Goal: Task Accomplishment & Management: Complete application form

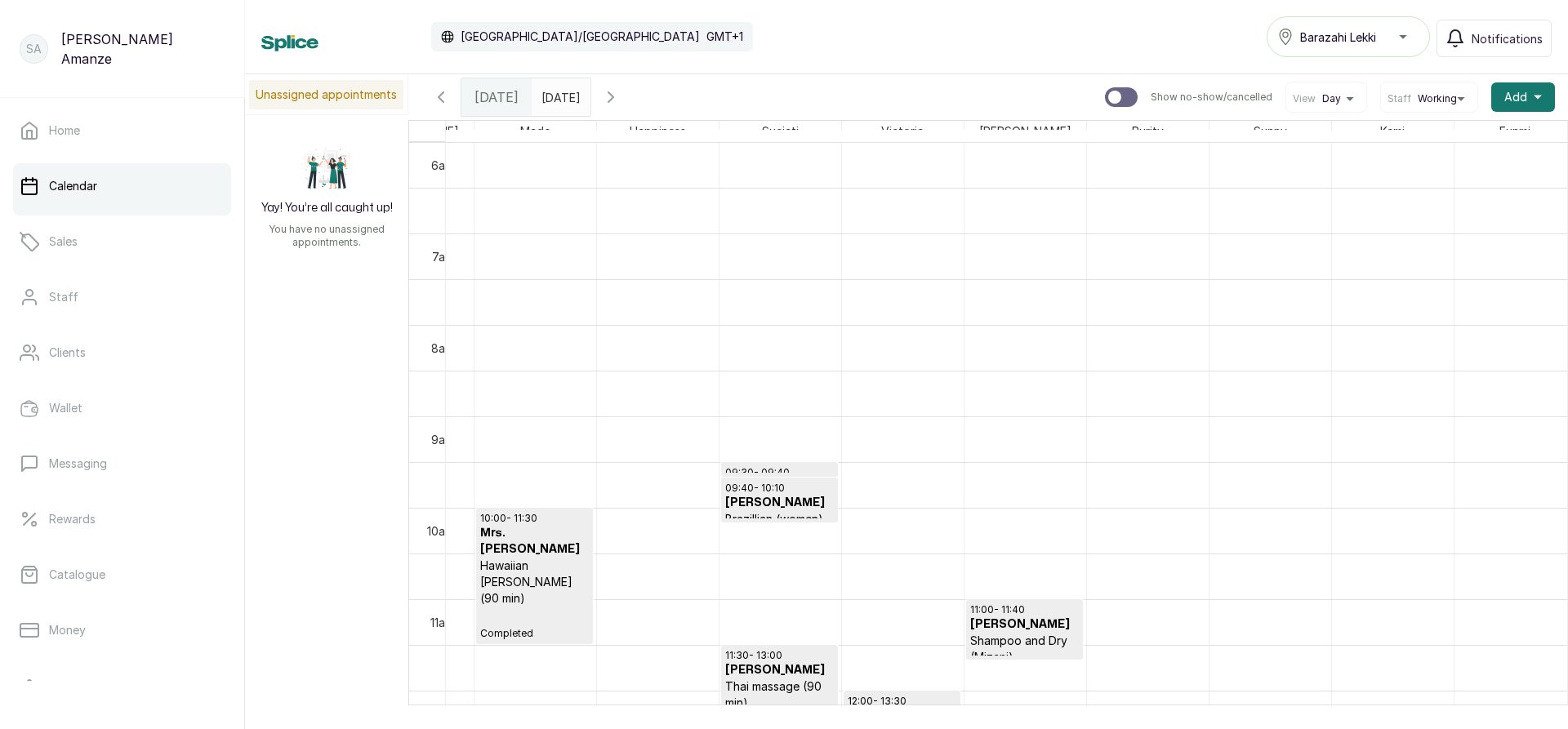
scroll to position [695, 707]
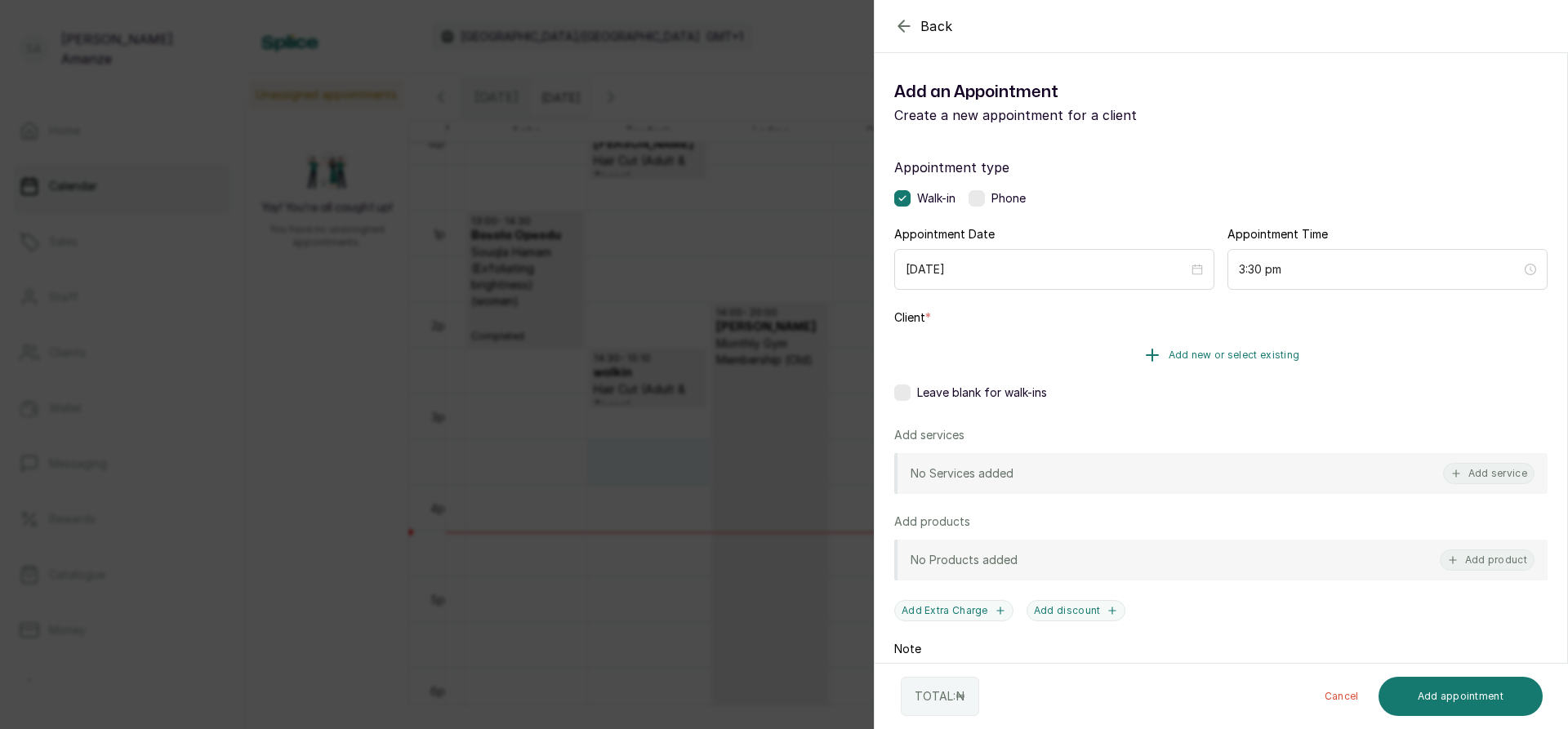
click at [1009, 359] on button "Add new or select existing" at bounding box center [1221, 354] width 653 height 46
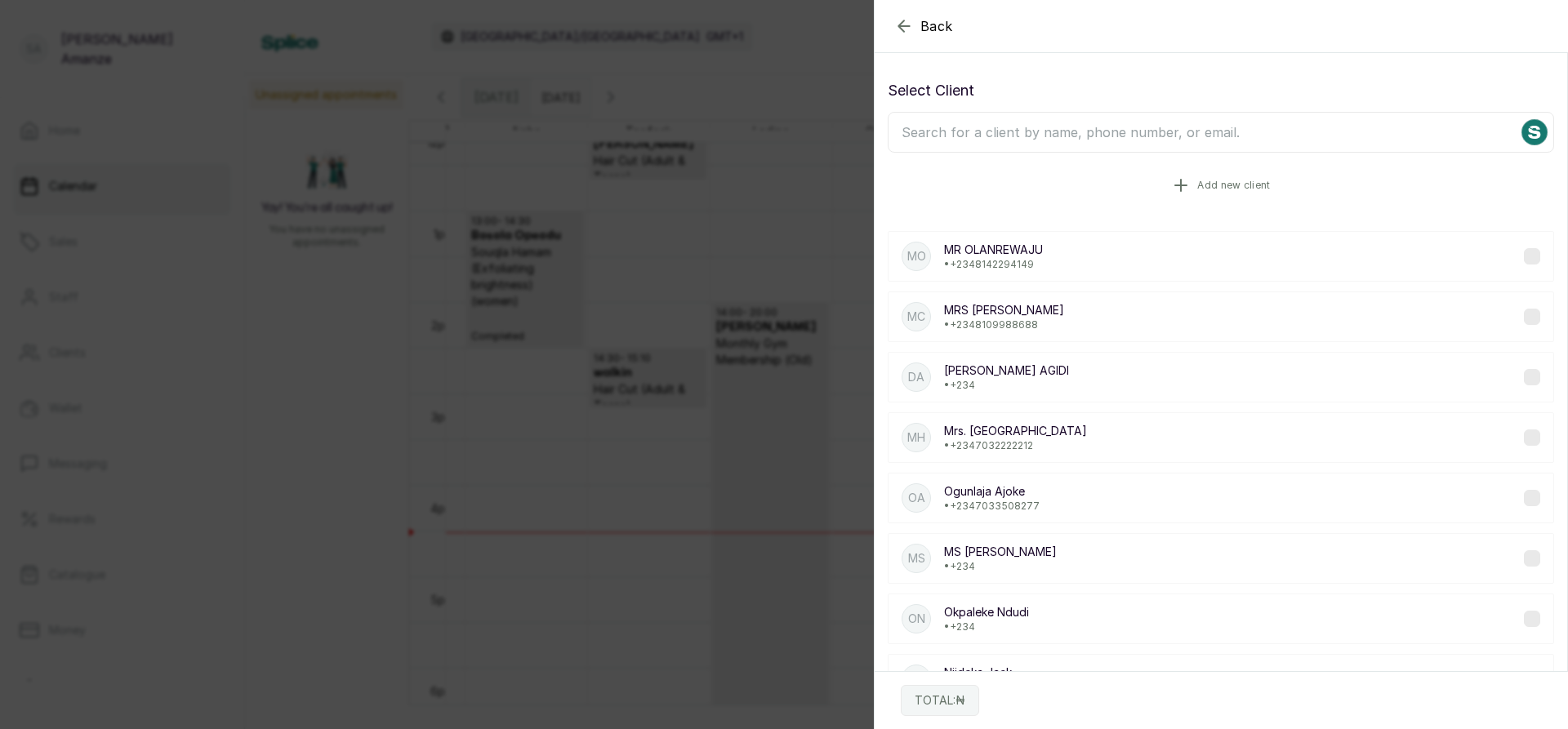
click at [1039, 181] on button "Add new client" at bounding box center [1221, 185] width 666 height 46
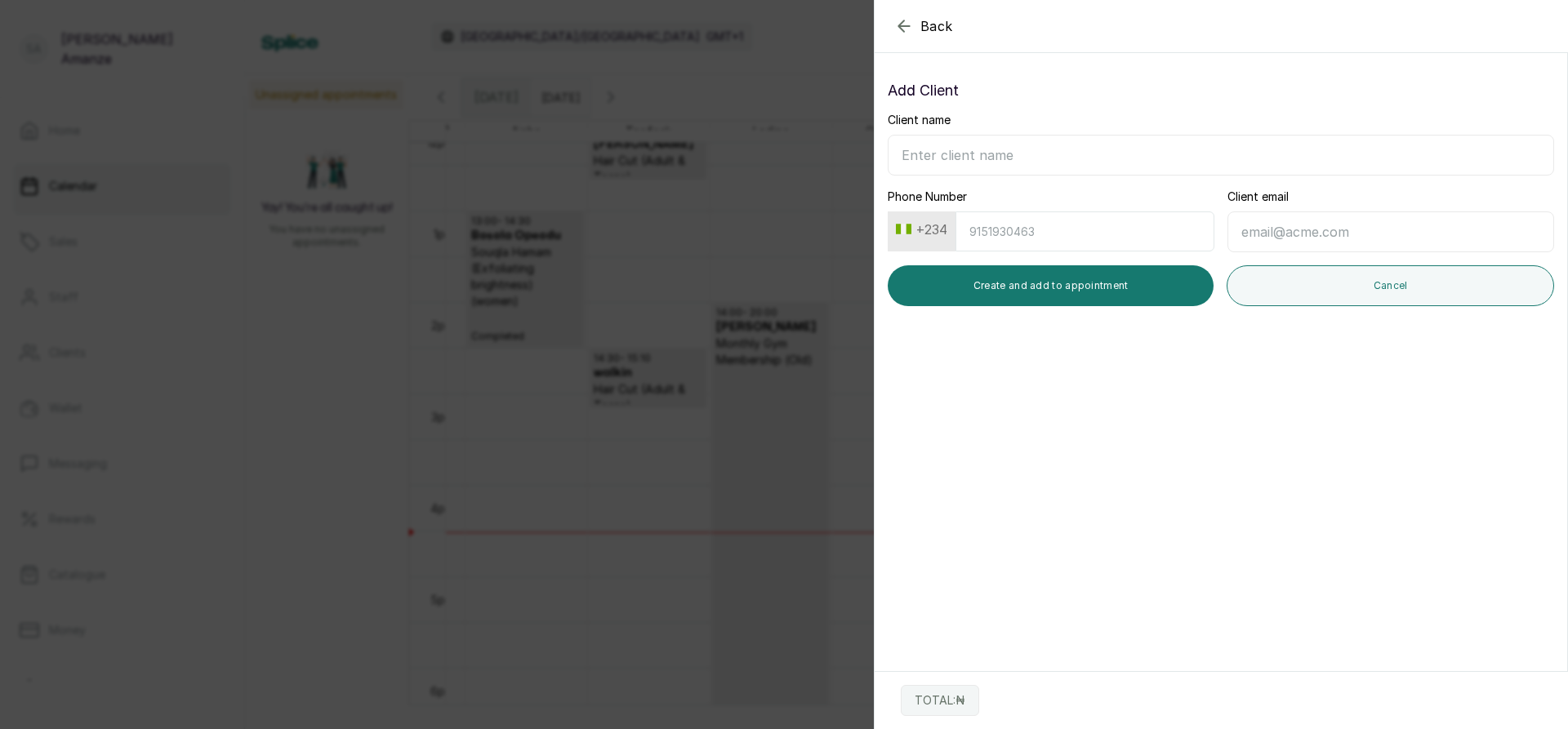
click at [1035, 132] on div "Client name" at bounding box center [1221, 143] width 666 height 64
click at [1033, 153] on input "Client name" at bounding box center [1221, 156] width 666 height 41
type input "0"
type input "o"
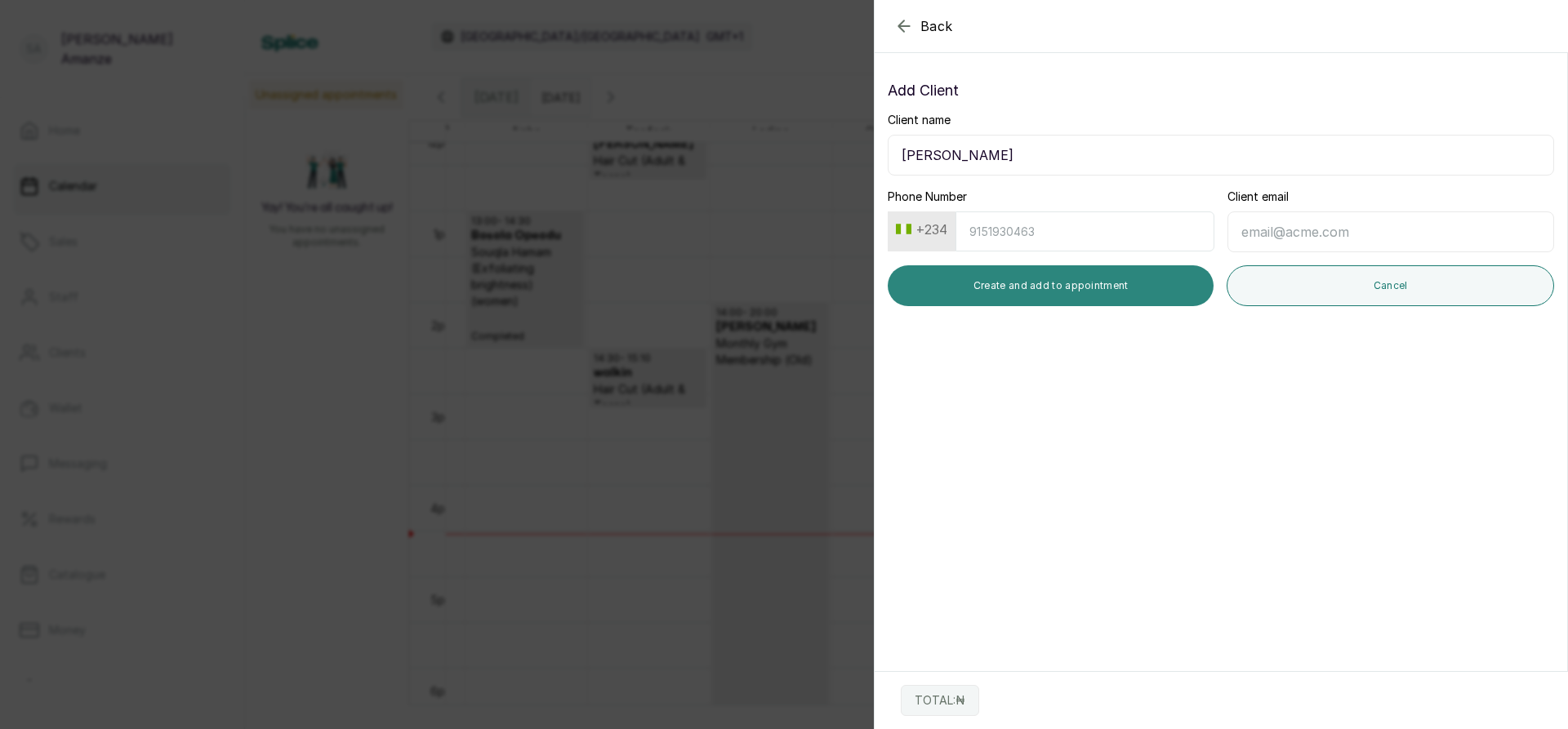
type input "[PERSON_NAME]"
click at [1018, 284] on button "Create and add to appointment" at bounding box center [1051, 286] width 326 height 41
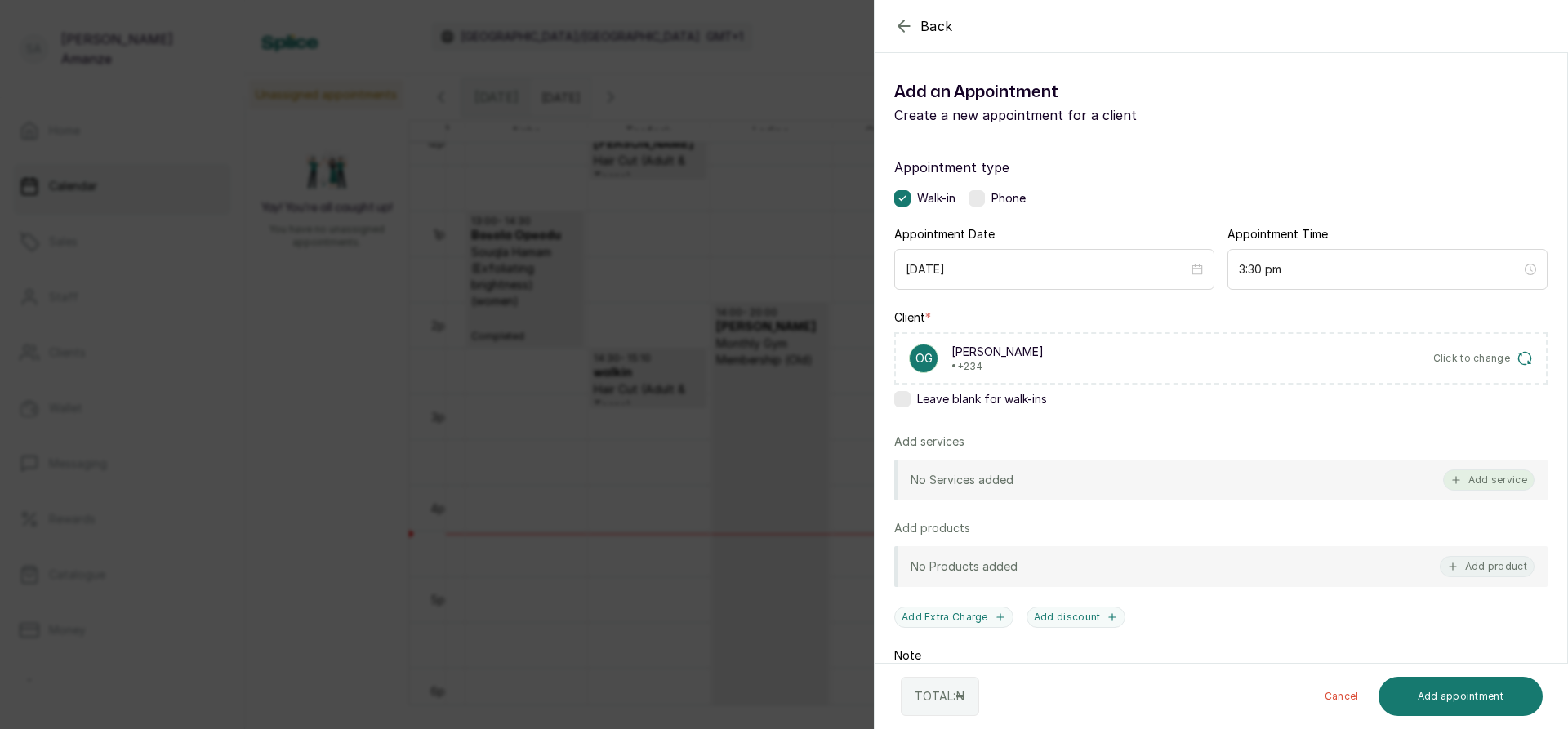
click at [1498, 477] on button "Add service" at bounding box center [1488, 480] width 91 height 21
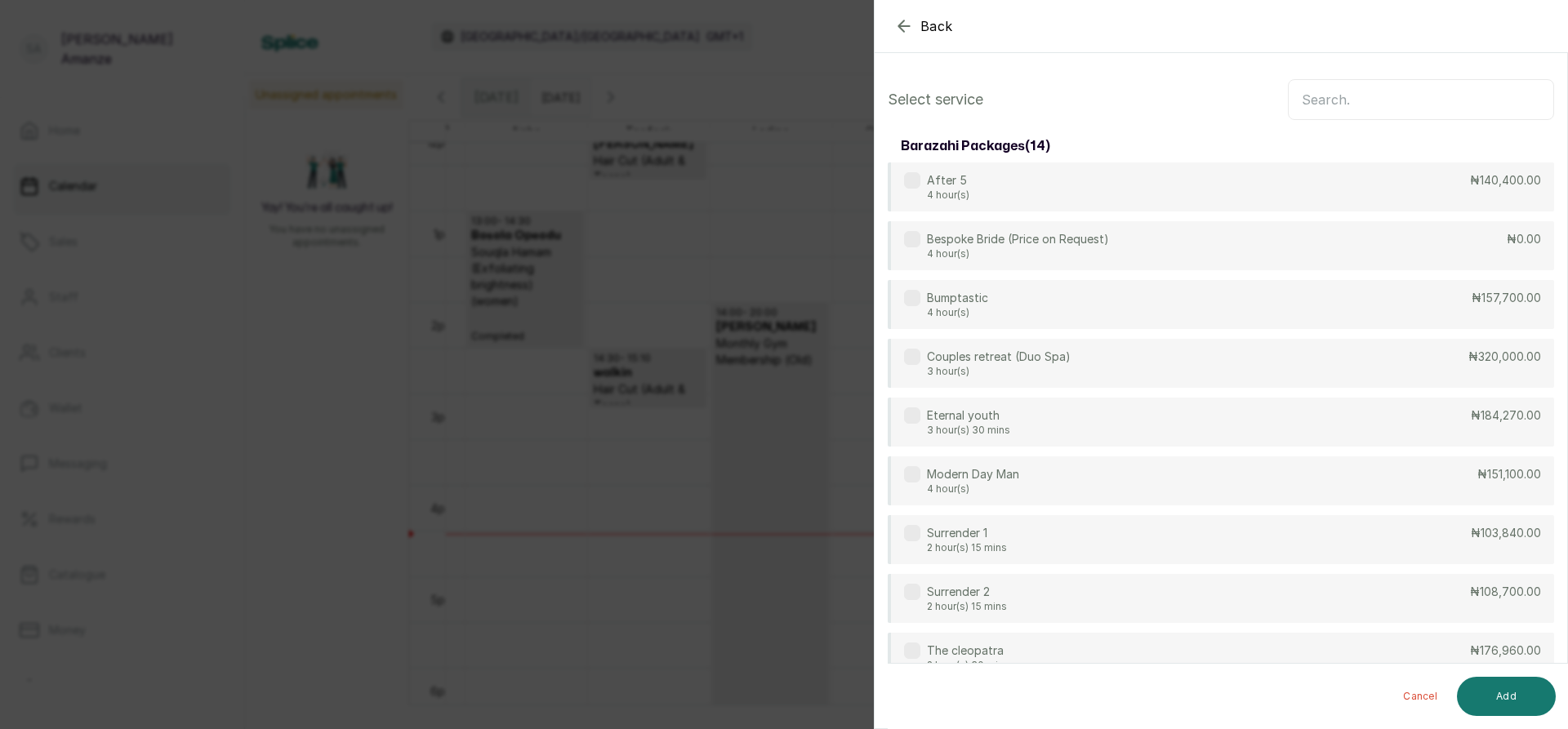
click at [1423, 108] on input "text" at bounding box center [1420, 99] width 266 height 41
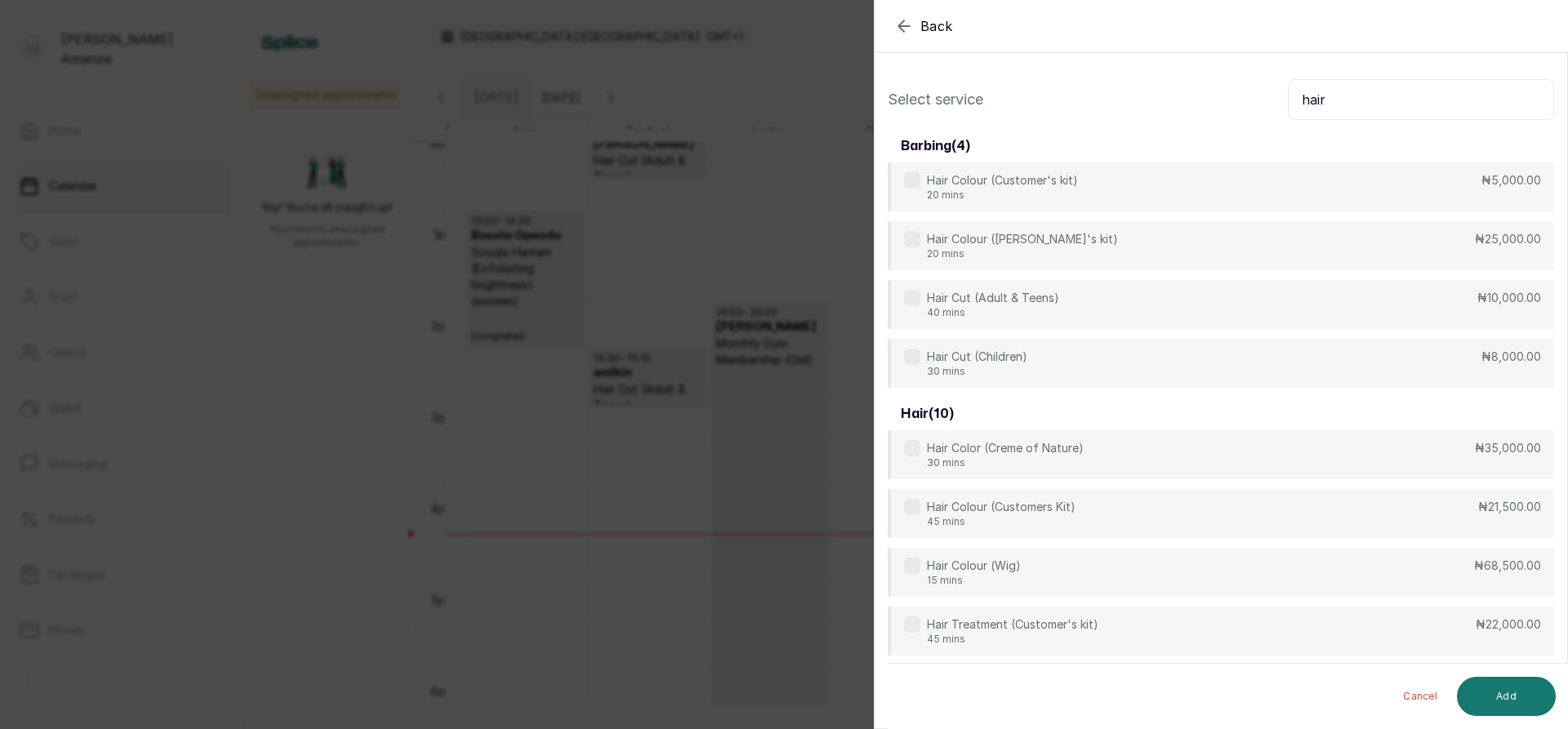
click at [1183, 283] on div "Hair Cut (Adult & Teens) 40 mins ₦10,000.00" at bounding box center [1221, 304] width 666 height 49
drag, startPoint x: 1327, startPoint y: 97, endPoint x: 1204, endPoint y: 134, distance: 128.4
click at [1204, 134] on div "Select service hair barbing ( 4 ) Hair Colour (Customer's kit) 20 mins ₦5,000.0…" at bounding box center [1221, 544] width 693 height 956
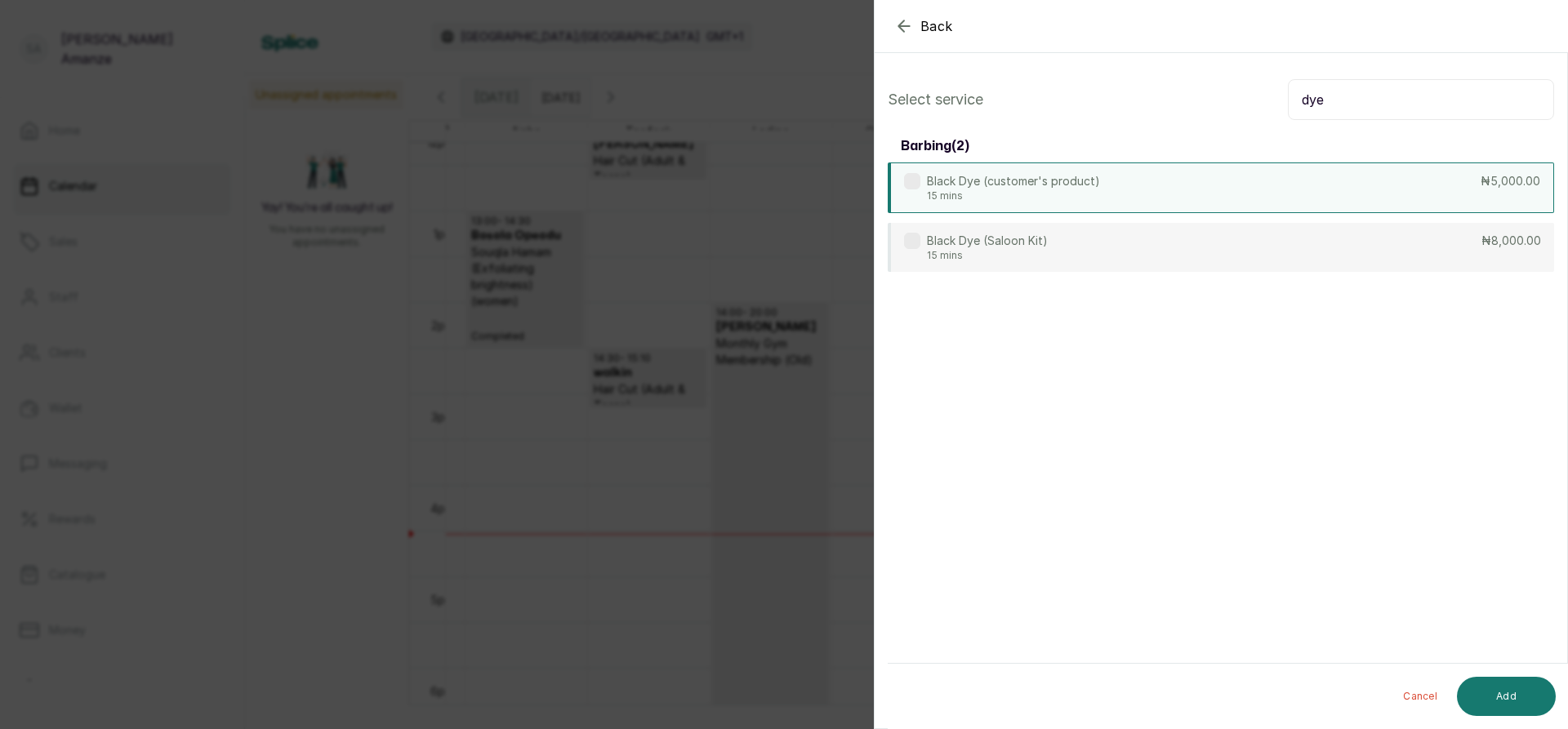
click at [1040, 191] on p "15 mins" at bounding box center [1013, 196] width 173 height 13
drag, startPoint x: 1366, startPoint y: 105, endPoint x: 1107, endPoint y: 79, distance: 260.3
click at [1107, 79] on div "Select service dye barbing ( 2 ) Black Dye (customer's product) 15 mins ₦5,000.…" at bounding box center [1221, 175] width 693 height 219
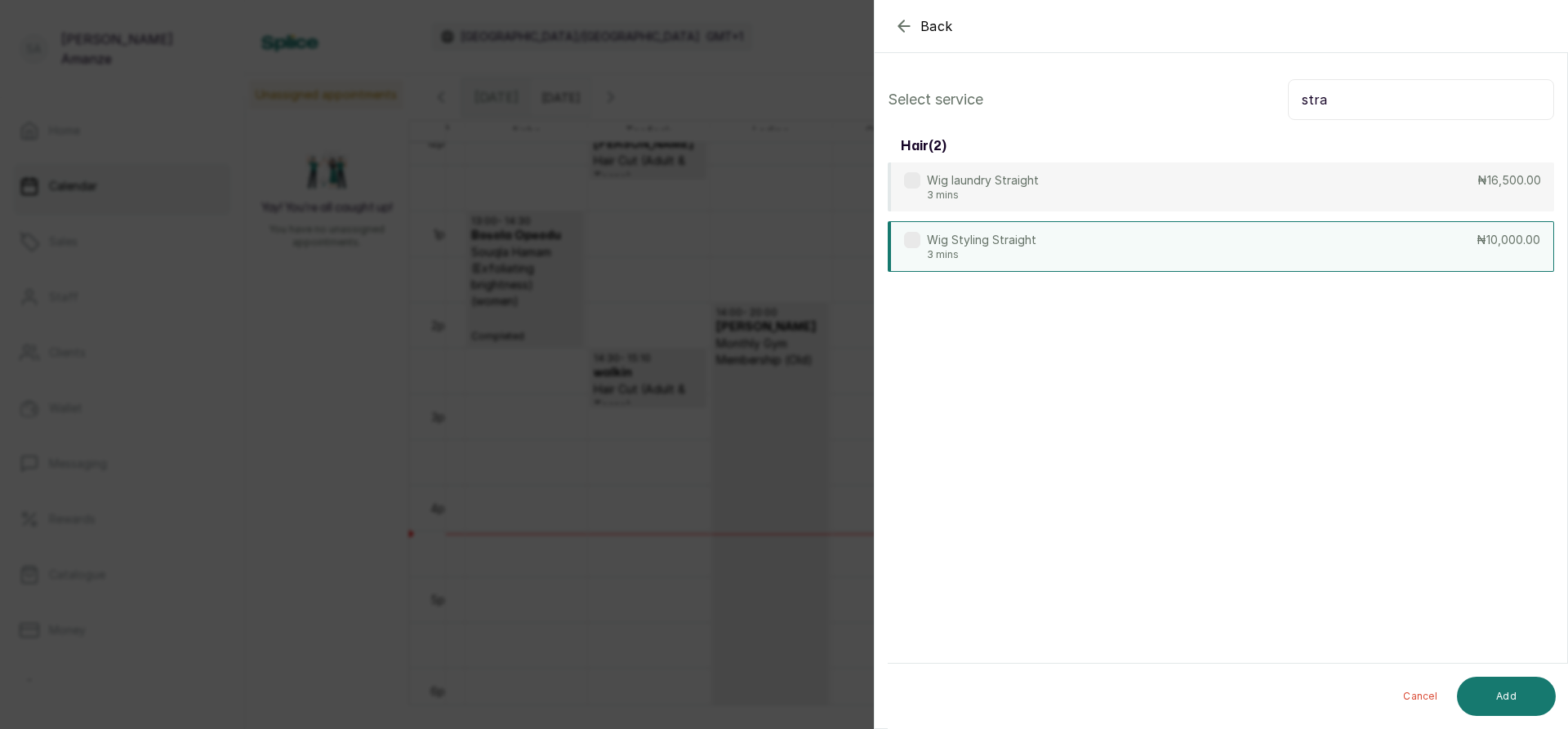
type input "stra"
click at [1115, 235] on div "Wig Styling Straight 3 mins ₦10,000.00" at bounding box center [1221, 246] width 666 height 51
click at [1476, 694] on button "Add" at bounding box center [1506, 696] width 98 height 39
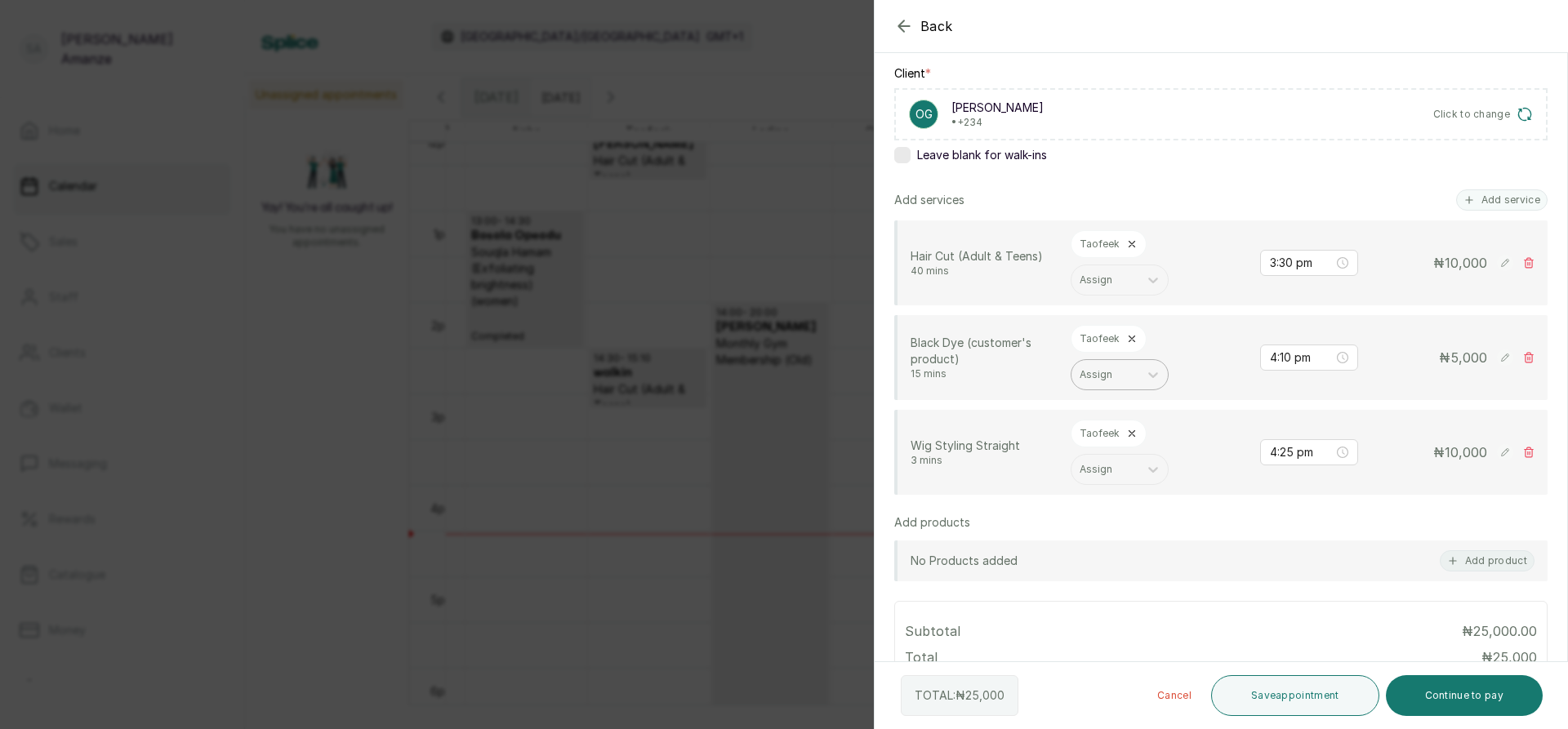
scroll to position [245, 0]
click at [1136, 436] on div "Taofeek" at bounding box center [1108, 432] width 76 height 28
click at [1129, 433] on icon at bounding box center [1132, 433] width 5 height 5
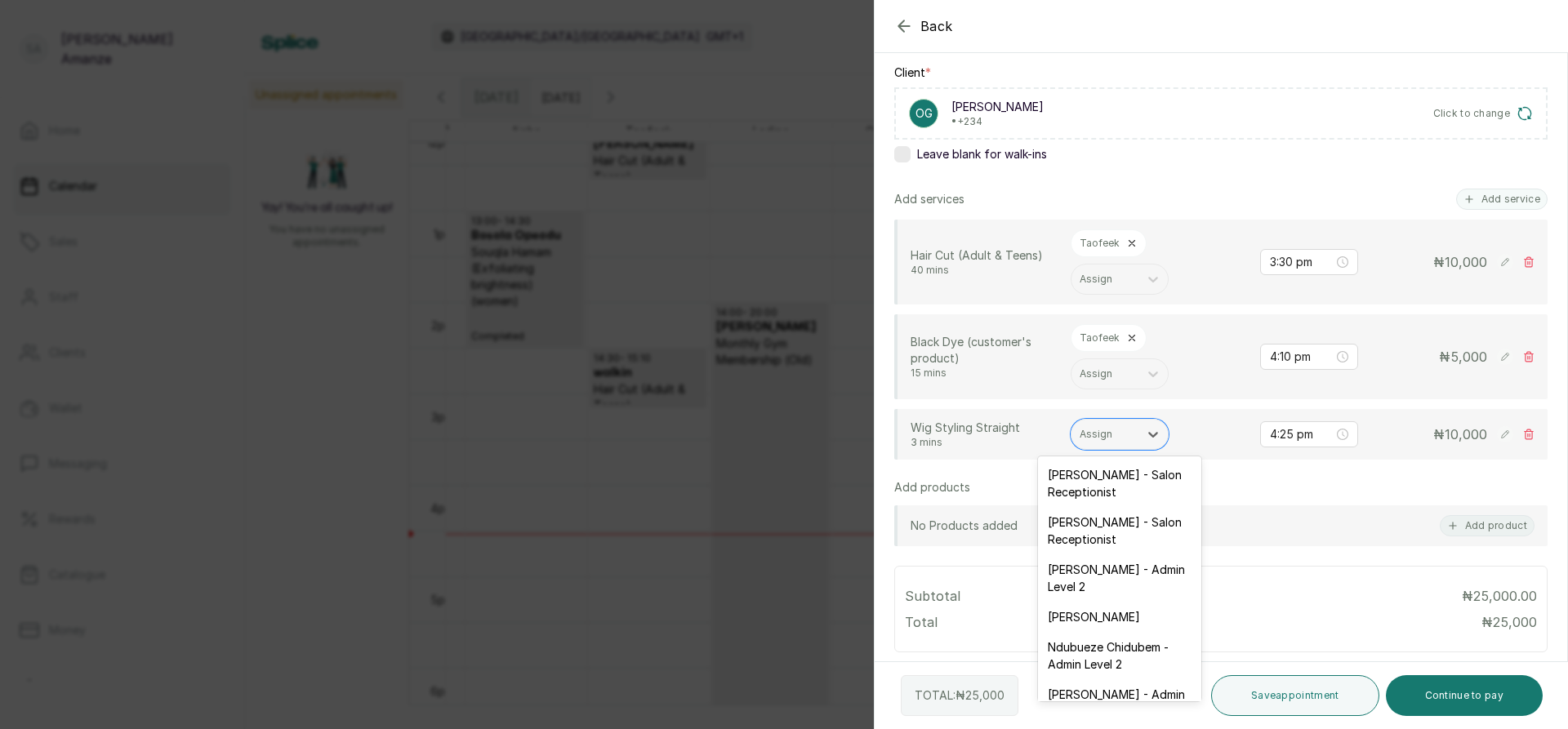
click at [1129, 433] on div at bounding box center [1104, 434] width 51 height 14
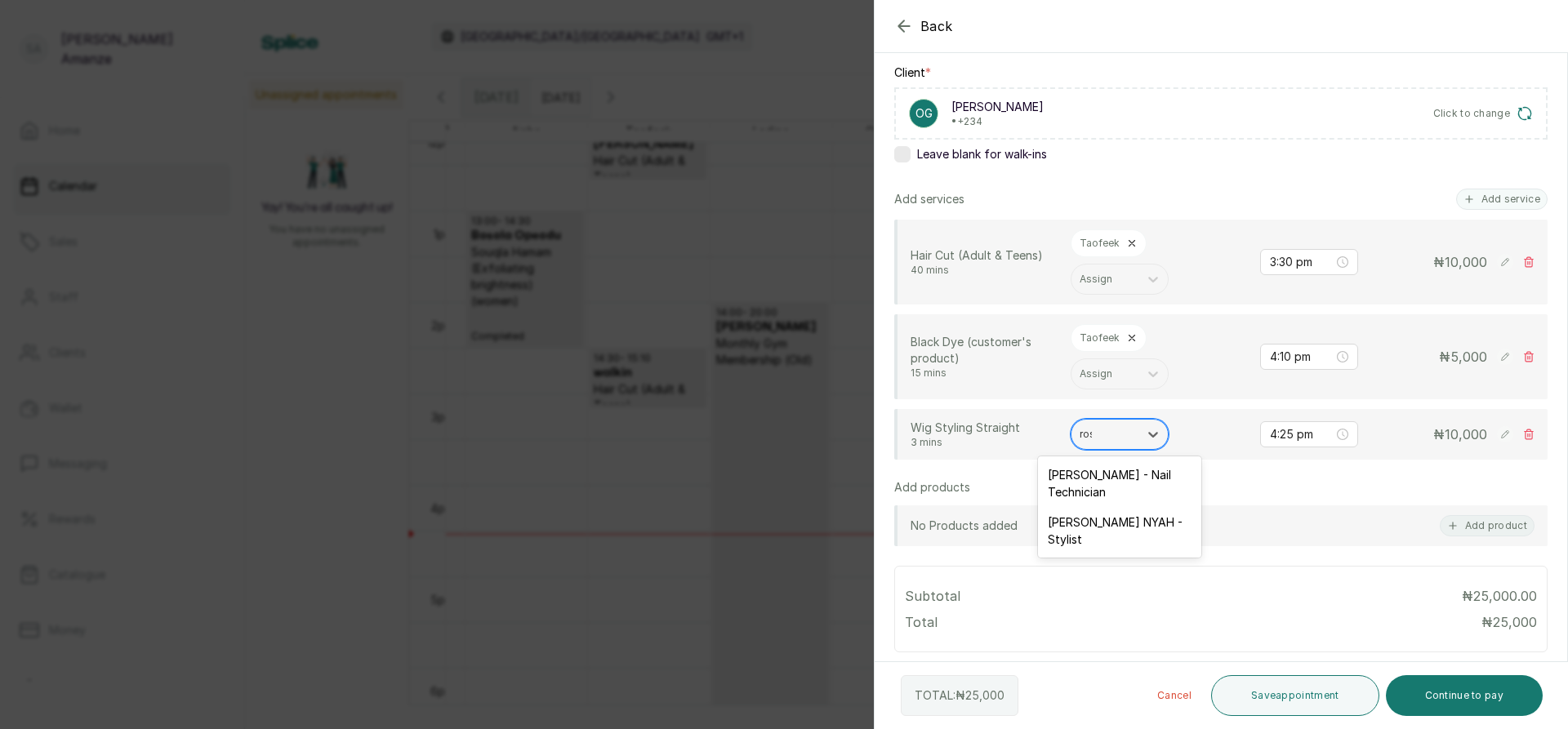
type input "rose"
drag, startPoint x: 1163, startPoint y: 478, endPoint x: 1217, endPoint y: 511, distance: 63.3
click at [1165, 478] on div "[PERSON_NAME] NYAH - Stylist" at bounding box center [1120, 483] width 163 height 47
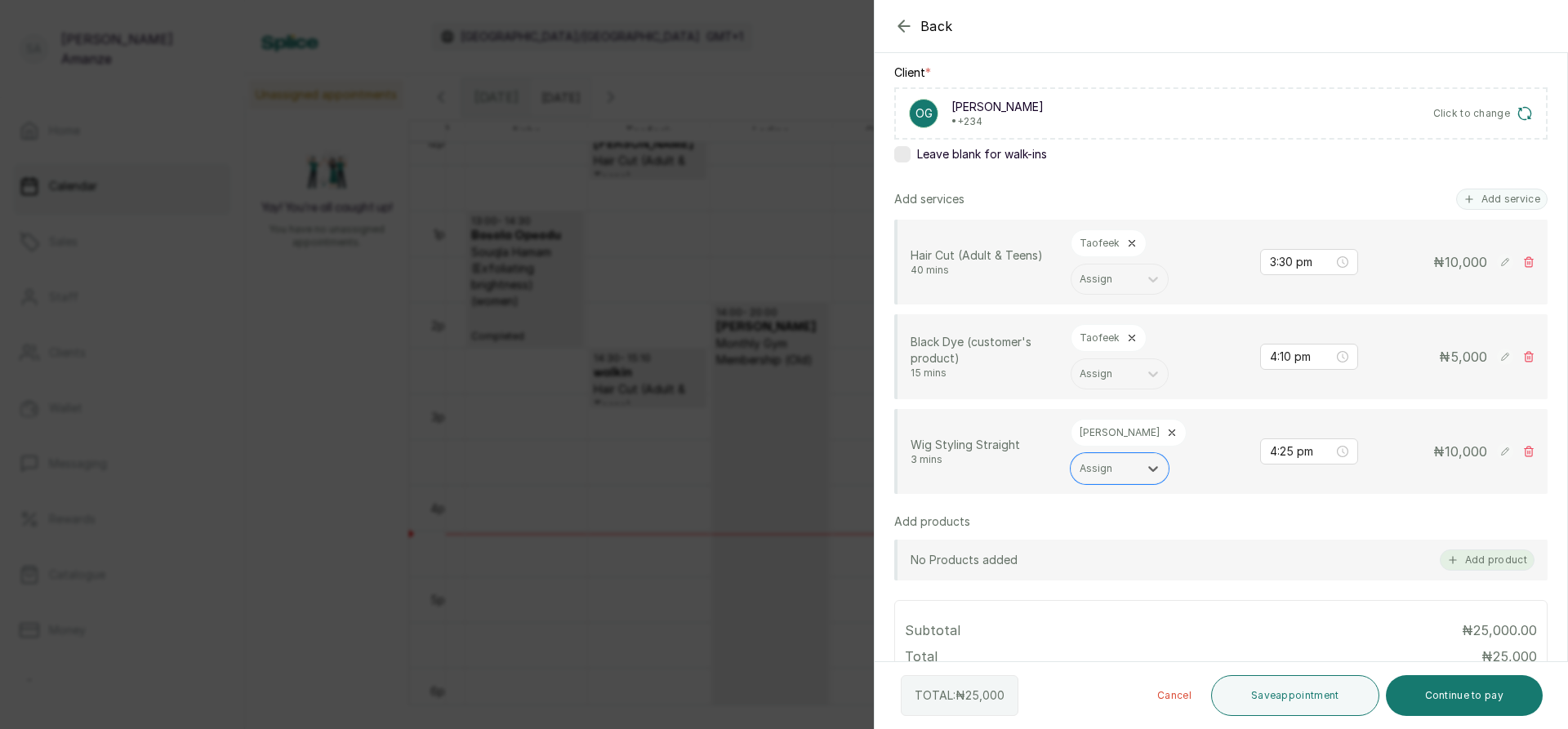
click at [1483, 553] on button "Add product" at bounding box center [1487, 560] width 95 height 21
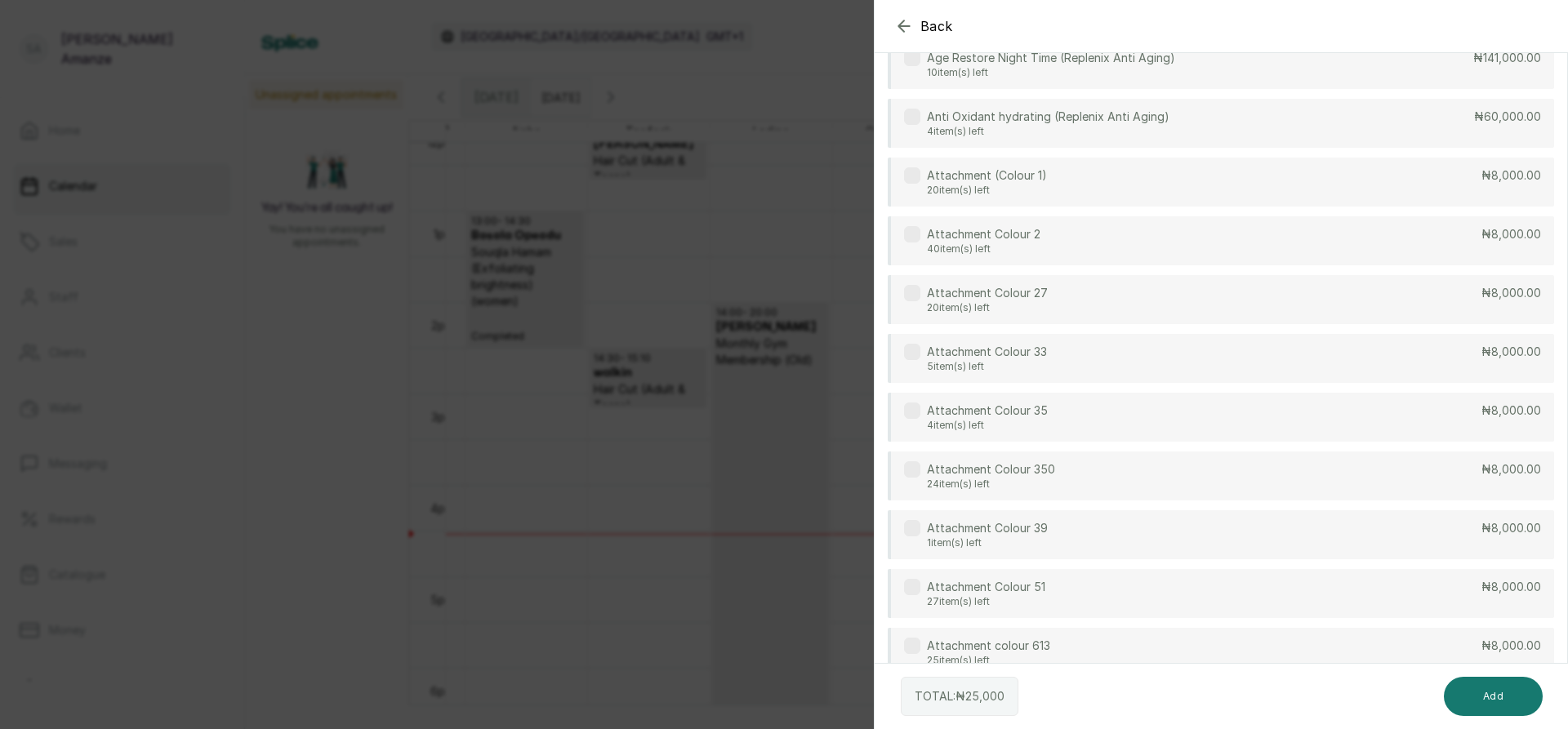
scroll to position [0, 0]
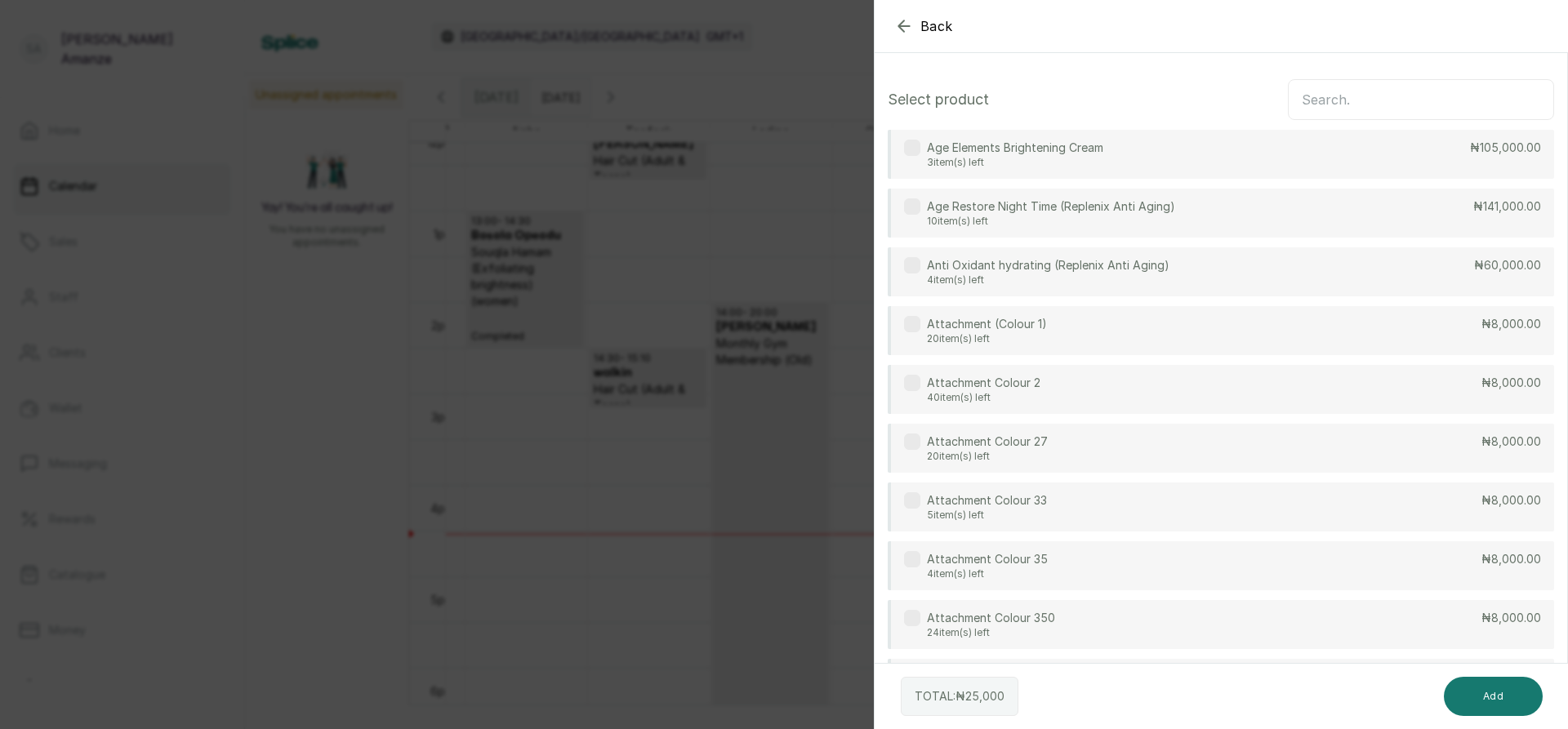
click at [1388, 91] on input "text" at bounding box center [1420, 99] width 266 height 41
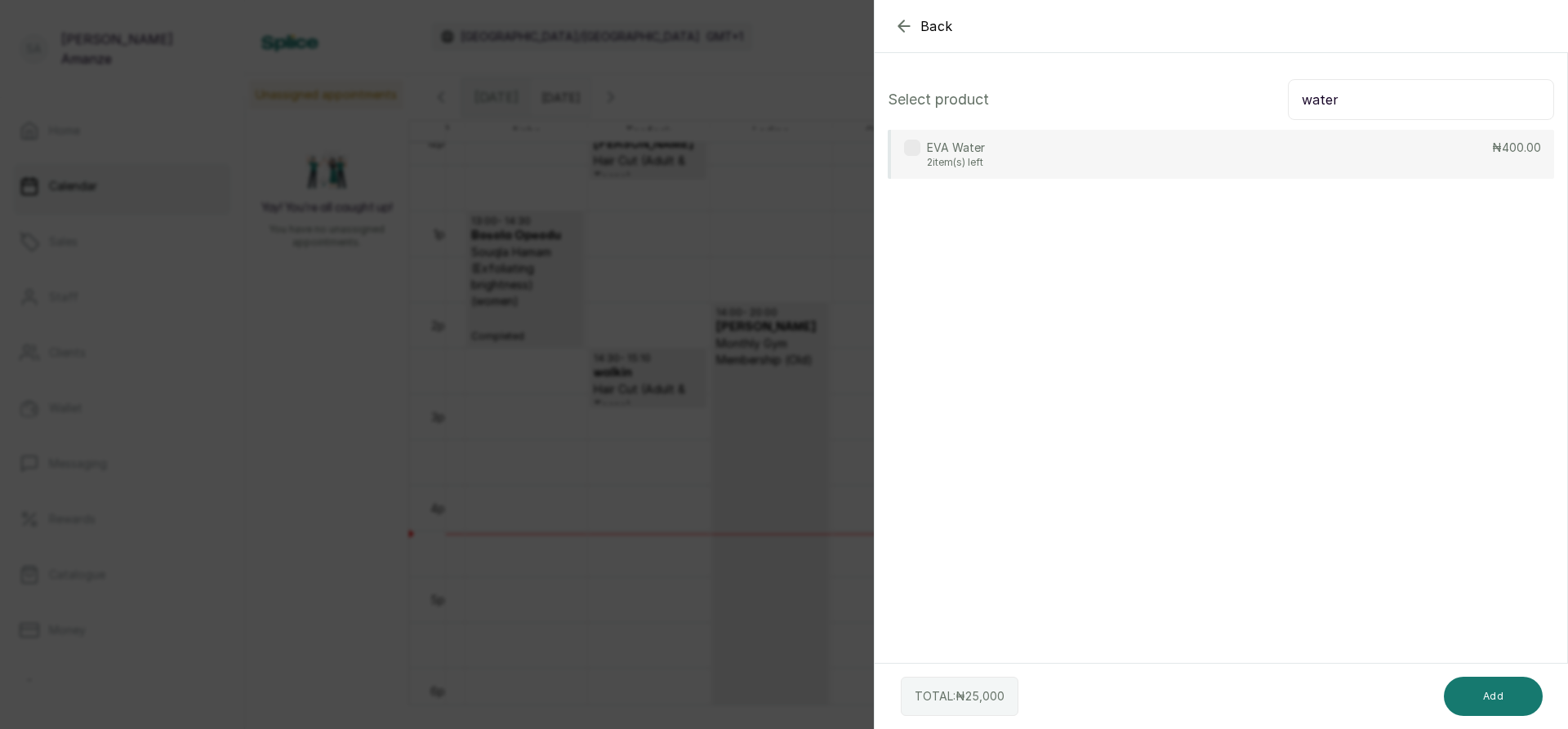
type input "water"
click at [1037, 152] on div "EVA Water 2 item(s) left ₦400.00" at bounding box center [1221, 154] width 666 height 49
click at [1457, 708] on button "Add" at bounding box center [1493, 696] width 98 height 39
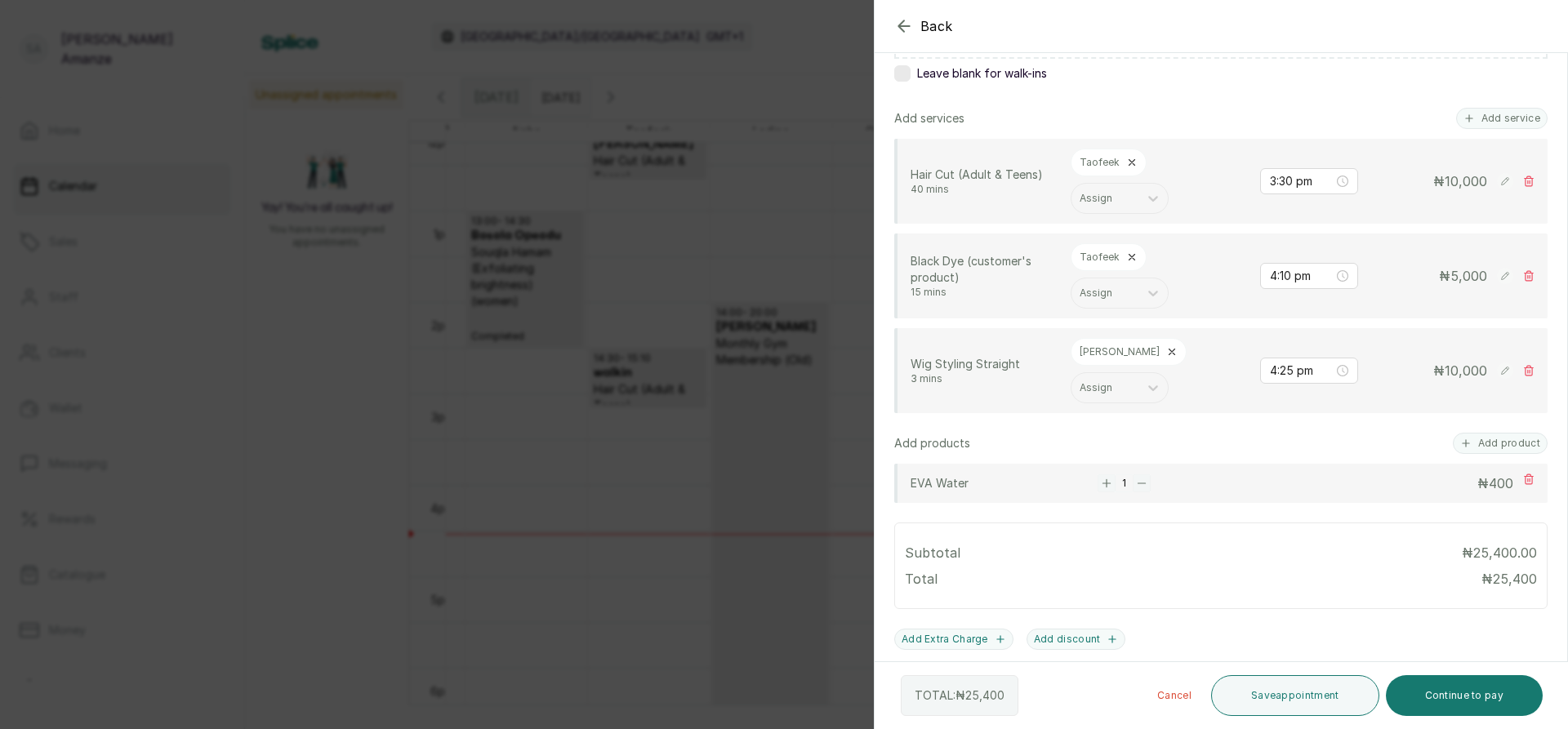
scroll to position [326, 0]
click at [1421, 689] on button "Continue to pay" at bounding box center [1464, 696] width 158 height 41
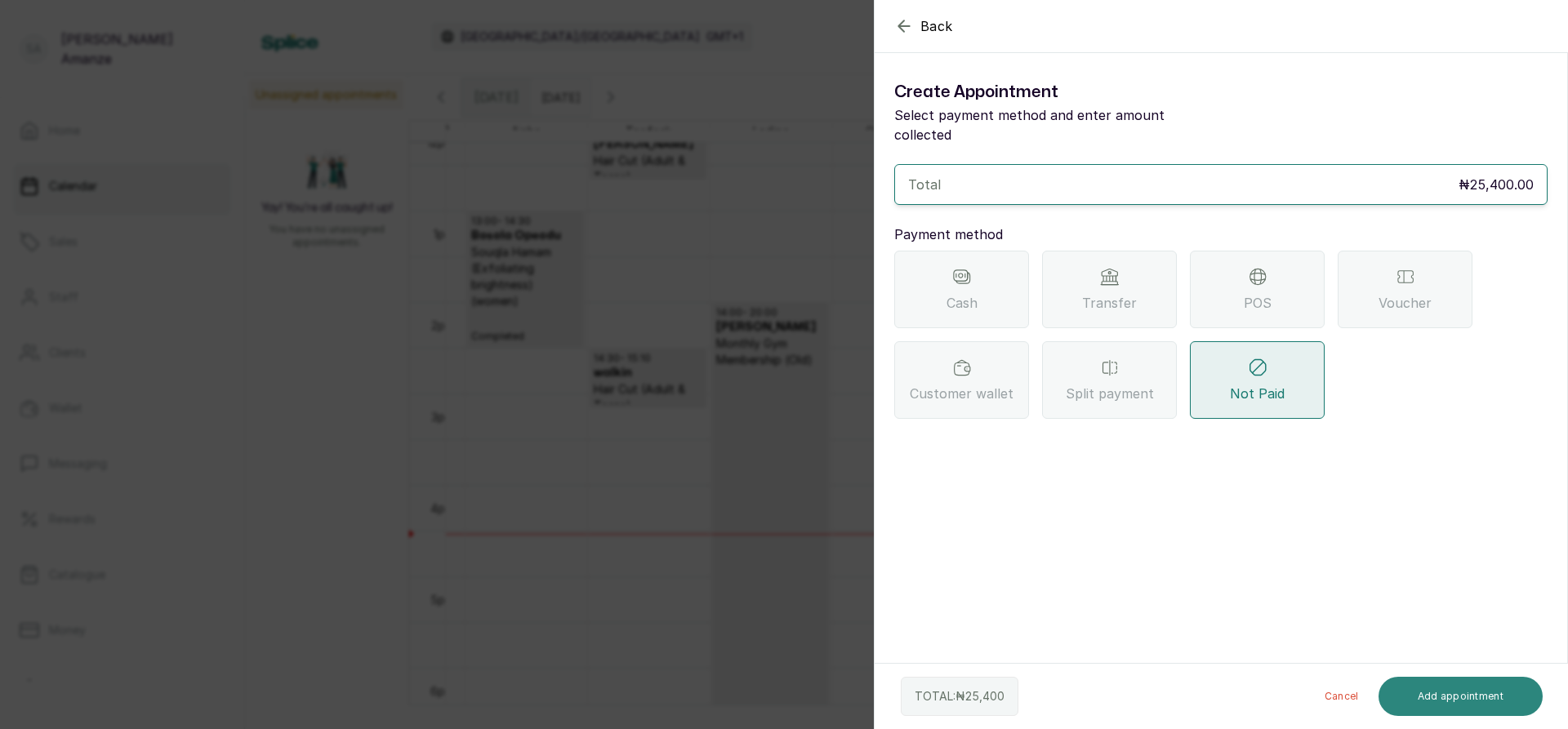
scroll to position [0, 0]
click at [1261, 269] on icon at bounding box center [1257, 276] width 7 height 14
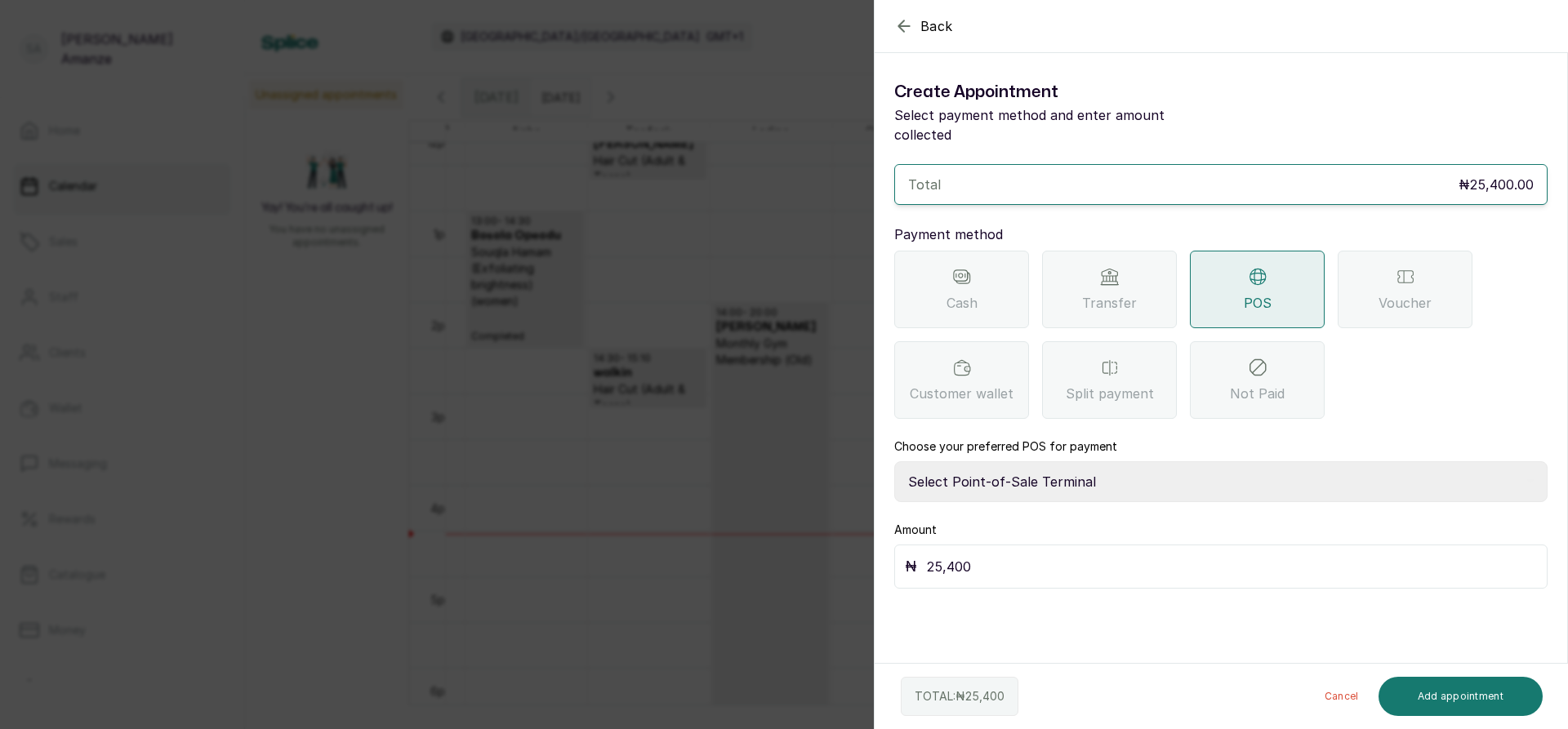
click at [1035, 461] on select "Select Point-of-Sale Terminal [GEOGRAPHIC_DATA] POS Paystack-Titan Access POS A…" at bounding box center [1221, 481] width 653 height 41
select select "4d1b21be-96f6-4525-8484-90dd038af117"
click at [894, 461] on select "Select Point-of-Sale Terminal [GEOGRAPHIC_DATA] POS Paystack-Titan Access POS A…" at bounding box center [1221, 481] width 653 height 41
click at [1438, 683] on button "Add appointment" at bounding box center [1461, 696] width 165 height 39
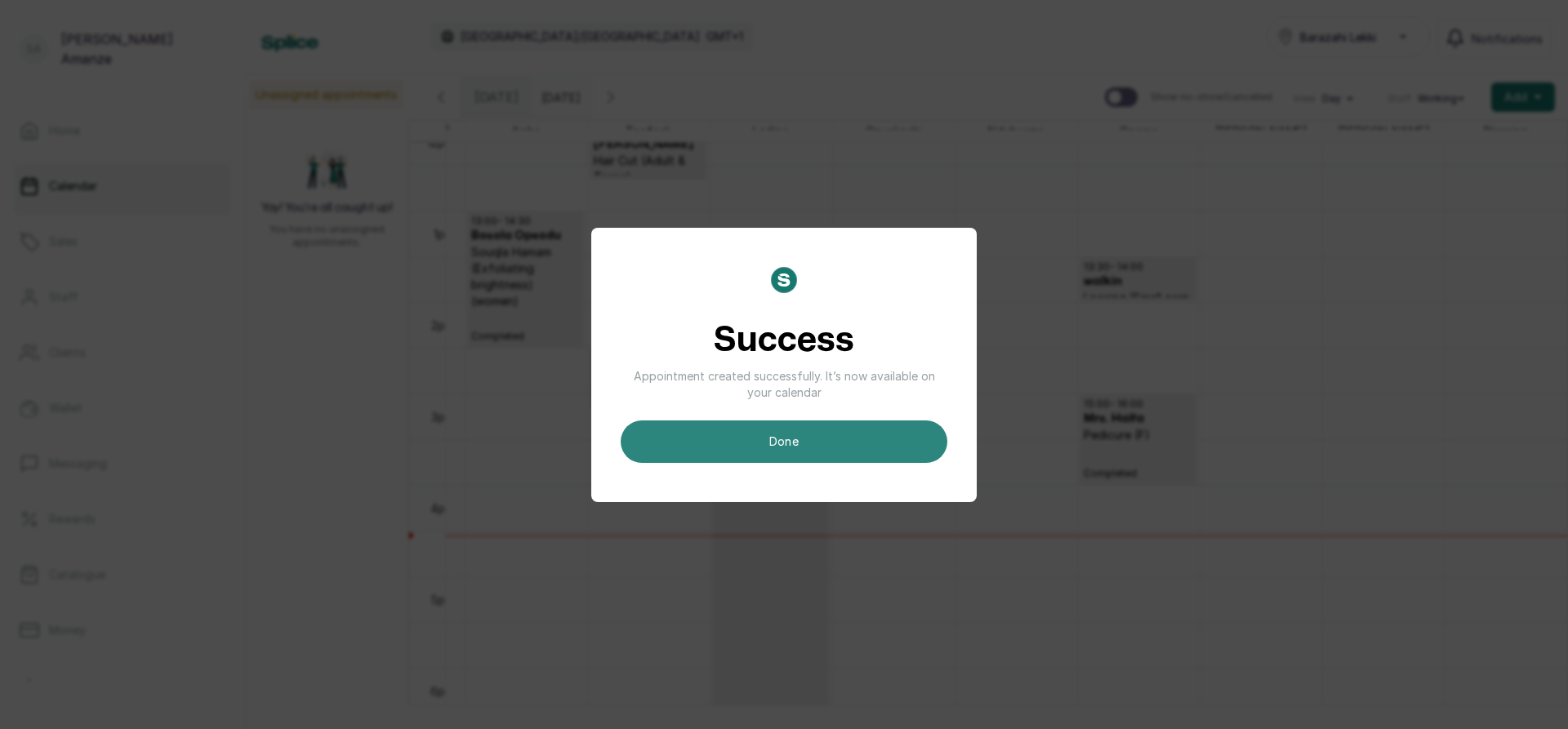
click at [862, 443] on button "done" at bounding box center [783, 441] width 327 height 42
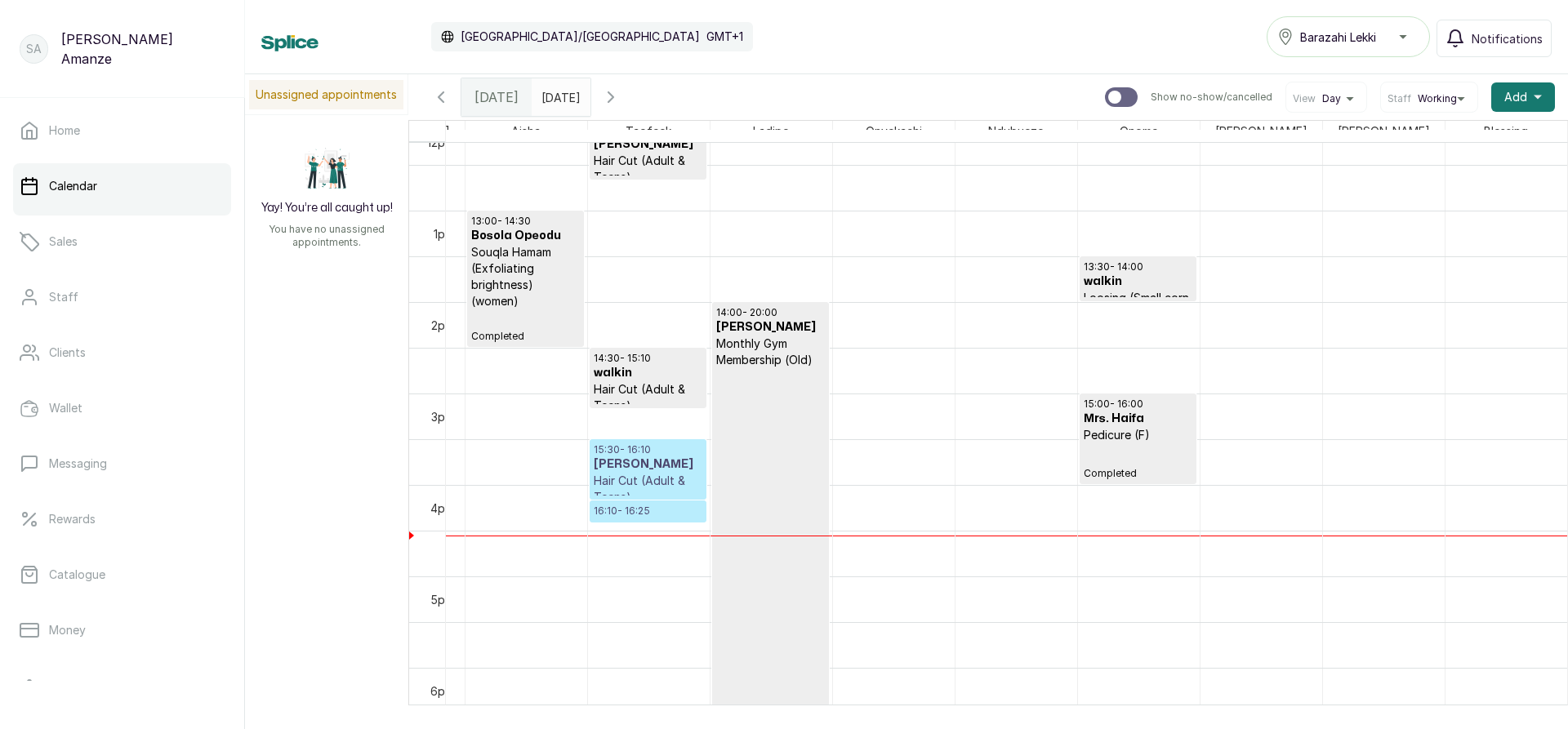
click at [634, 493] on div "10:30 - 11:10 [PERSON_NAME] Hair Cut (Adult & Teens) Completed 12:00 - 12:40 [P…" at bounding box center [649, 119] width 122 height 2193
click at [600, 474] on p "Hair Cut (Adult & Teens)" at bounding box center [647, 488] width 108 height 32
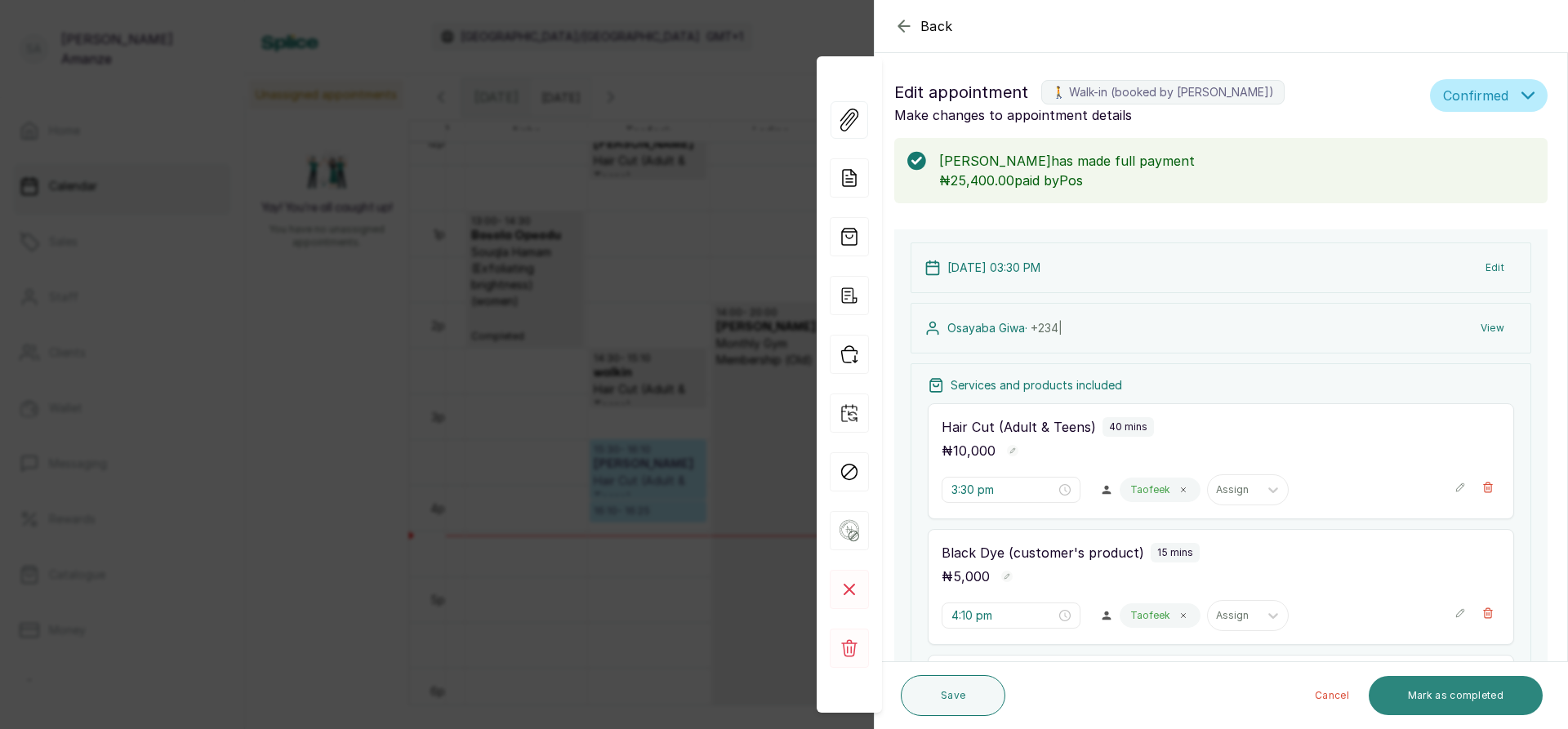
click at [1428, 696] on button "Mark as completed" at bounding box center [1455, 695] width 174 height 39
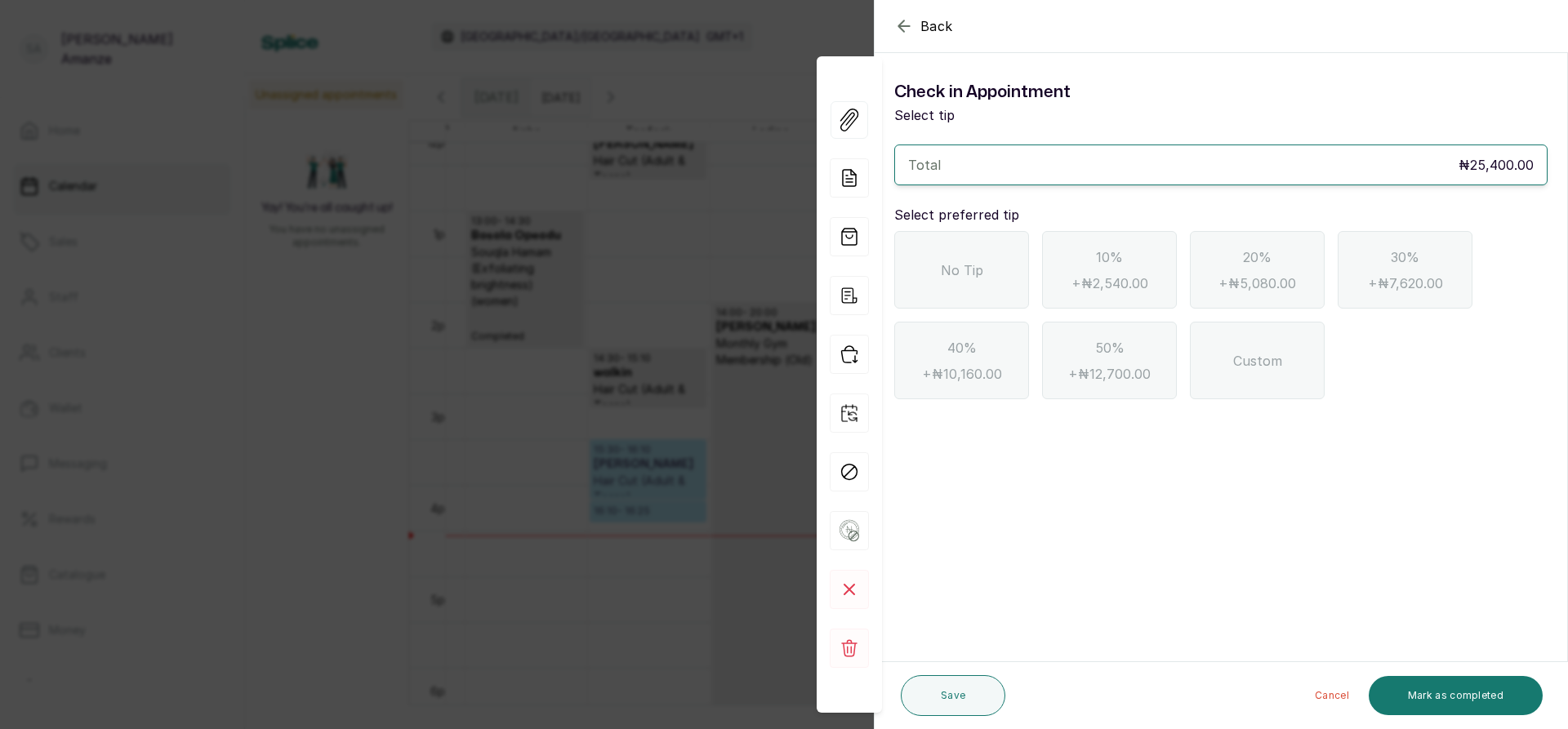
click at [977, 275] on span "No Tip" at bounding box center [961, 270] width 42 height 20
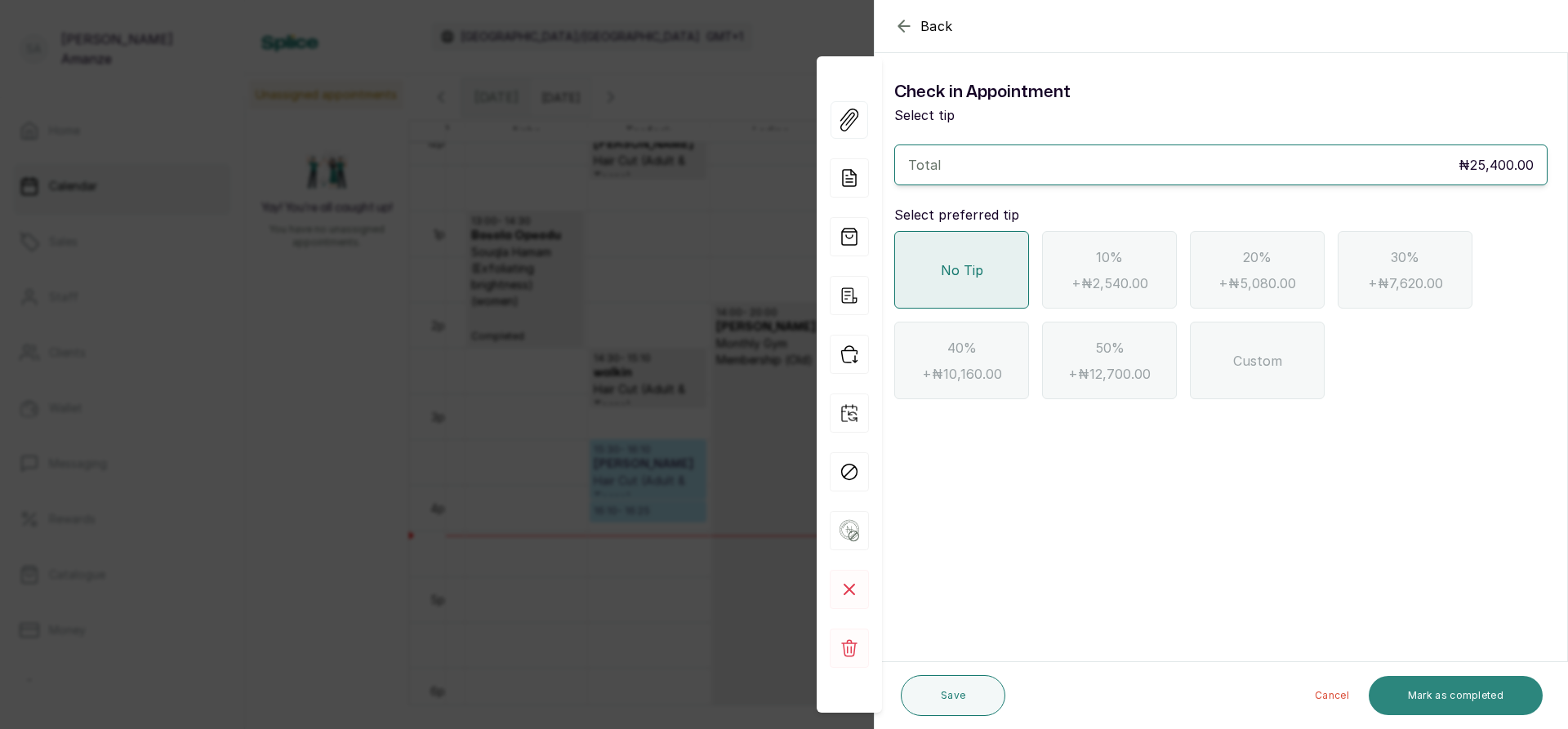
click at [1489, 702] on button "Mark as completed" at bounding box center [1455, 695] width 174 height 39
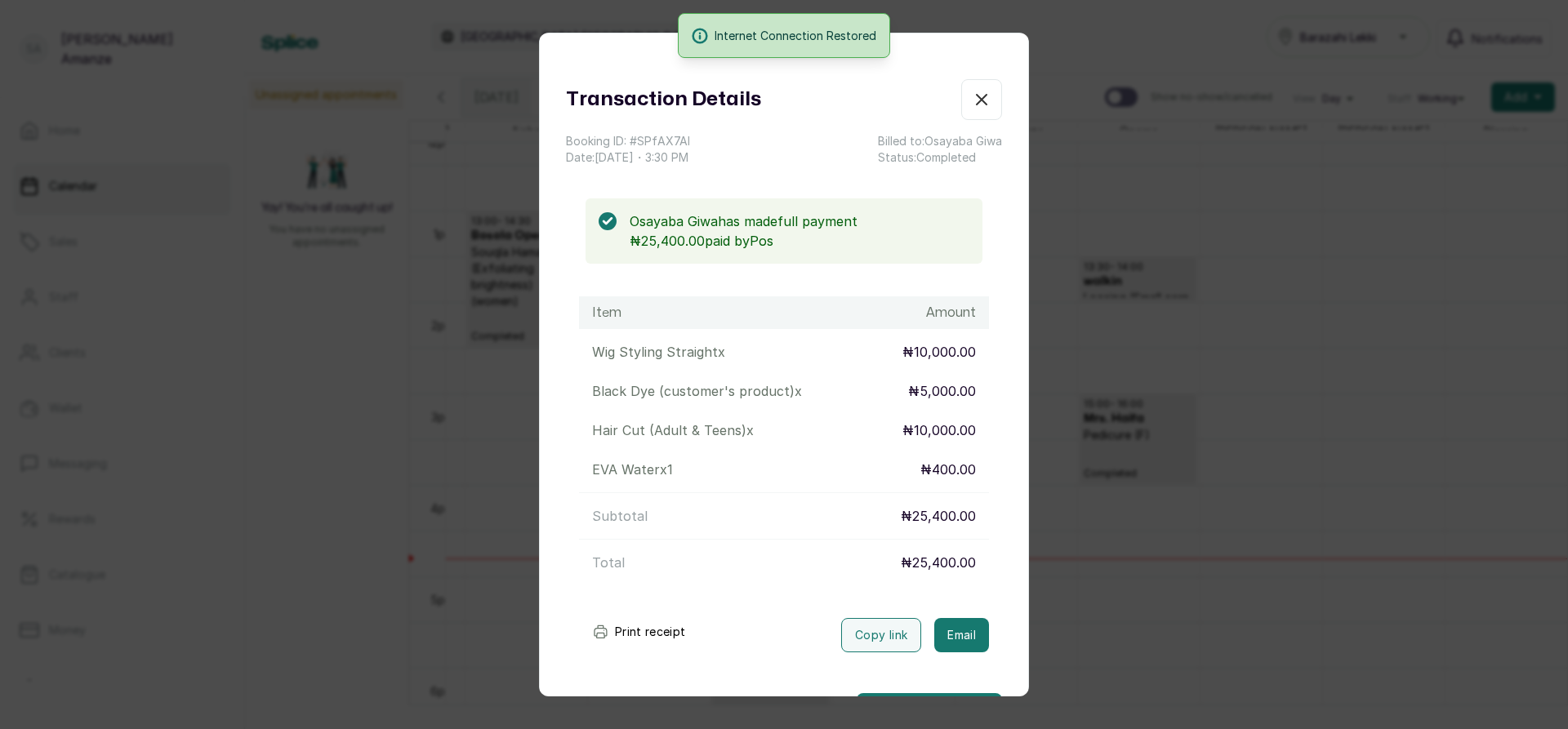
click at [961, 109] on button "Show no-show/cancelled" at bounding box center [982, 99] width 41 height 41
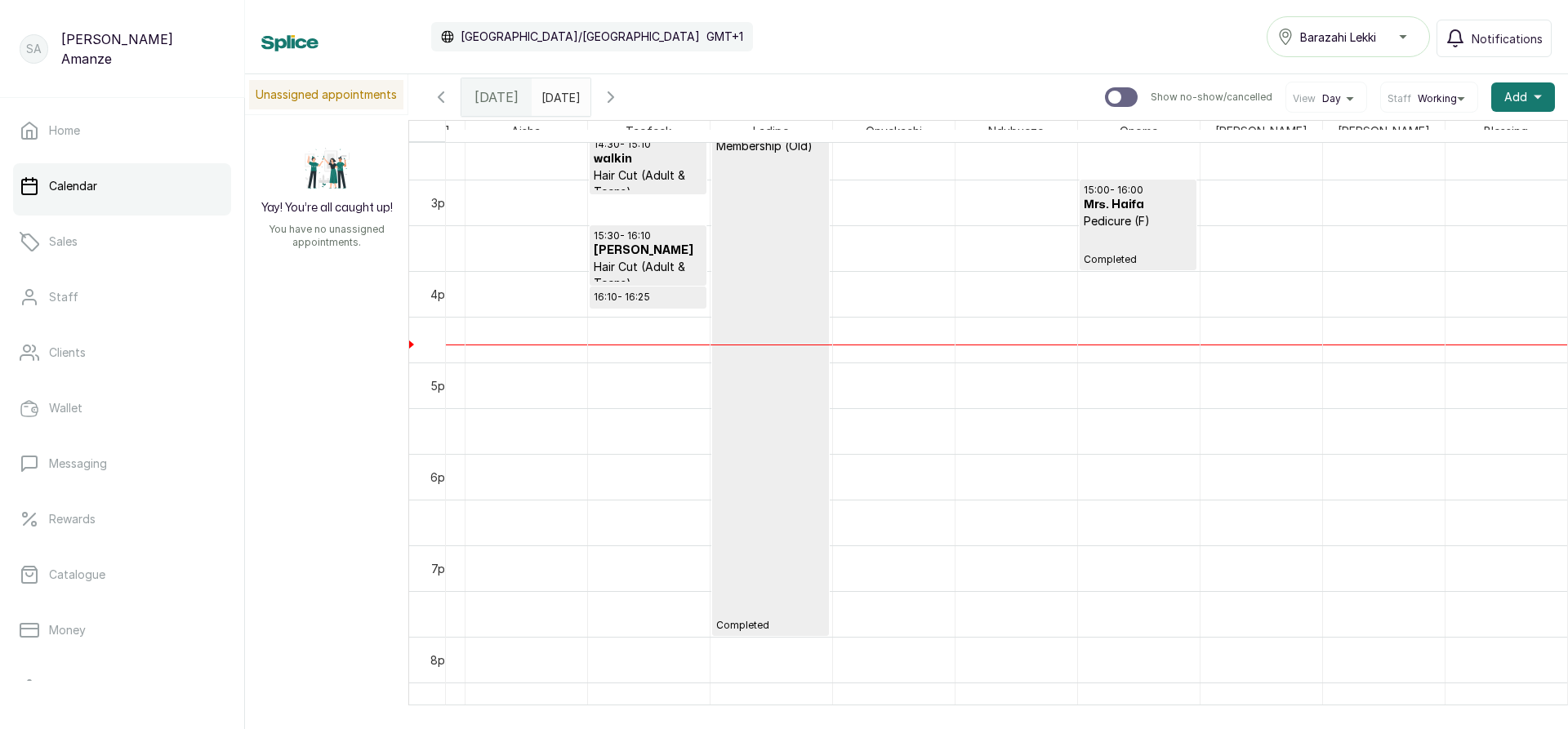
scroll to position [1233, 0]
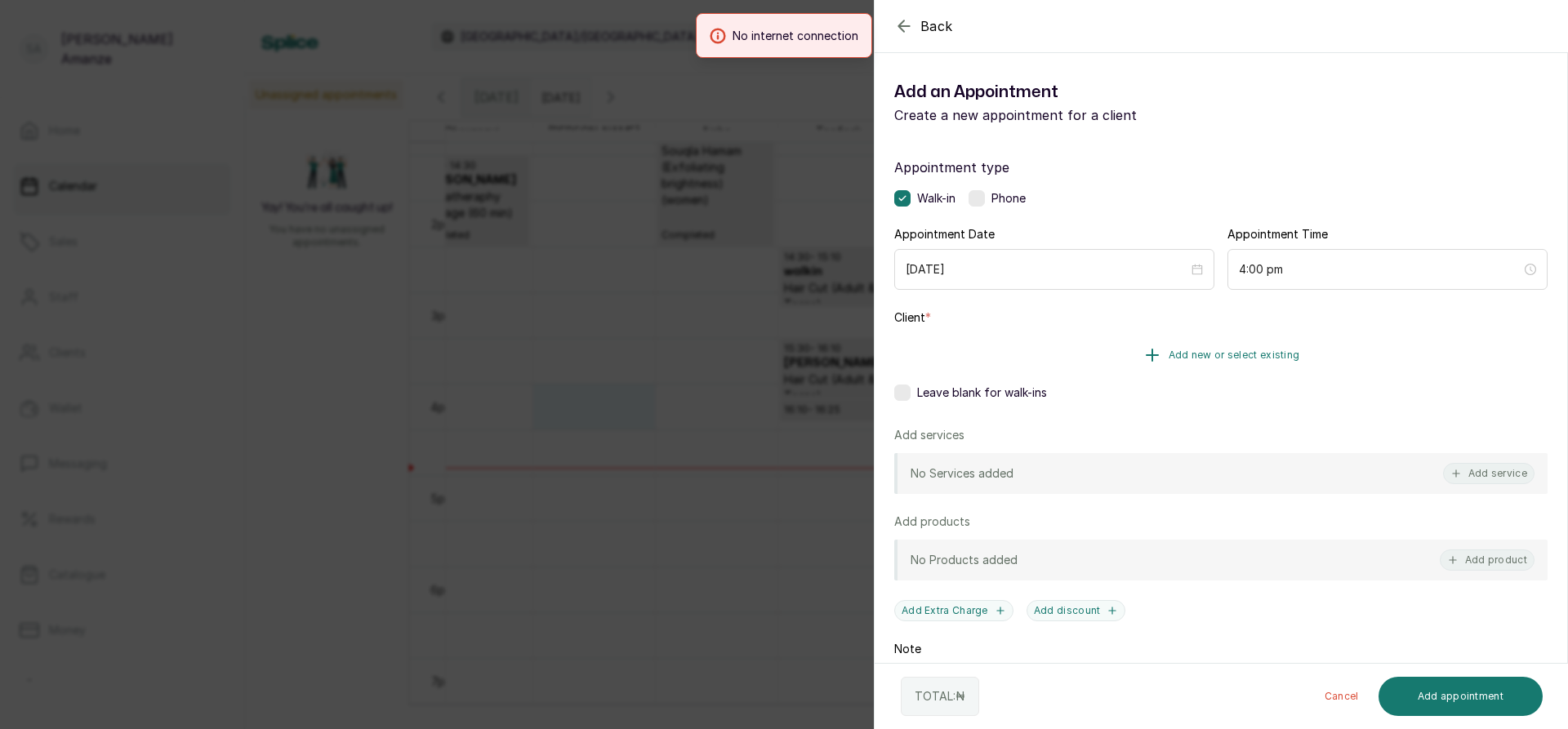
click at [1122, 364] on button "Add new or select existing" at bounding box center [1221, 354] width 653 height 46
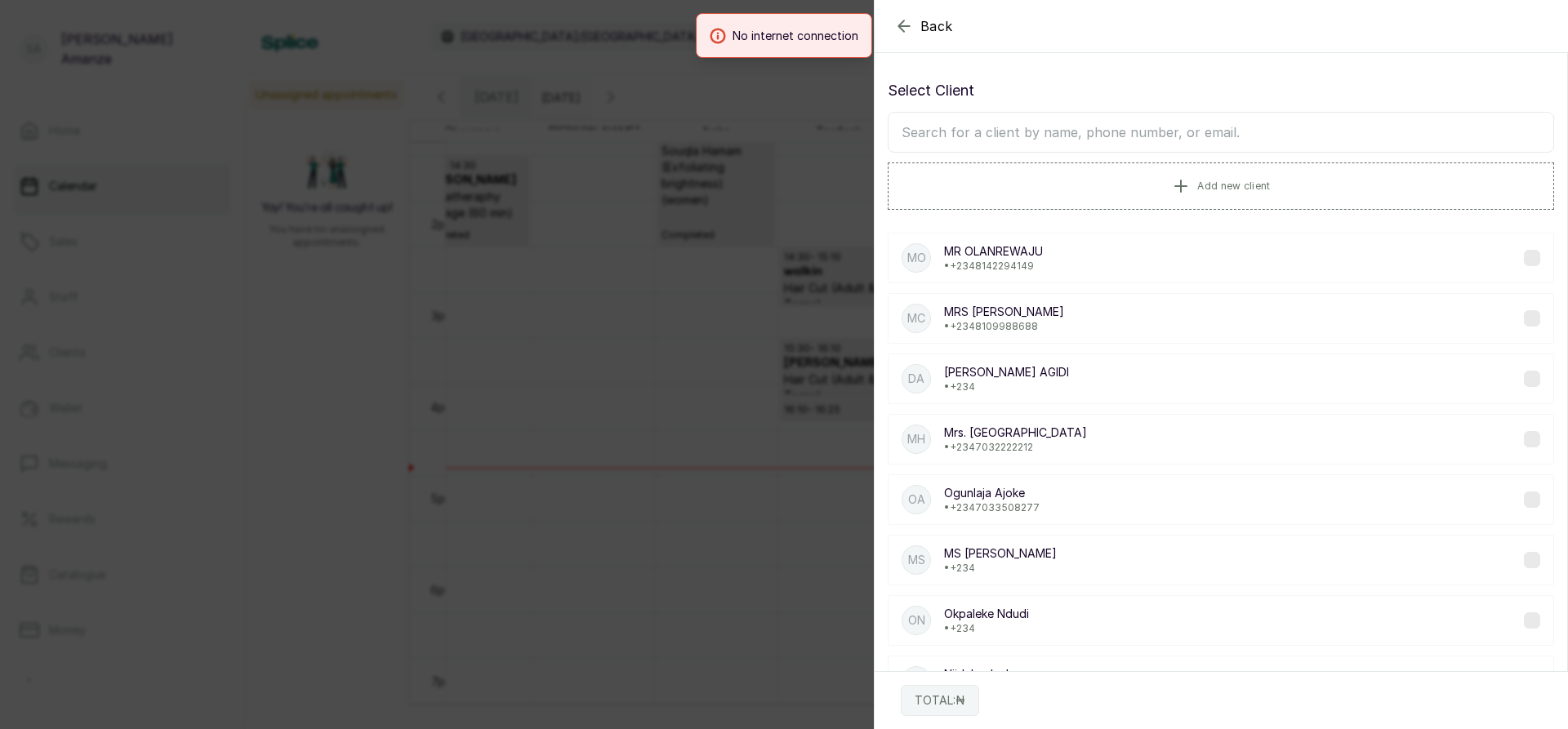
click at [1029, 132] on input "text" at bounding box center [1221, 132] width 666 height 41
click at [950, 144] on input "bolou" at bounding box center [1221, 132] width 666 height 41
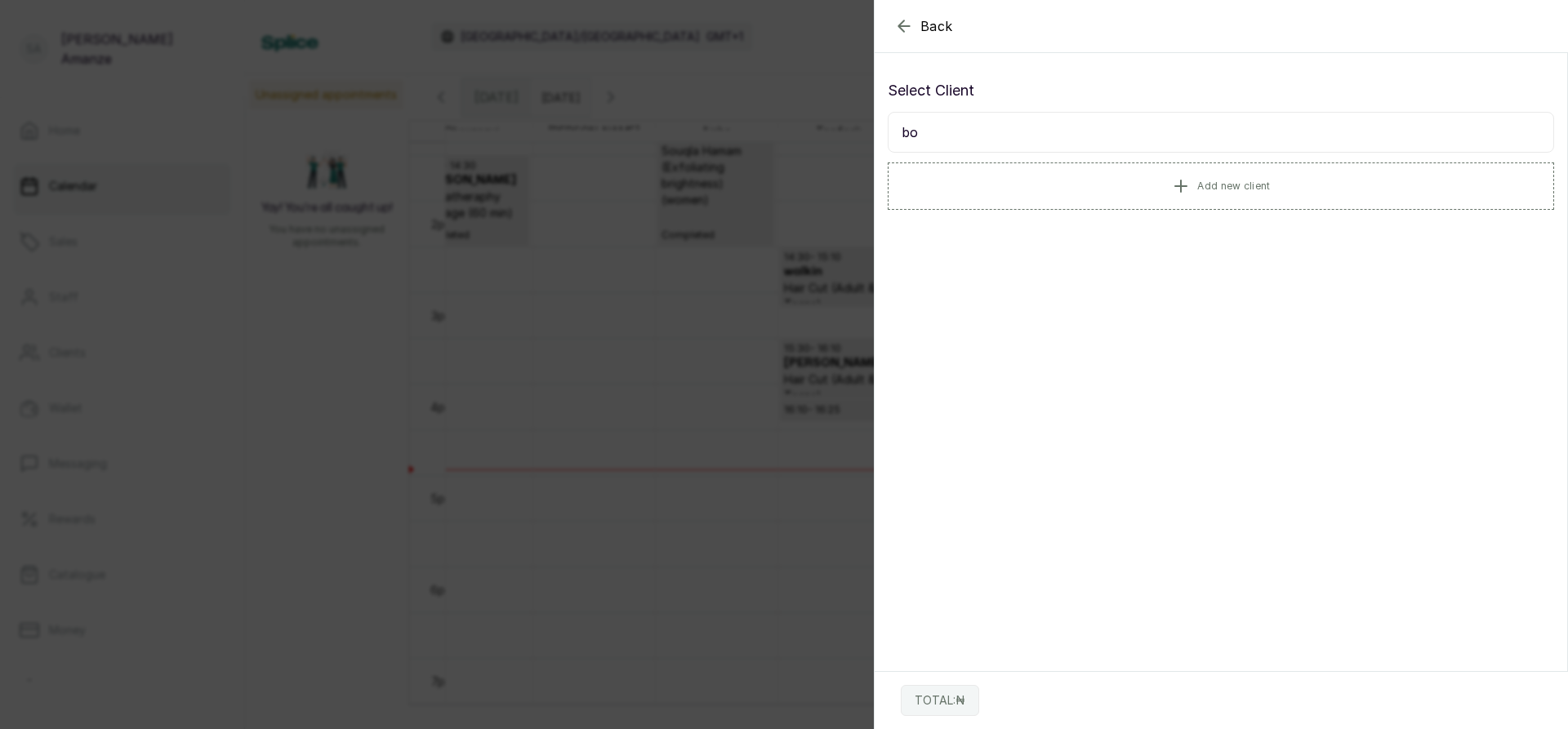
type input "b"
click at [935, 142] on input "ebi" at bounding box center [1221, 132] width 666 height 41
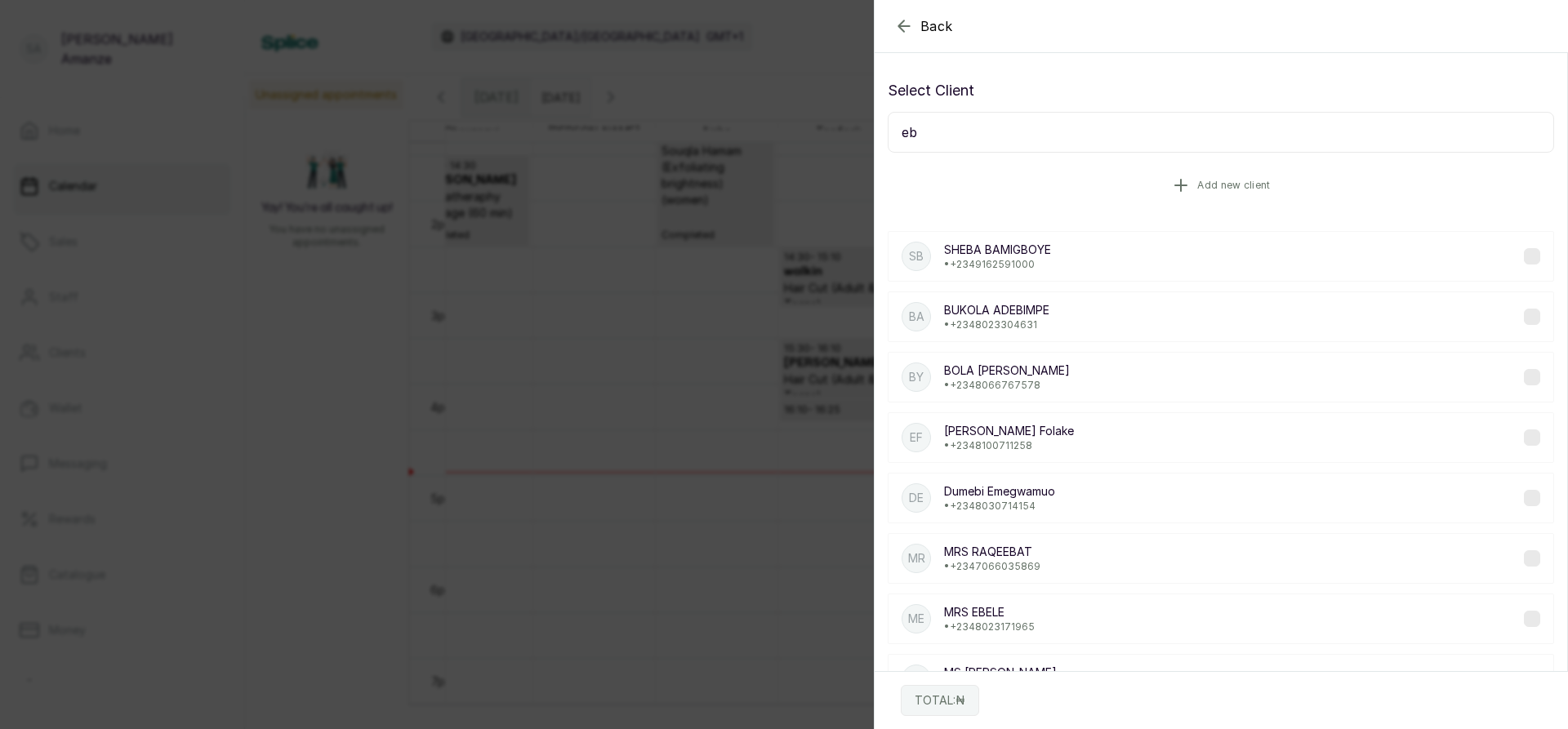
type input "eb"
click at [1099, 187] on button "Add new client" at bounding box center [1221, 185] width 666 height 46
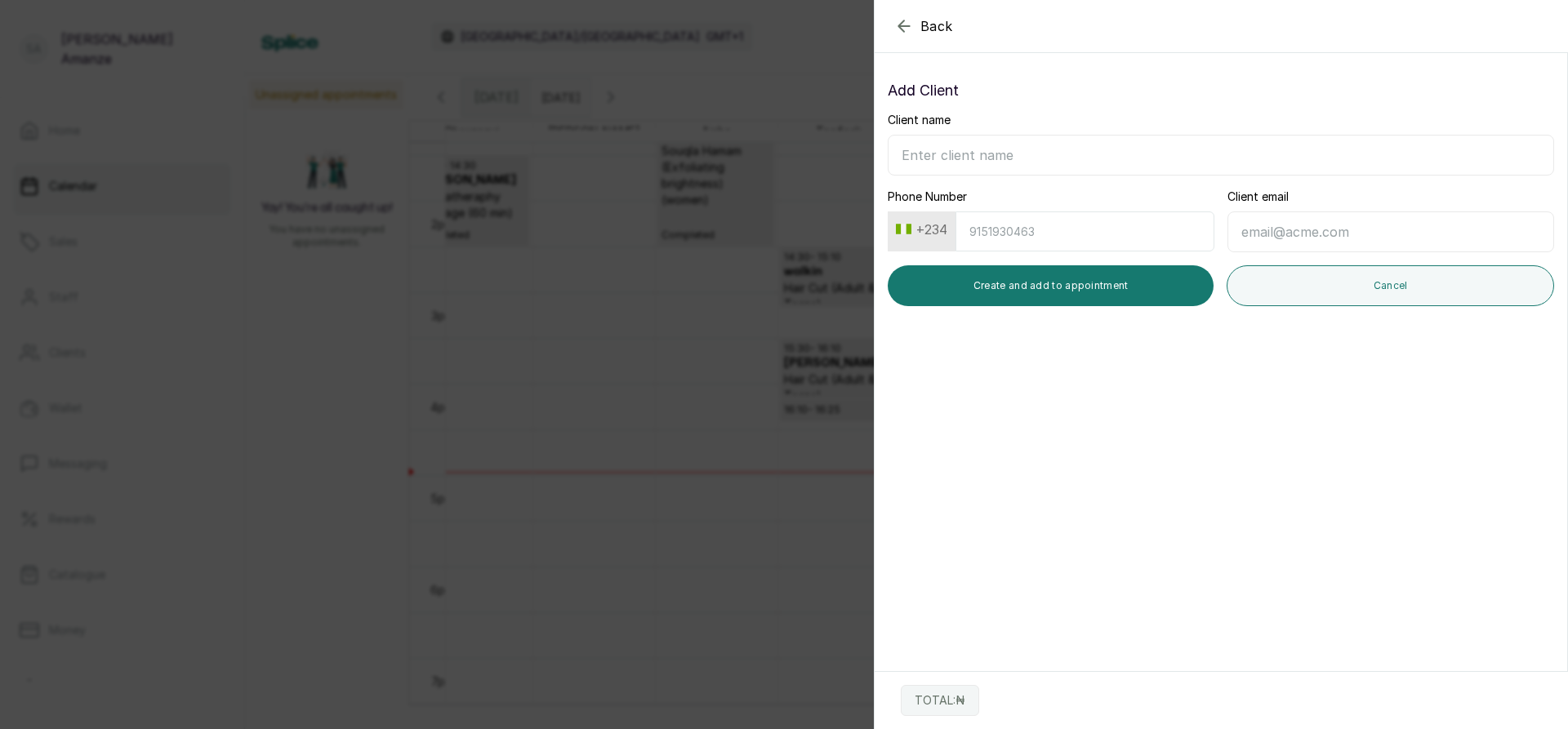
click at [985, 152] on input "Client name" at bounding box center [1221, 156] width 666 height 41
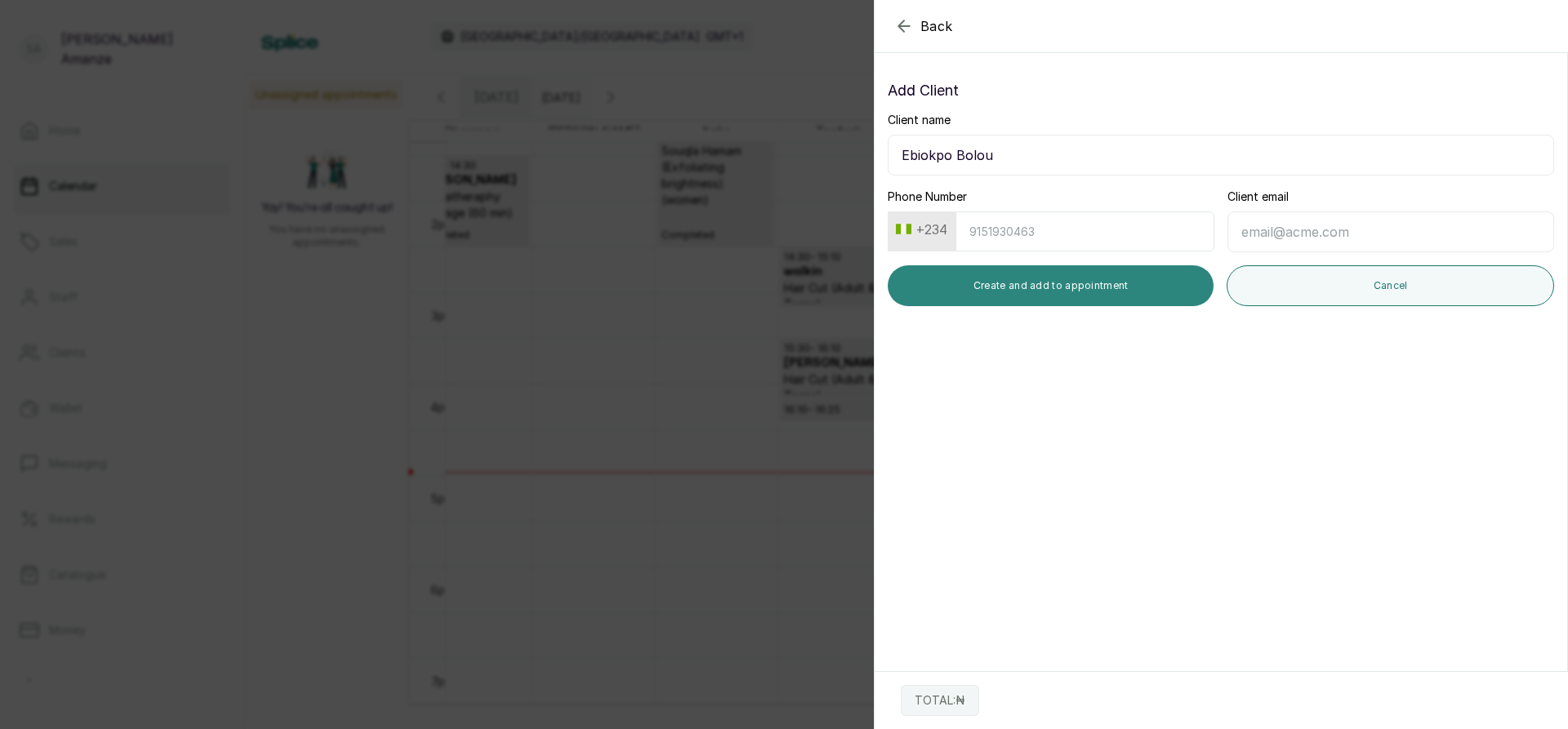
type input "Ebiokpo Bolou"
click at [1029, 270] on button "Create and add to appointment" at bounding box center [1051, 286] width 326 height 41
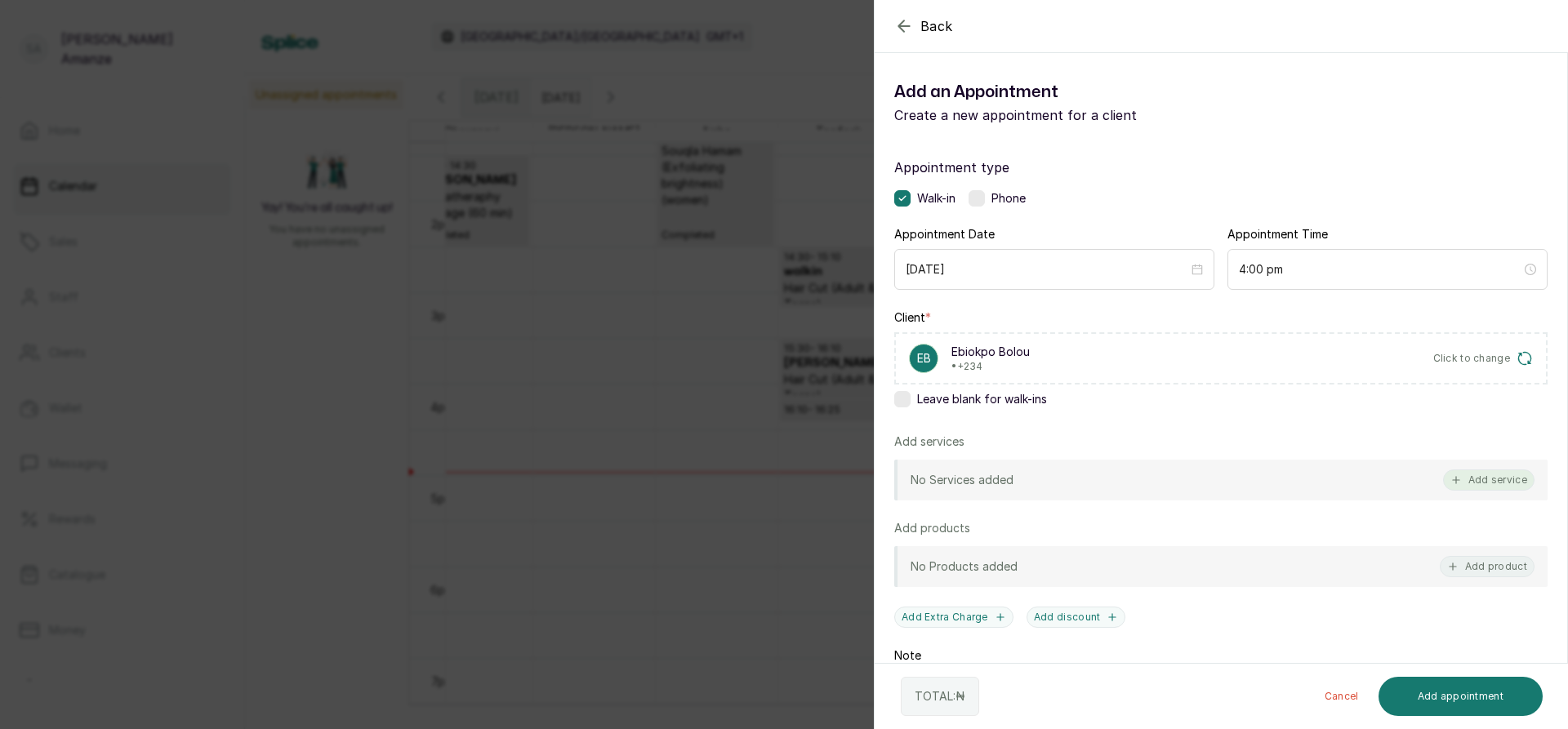
click at [1479, 479] on button "Add service" at bounding box center [1488, 480] width 91 height 21
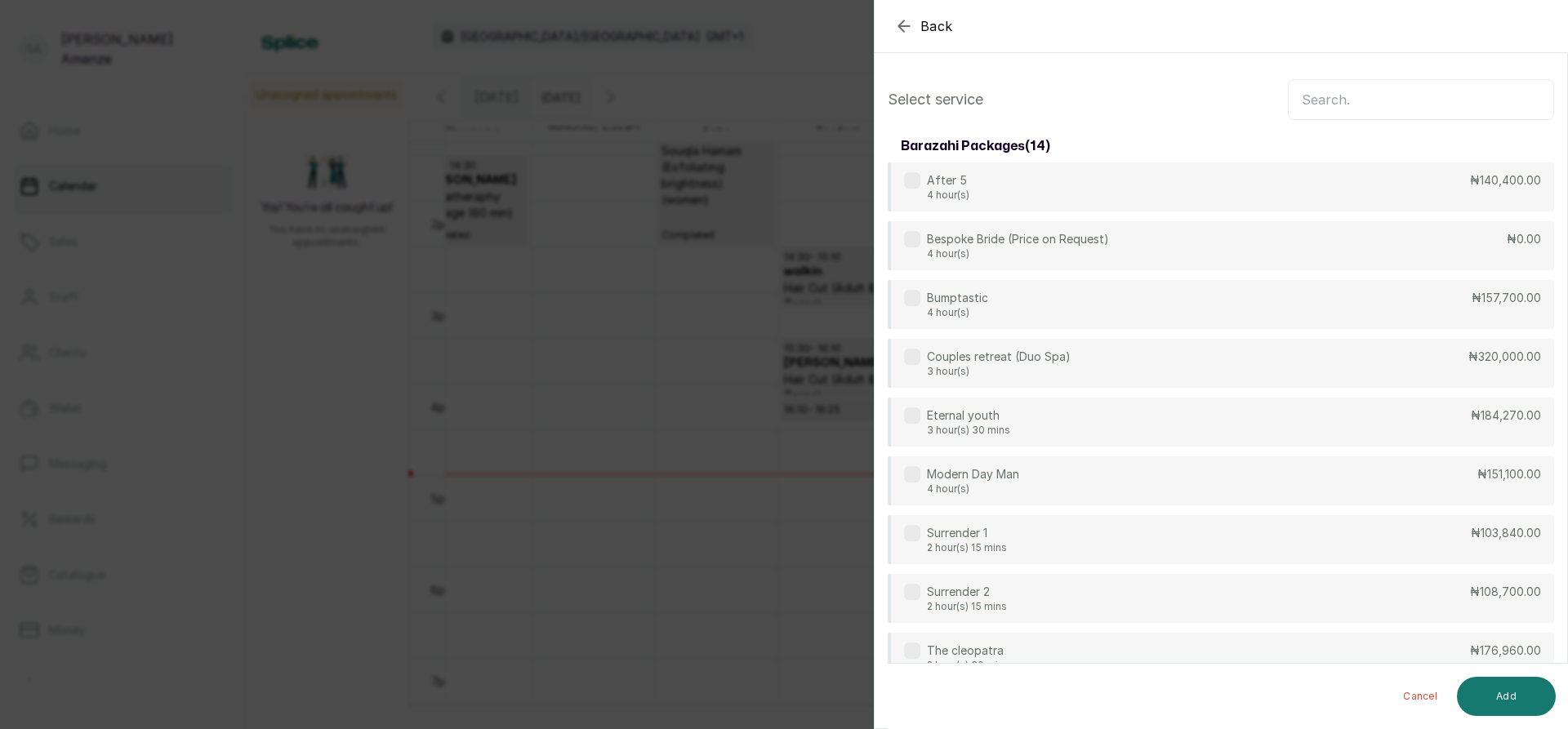
click at [1326, 106] on input "text" at bounding box center [1420, 99] width 266 height 41
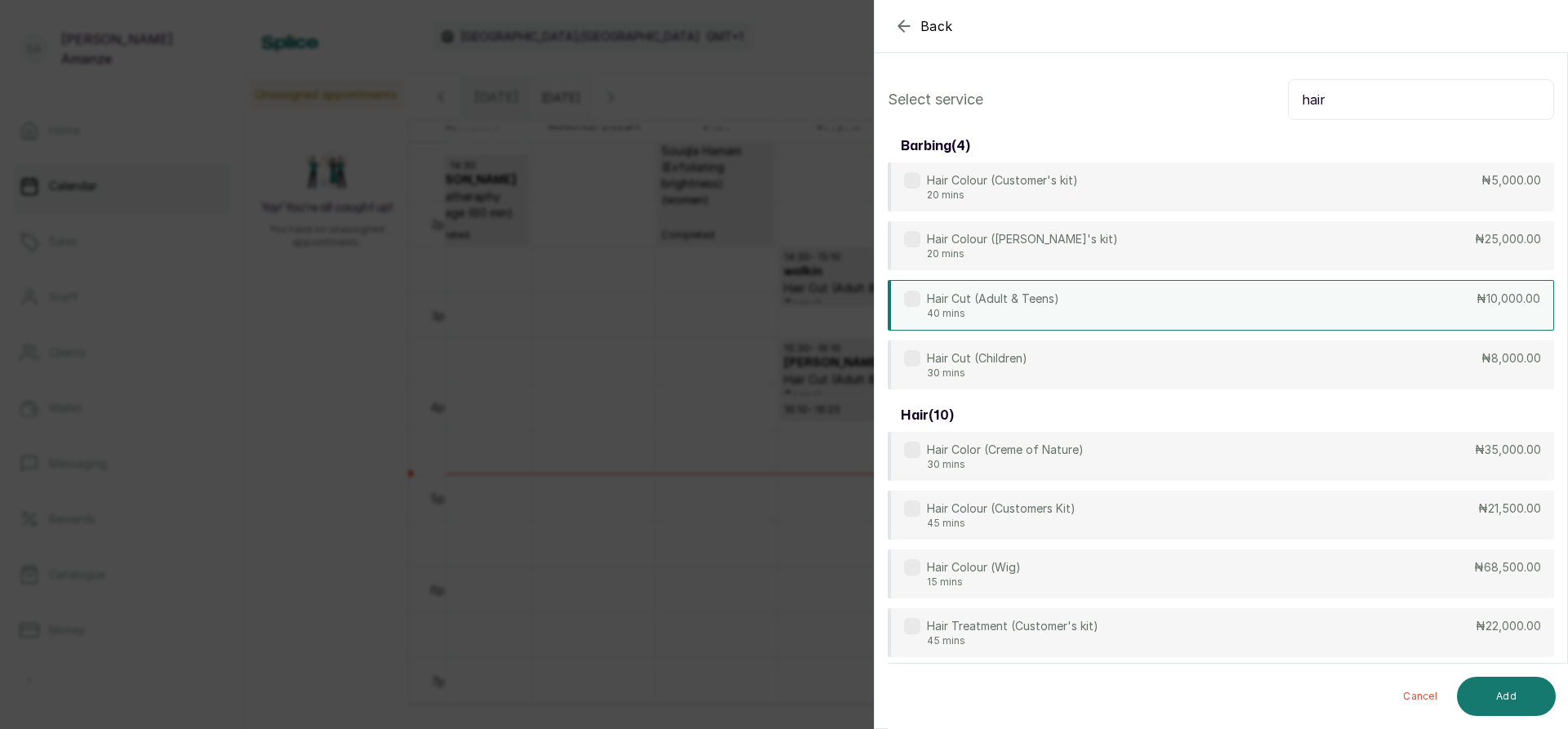
type input "hair"
click at [933, 303] on p "Hair Cut (Adult & Teens)" at bounding box center [993, 299] width 132 height 16
click at [1515, 693] on button "Add" at bounding box center [1506, 696] width 98 height 39
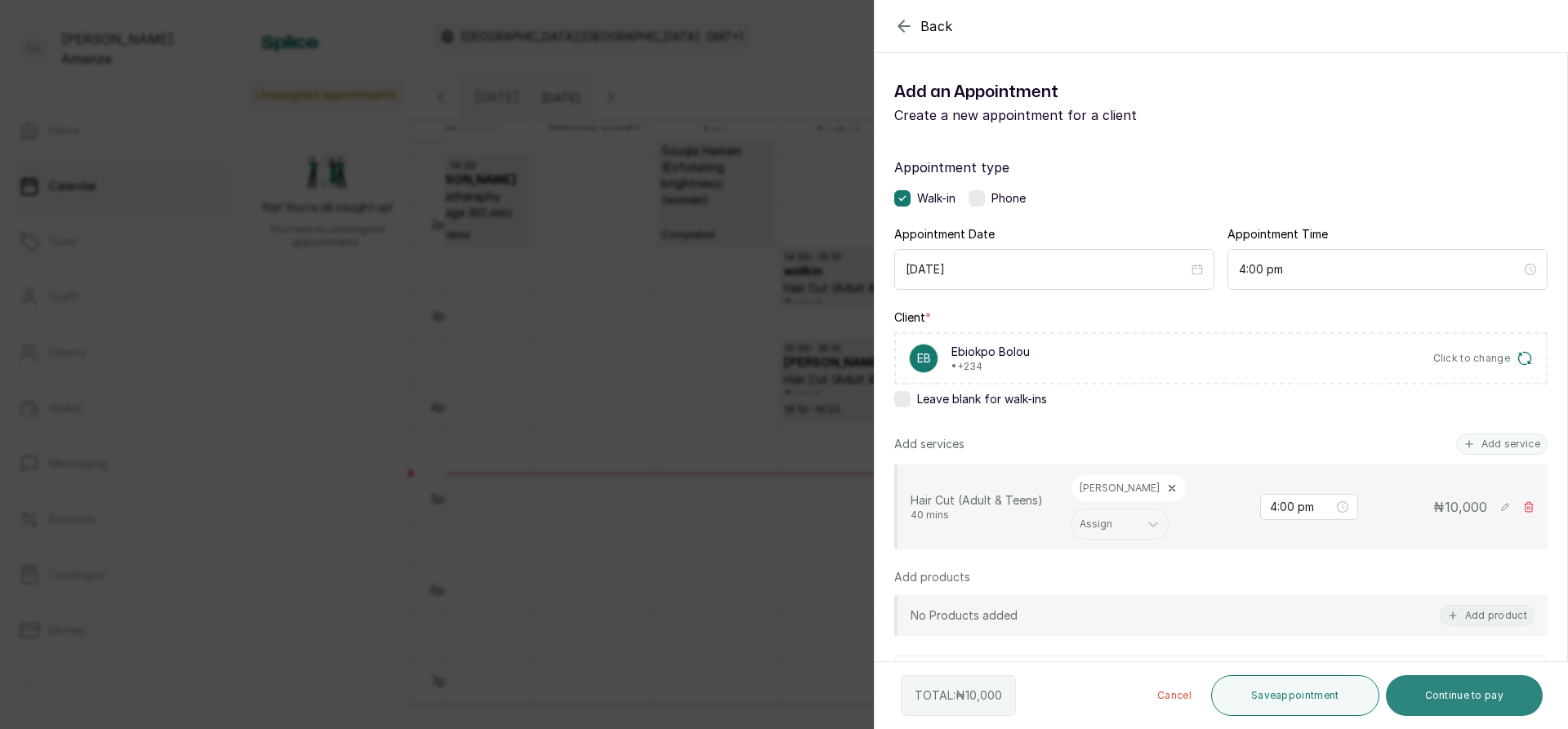
click at [1436, 696] on button "Continue to pay" at bounding box center [1464, 696] width 158 height 41
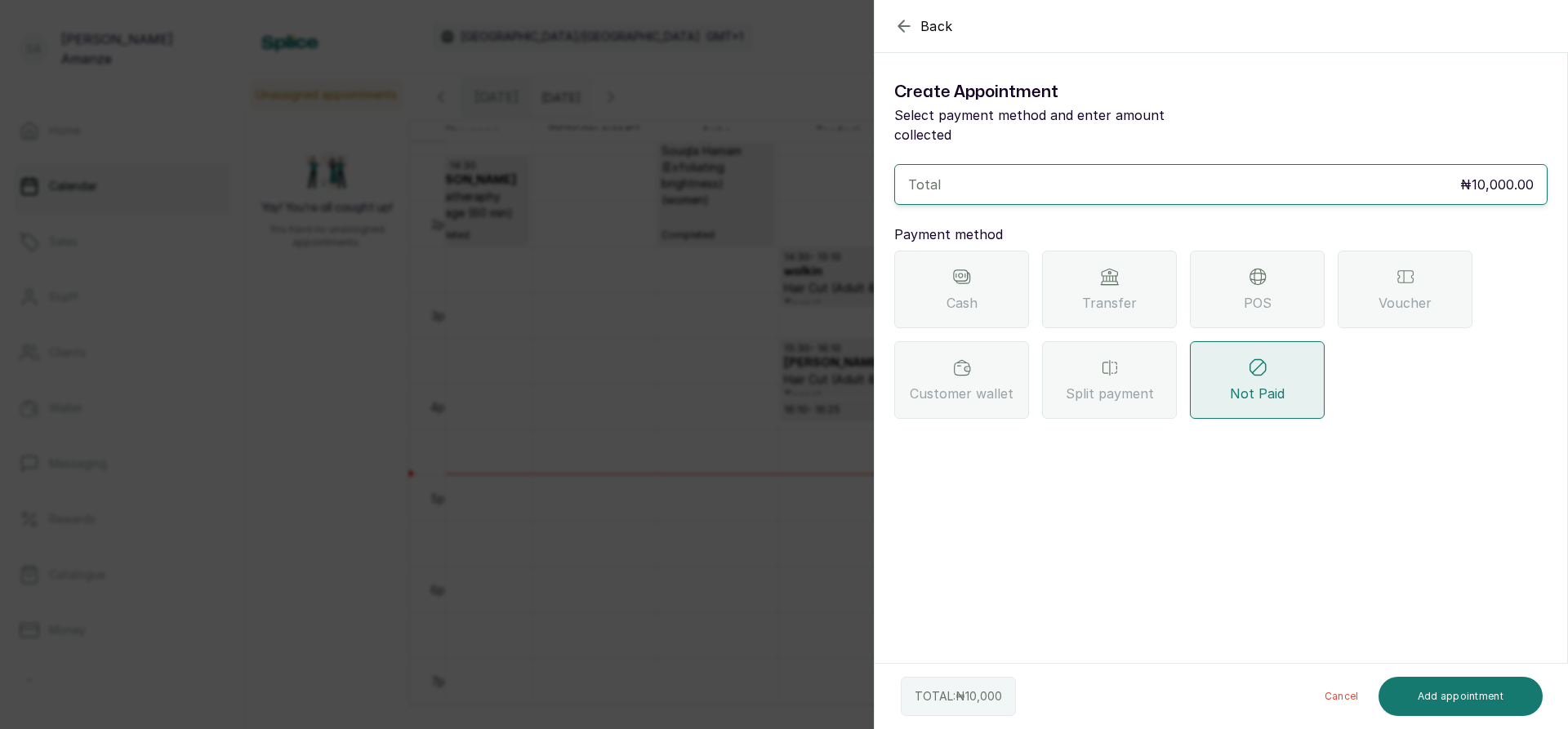
click at [1240, 284] on div "POS" at bounding box center [1257, 289] width 135 height 78
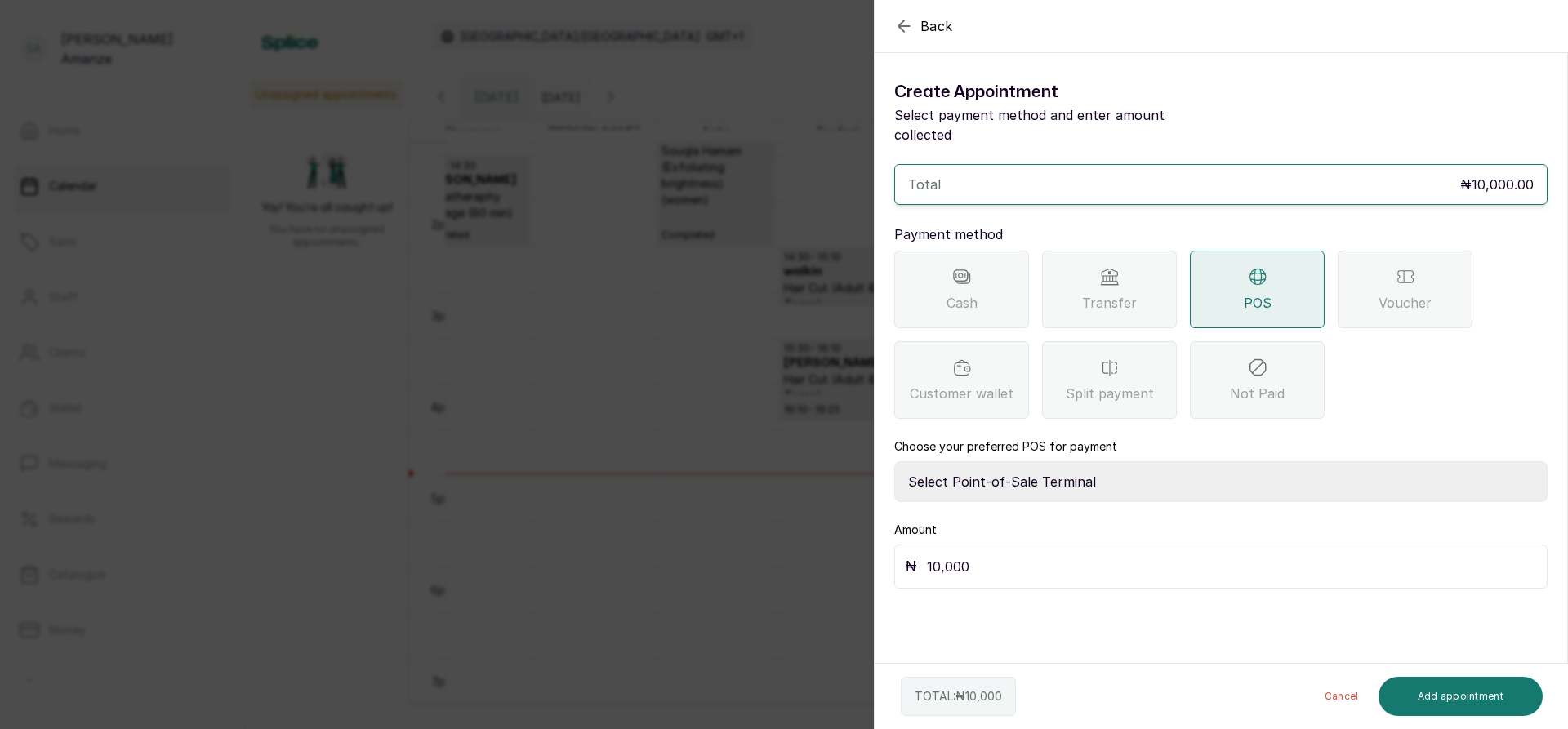
click at [993, 462] on select "Select Point-of-Sale Terminal [GEOGRAPHIC_DATA] POS Paystack-Titan Access POS A…" at bounding box center [1221, 481] width 653 height 41
select select "167b6f8a-d5d1-4786-a93b-04c747e16f1a"
click at [894, 461] on select "Select Point-of-Sale Terminal [GEOGRAPHIC_DATA] POS Paystack-Titan Access POS A…" at bounding box center [1221, 481] width 653 height 41
click at [1443, 675] on div "TOTAL: ₦ 10,000 Cancel Add appointment" at bounding box center [1222, 696] width 695 height 65
click at [1439, 691] on button "Add appointment" at bounding box center [1461, 696] width 165 height 39
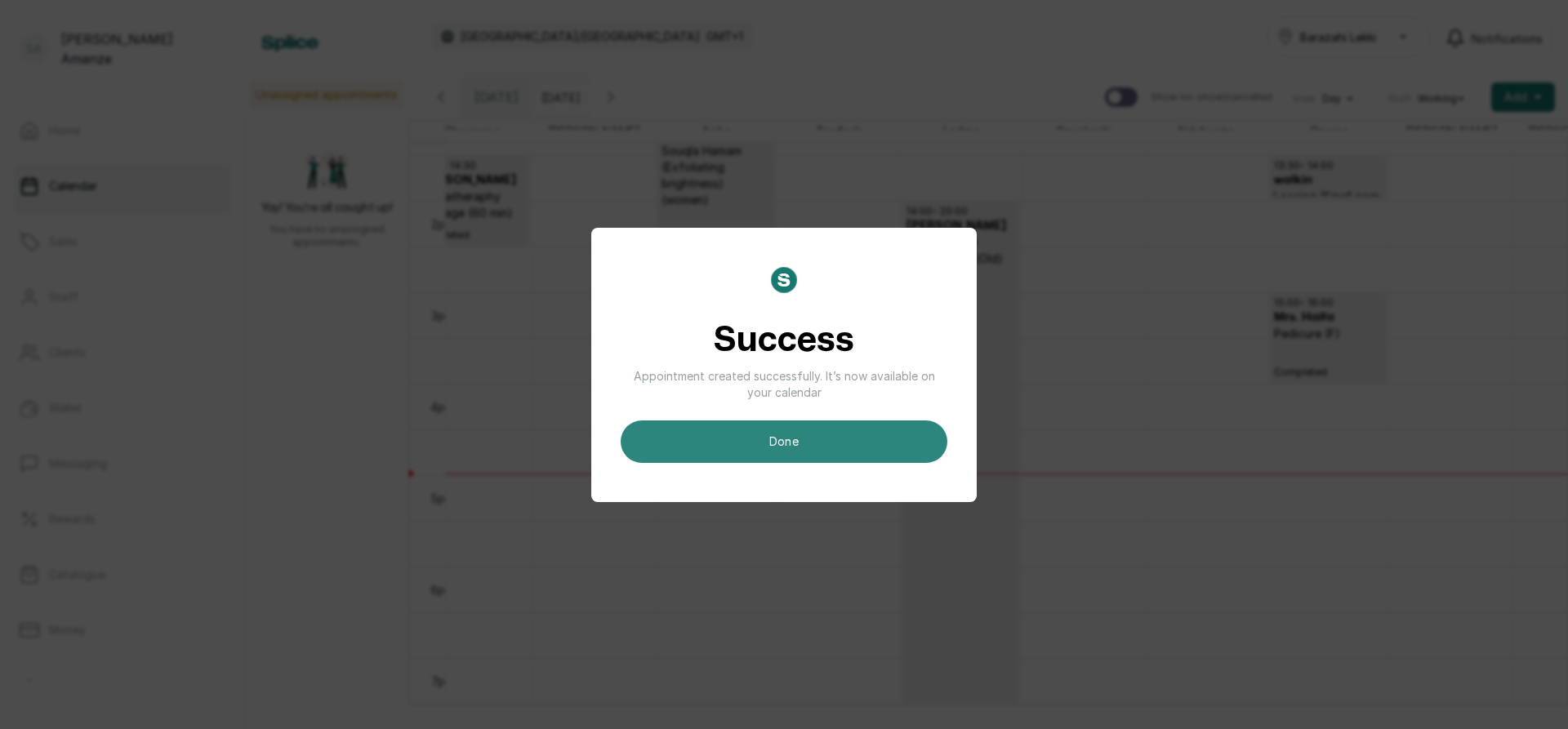
click at [879, 457] on button "done" at bounding box center [783, 441] width 327 height 42
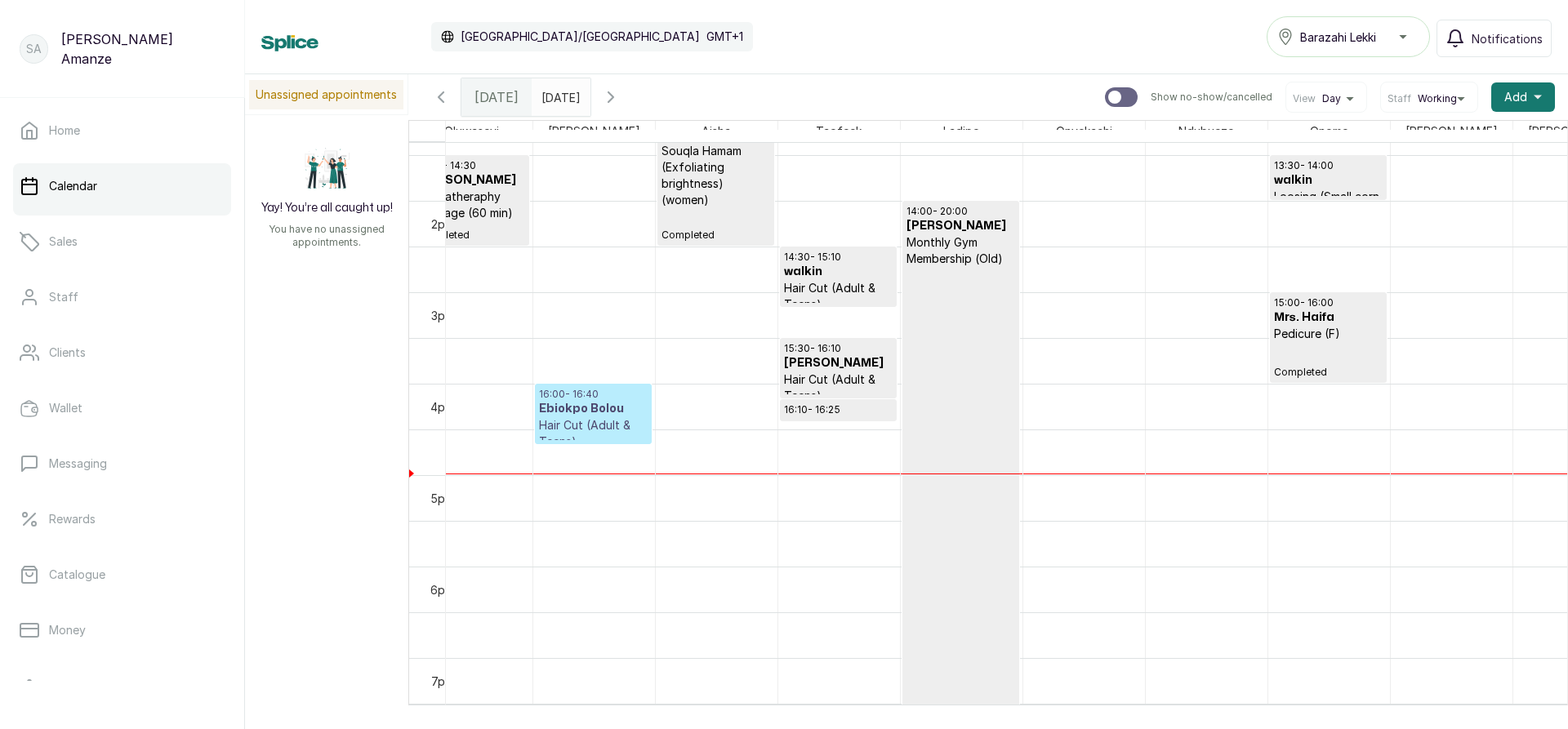
click at [580, 425] on p "Hair Cut (Adult & Teens)" at bounding box center [592, 433] width 108 height 32
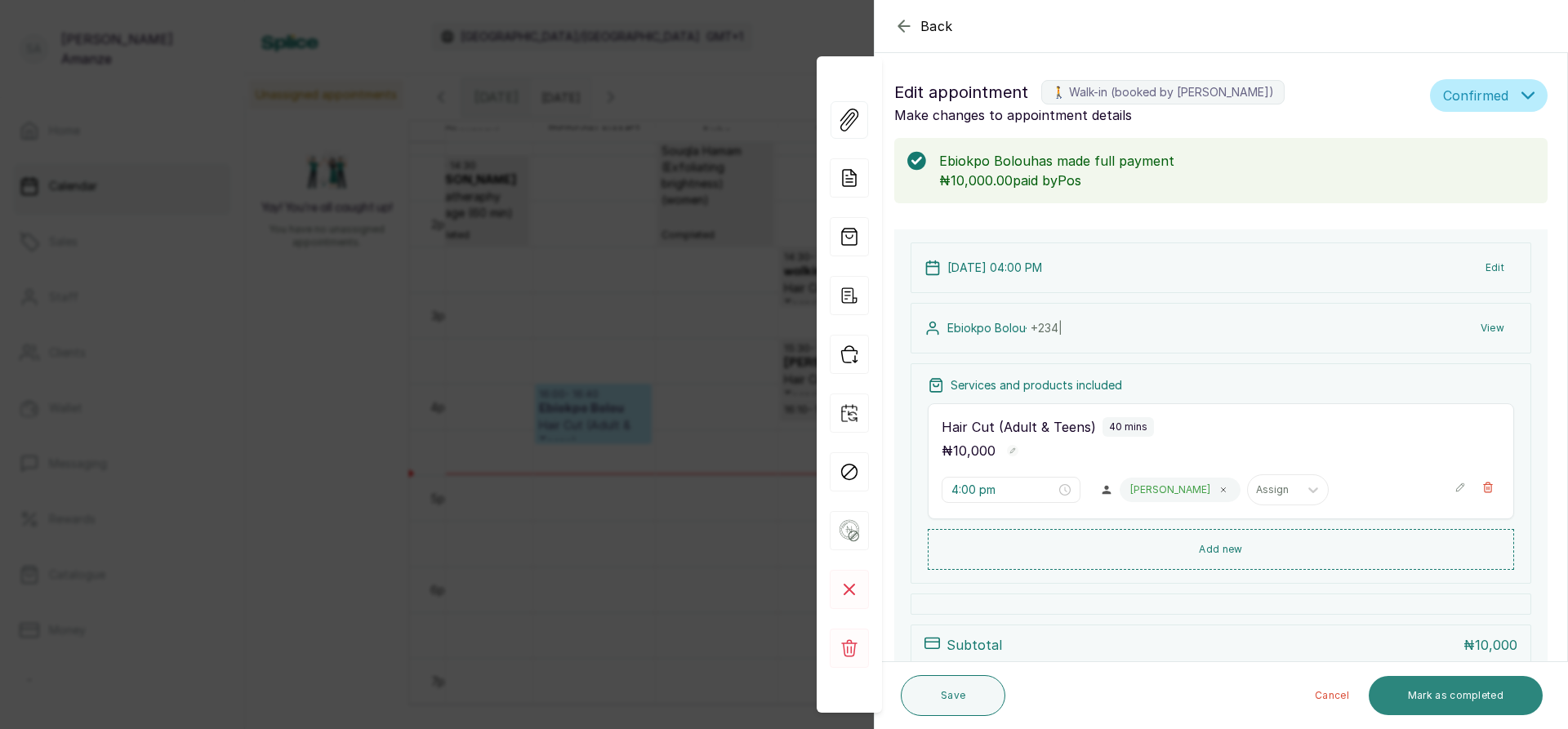
click at [1445, 689] on button "Mark as completed" at bounding box center [1455, 695] width 174 height 39
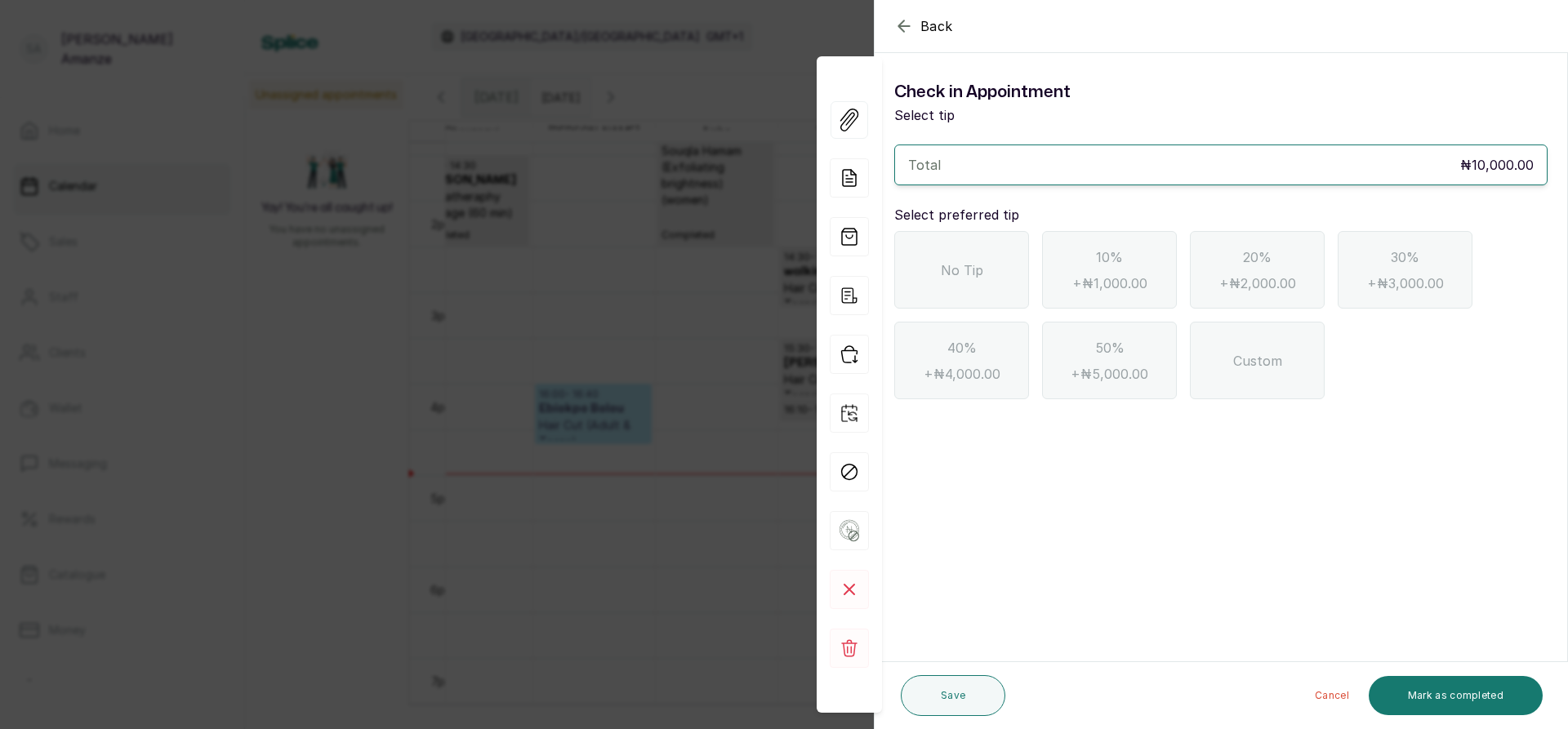
click at [917, 275] on div "No Tip" at bounding box center [961, 269] width 135 height 78
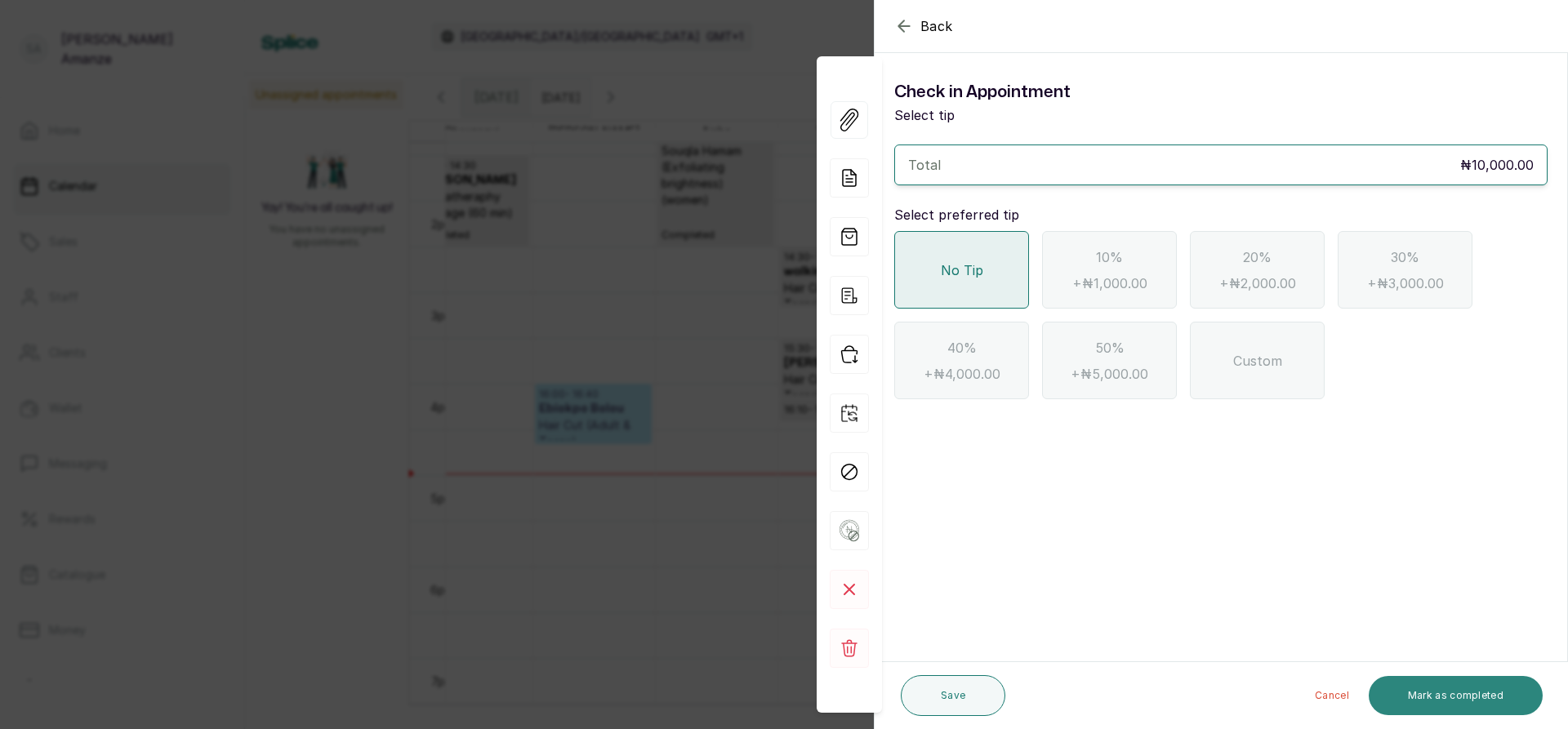
click at [1447, 685] on button "Mark as completed" at bounding box center [1455, 695] width 174 height 39
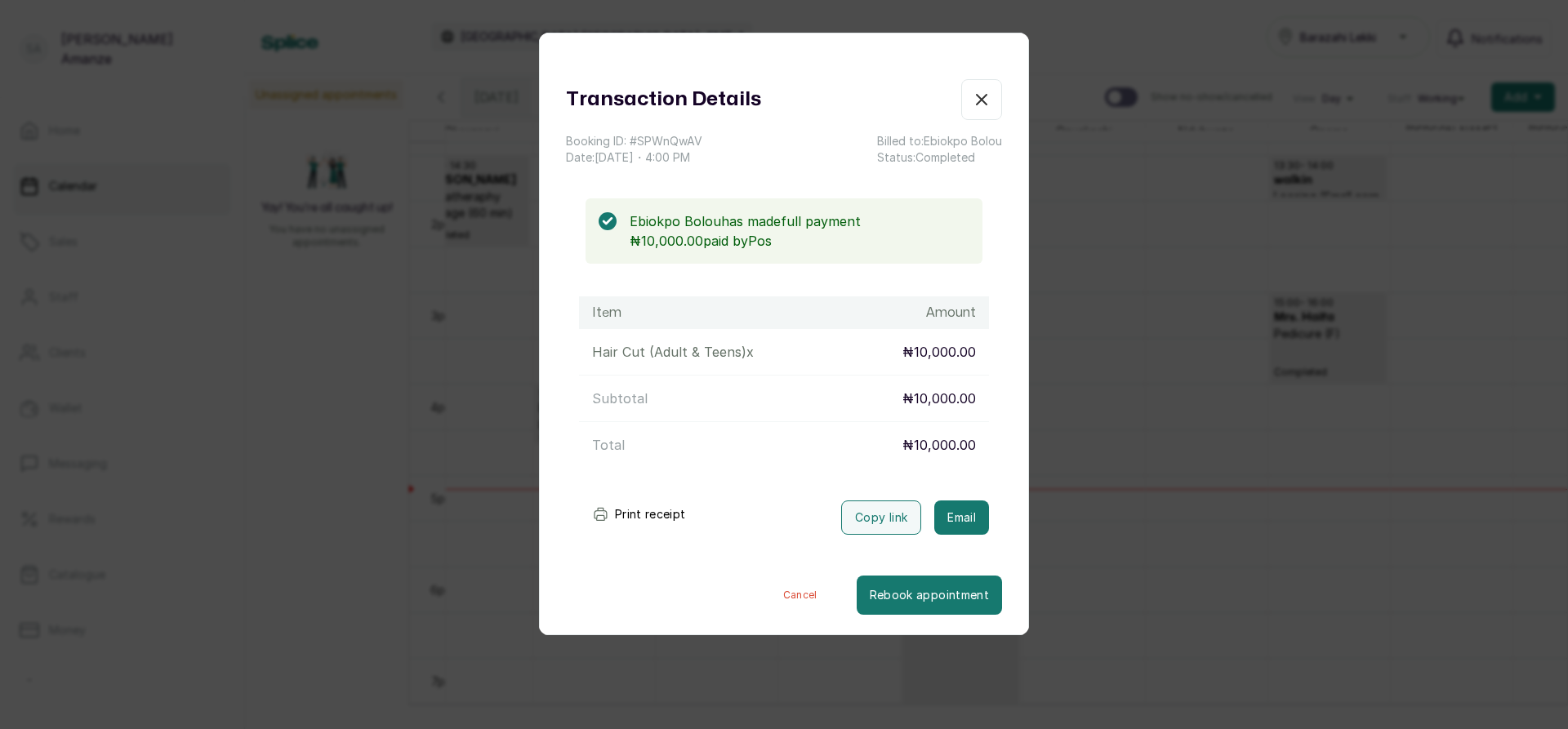
click at [982, 101] on button "Show no-show/cancelled" at bounding box center [982, 99] width 41 height 41
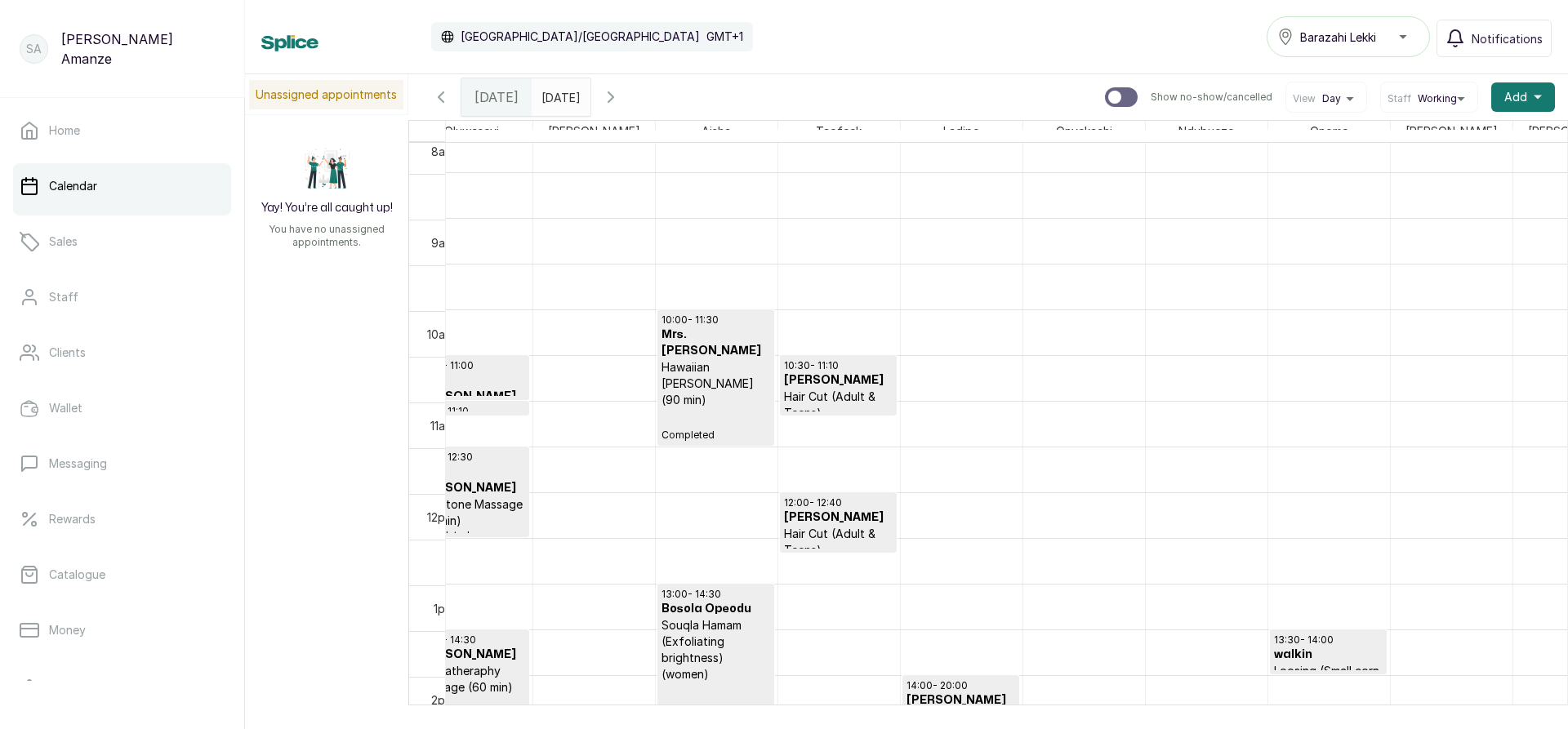
scroll to position [759, 0]
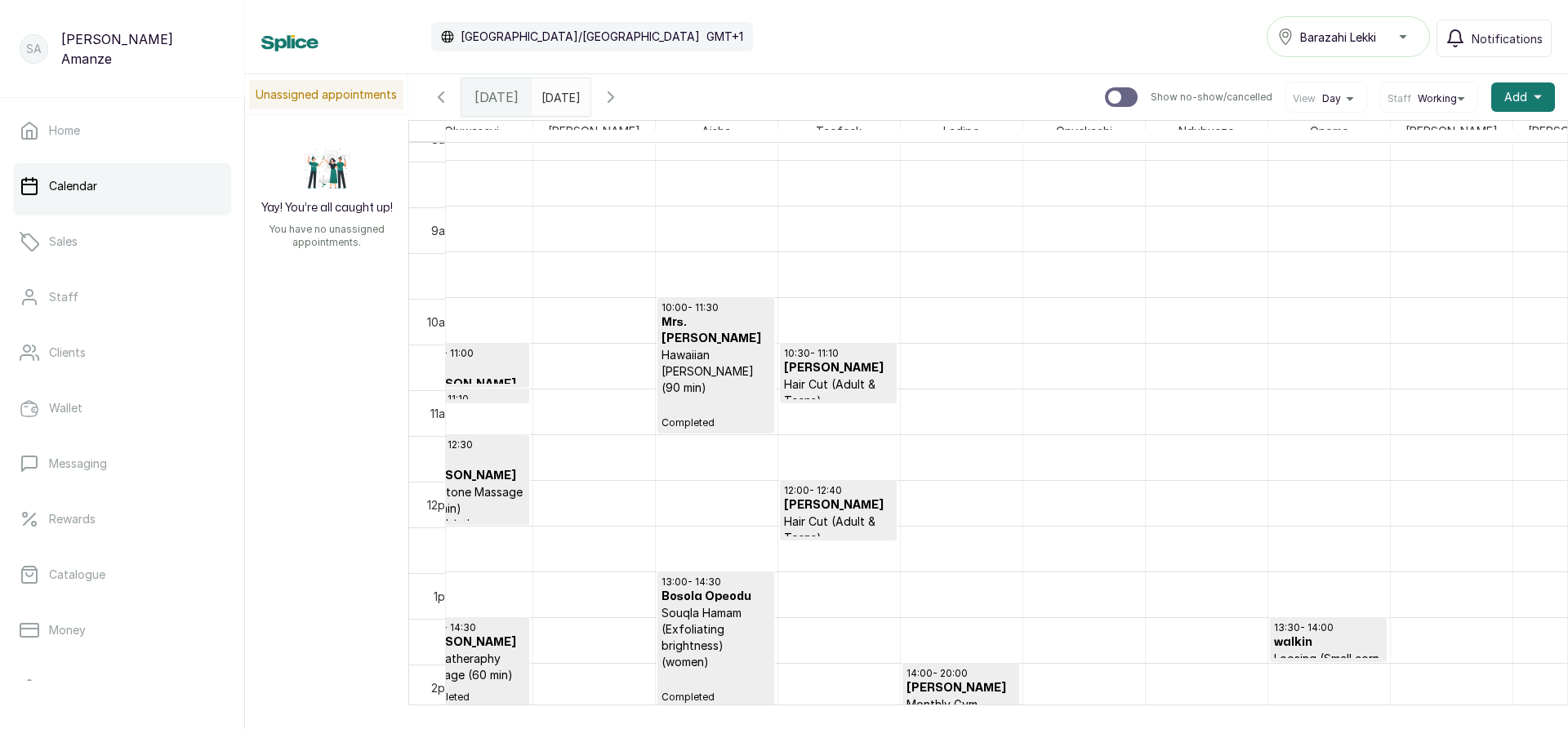
drag, startPoint x: 1104, startPoint y: 691, endPoint x: 896, endPoint y: 709, distance: 208.8
click at [891, 711] on div "Calendar [GEOGRAPHIC_DATA]/[GEOGRAPHIC_DATA] GMT+1 Barazahi Lekki Notifications…" at bounding box center [907, 364] width 1323 height 729
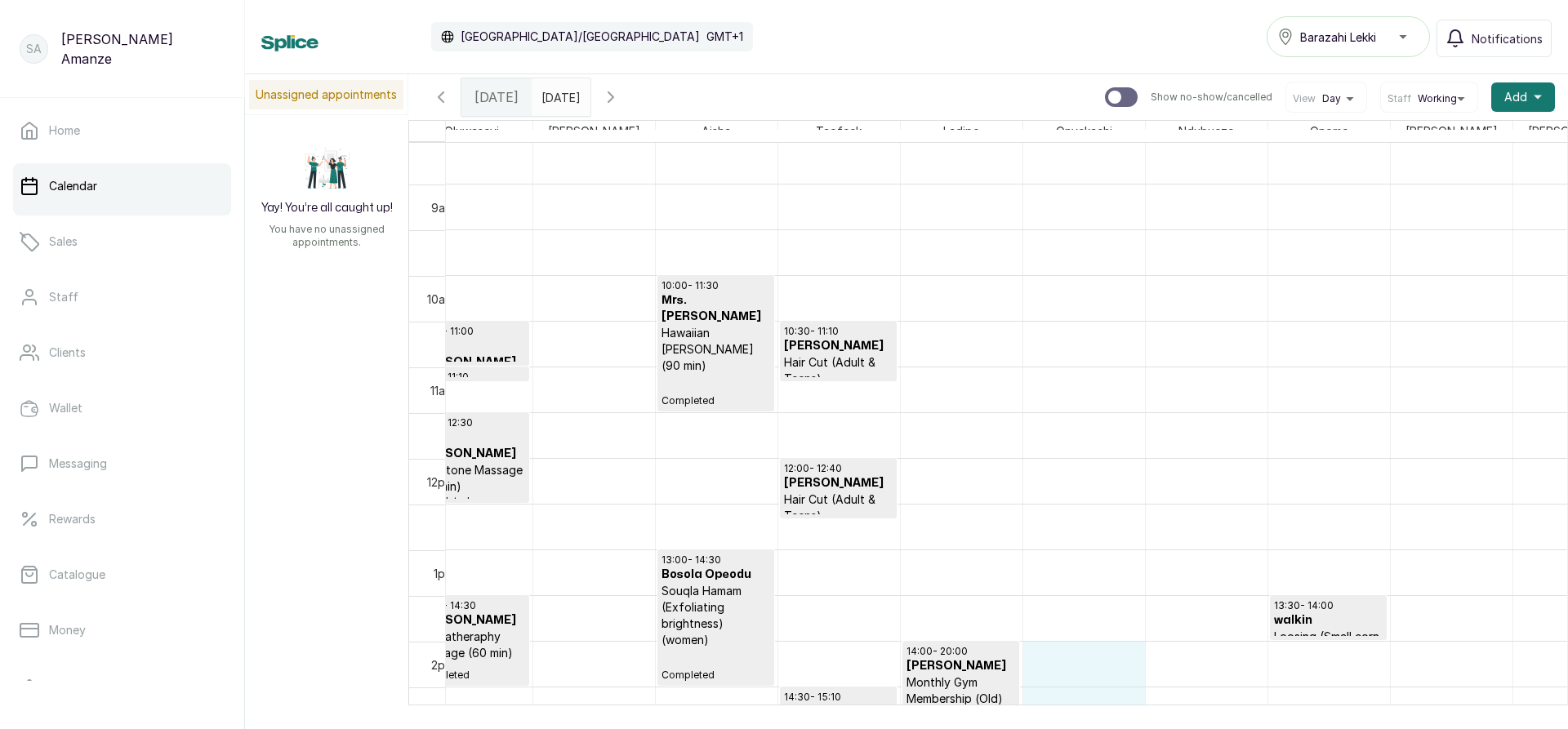
scroll to position [787, 0]
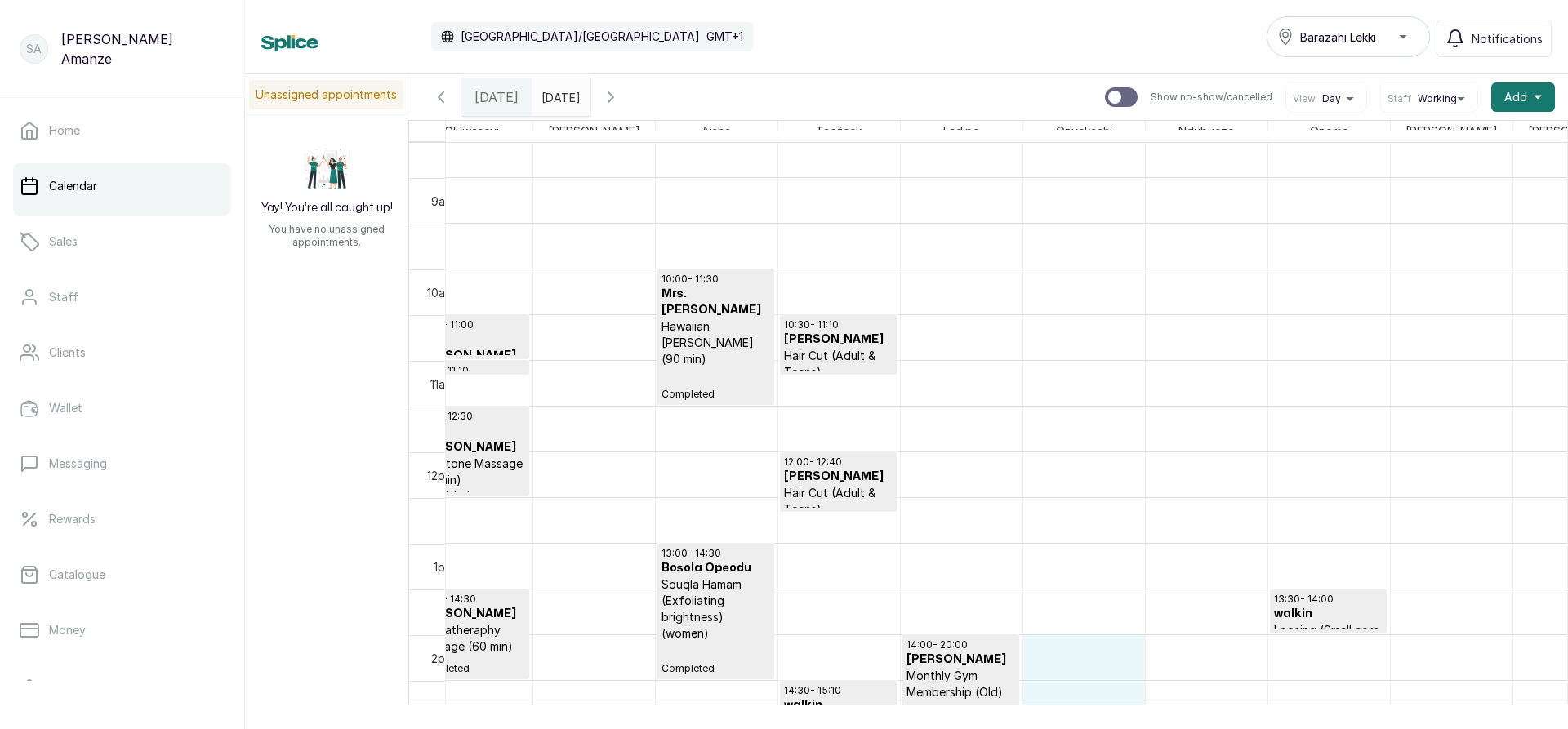
drag, startPoint x: 1094, startPoint y: 691, endPoint x: 1006, endPoint y: 700, distance: 88.5
click at [1006, 700] on table "[PERSON_NAME] Wizzy Charity [PERSON_NAME] Made Happiness [PERSON_NAME] [PERSON_…" at bounding box center [988, 429] width 1160 height 619
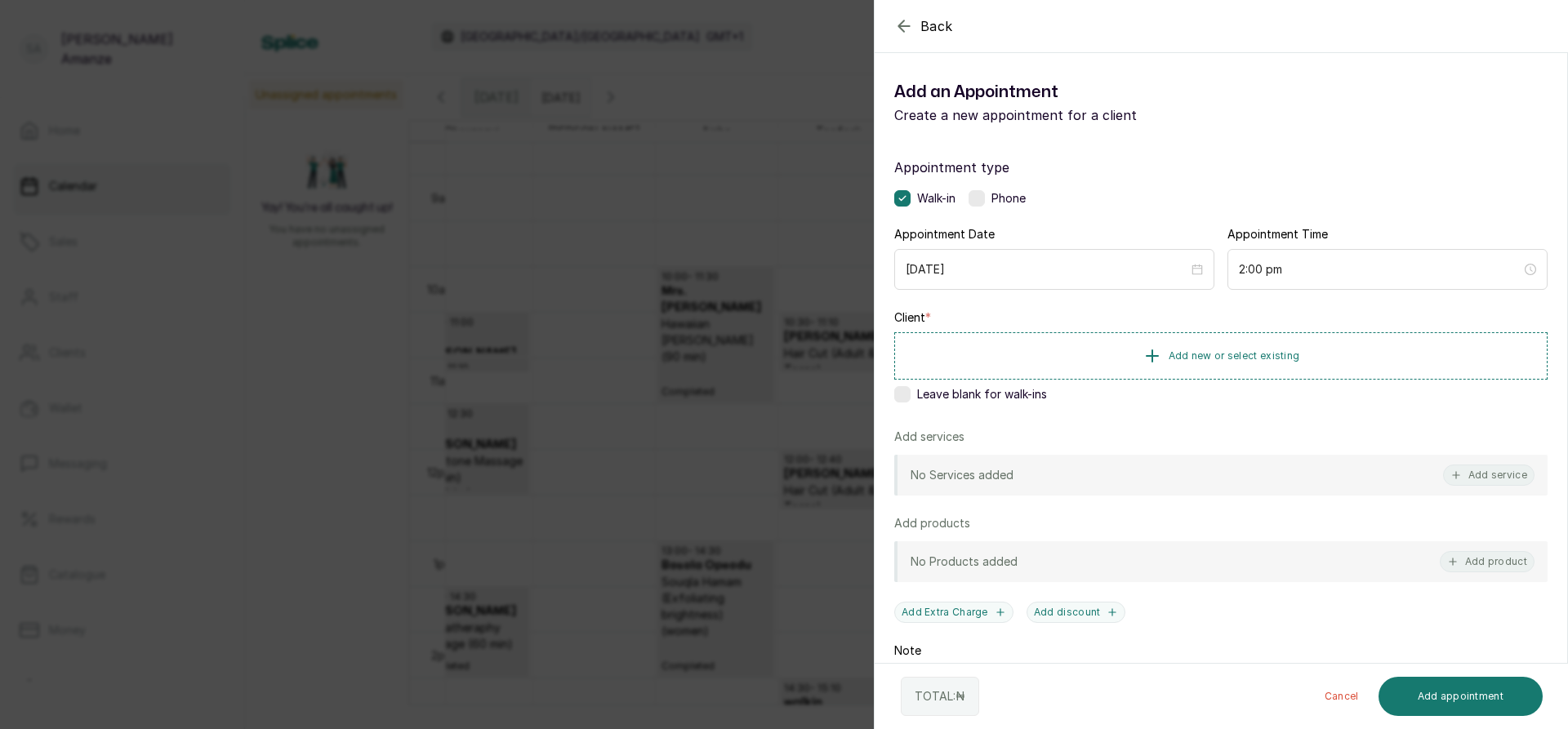
drag, startPoint x: 695, startPoint y: 585, endPoint x: 848, endPoint y: 597, distance: 153.5
click at [695, 586] on div "Back Add Appointment Add an Appointment Create a new appointment for a client A…" at bounding box center [784, 364] width 1568 height 729
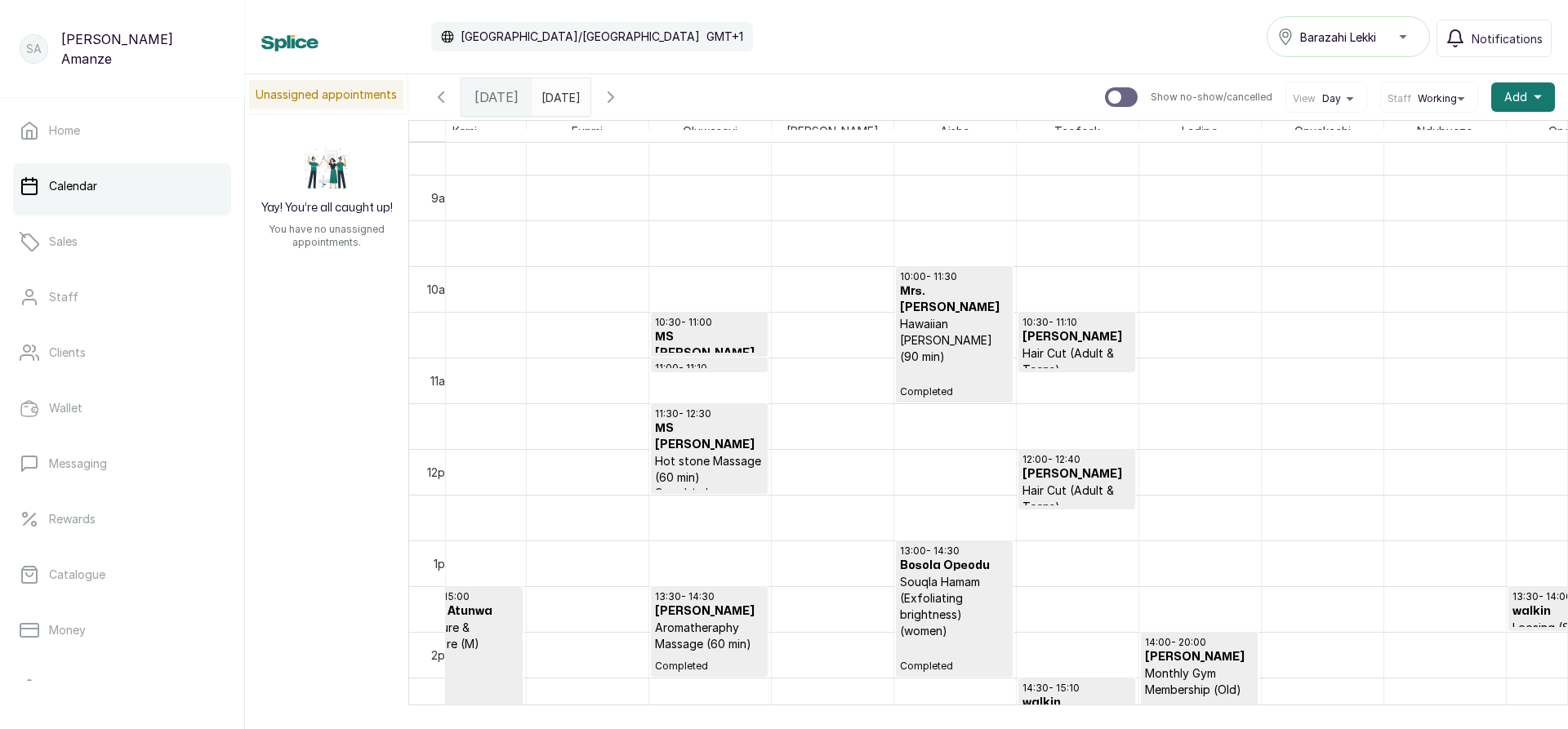
scroll to position [1, 1459]
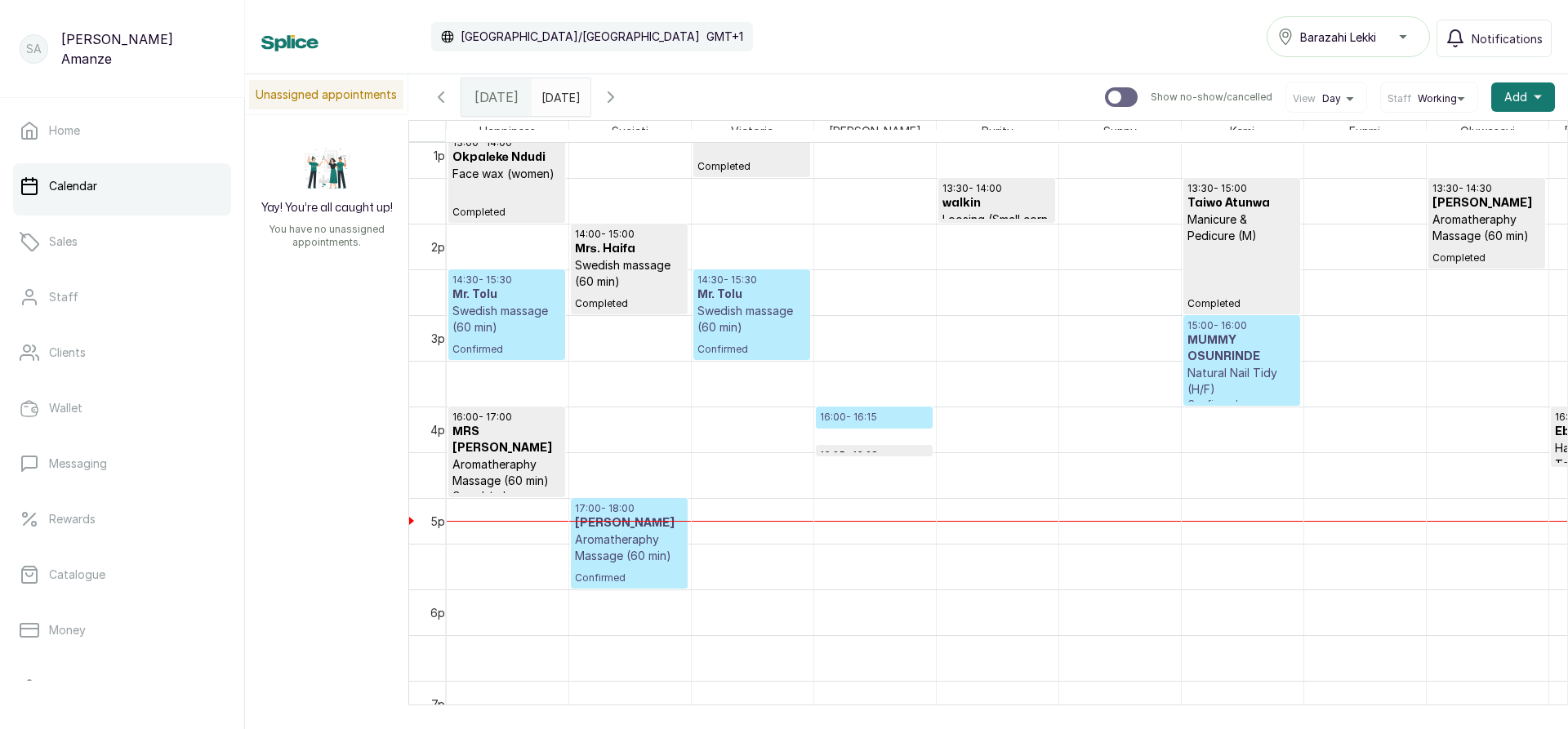
click at [627, 557] on p "Aromatheraphy Massage (60 min)" at bounding box center [628, 547] width 108 height 32
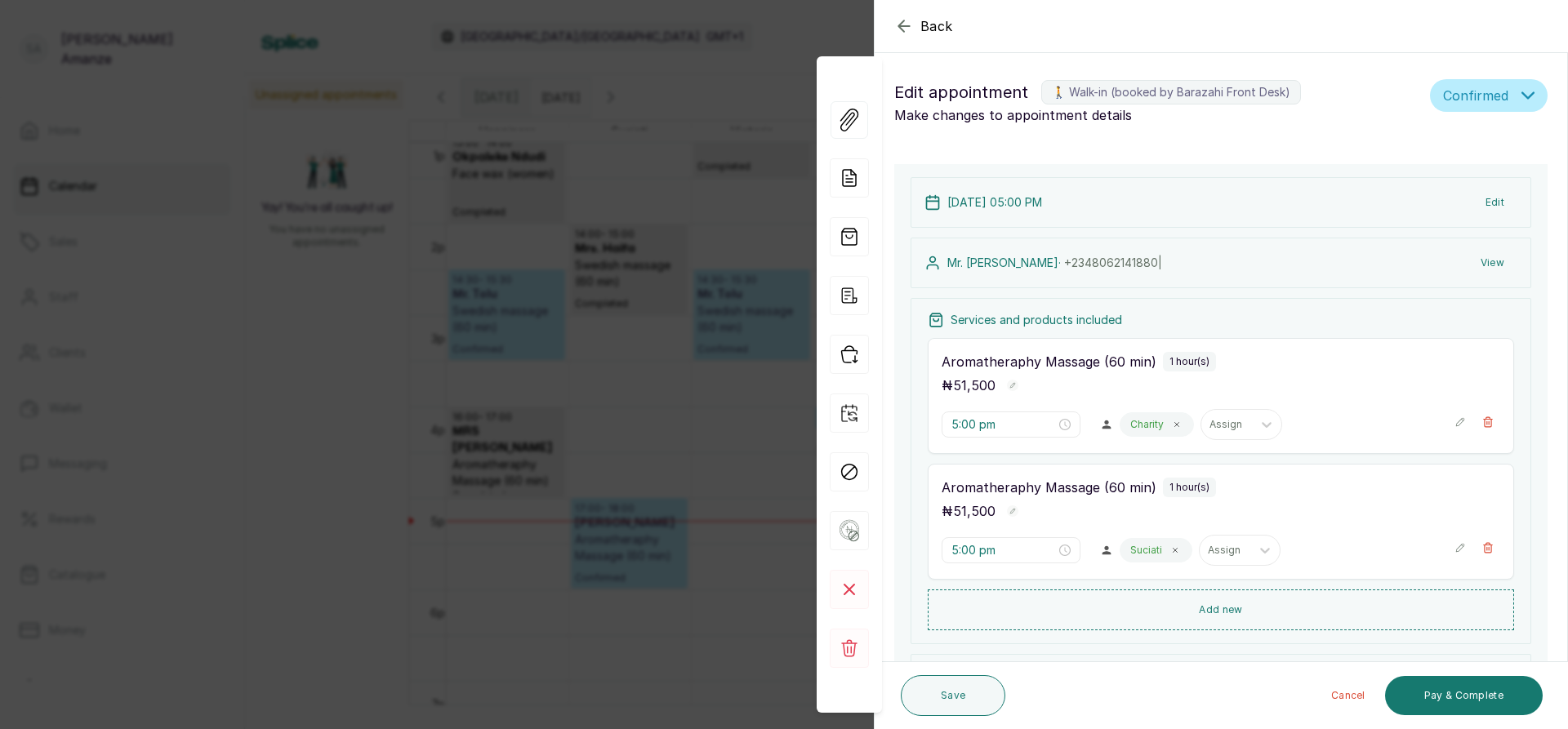
click at [1439, 423] on div "5:00 pm Charity Assign" at bounding box center [1221, 424] width 558 height 31
click at [1454, 421] on icon "button" at bounding box center [1460, 421] width 12 height 12
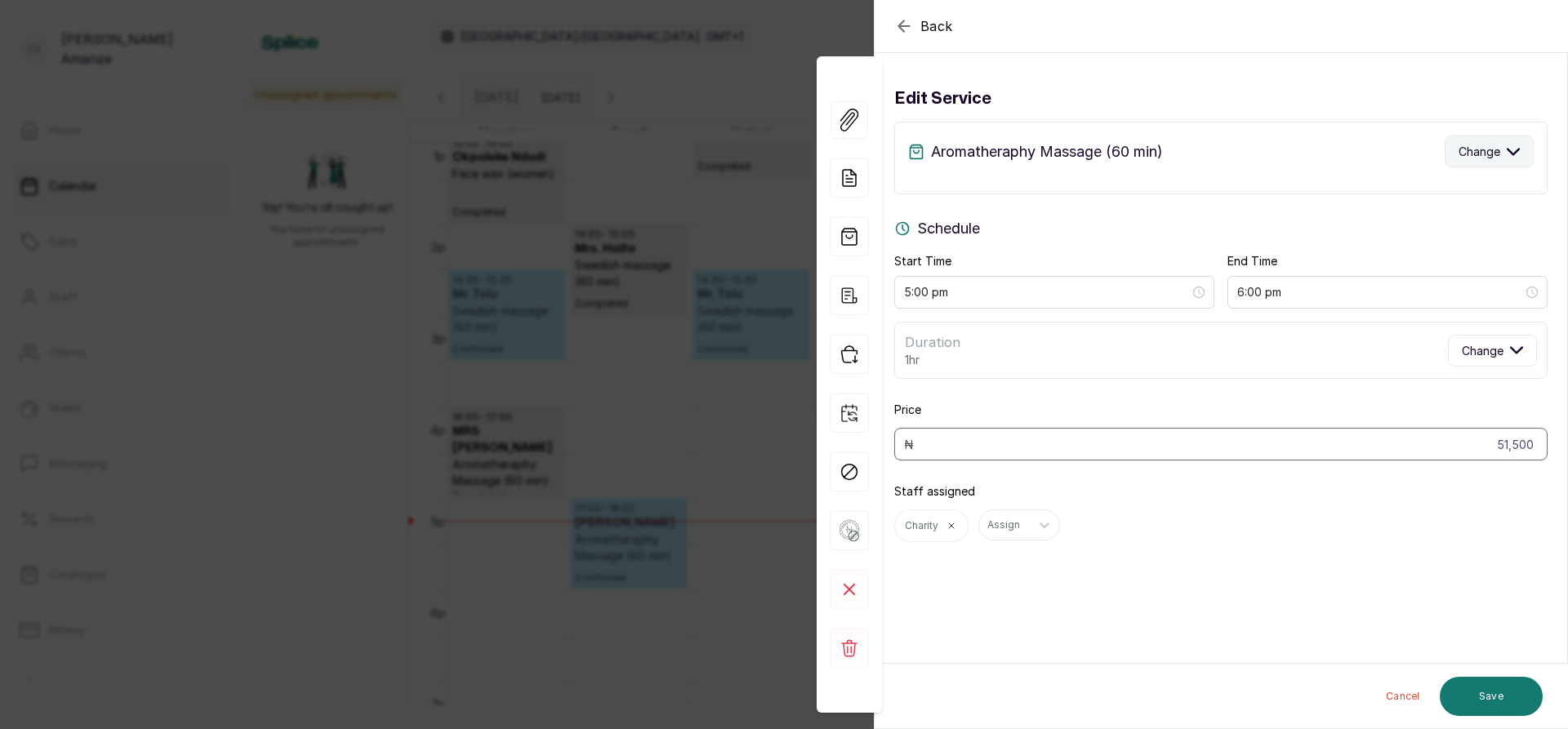
click at [1471, 156] on span "Change" at bounding box center [1479, 151] width 42 height 17
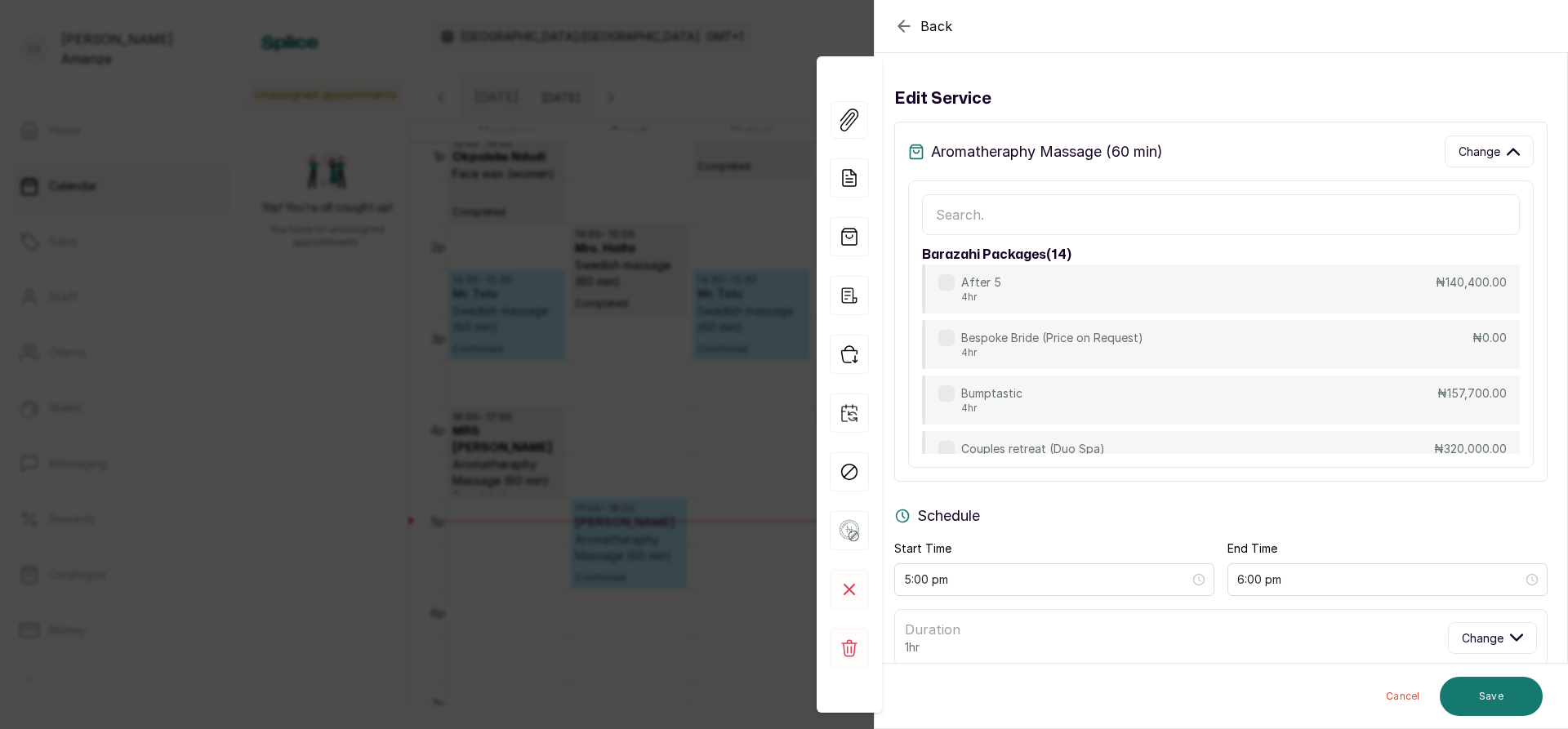
click at [1082, 208] on input "text" at bounding box center [1221, 215] width 598 height 41
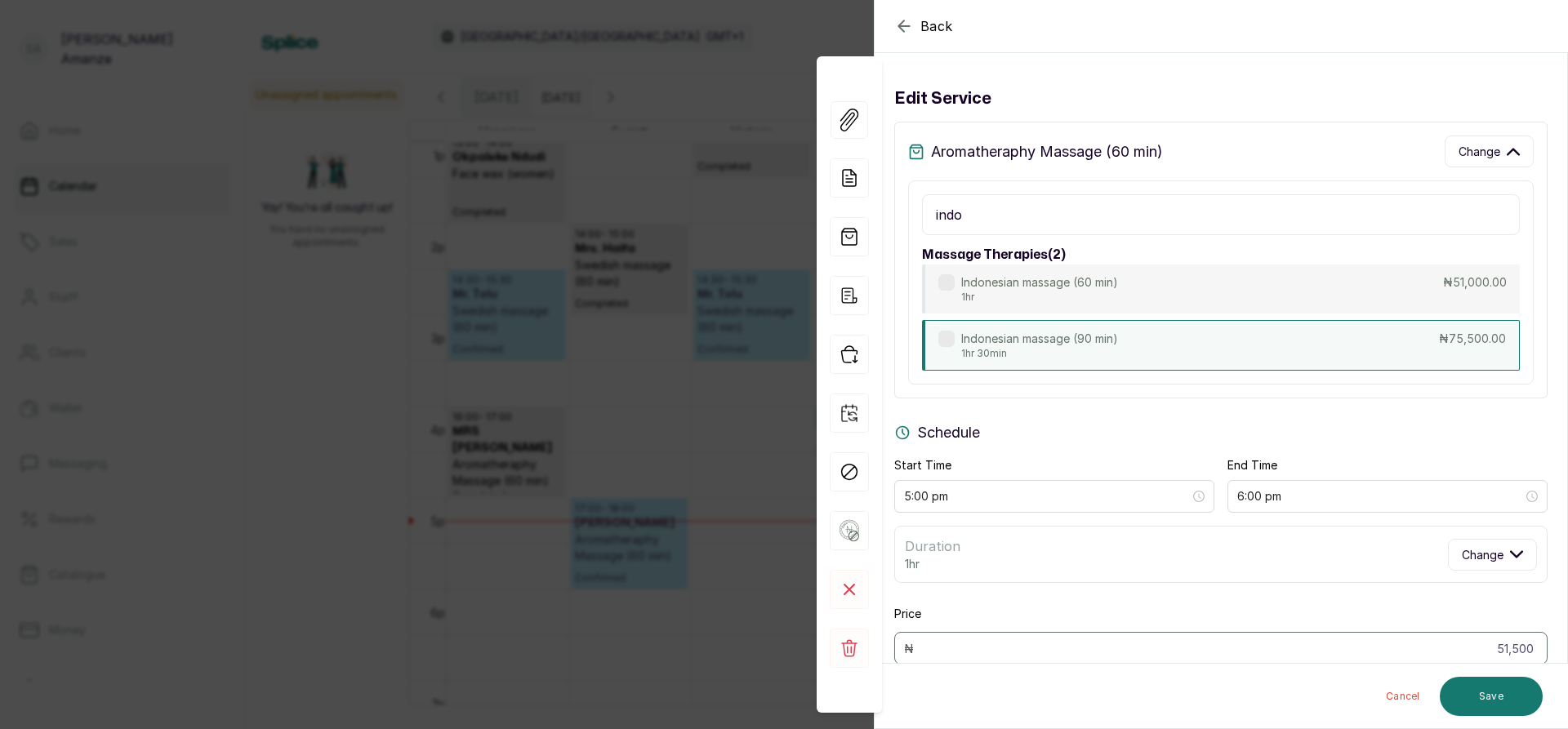
type input "indo"
click at [1174, 347] on div "Indonesian massage (90 min) 1hr 30min ₦75,500.00" at bounding box center [1221, 345] width 598 height 51
type input "6:30 pm"
type input "75,500"
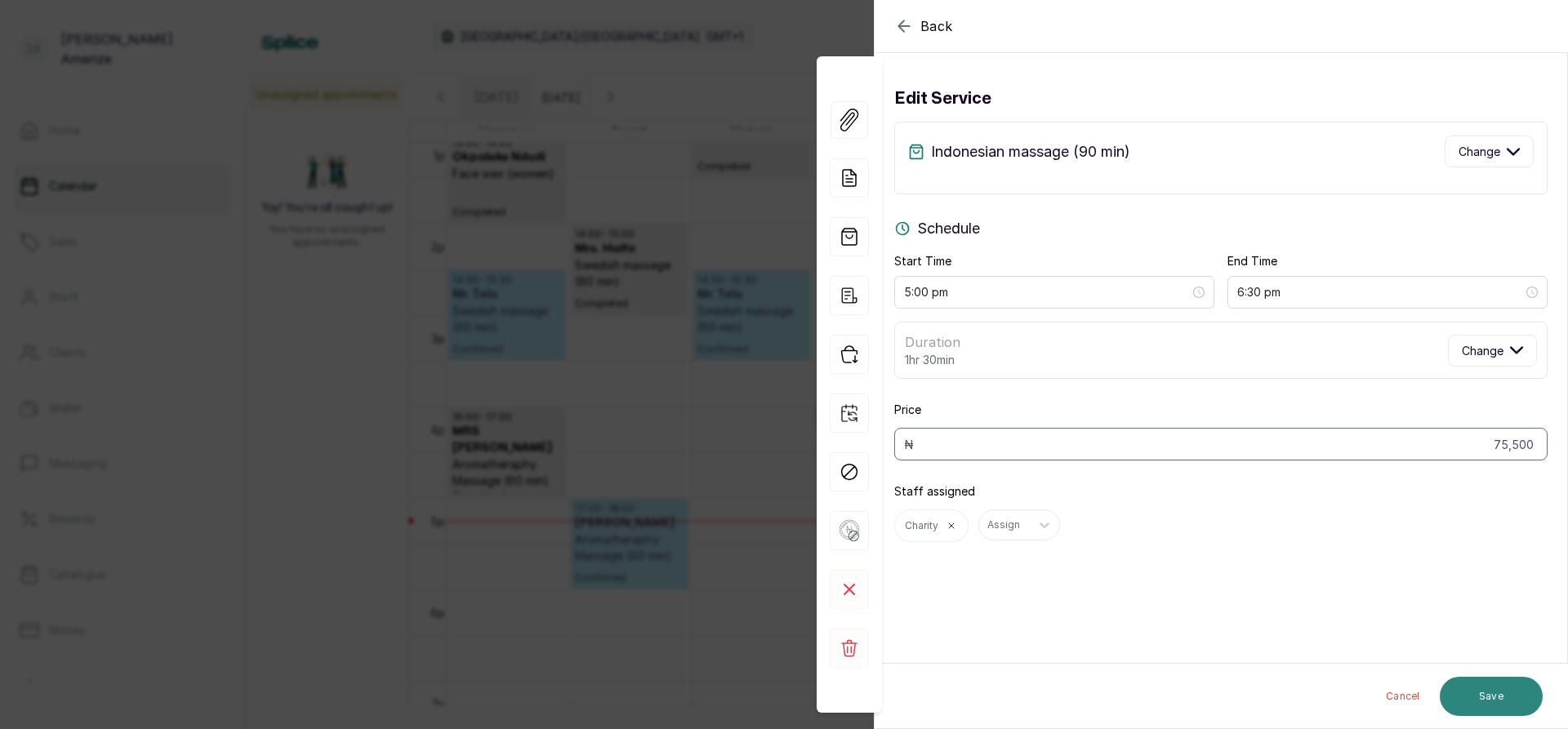
click at [1490, 695] on button "Save" at bounding box center [1490, 696] width 103 height 39
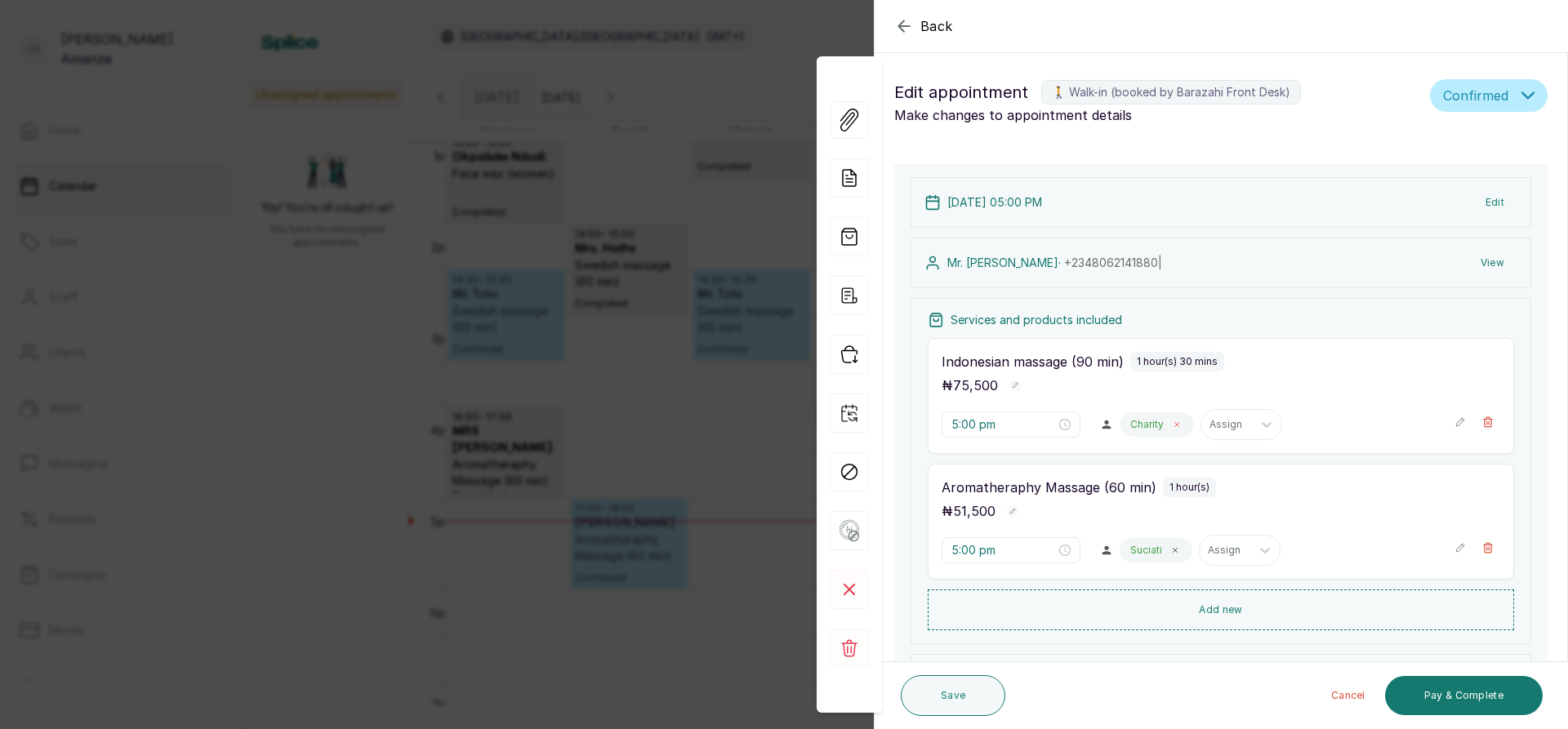
click at [1176, 428] on span at bounding box center [1176, 424] width 13 height 13
click at [1155, 420] on div at bounding box center [1146, 424] width 34 height 14
type input "su"
drag, startPoint x: 1143, startPoint y: 520, endPoint x: 1115, endPoint y: 479, distance: 49.6
click at [1142, 520] on div "Suciati Made - Spa Therapist" at bounding box center [1153, 533] width 163 height 47
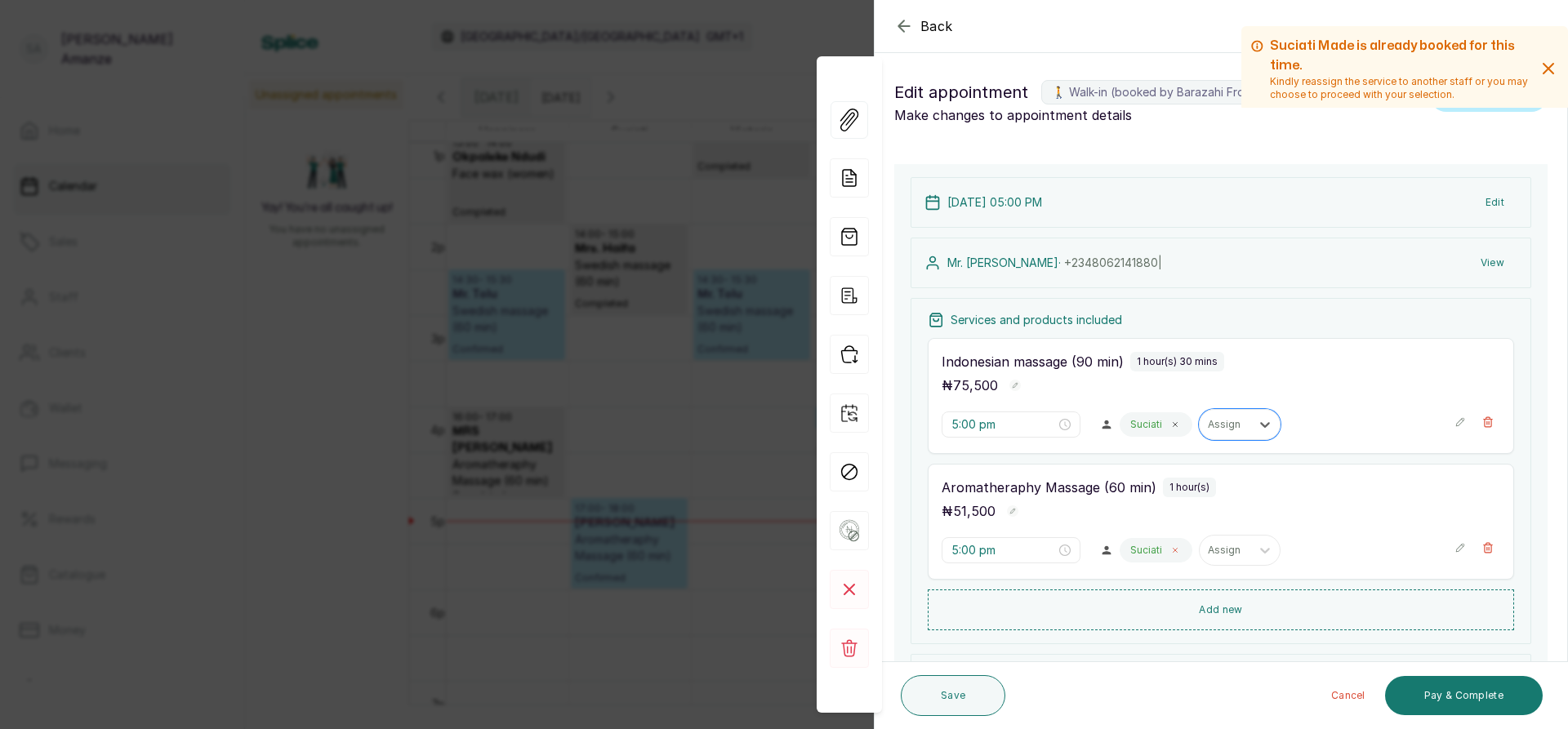
click at [1171, 553] on icon at bounding box center [1174, 549] width 8 height 8
click at [1132, 544] on div at bounding box center [1146, 550] width 34 height 14
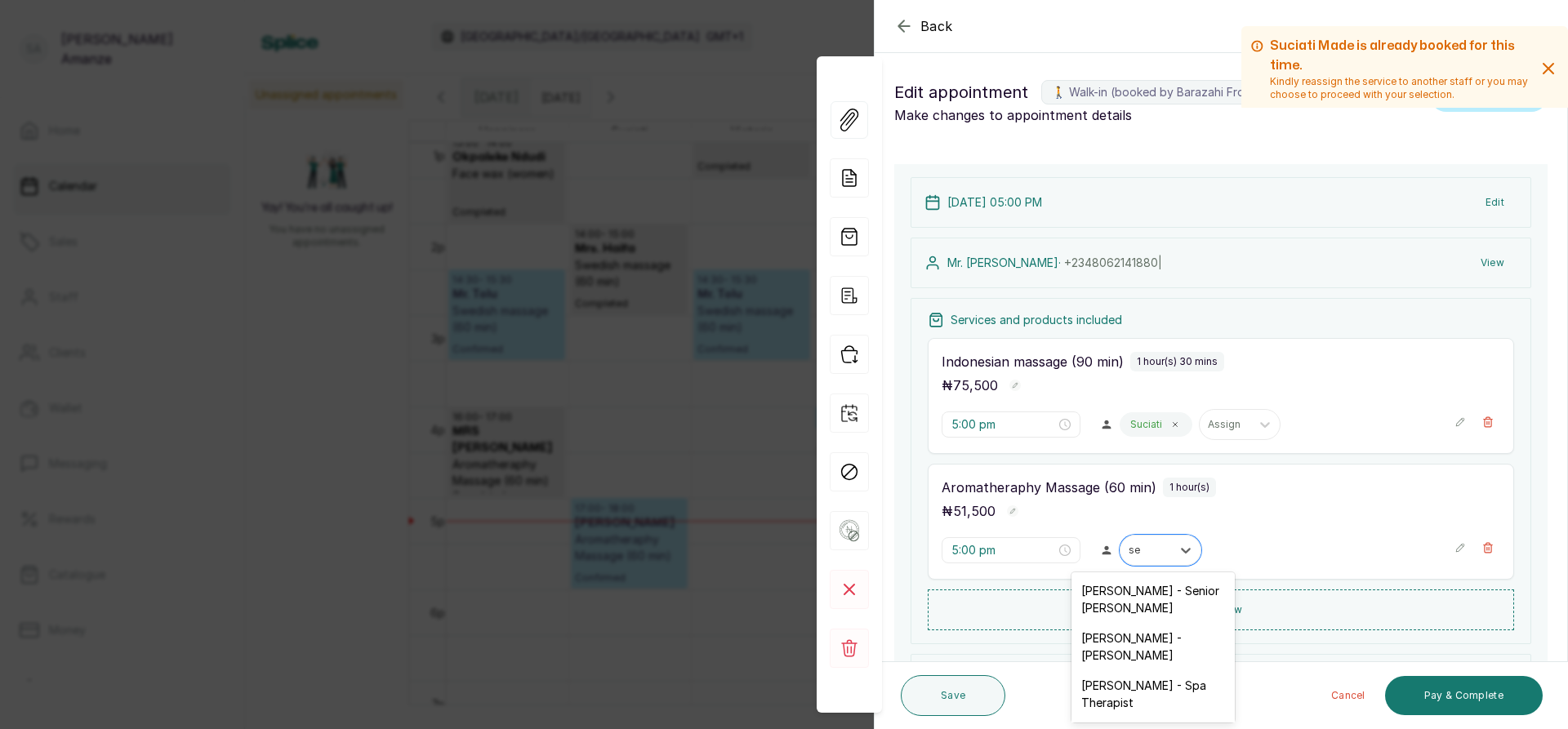
type input "sey"
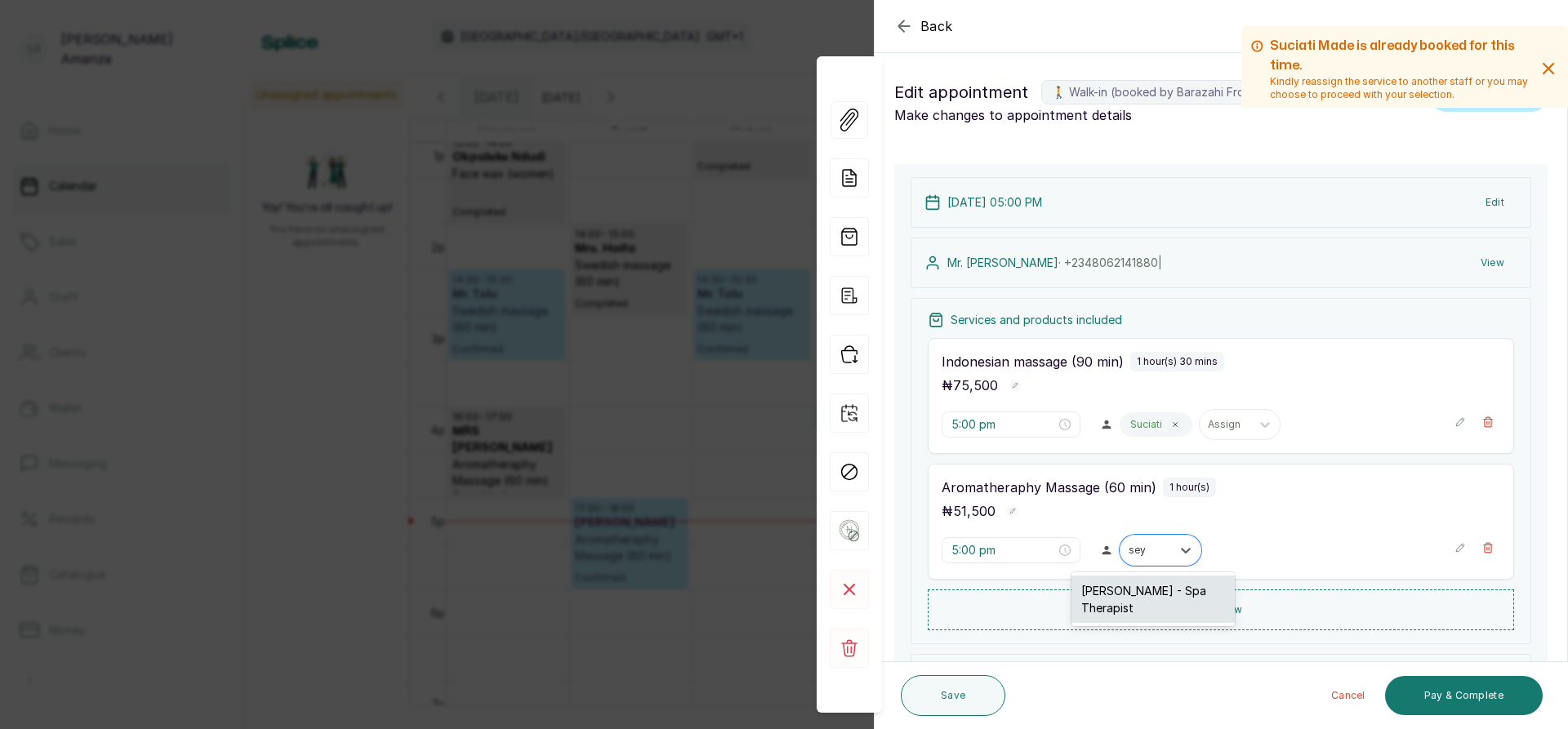
click at [1123, 607] on div "[PERSON_NAME] - Spa Therapist" at bounding box center [1153, 598] width 163 height 47
click at [1454, 550] on icon "button" at bounding box center [1460, 547] width 12 height 12
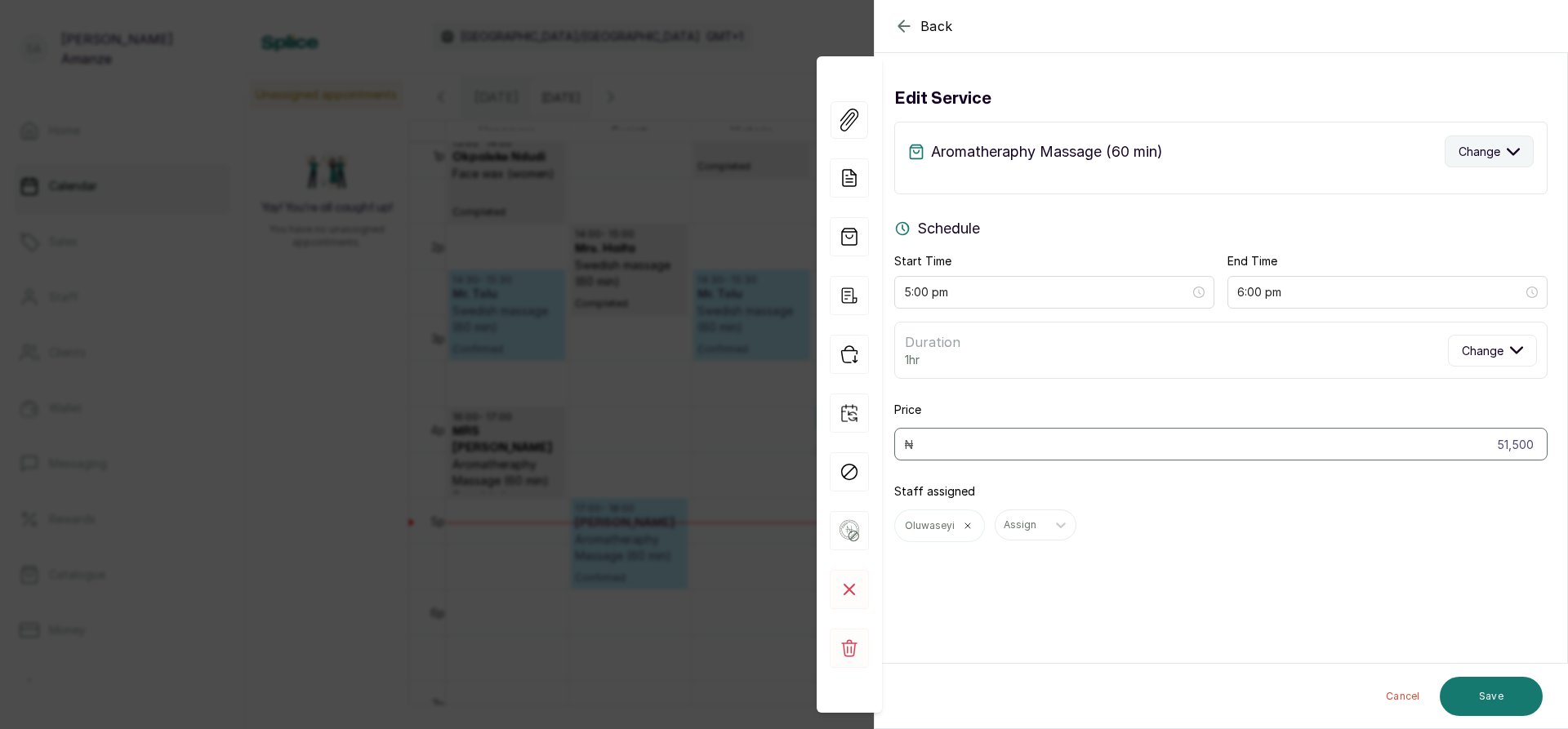
click at [1467, 150] on span "Change" at bounding box center [1479, 151] width 42 height 17
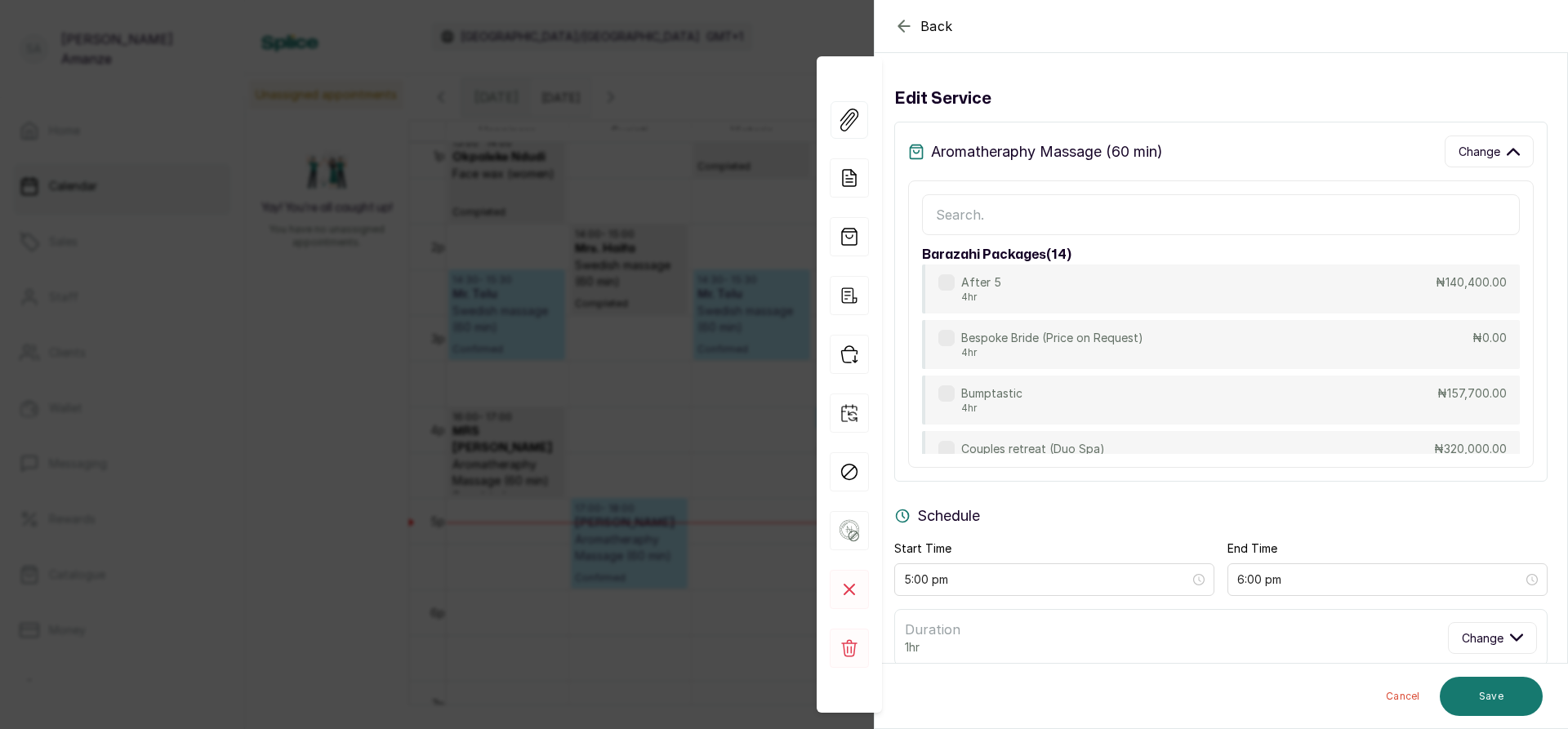
click at [1142, 222] on input "text" at bounding box center [1221, 215] width 598 height 41
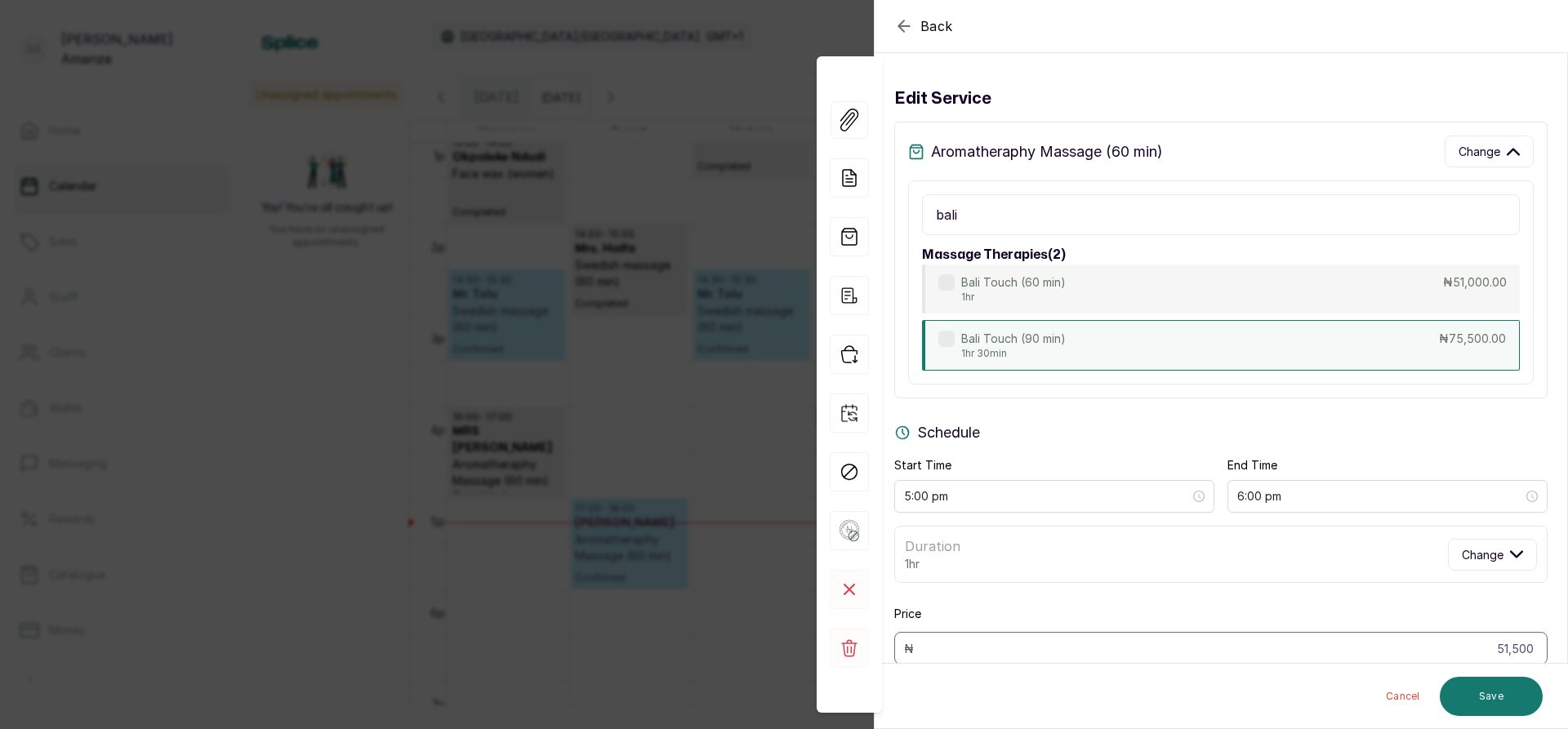
type input "bali"
click at [1083, 344] on div "Bali Touch (90 min) 1hr 30min ₦75,500.00" at bounding box center [1221, 345] width 598 height 51
type input "6:30 pm"
type input "75,500"
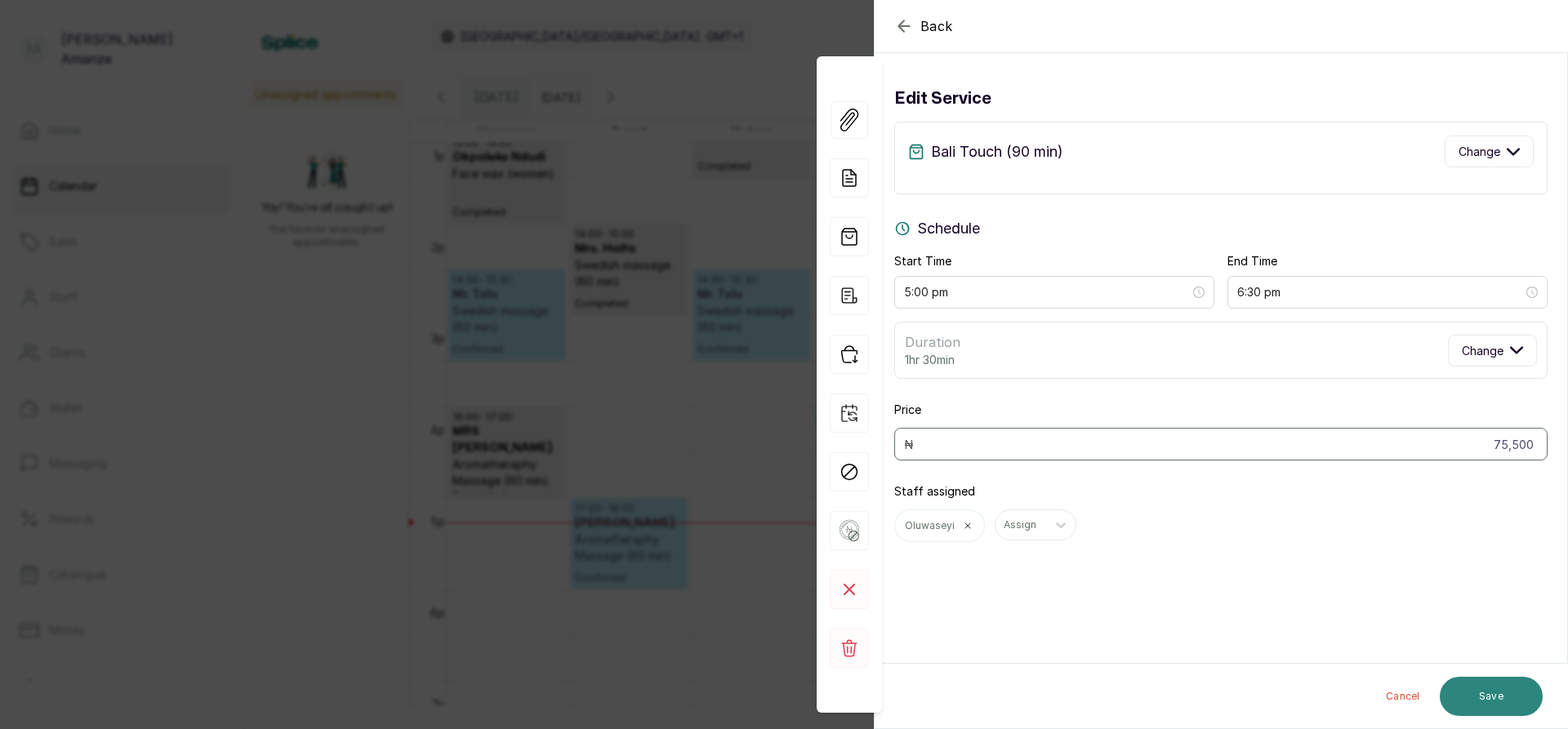
click at [1486, 699] on button "Save" at bounding box center [1490, 696] width 103 height 39
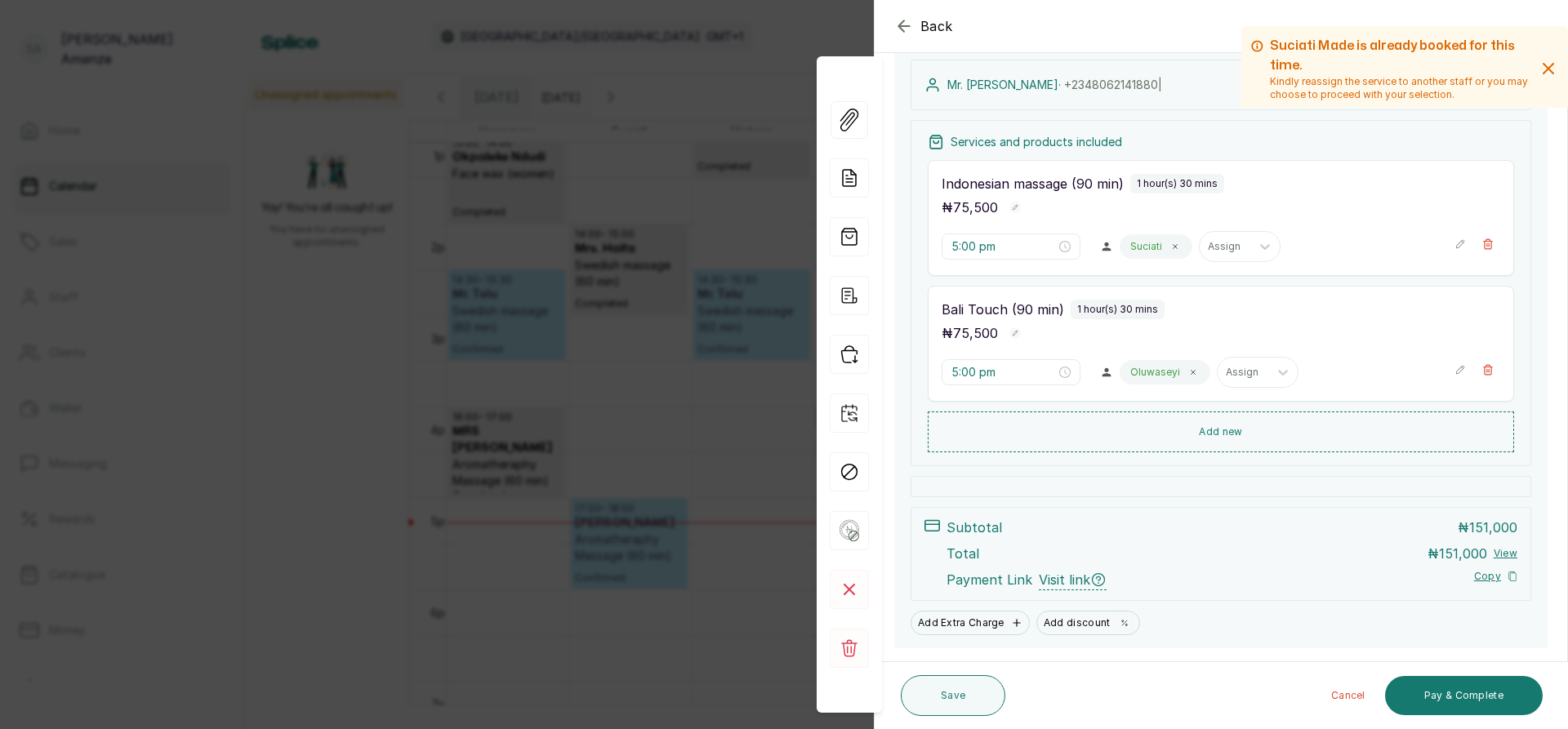
scroll to position [222, 0]
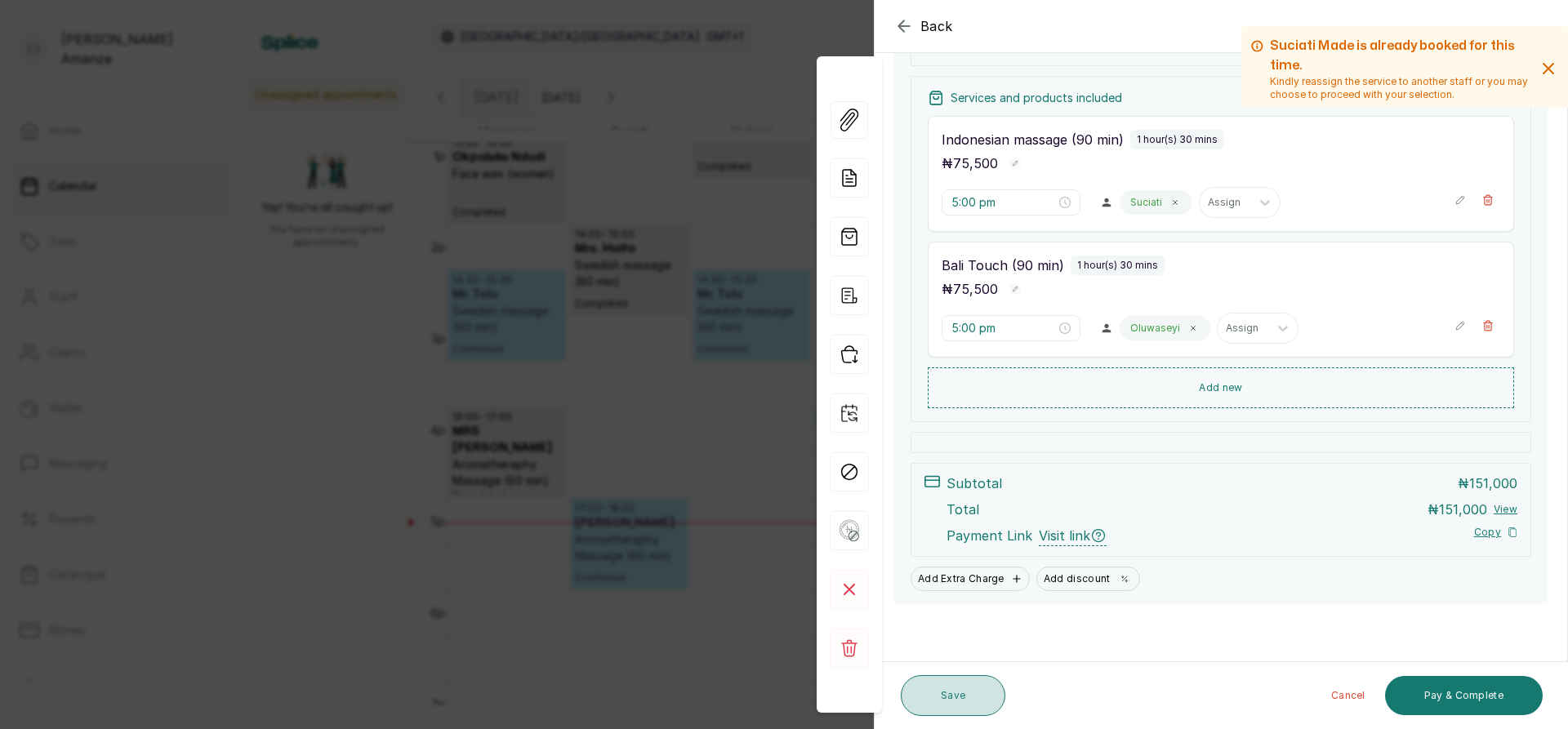
click at [957, 687] on button "Save" at bounding box center [952, 696] width 105 height 41
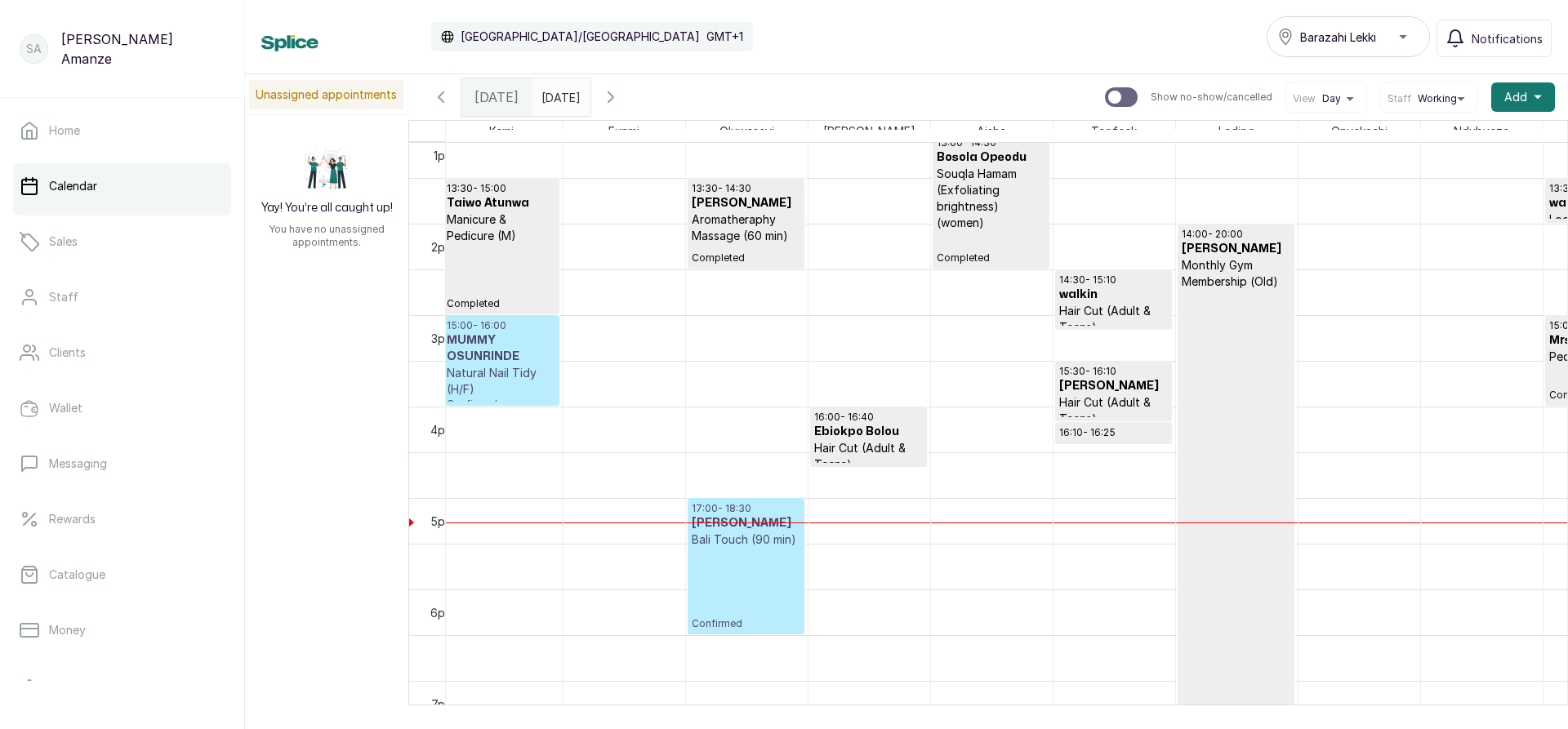
scroll to position [1199, 1603]
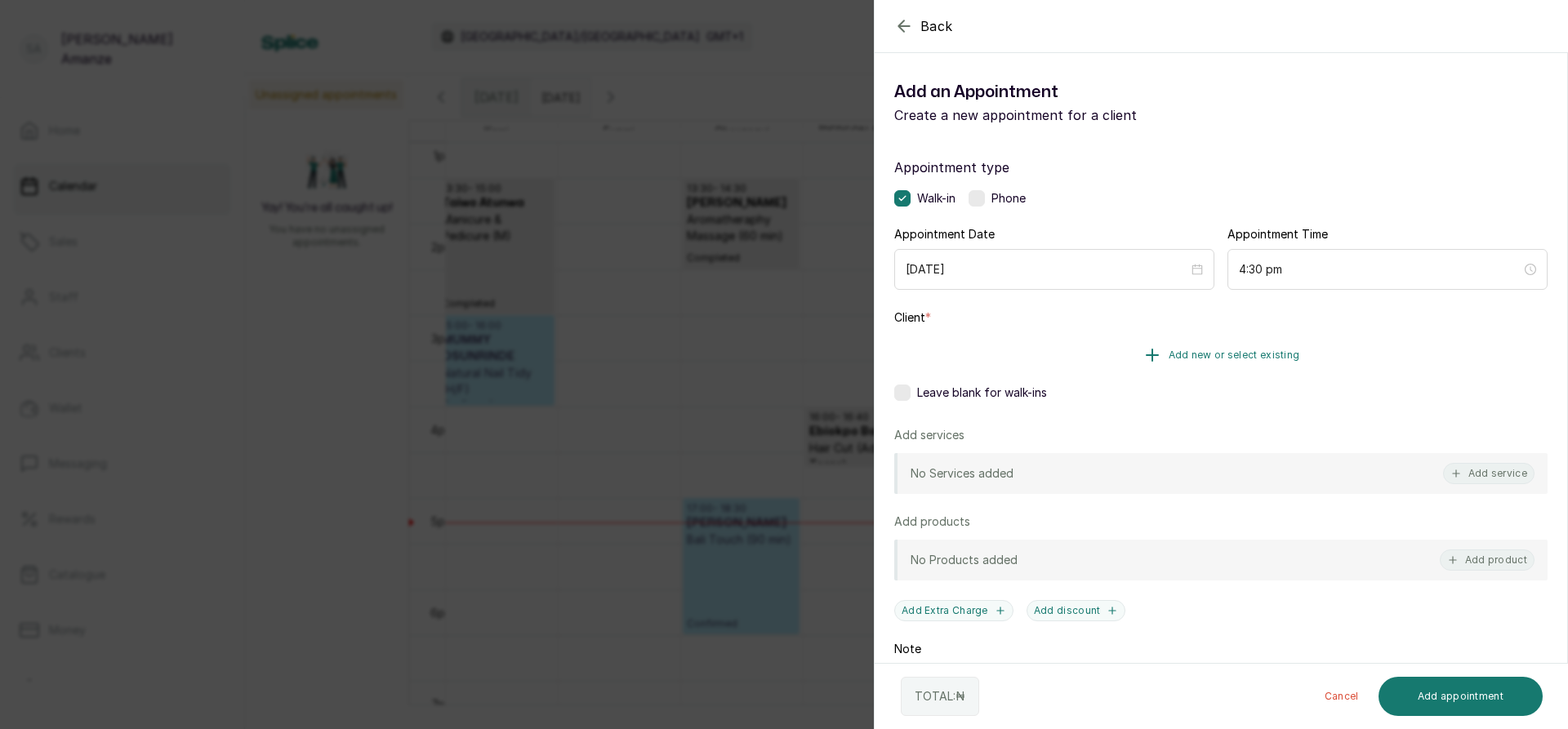
click at [1075, 361] on button "Add new or select existing" at bounding box center [1221, 354] width 653 height 46
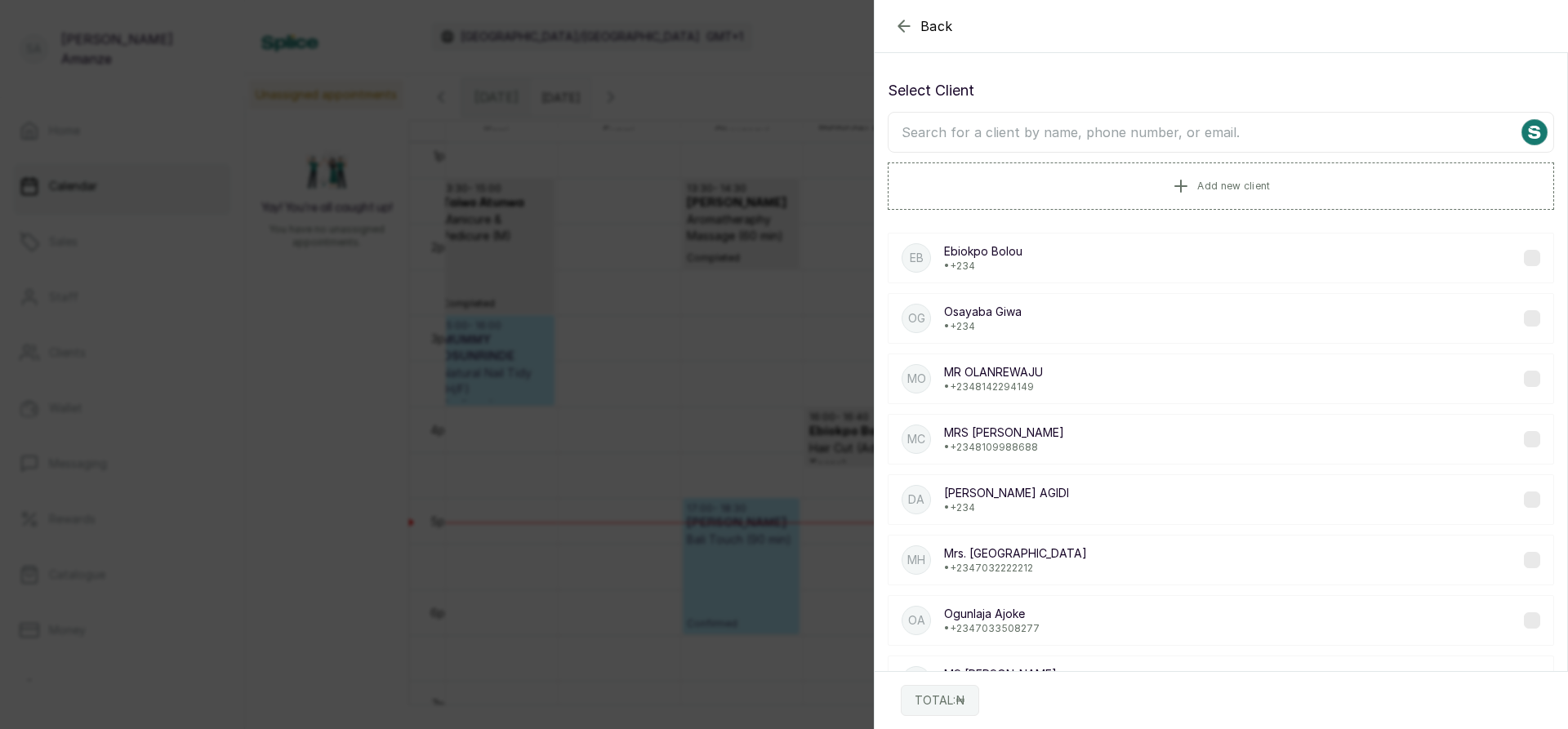
click at [1058, 136] on input "text" at bounding box center [1221, 132] width 666 height 41
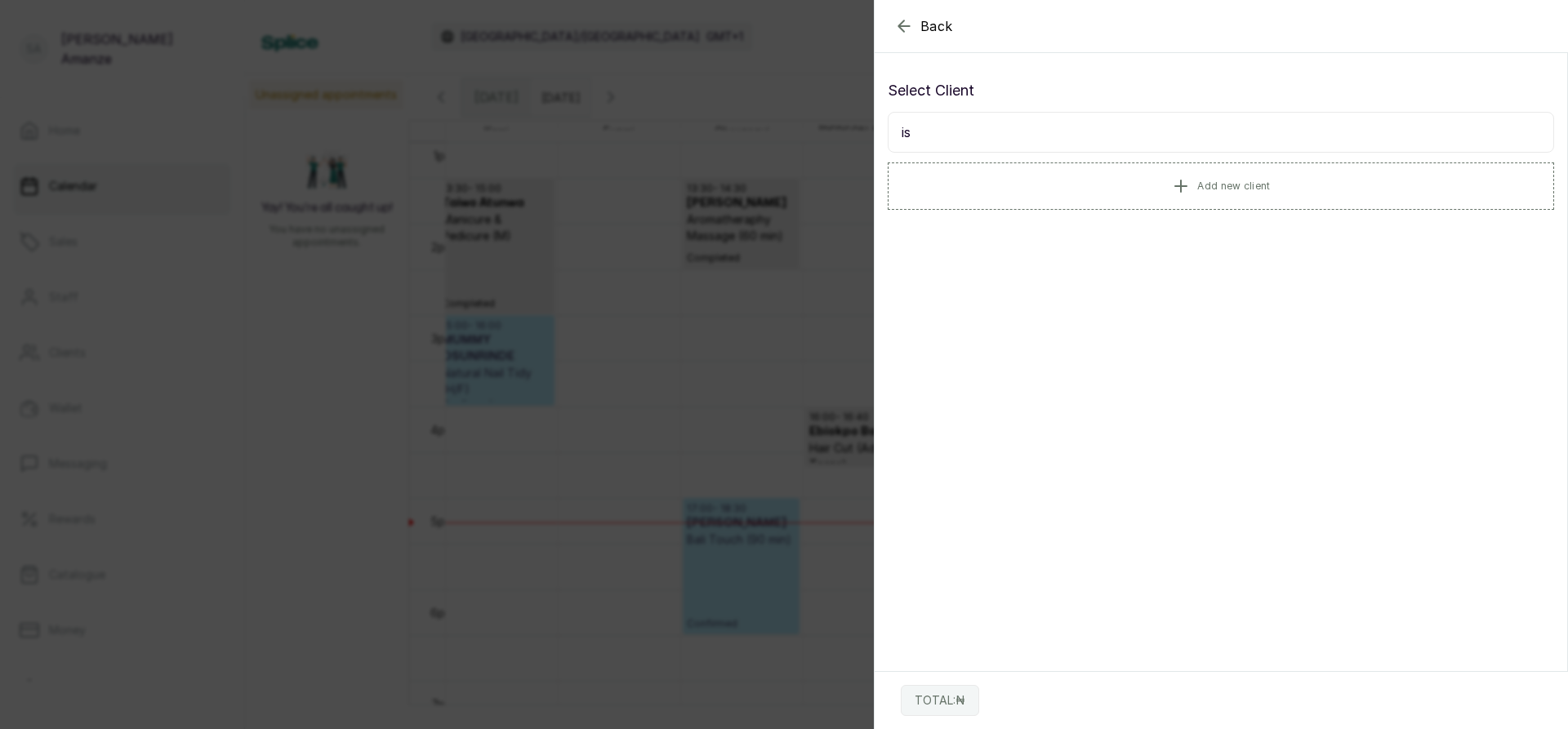
type input "i"
click at [1052, 179] on button "Add new client" at bounding box center [1221, 185] width 666 height 46
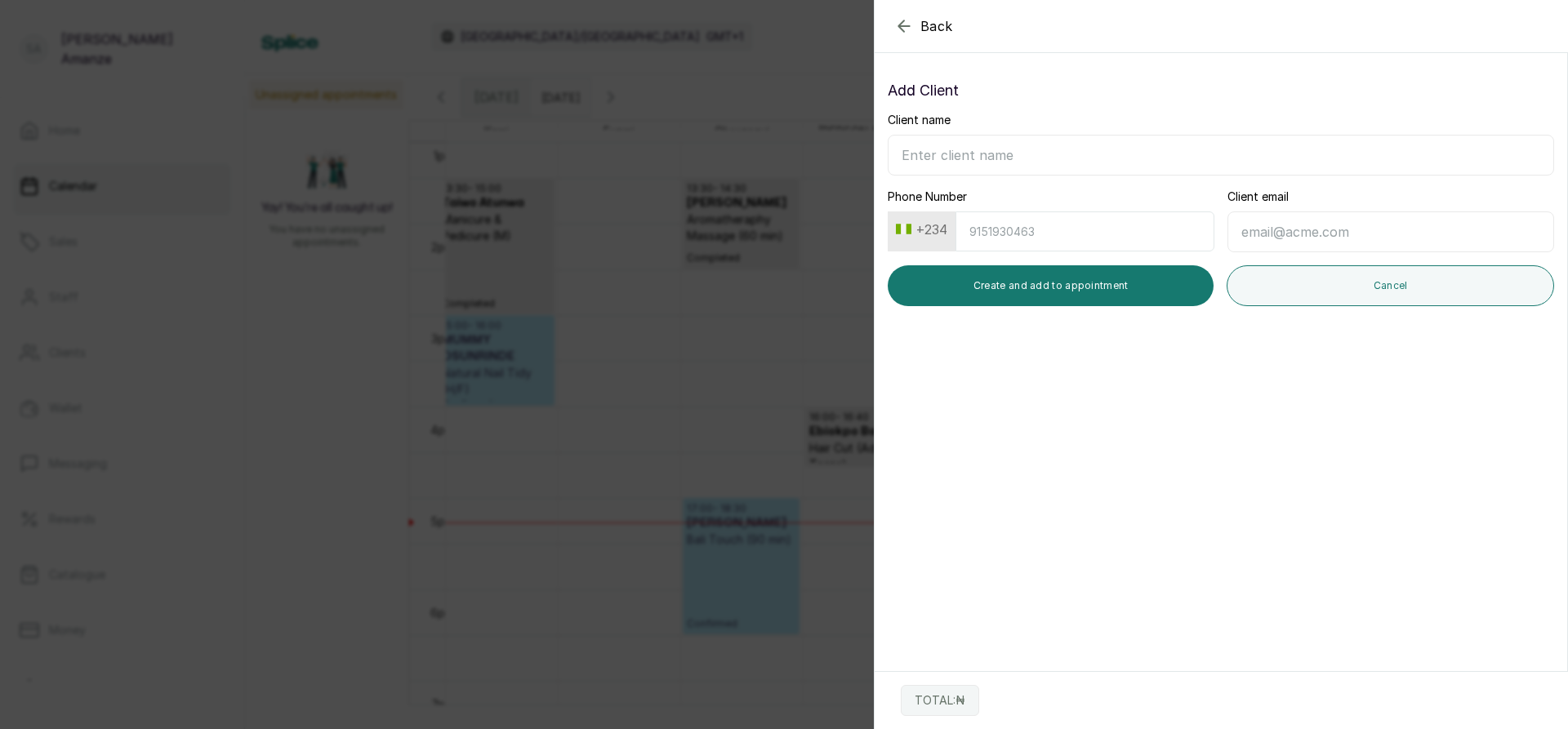
click at [1031, 172] on input "Client name" at bounding box center [1221, 156] width 666 height 41
type input "[PERSON_NAME]"
click at [994, 231] on input "Phone Number" at bounding box center [1084, 231] width 259 height 40
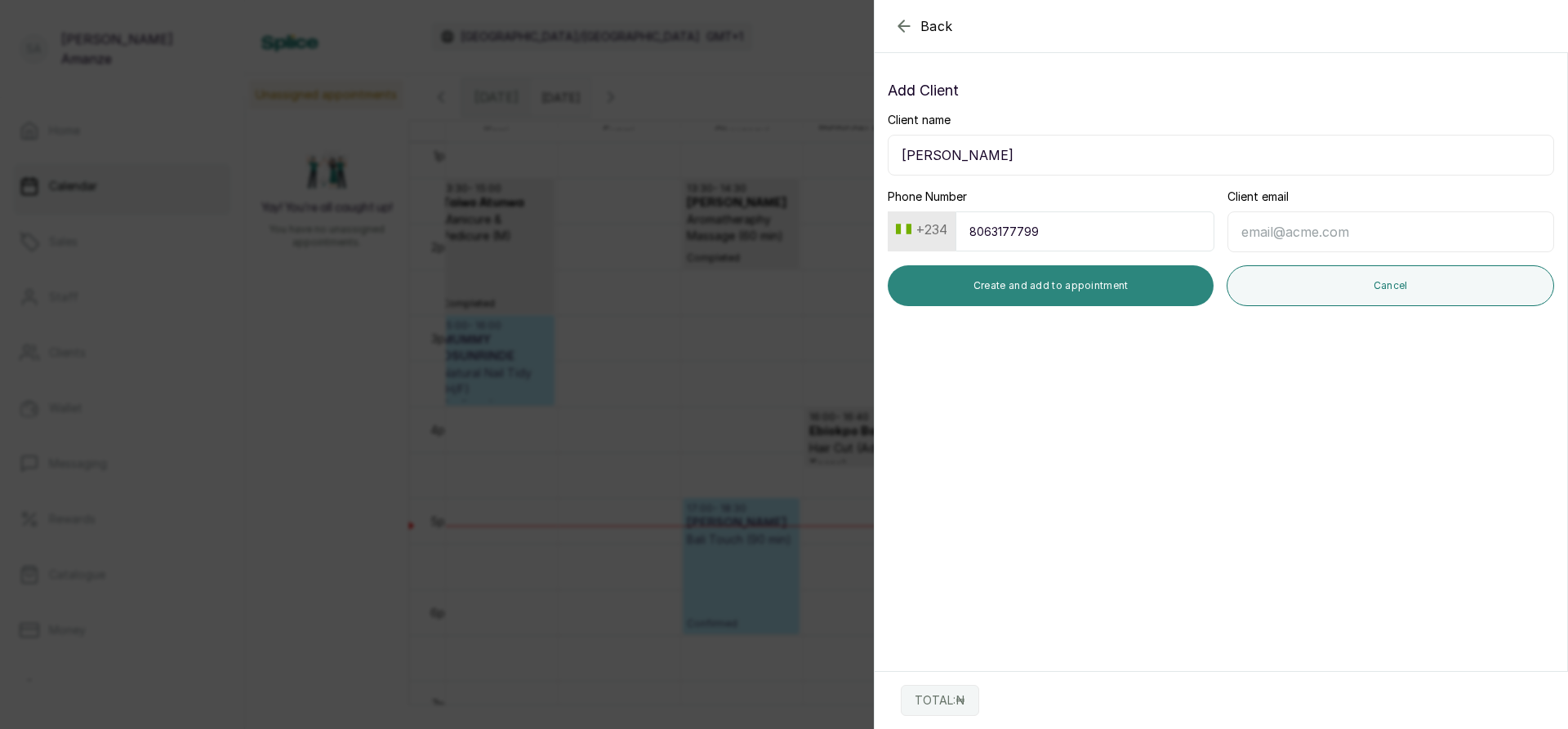
type input "8063177799"
click at [1003, 279] on button "Create and add to appointment" at bounding box center [1051, 286] width 326 height 41
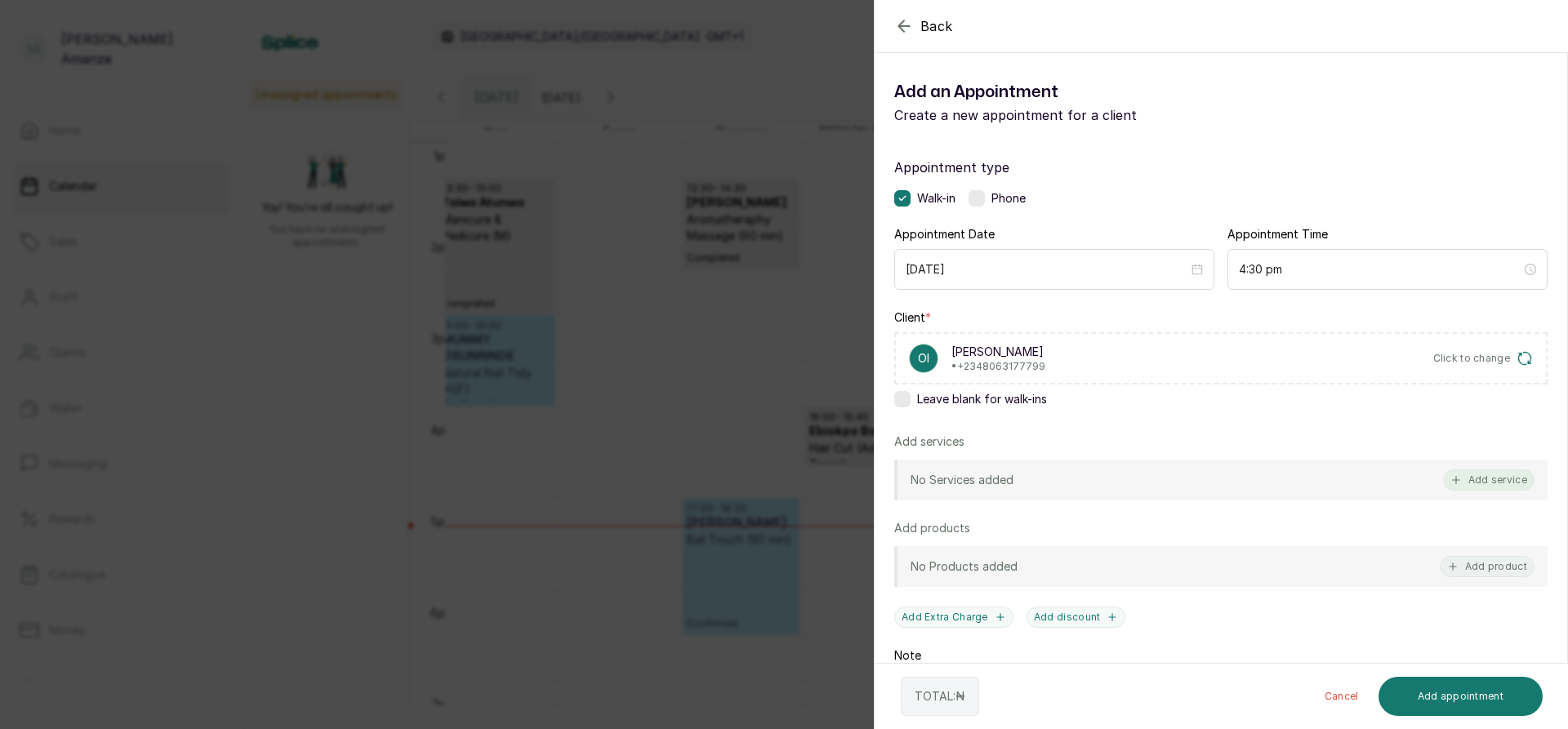
click at [1476, 477] on button "Add service" at bounding box center [1488, 480] width 91 height 21
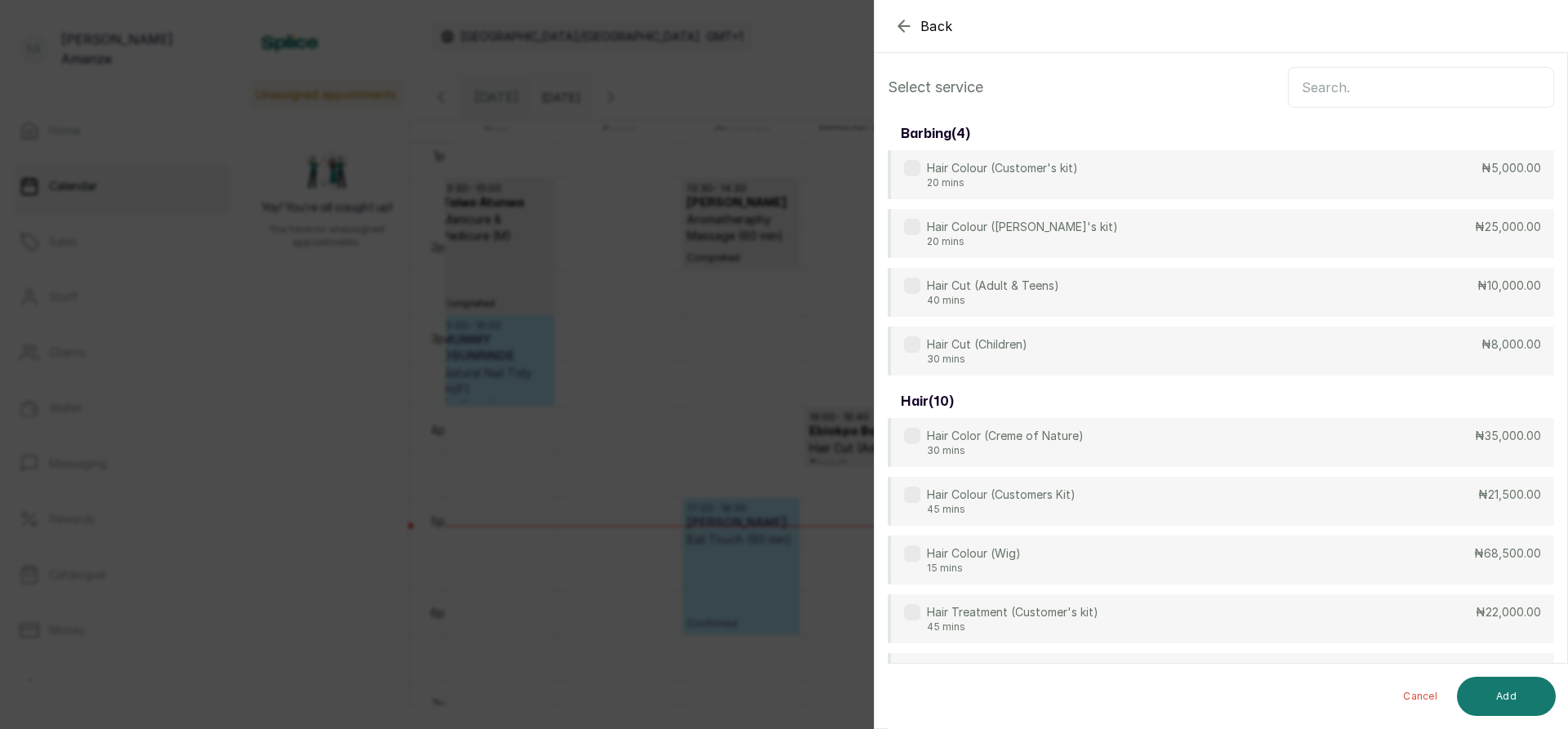
scroll to position [0, 0]
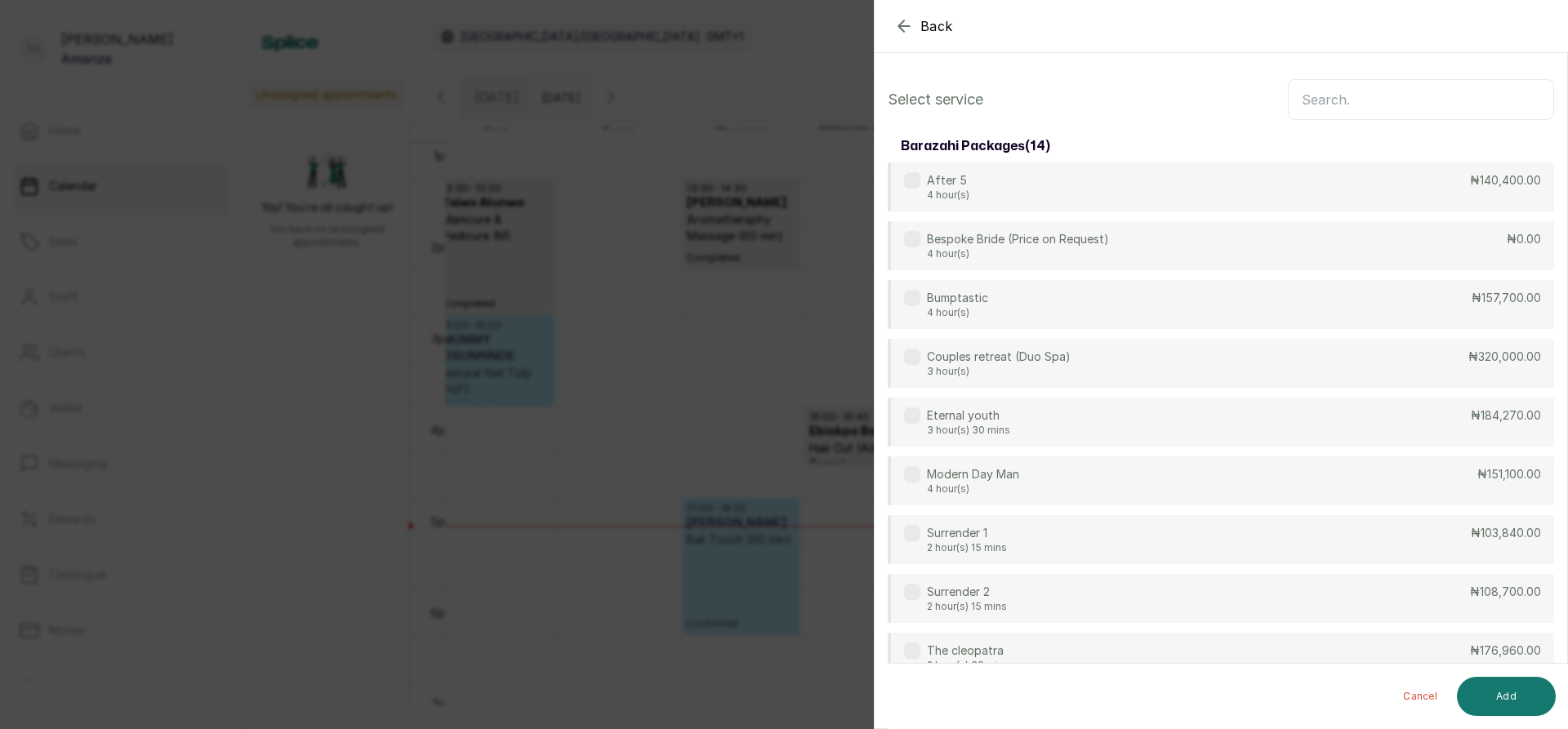
click at [1377, 100] on input "text" at bounding box center [1420, 99] width 266 height 41
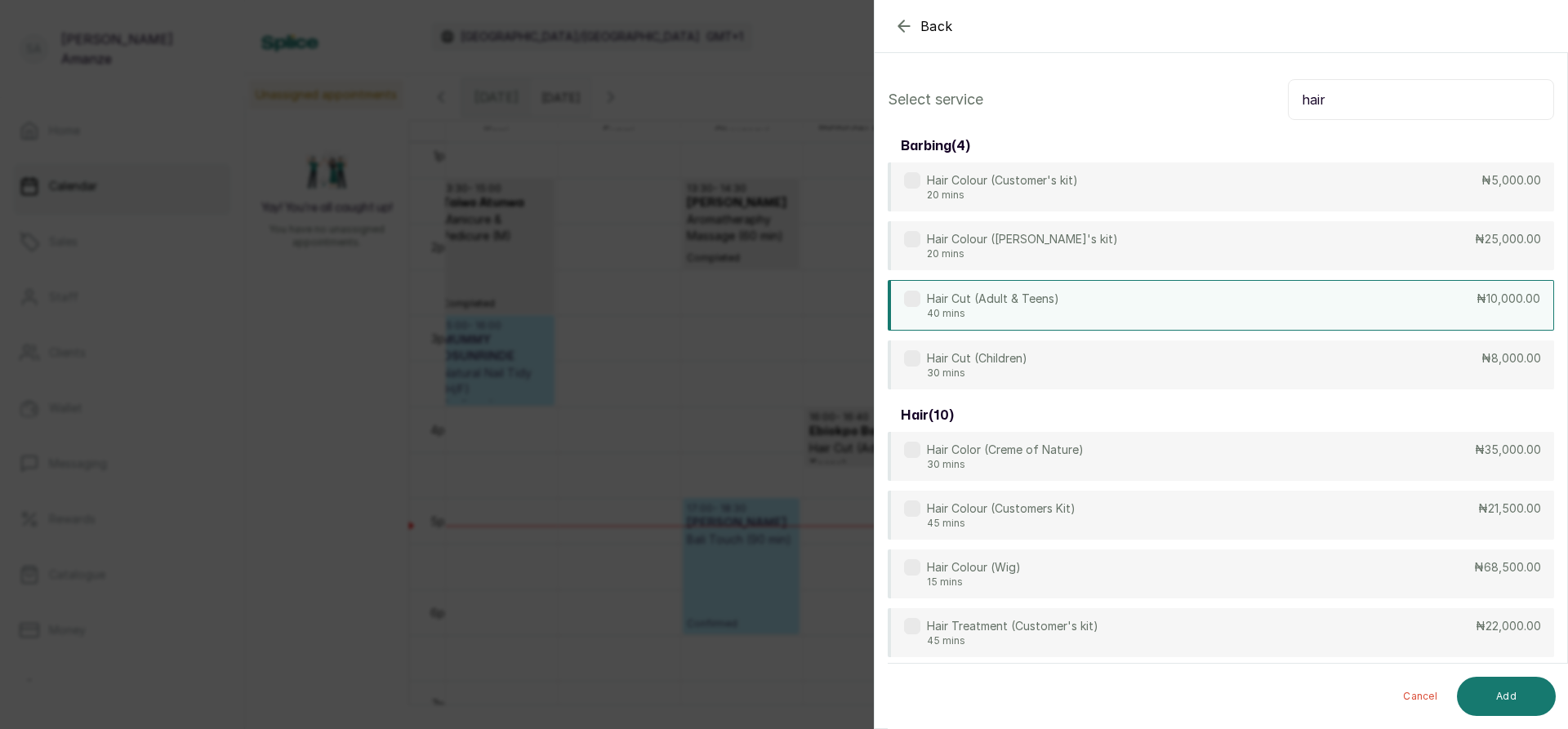
click at [1006, 302] on p "Hair Cut (Adult & Teens)" at bounding box center [993, 299] width 132 height 16
click at [1008, 352] on p "Hair Cut (Children)" at bounding box center [977, 359] width 100 height 16
drag, startPoint x: 1360, startPoint y: 106, endPoint x: 1232, endPoint y: 131, distance: 130.4
click at [1232, 131] on div "Select service hair barbing ( 4 ) Hair Colour (Customer's kit) 20 mins ₦5,000.0…" at bounding box center [1221, 545] width 693 height 958
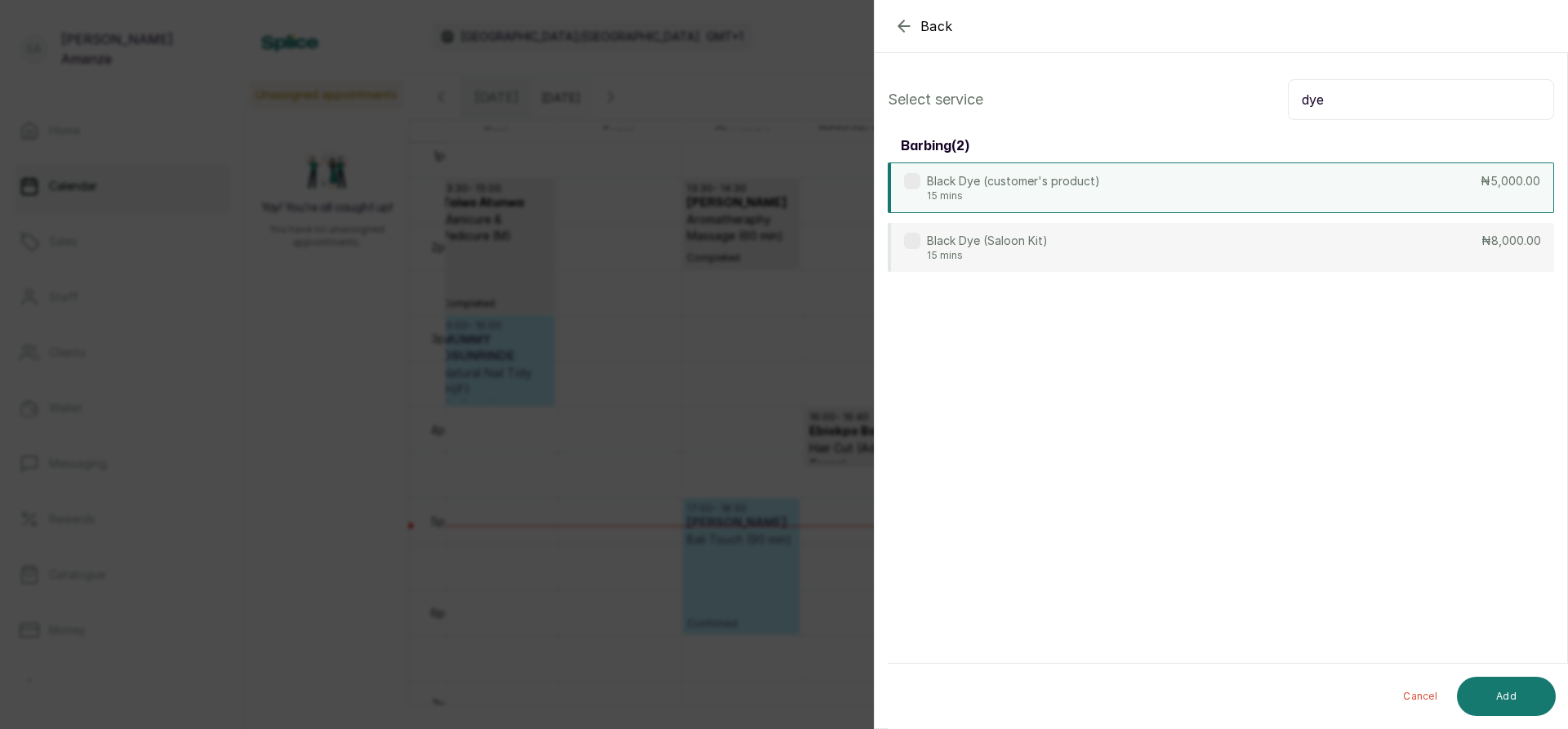
type input "dye"
click at [1067, 191] on p "15 mins" at bounding box center [1013, 196] width 173 height 13
click at [1496, 691] on button "Add" at bounding box center [1506, 696] width 98 height 39
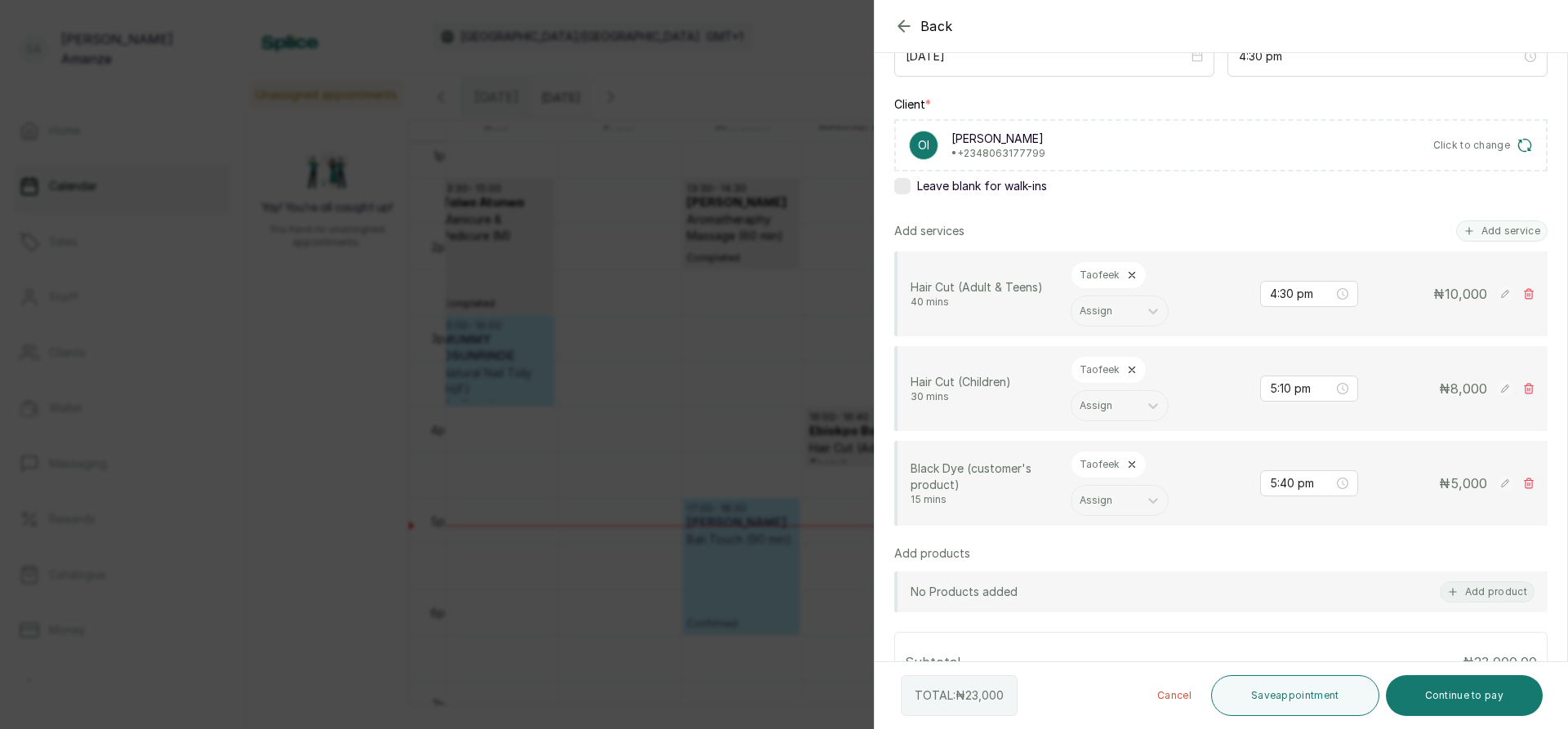
scroll to position [408, 0]
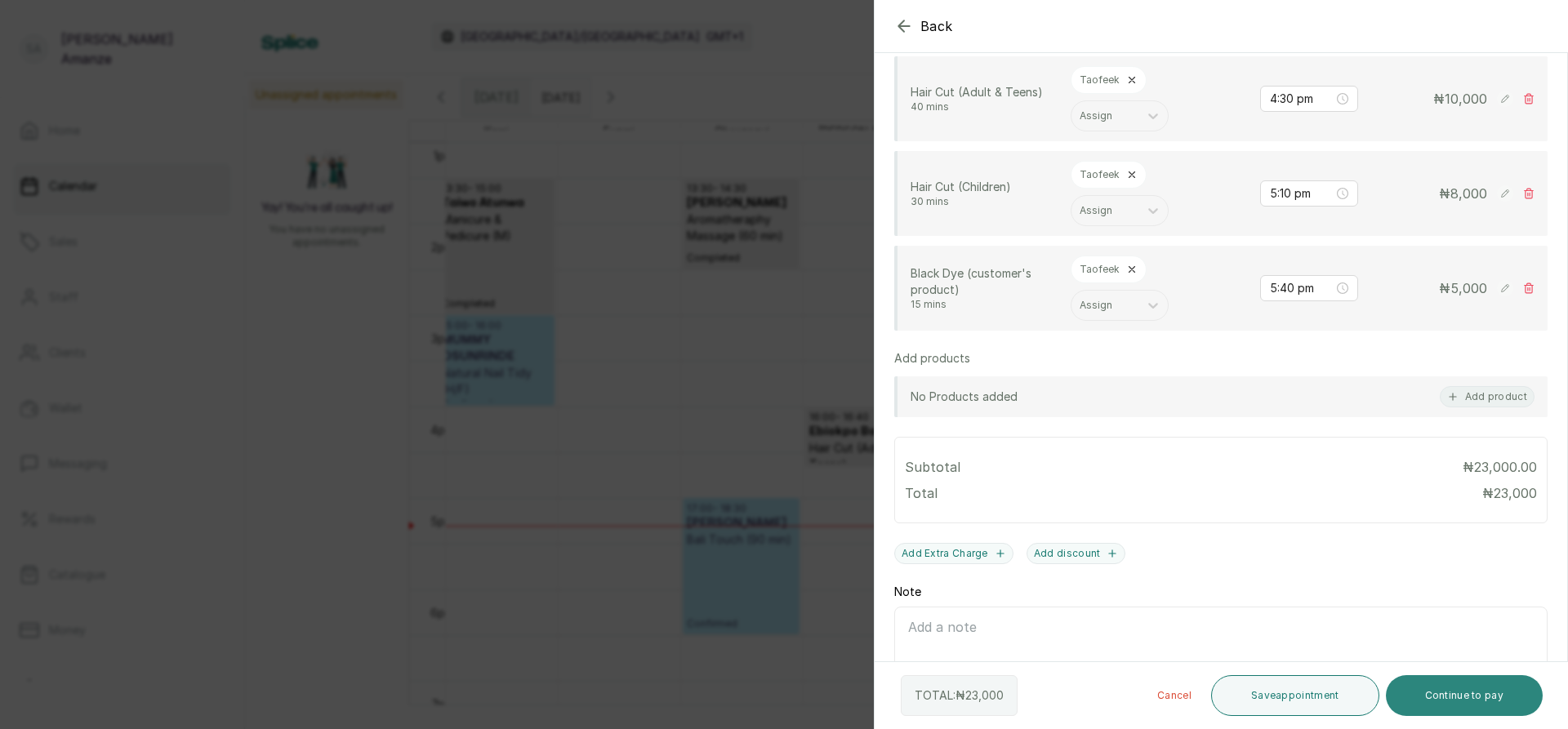
click at [1461, 687] on button "Continue to pay" at bounding box center [1464, 696] width 158 height 41
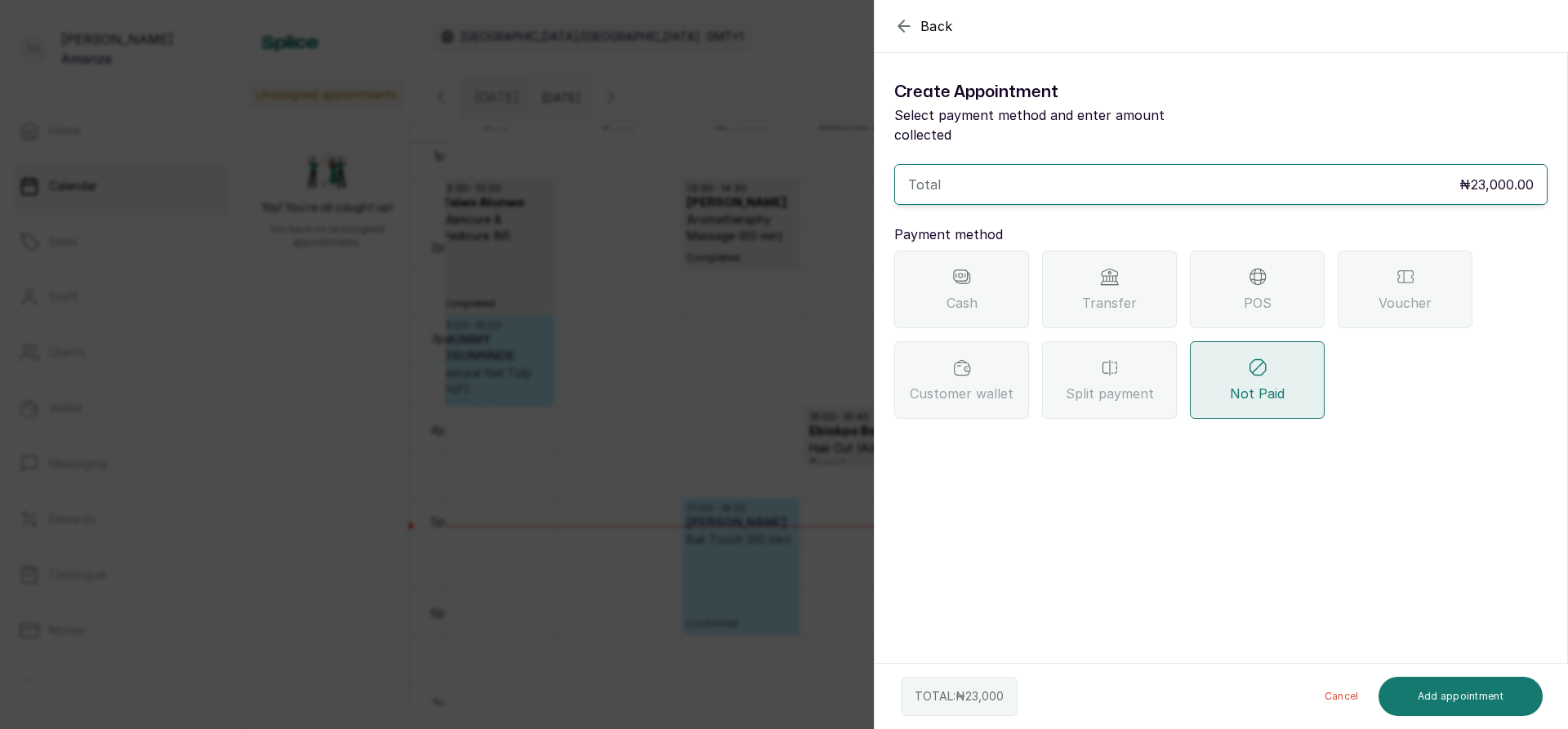
click at [1299, 259] on div "POS" at bounding box center [1257, 289] width 135 height 78
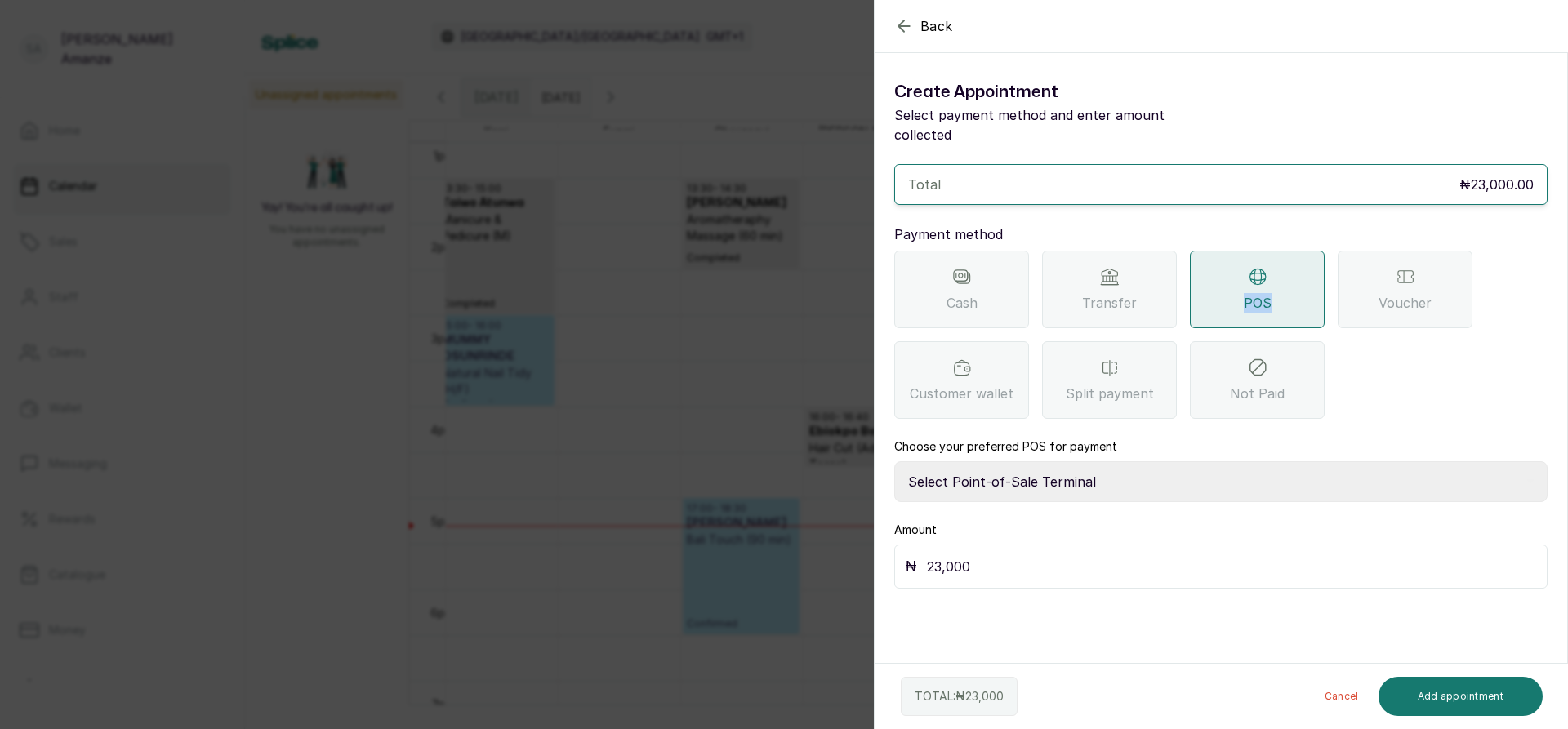
click at [1077, 461] on select "Select Point-of-Sale Terminal [GEOGRAPHIC_DATA] POS Paystack-Titan Access POS A…" at bounding box center [1221, 481] width 653 height 41
select select "167b6f8a-d5d1-4786-a93b-04c747e16f1a"
click at [894, 461] on select "Select Point-of-Sale Terminal [GEOGRAPHIC_DATA] POS Paystack-Titan Access POS A…" at bounding box center [1221, 481] width 653 height 41
click at [1421, 703] on button "Add appointment" at bounding box center [1461, 696] width 165 height 39
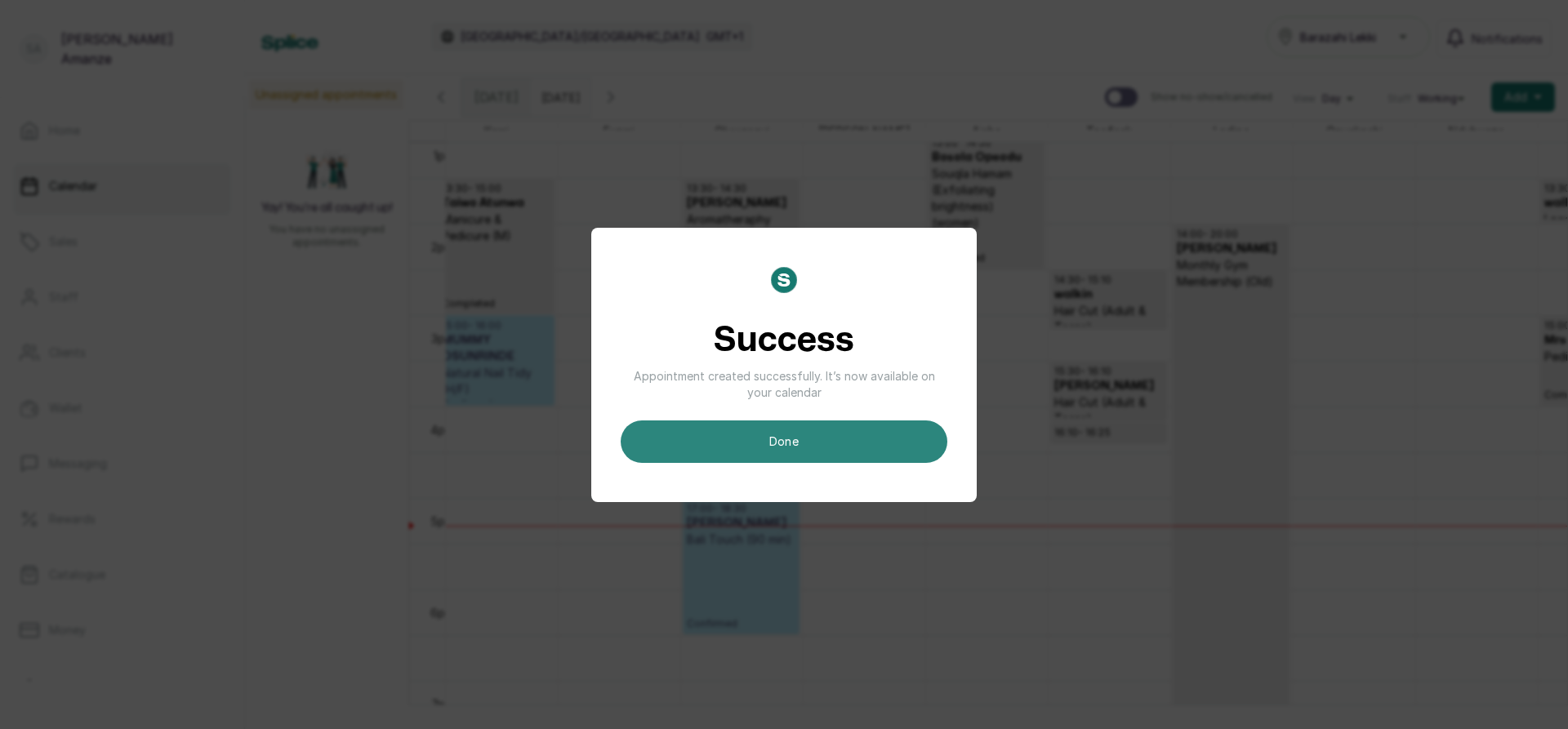
click at [856, 441] on button "done" at bounding box center [783, 441] width 327 height 42
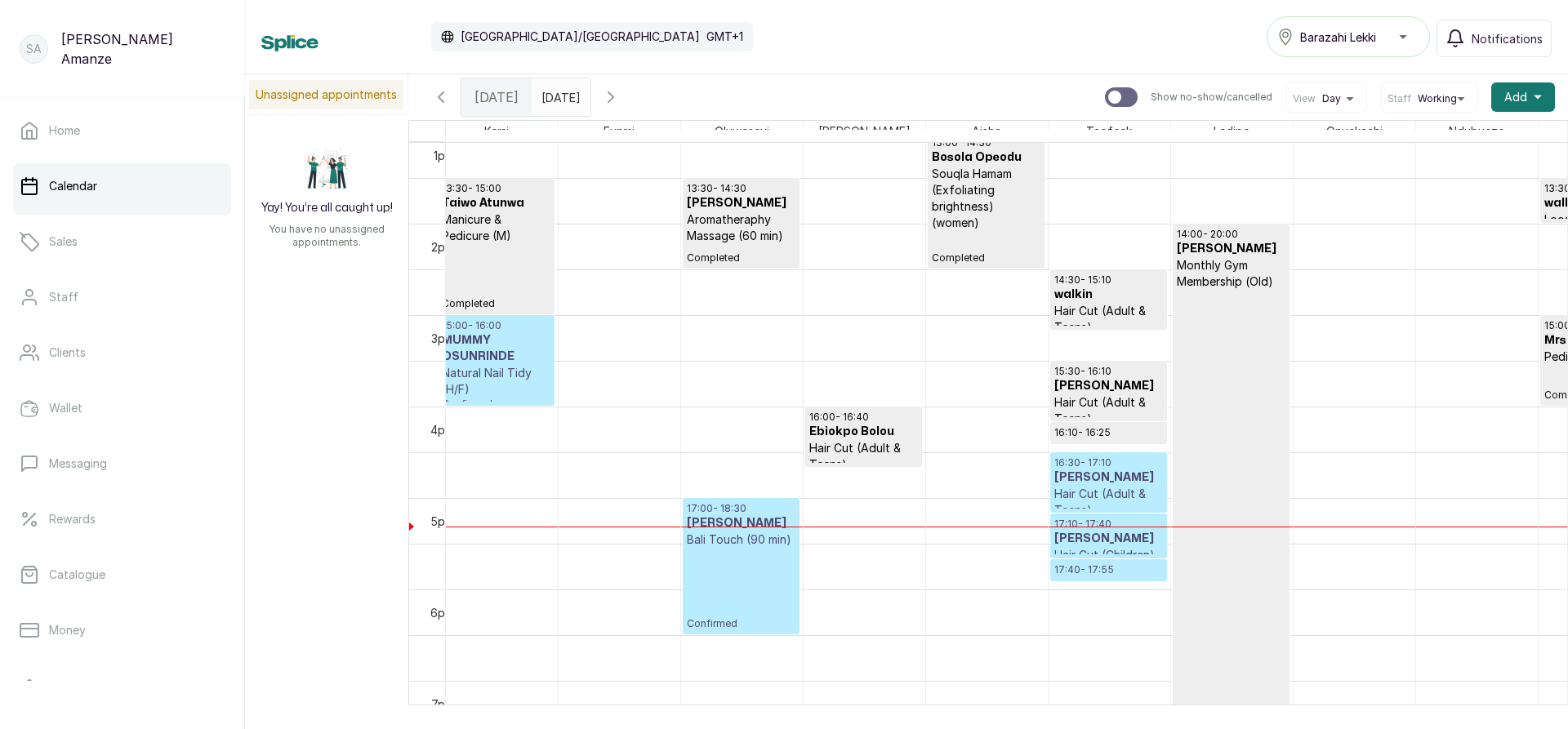
click at [1105, 489] on p "Hair Cut (Adult & Teens)" at bounding box center [1108, 502] width 108 height 32
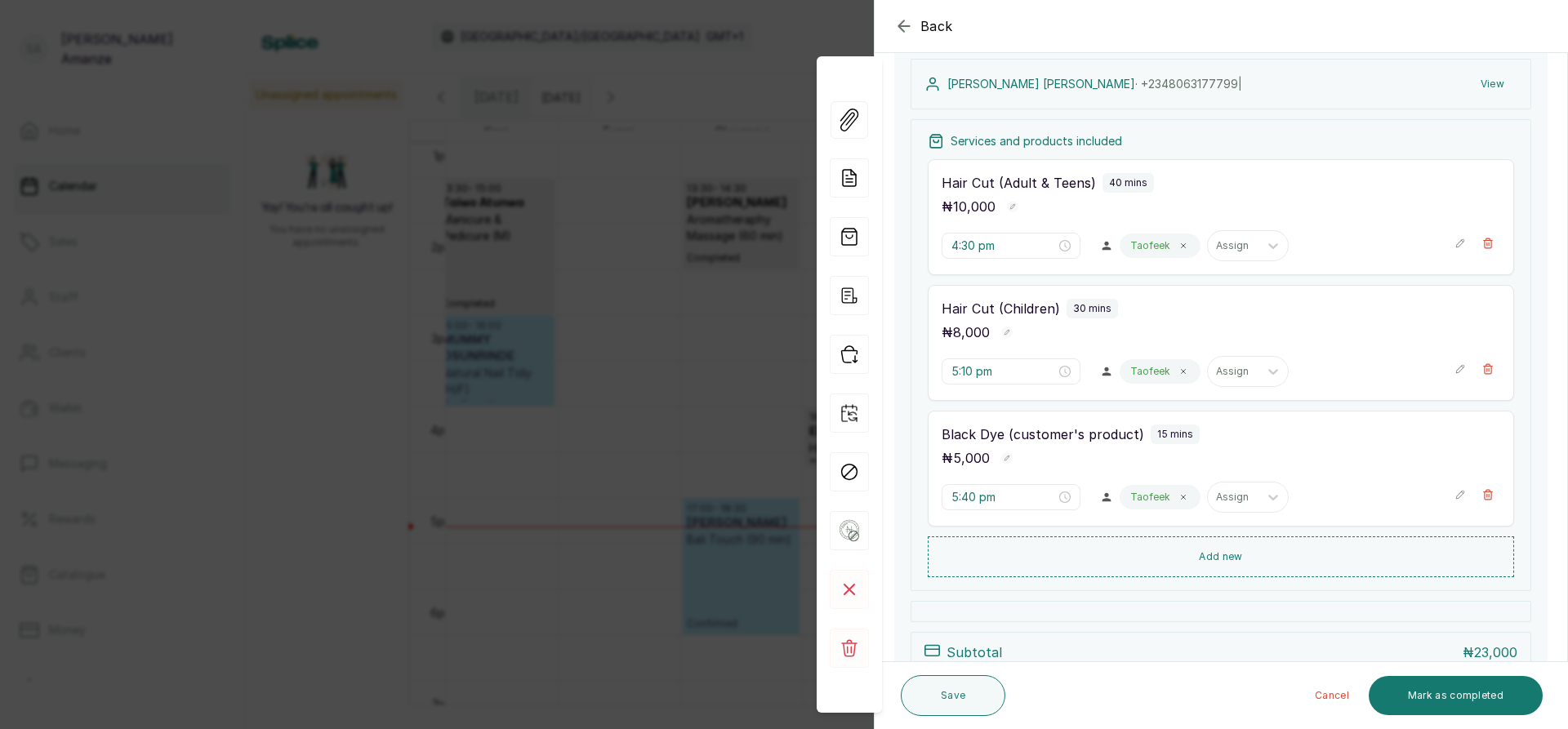
scroll to position [245, 0]
click at [1419, 701] on button "Mark as completed" at bounding box center [1455, 695] width 174 height 39
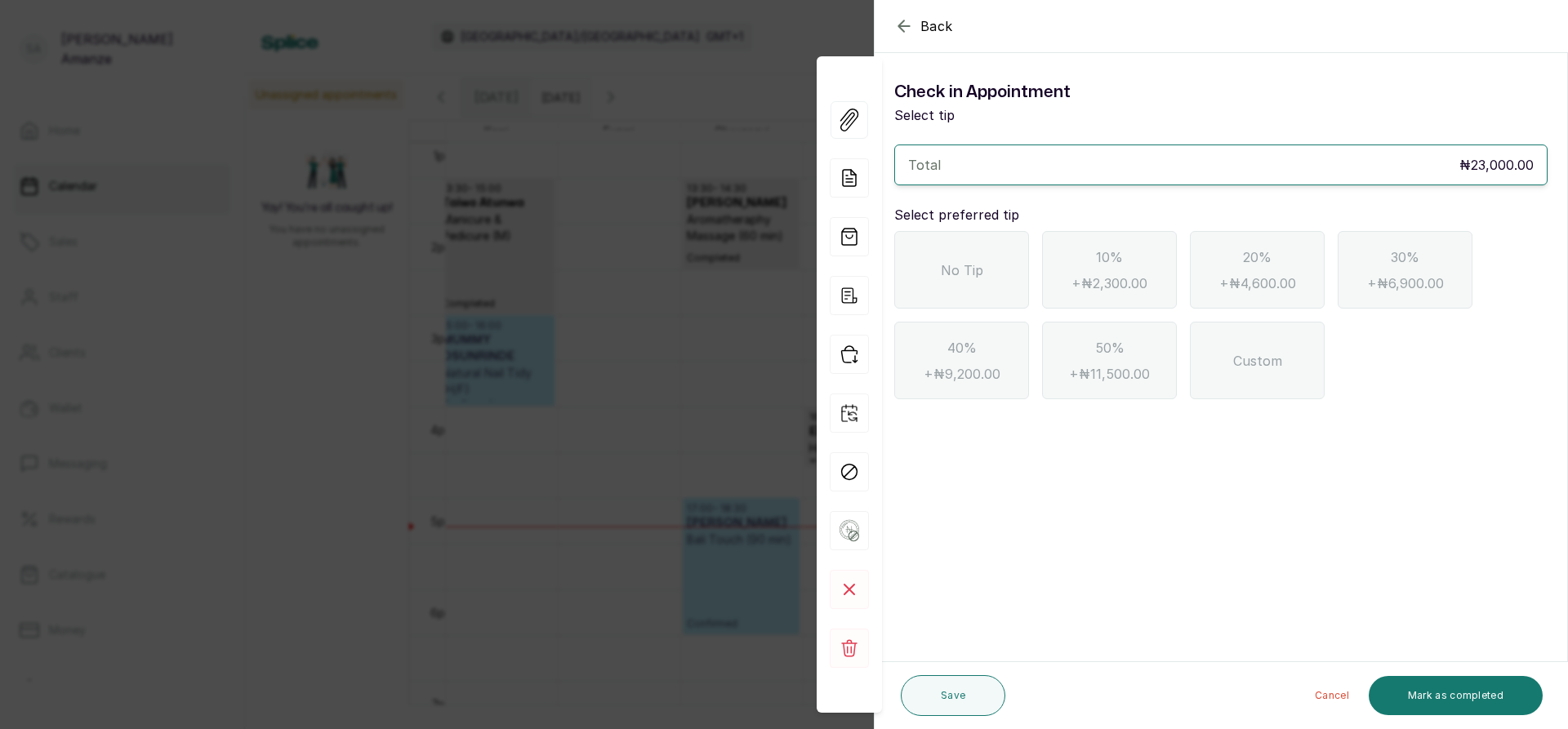
click at [986, 293] on div "No Tip" at bounding box center [961, 269] width 135 height 78
click at [1466, 722] on div "Save Cancel Mark as completed" at bounding box center [1222, 695] width 695 height 67
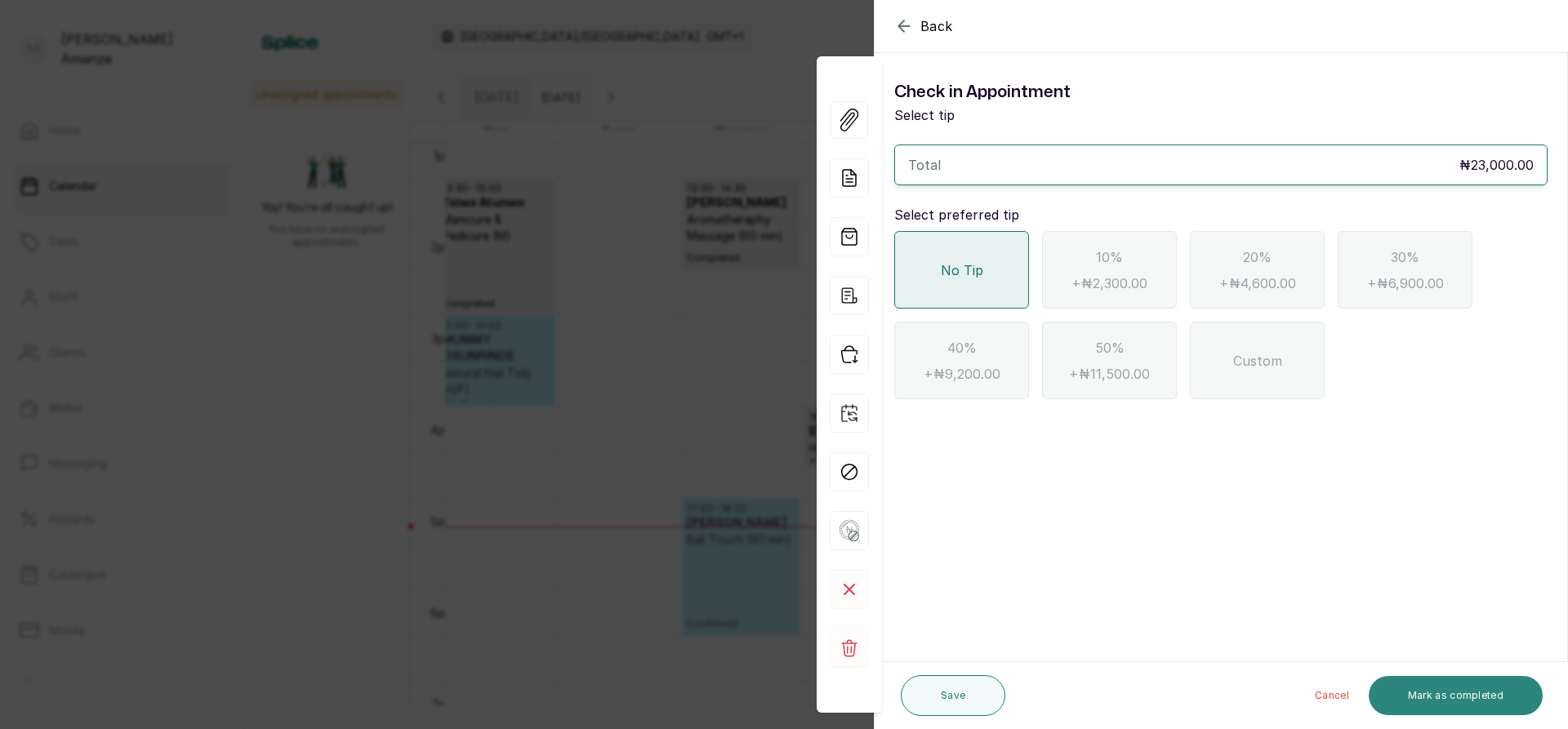
click at [1458, 704] on button "Mark as completed" at bounding box center [1455, 695] width 174 height 39
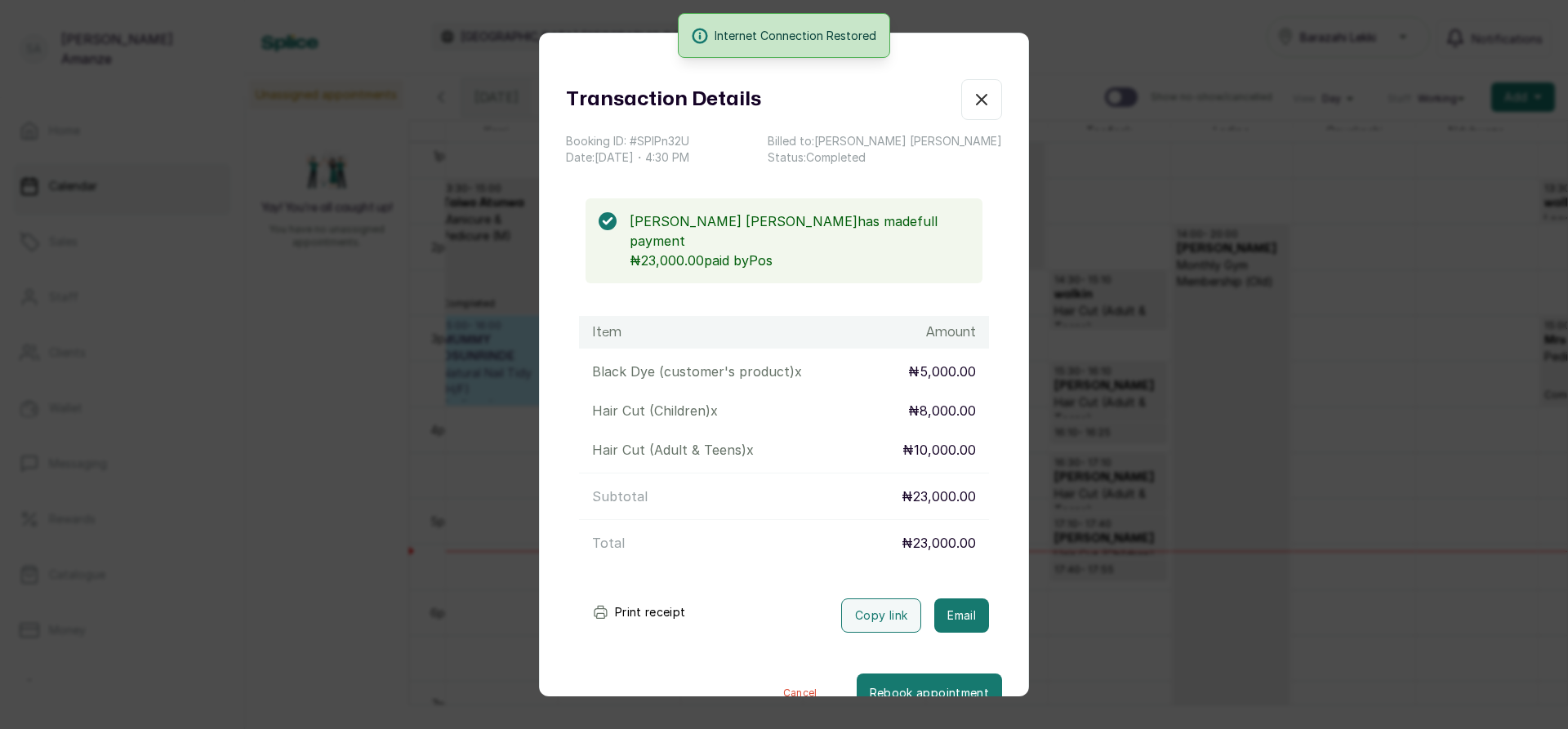
click at [961, 88] on button "Show no-show/cancelled" at bounding box center [982, 99] width 41 height 41
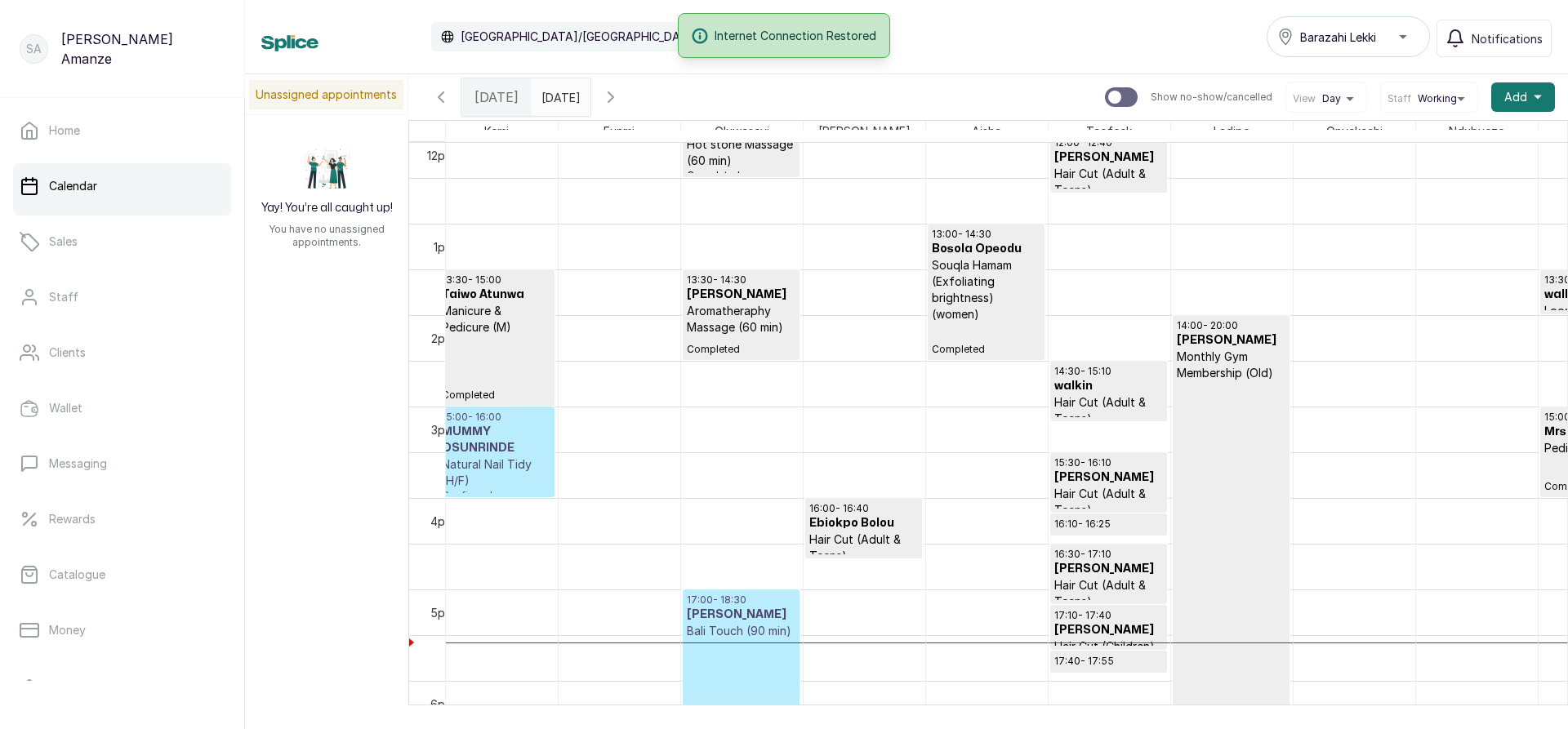
scroll to position [954, 0]
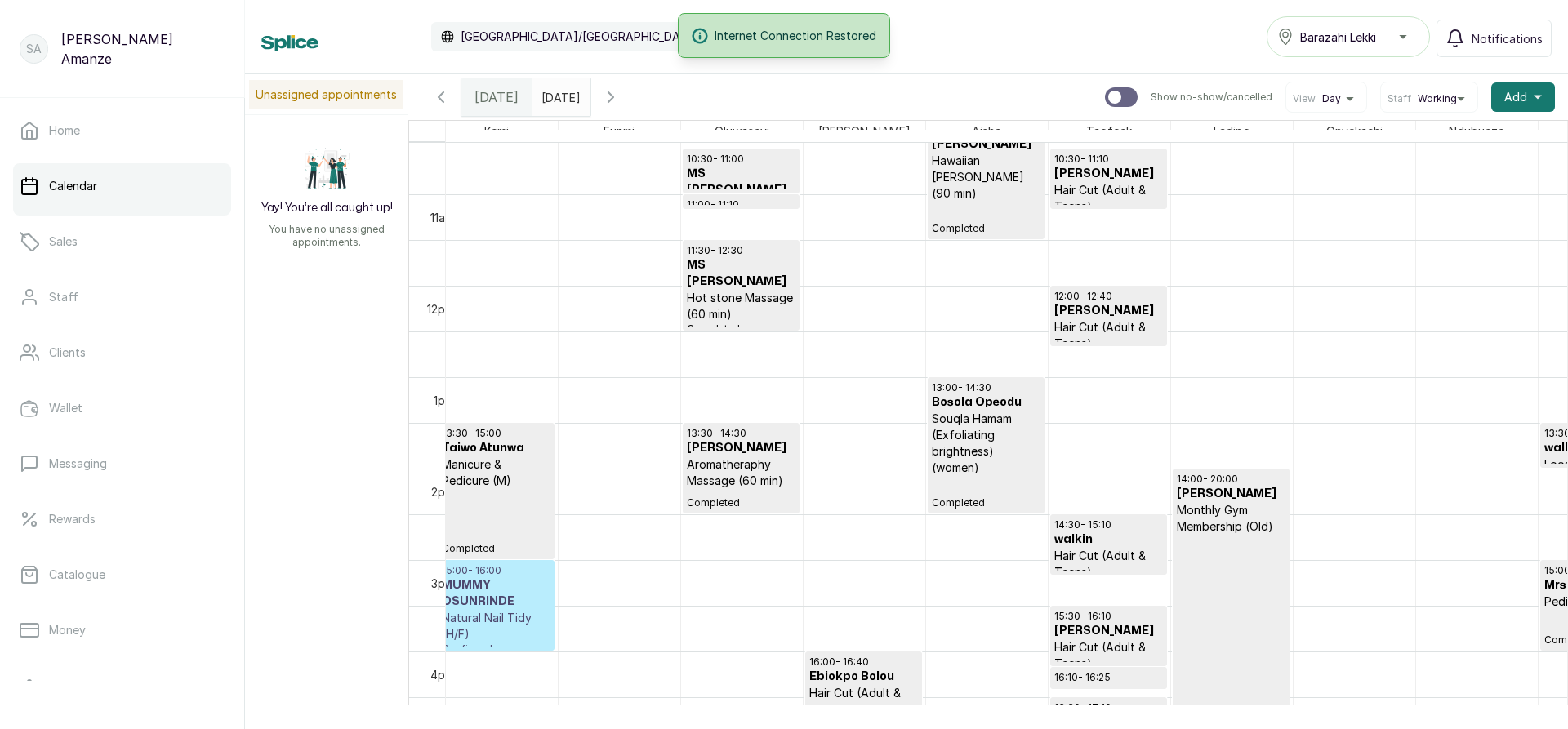
click at [485, 606] on h3 "MUMMY OSUNRINDE" at bounding box center [496, 593] width 108 height 32
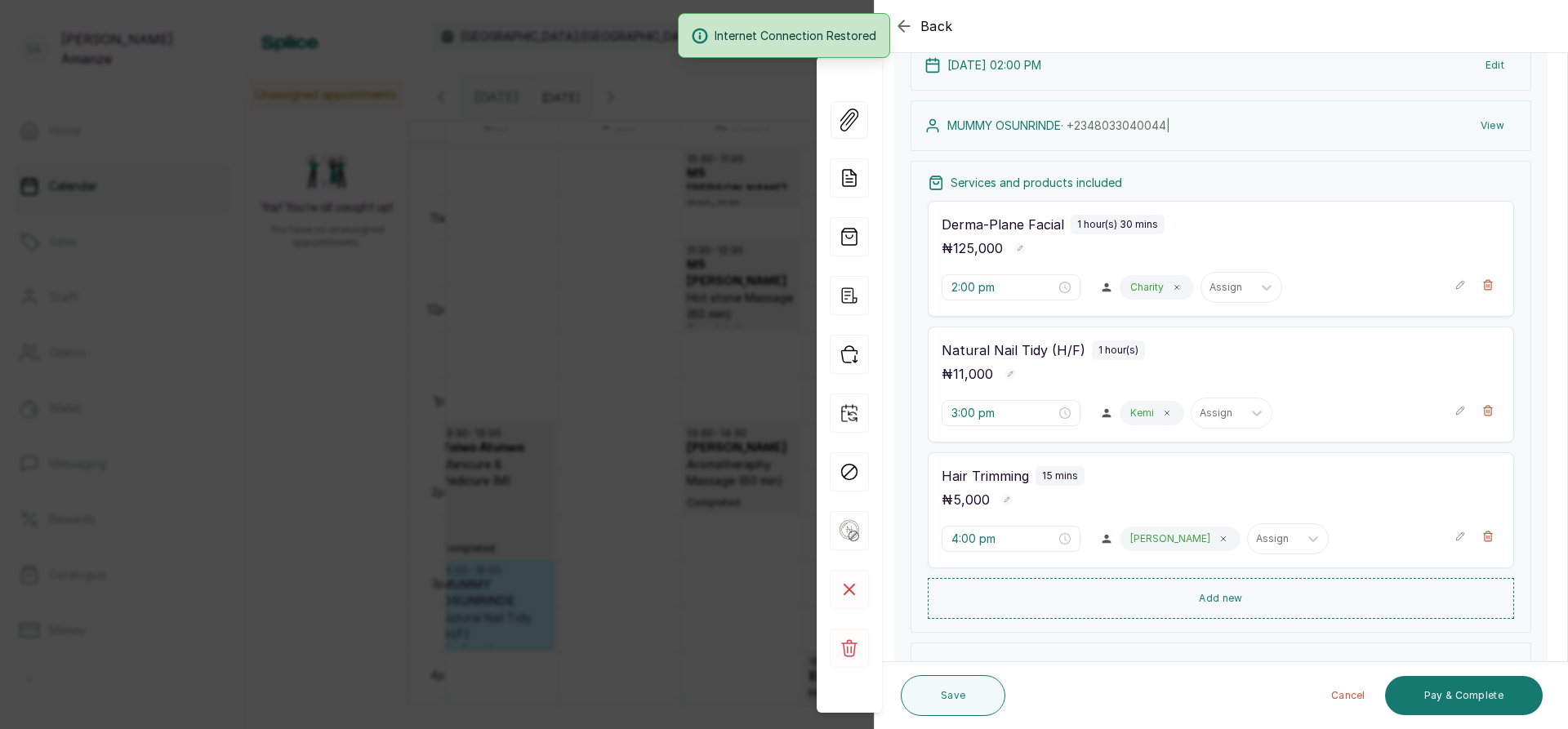
scroll to position [163, 0]
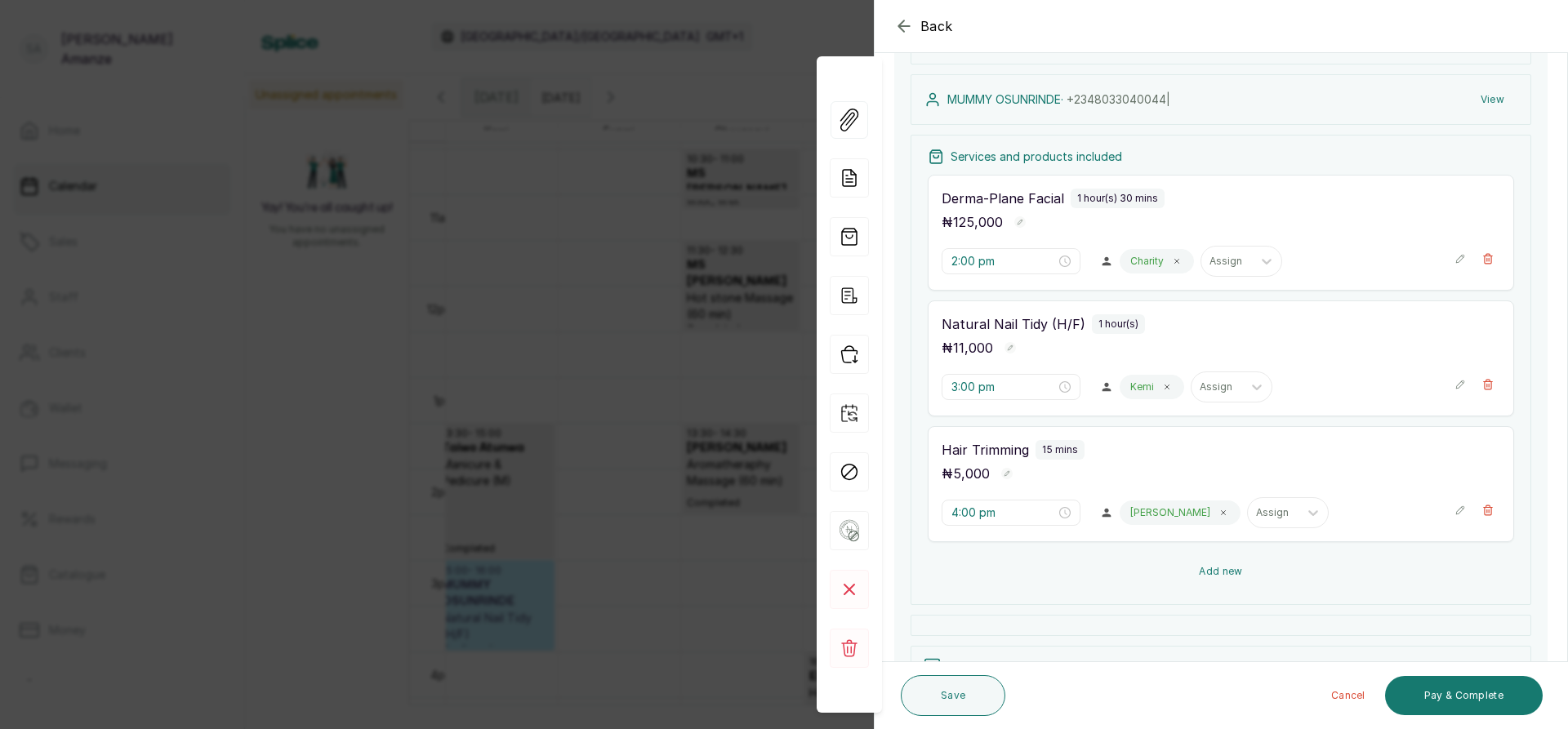
click at [1251, 573] on button "Add new" at bounding box center [1220, 572] width 586 height 39
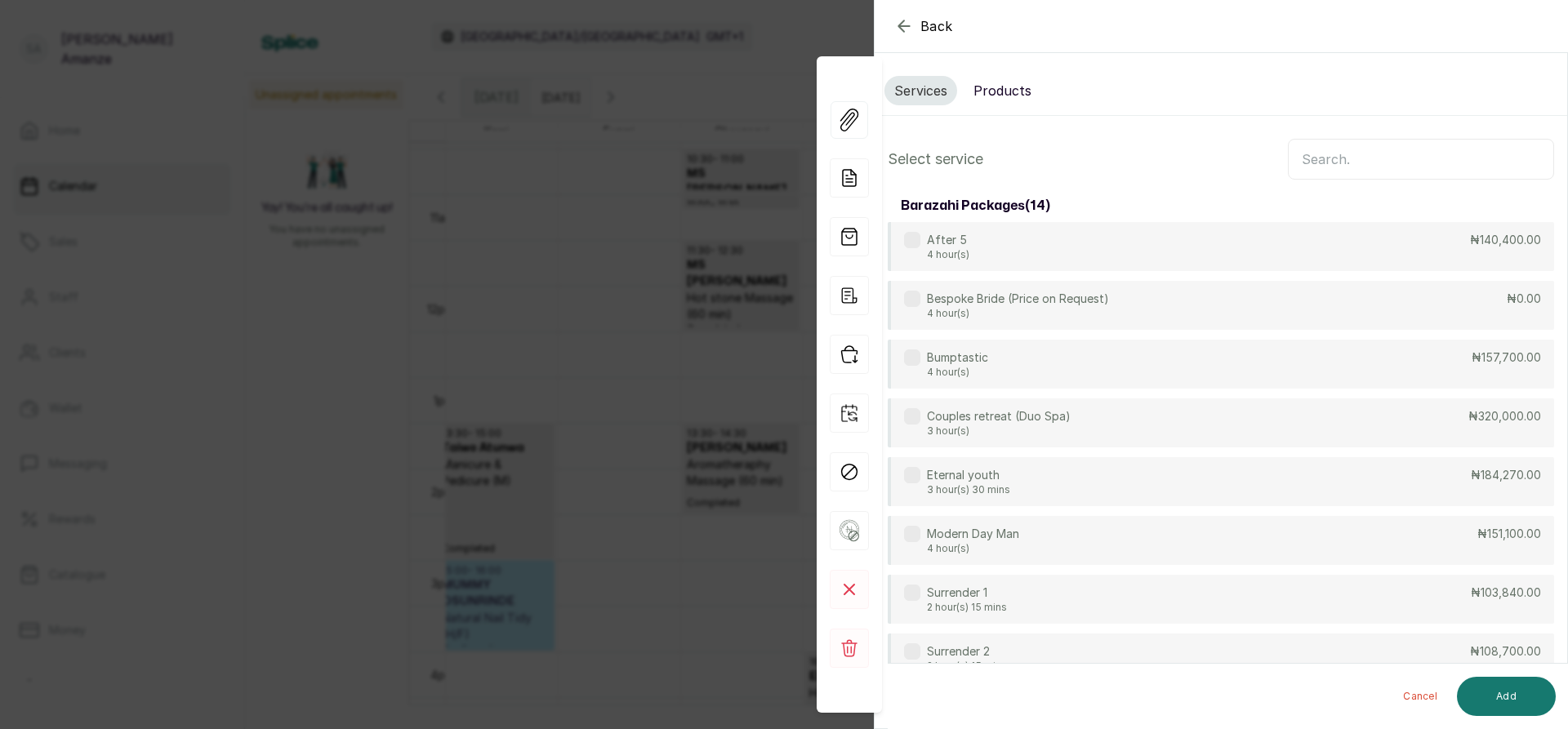
click at [989, 92] on button "Products" at bounding box center [1002, 90] width 78 height 30
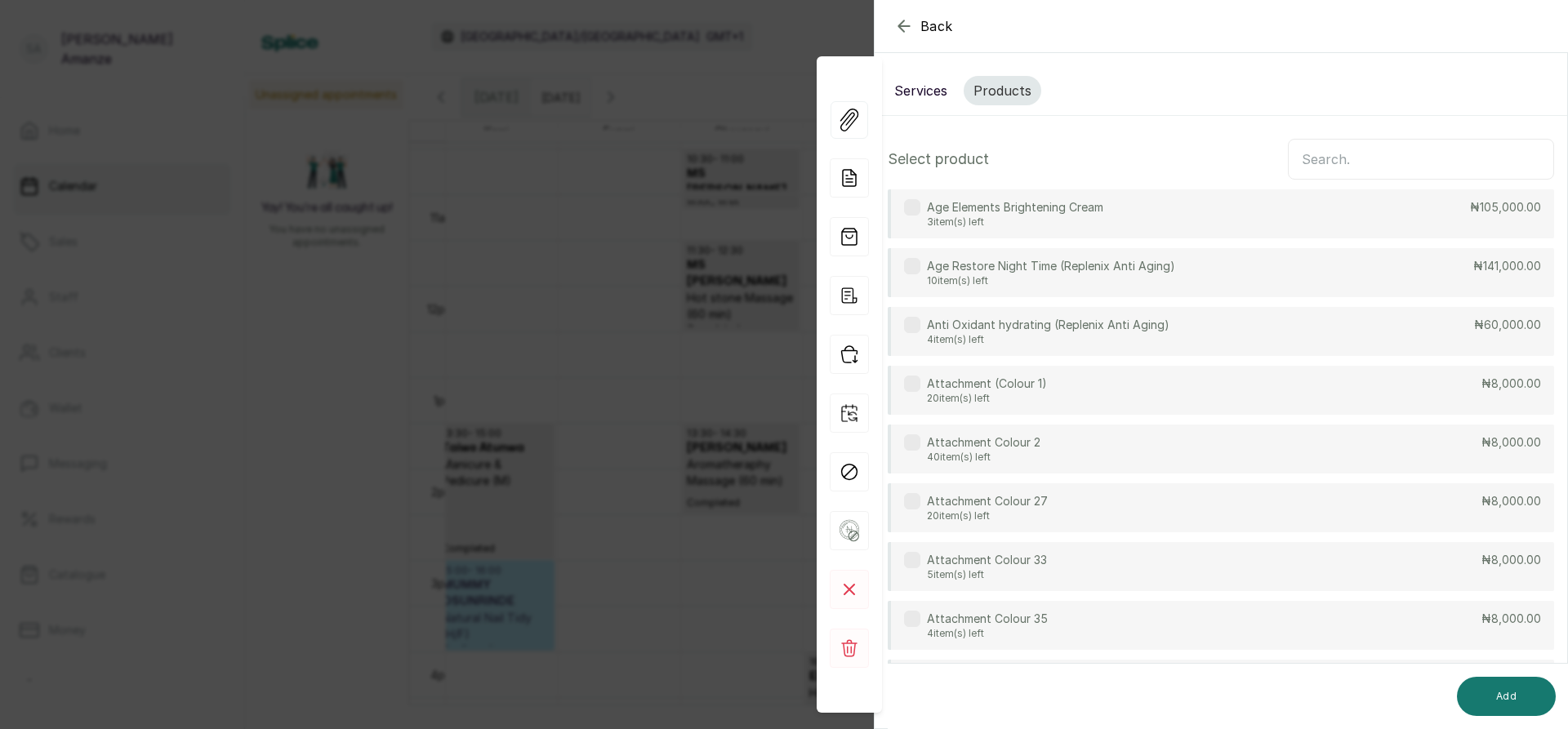
click at [1276, 174] on div "Select product" at bounding box center [1221, 159] width 666 height 41
click at [1295, 162] on input "text" at bounding box center [1420, 159] width 266 height 41
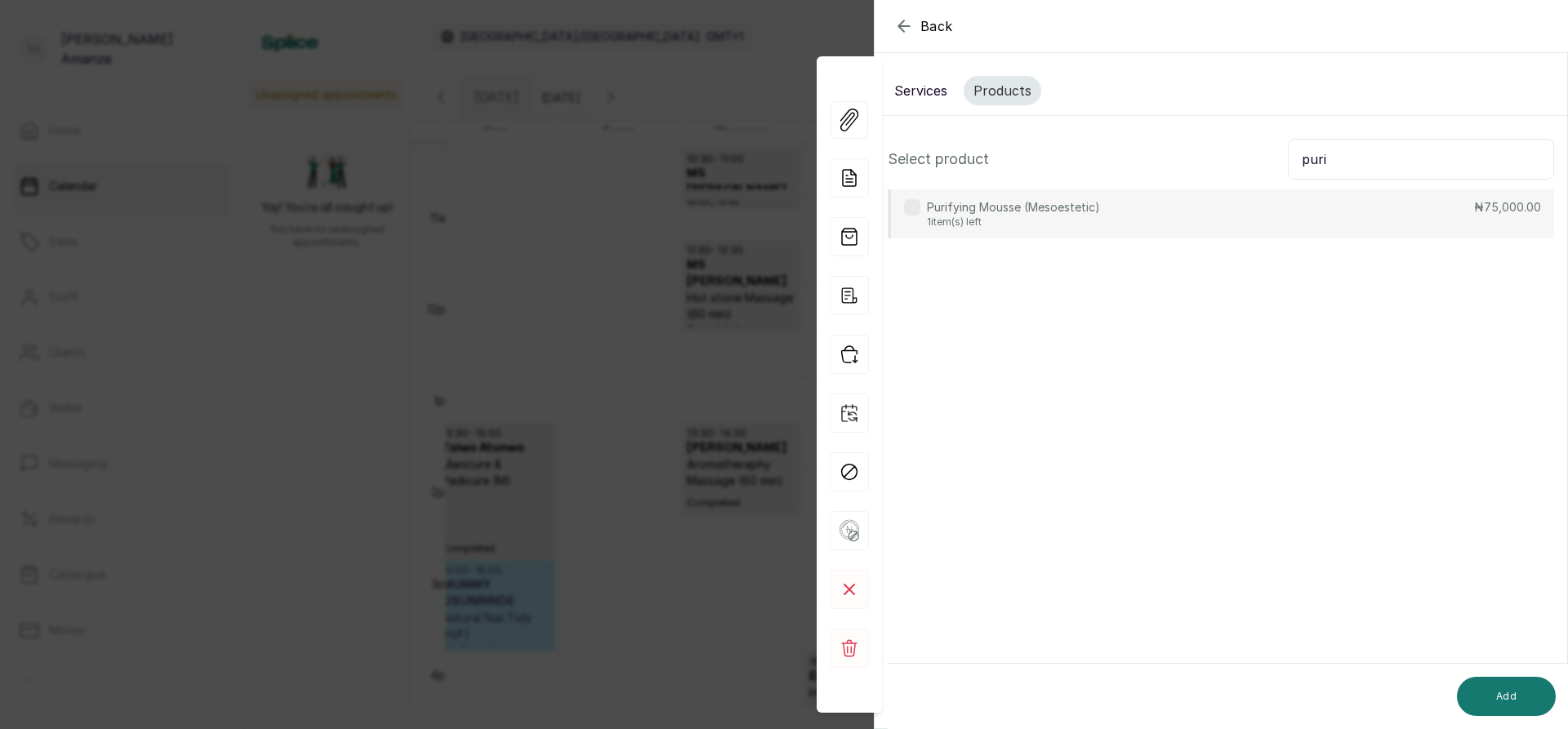
type input "puri"
click at [1172, 216] on div "Purifying Mousse (Mesoestetic) 1 item(s) left ₦75,000.00" at bounding box center [1221, 214] width 666 height 49
click at [1526, 700] on button "Add" at bounding box center [1506, 696] width 98 height 39
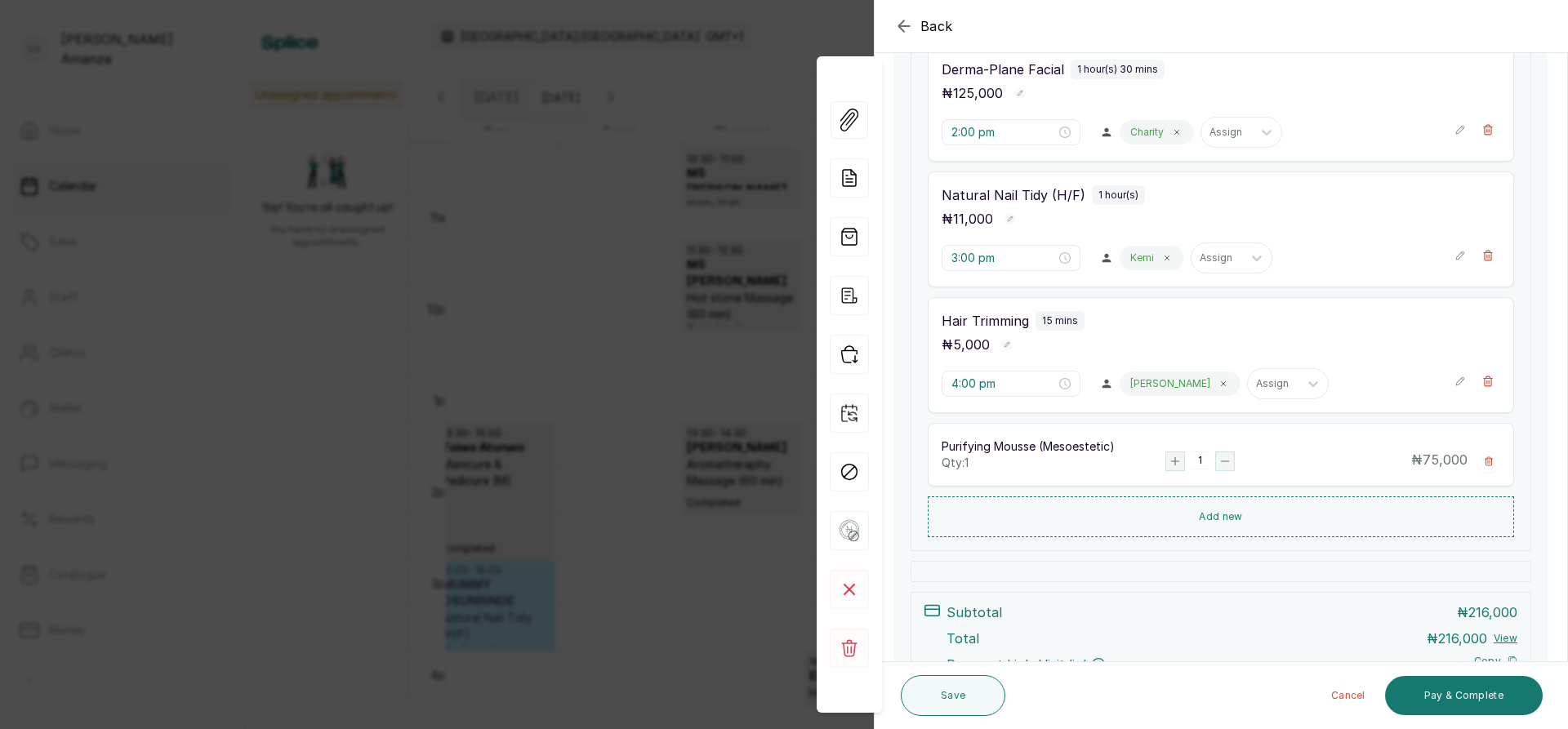
scroll to position [326, 0]
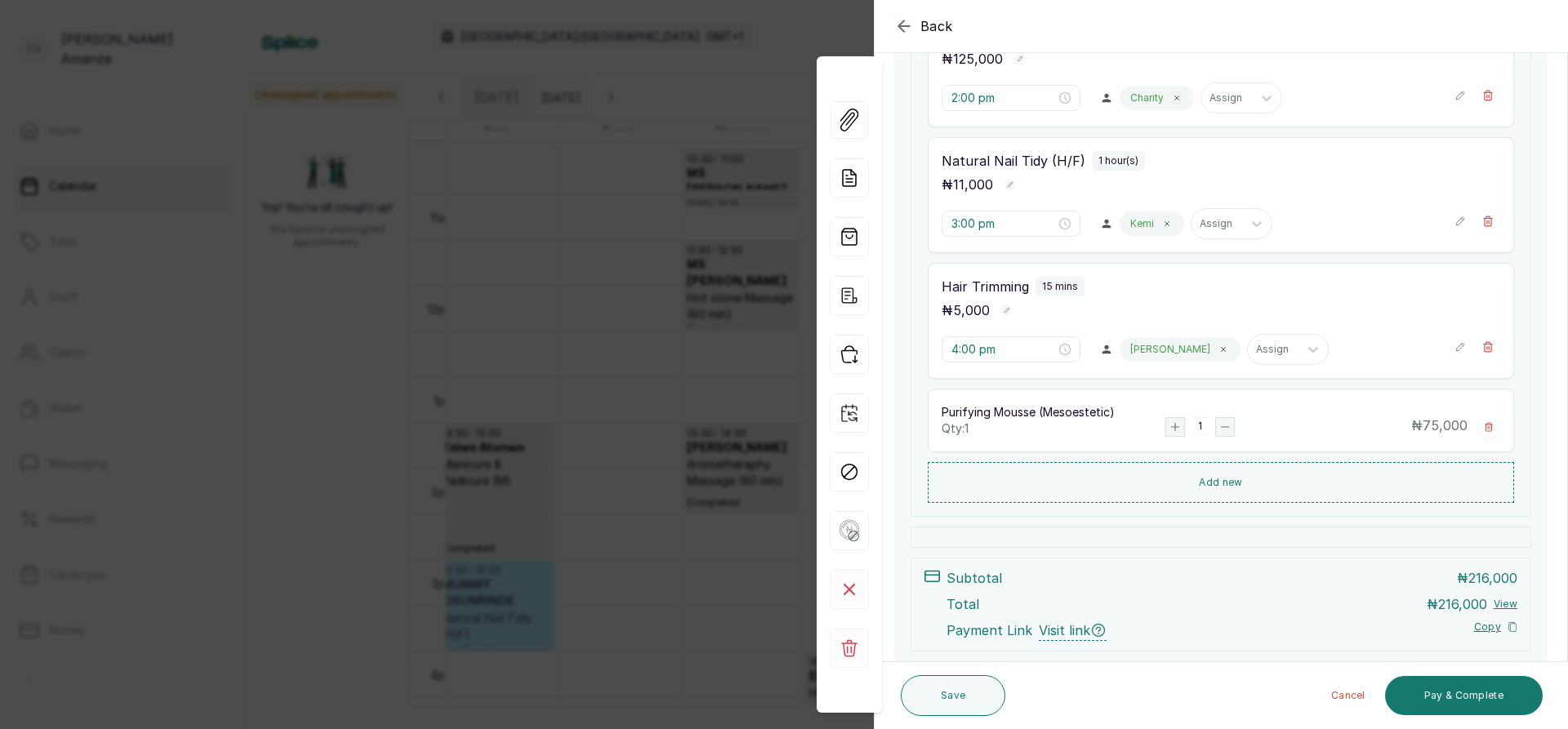
click at [1454, 349] on icon "button" at bounding box center [1460, 346] width 12 height 12
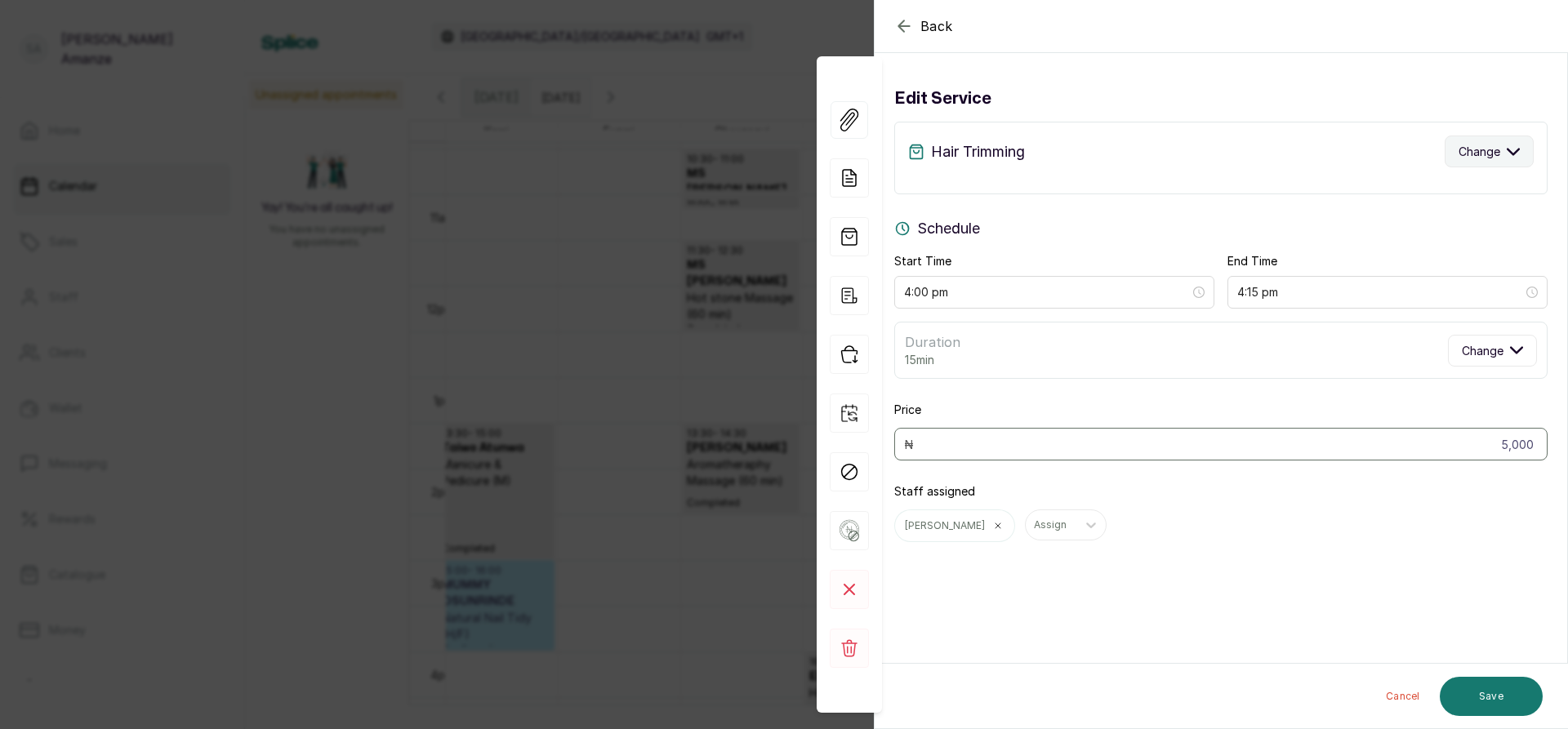
click at [1506, 147] on icon "button" at bounding box center [1513, 151] width 13 height 13
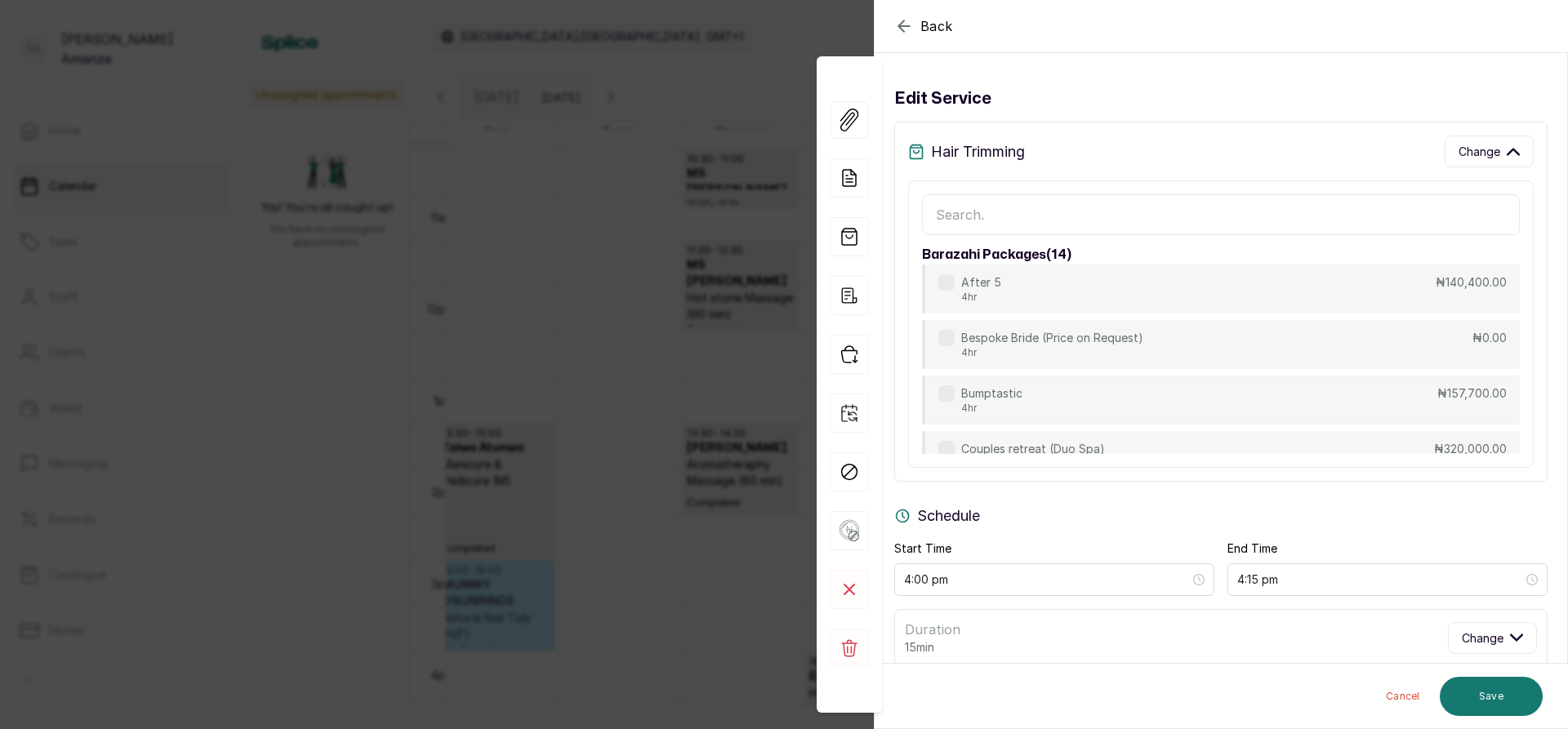
click at [1135, 222] on input "text" at bounding box center [1221, 215] width 598 height 41
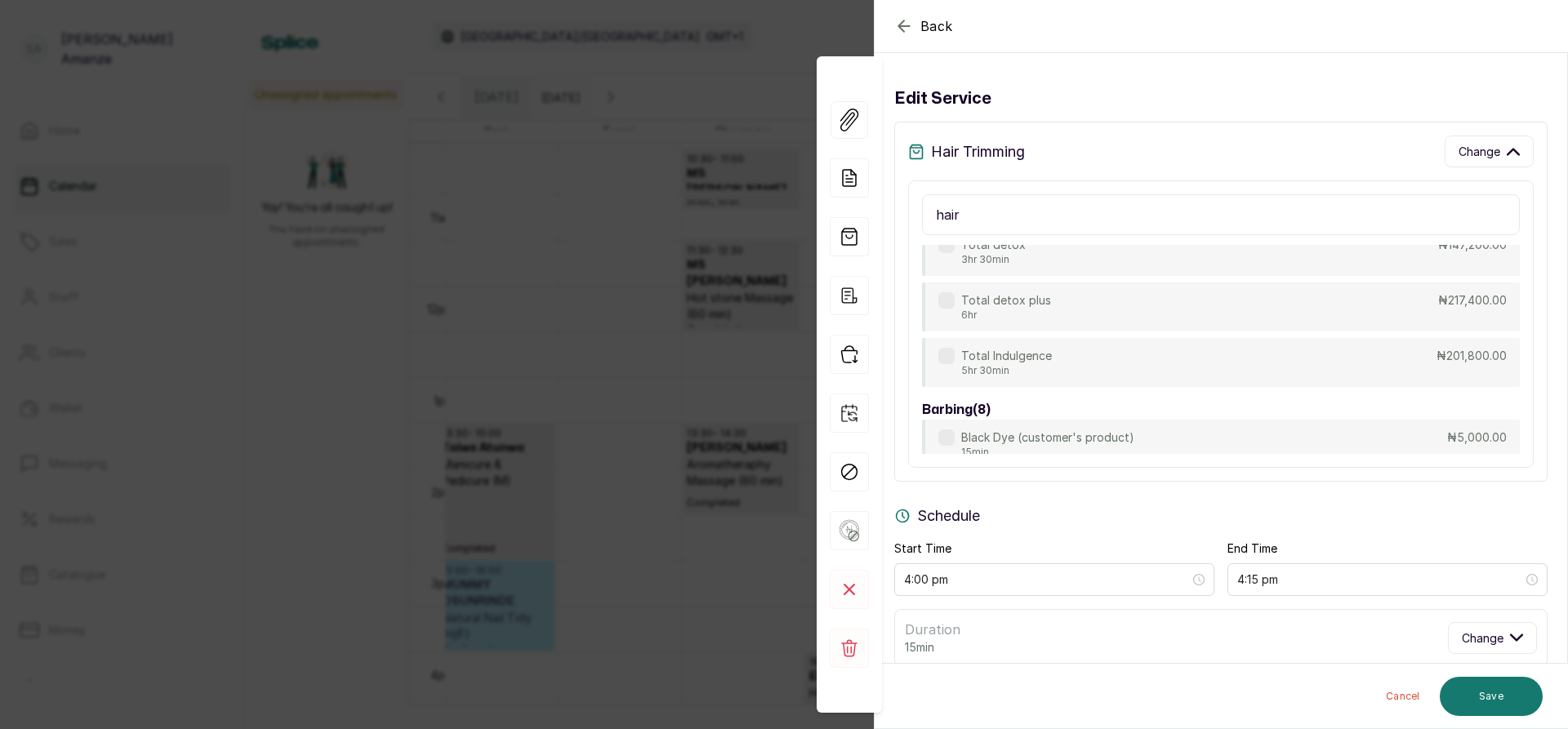
scroll to position [648, 0]
click at [981, 224] on input "hair" at bounding box center [1221, 215] width 598 height 41
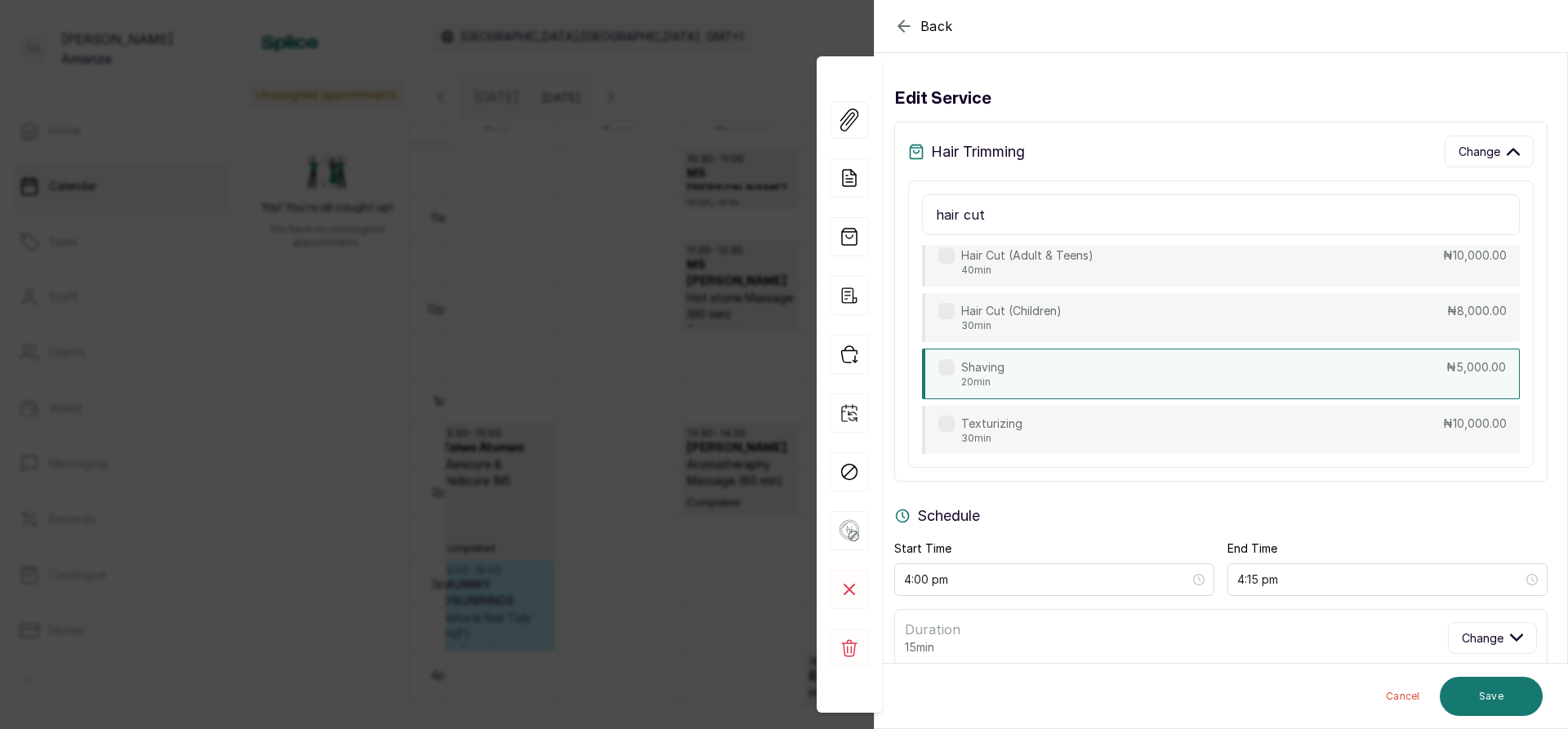
scroll to position [1051, 0]
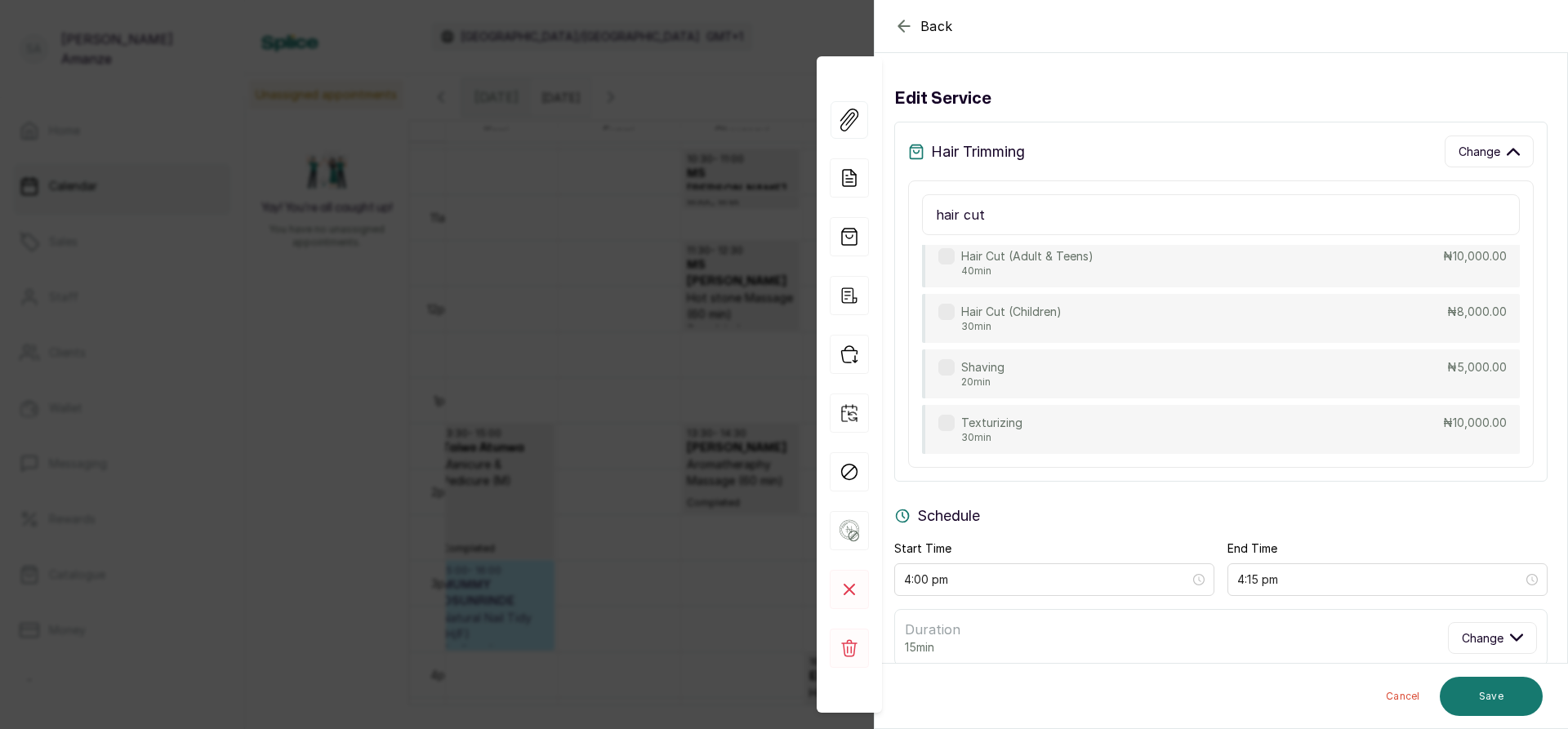
type input "hair cut"
click at [1132, 293] on div "Black Dye (customer's product) 15min ₦5,000.00 Black Dye (Saloon Kit) 15min ₦8,…" at bounding box center [1221, 234] width 598 height 437
drag, startPoint x: 1069, startPoint y: 284, endPoint x: 1061, endPoint y: 275, distance: 12.0
click at [1069, 284] on div "Hair Cut (Adult & Teens) 40min ₦10,000.00" at bounding box center [1221, 261] width 598 height 49
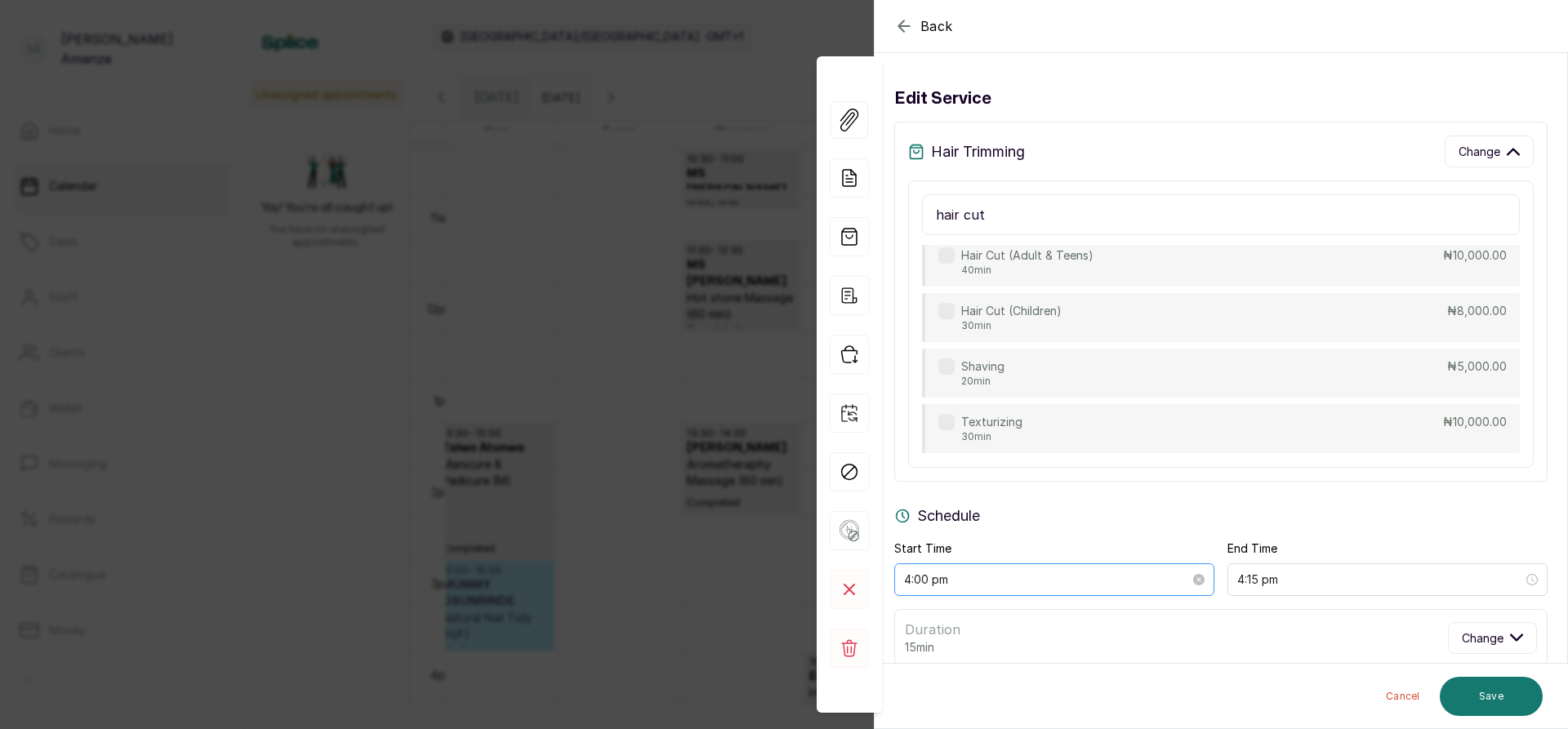
type input "4:40 pm"
type input "10,000"
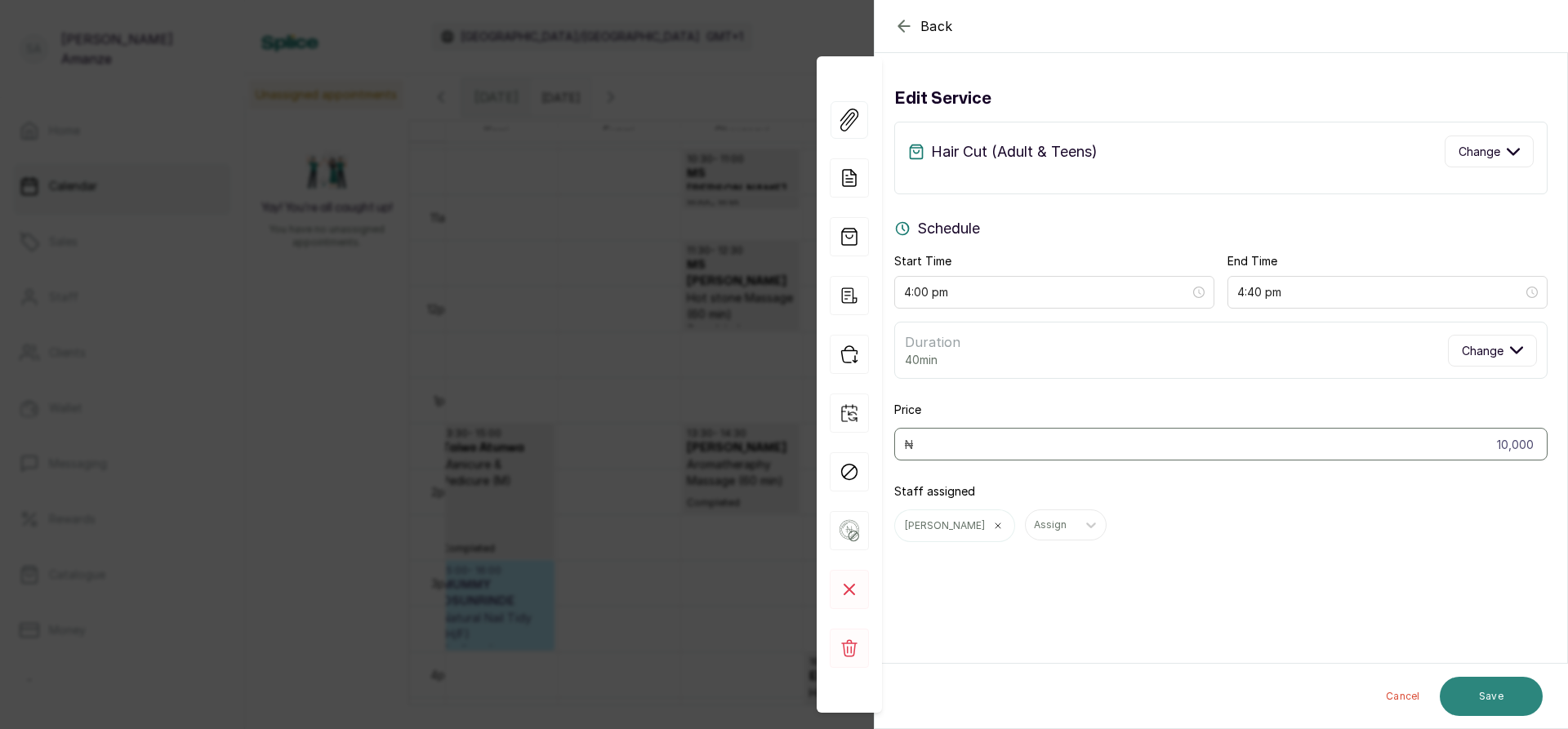
click at [1477, 694] on button "Save" at bounding box center [1490, 696] width 103 height 39
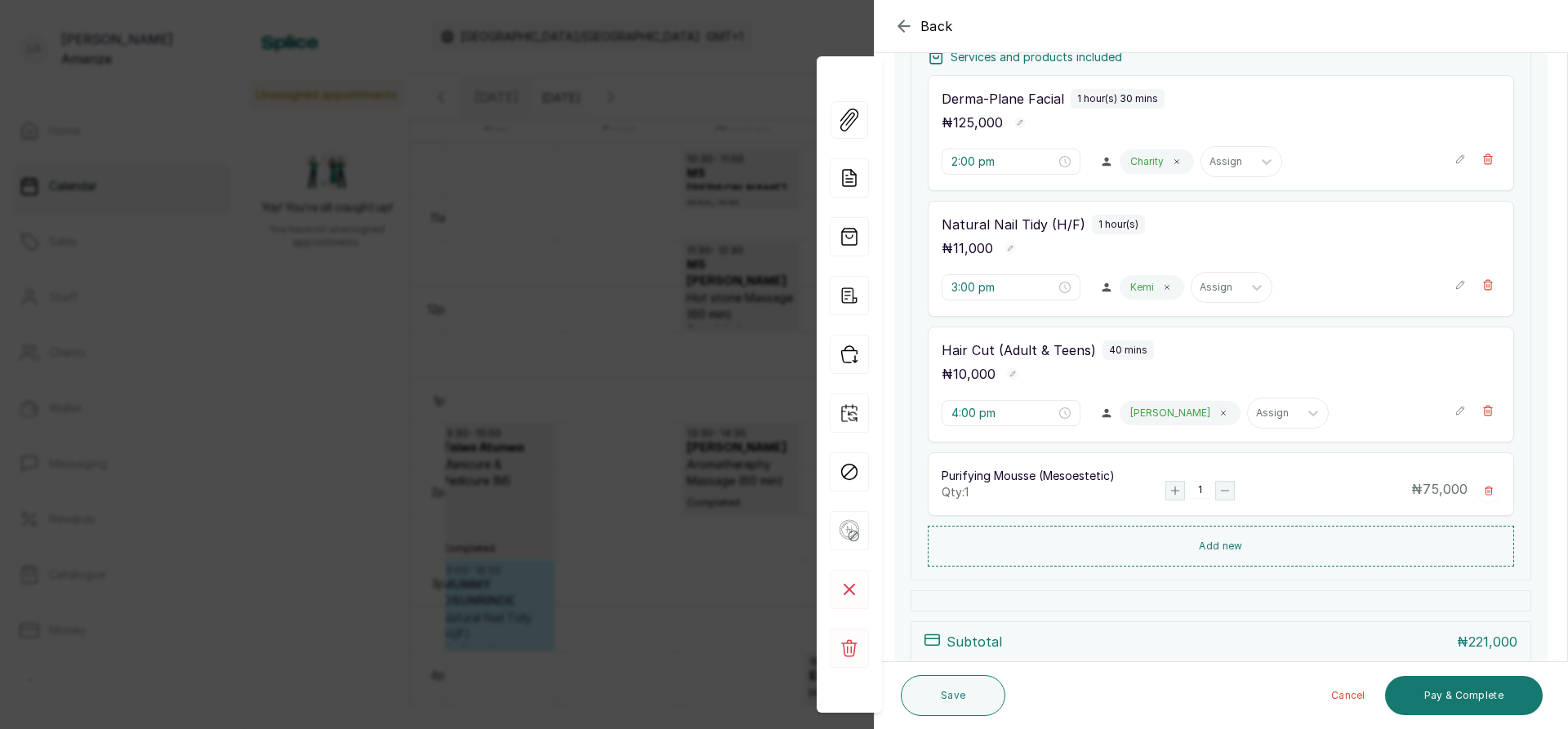
scroll to position [326, 0]
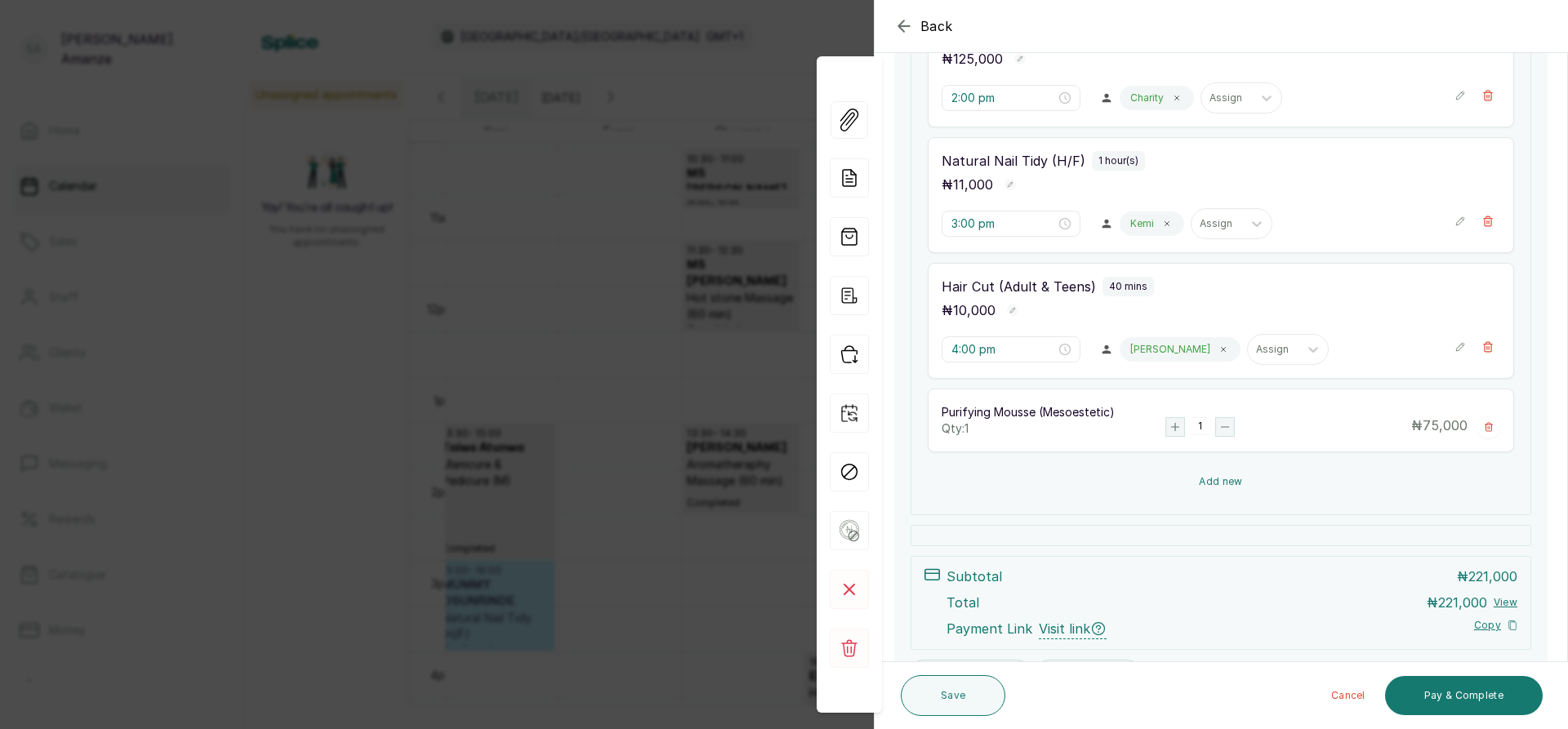
click at [1295, 485] on button "Add new" at bounding box center [1220, 481] width 586 height 39
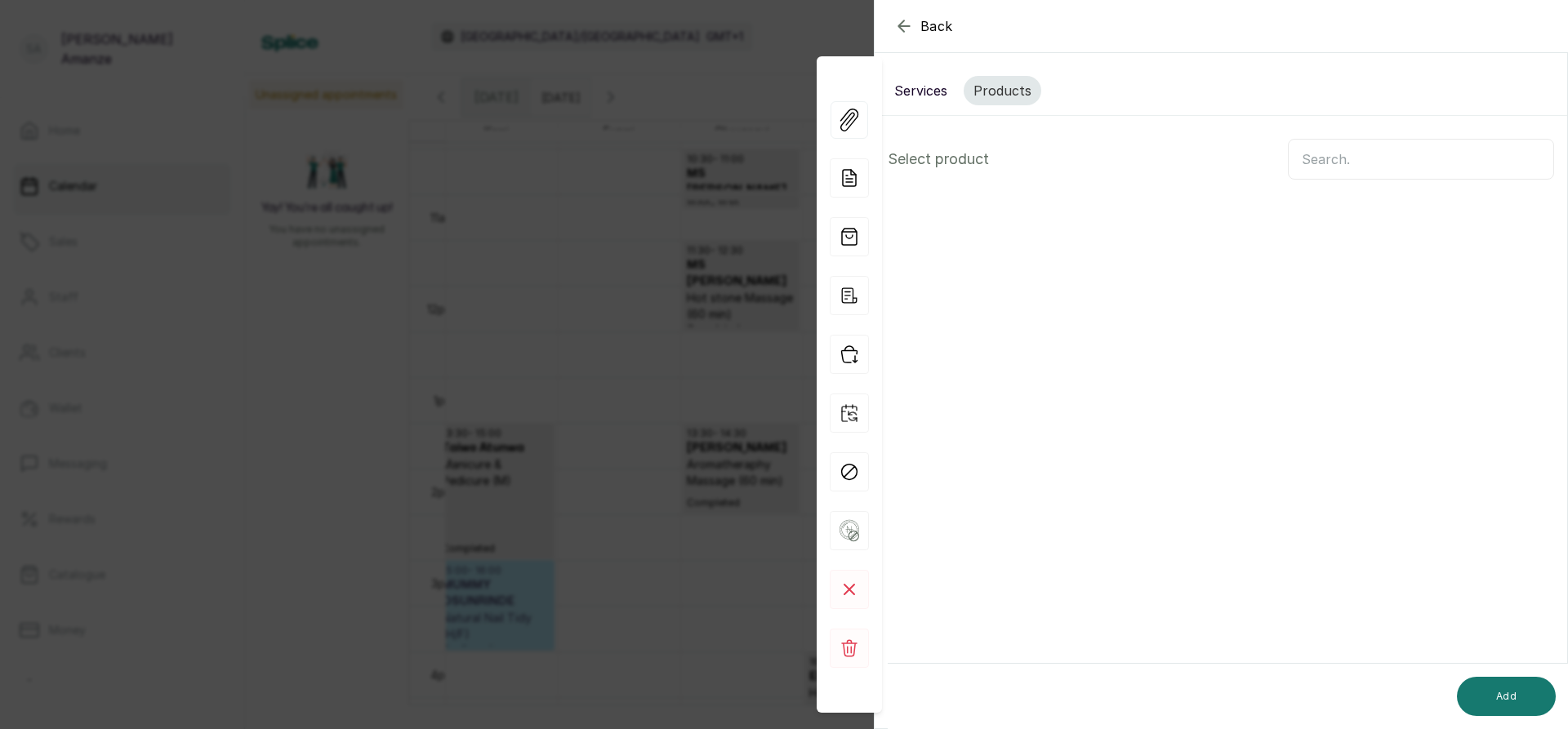
scroll to position [0, 0]
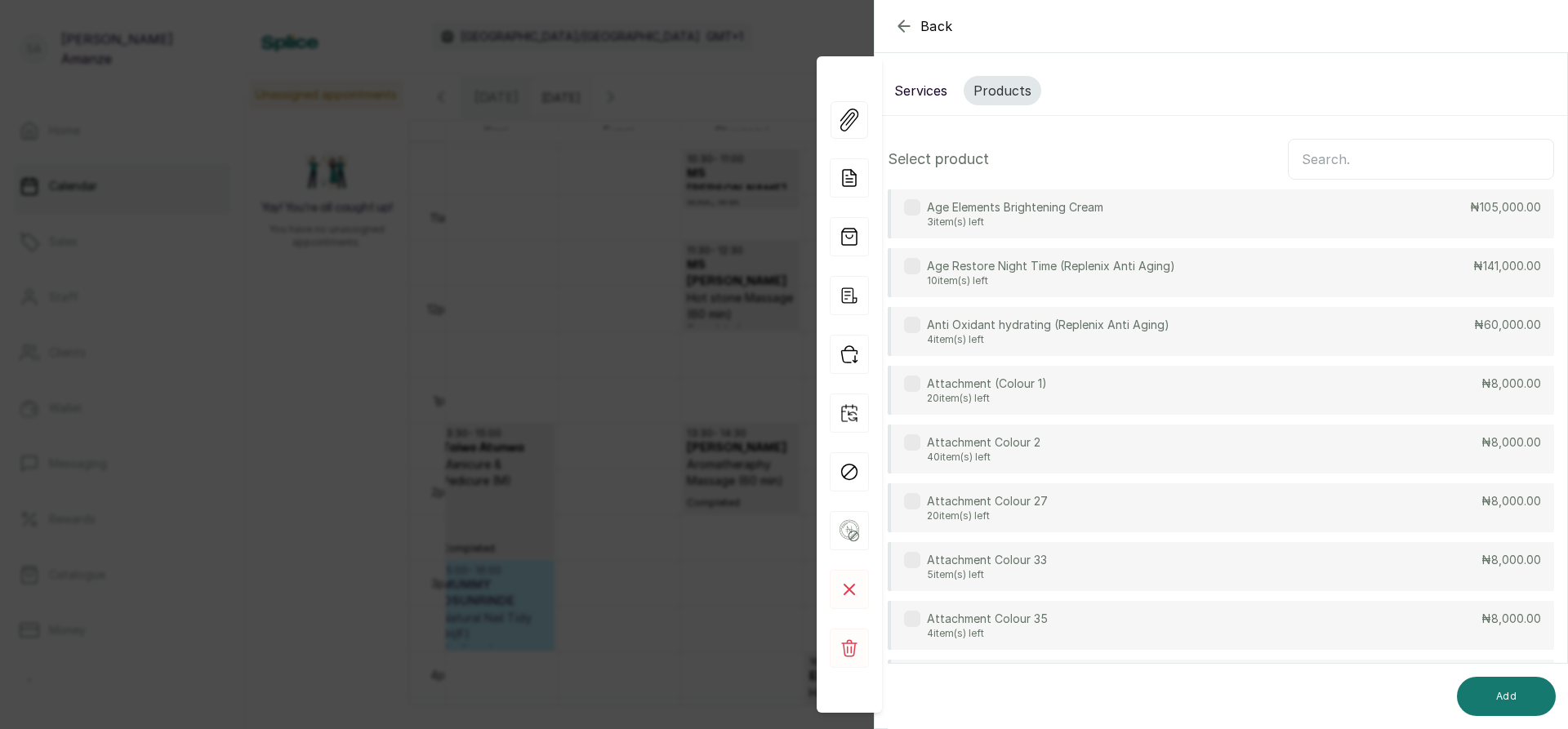
click at [925, 98] on button "Services" at bounding box center [920, 90] width 72 height 30
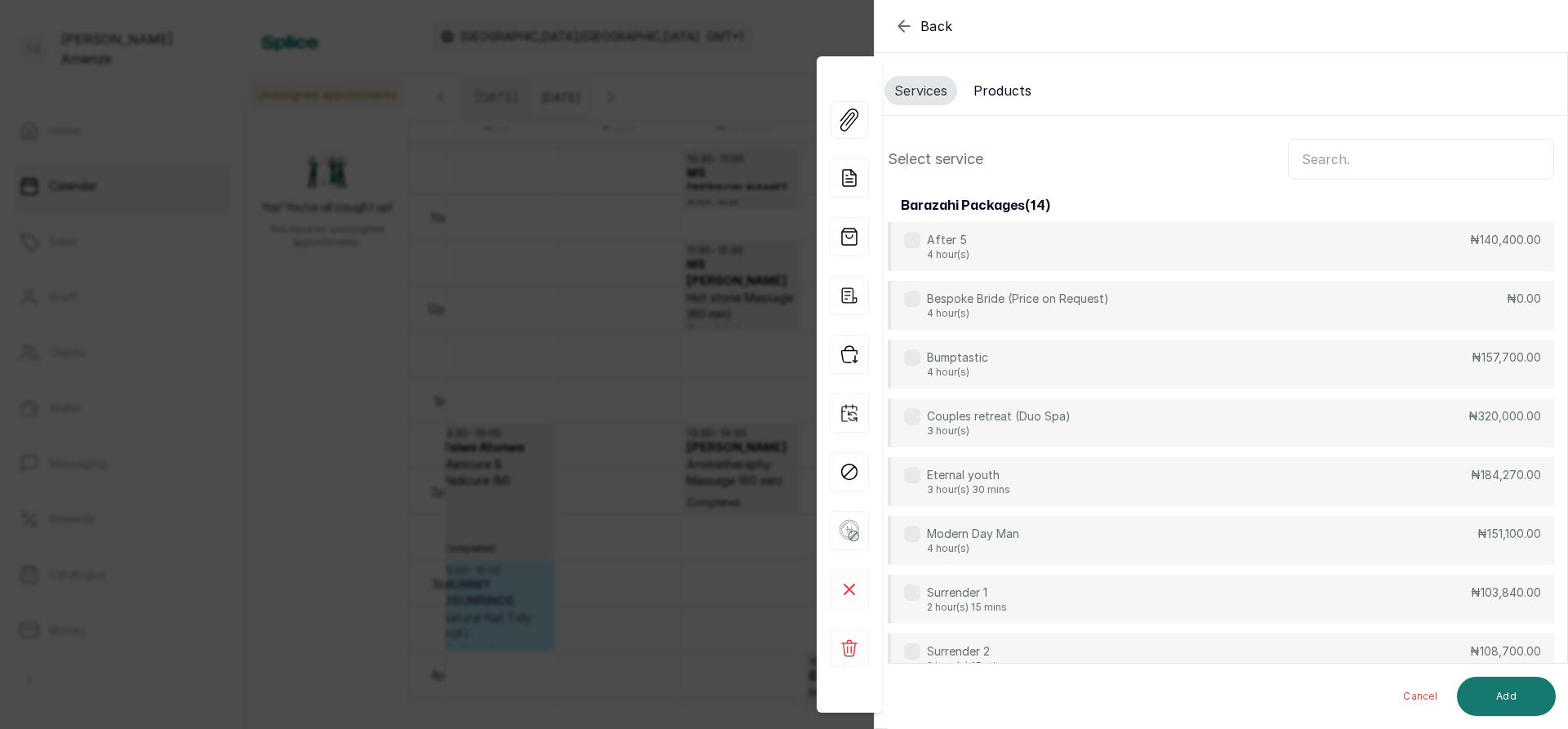
click at [1358, 161] on input "text" at bounding box center [1420, 159] width 266 height 41
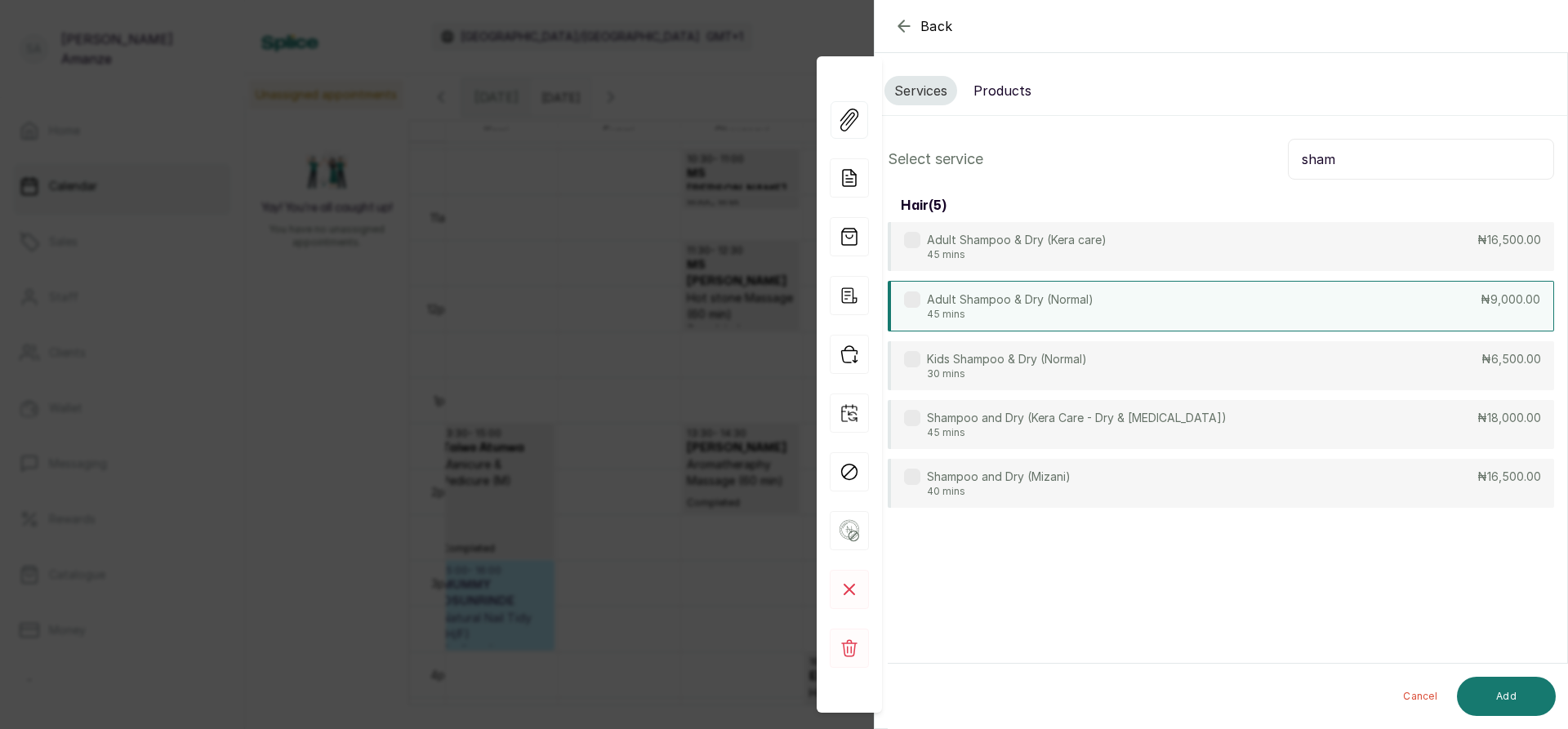
type input "sham"
click at [1228, 308] on div "Adult Shampoo & Dry (Normal) 45 mins ₦9,000.00" at bounding box center [1221, 306] width 666 height 51
click at [1486, 705] on button "Add" at bounding box center [1506, 696] width 98 height 39
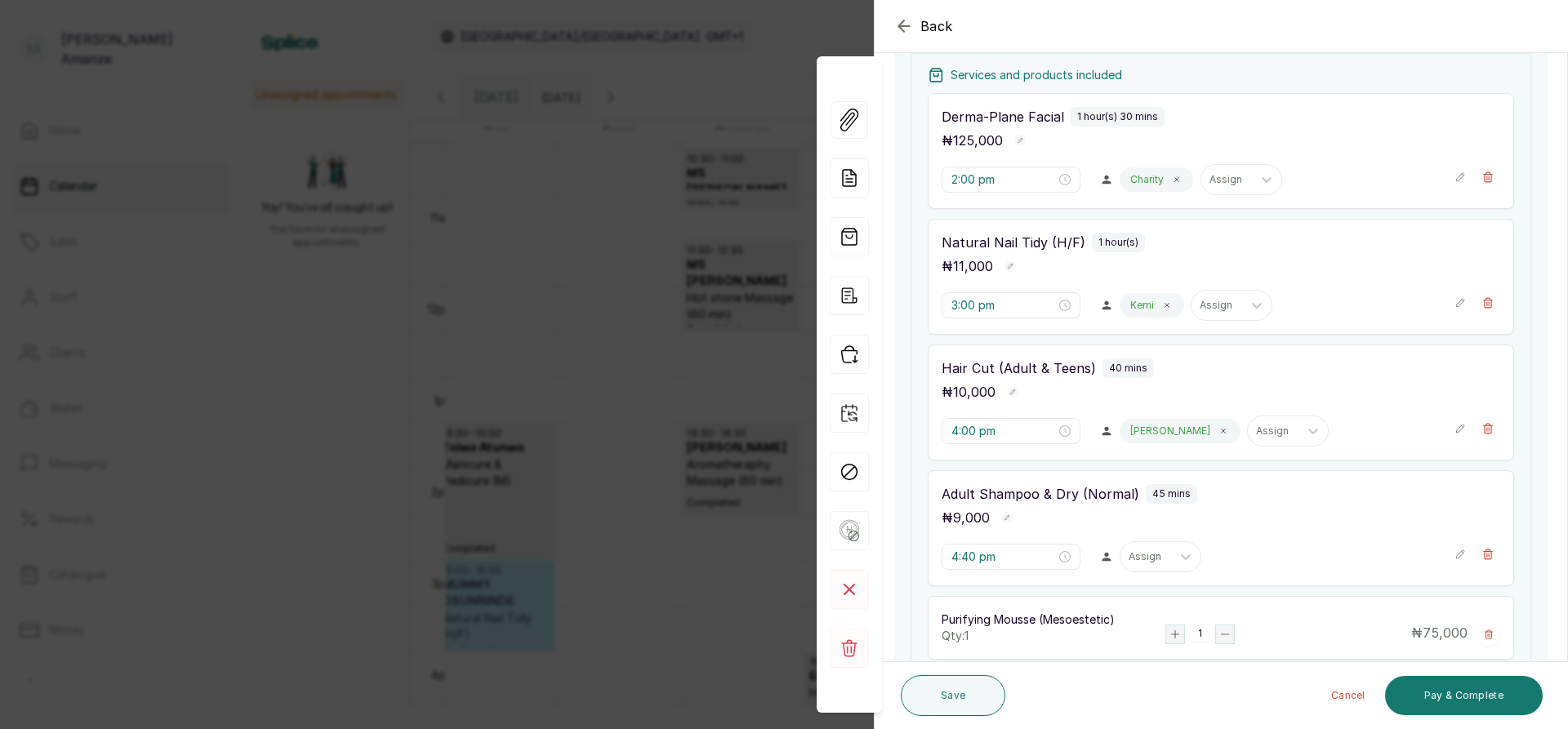
scroll to position [326, 0]
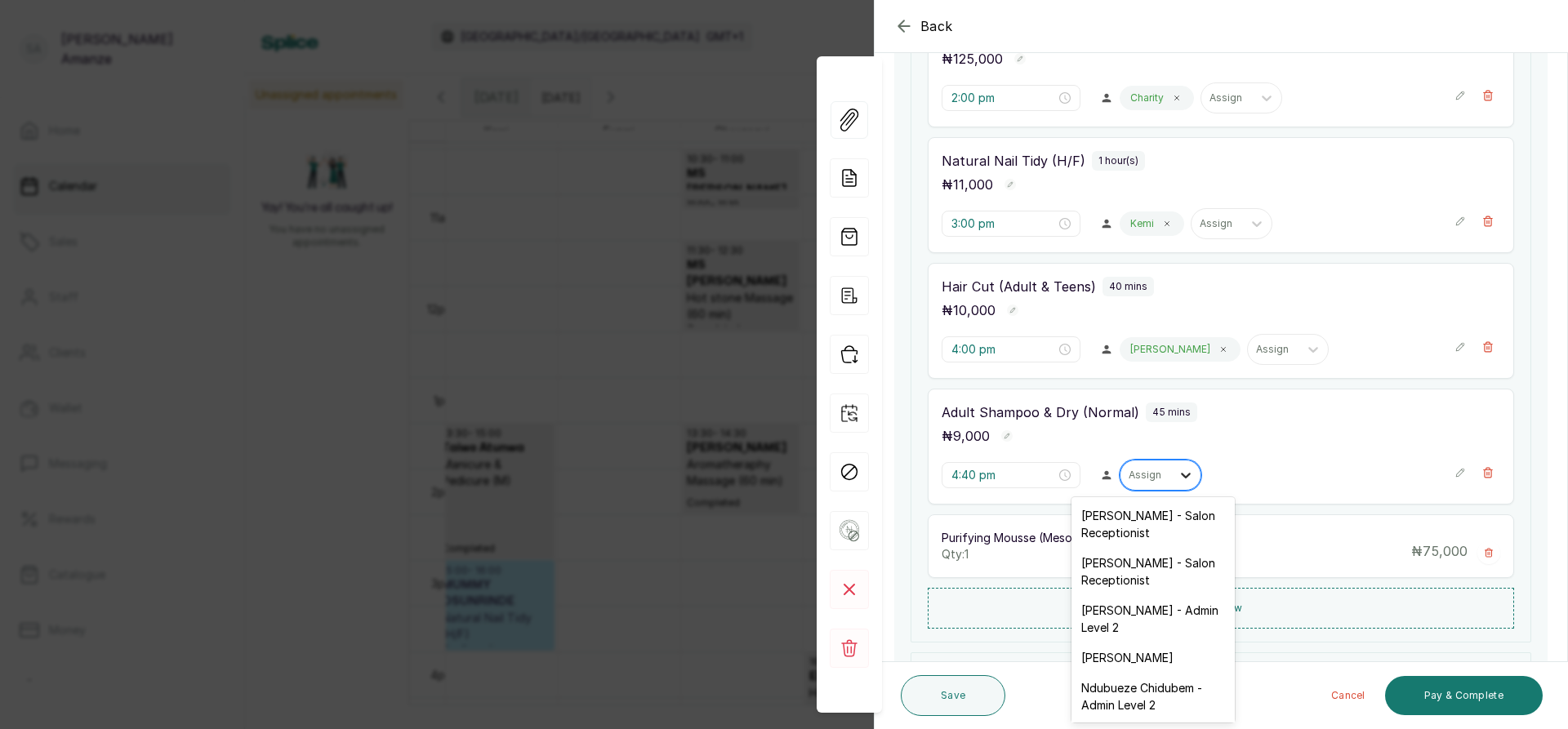
click at [1180, 477] on icon at bounding box center [1186, 475] width 16 height 16
type input "ros"
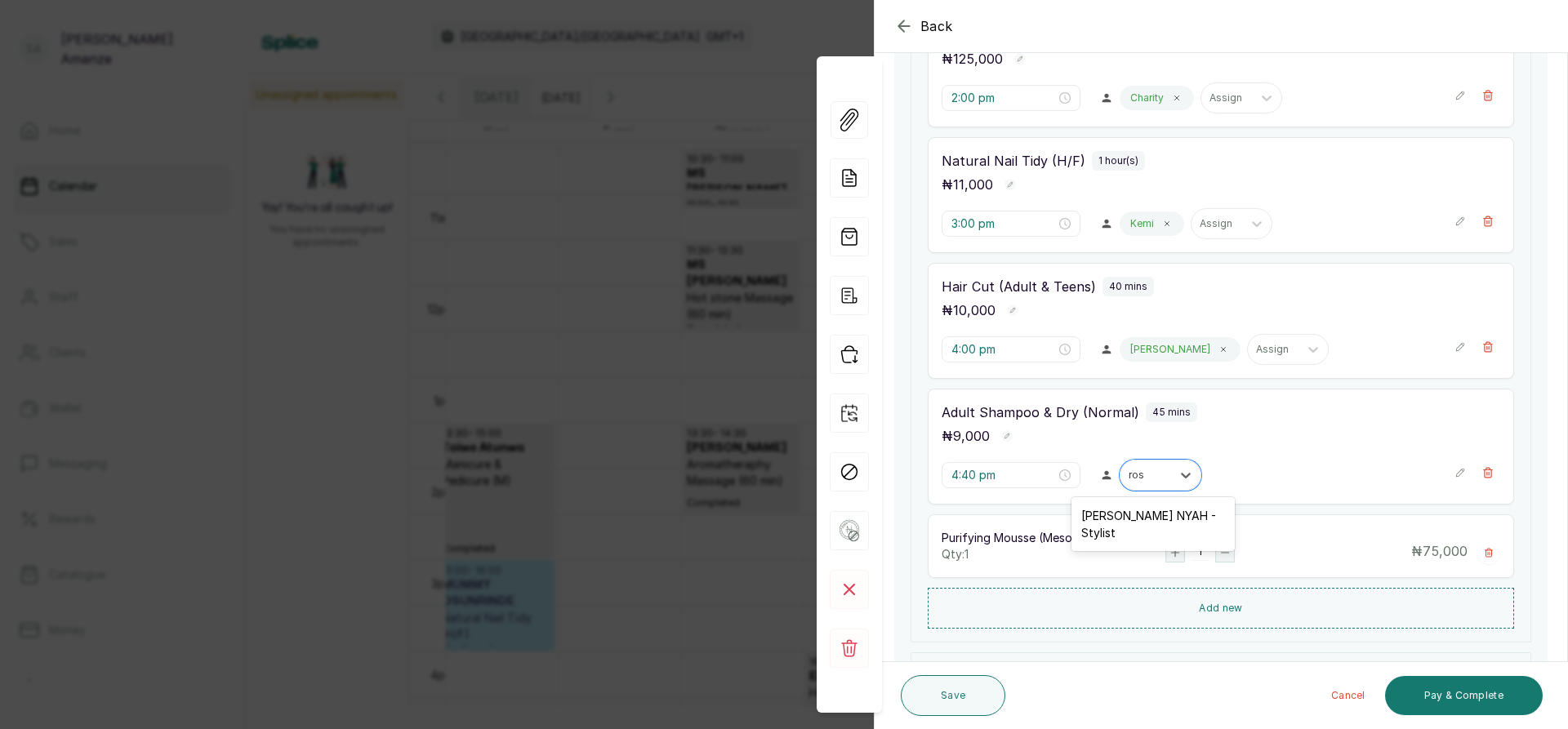
click at [1168, 514] on div "[PERSON_NAME] NYAH - Stylist" at bounding box center [1153, 523] width 163 height 47
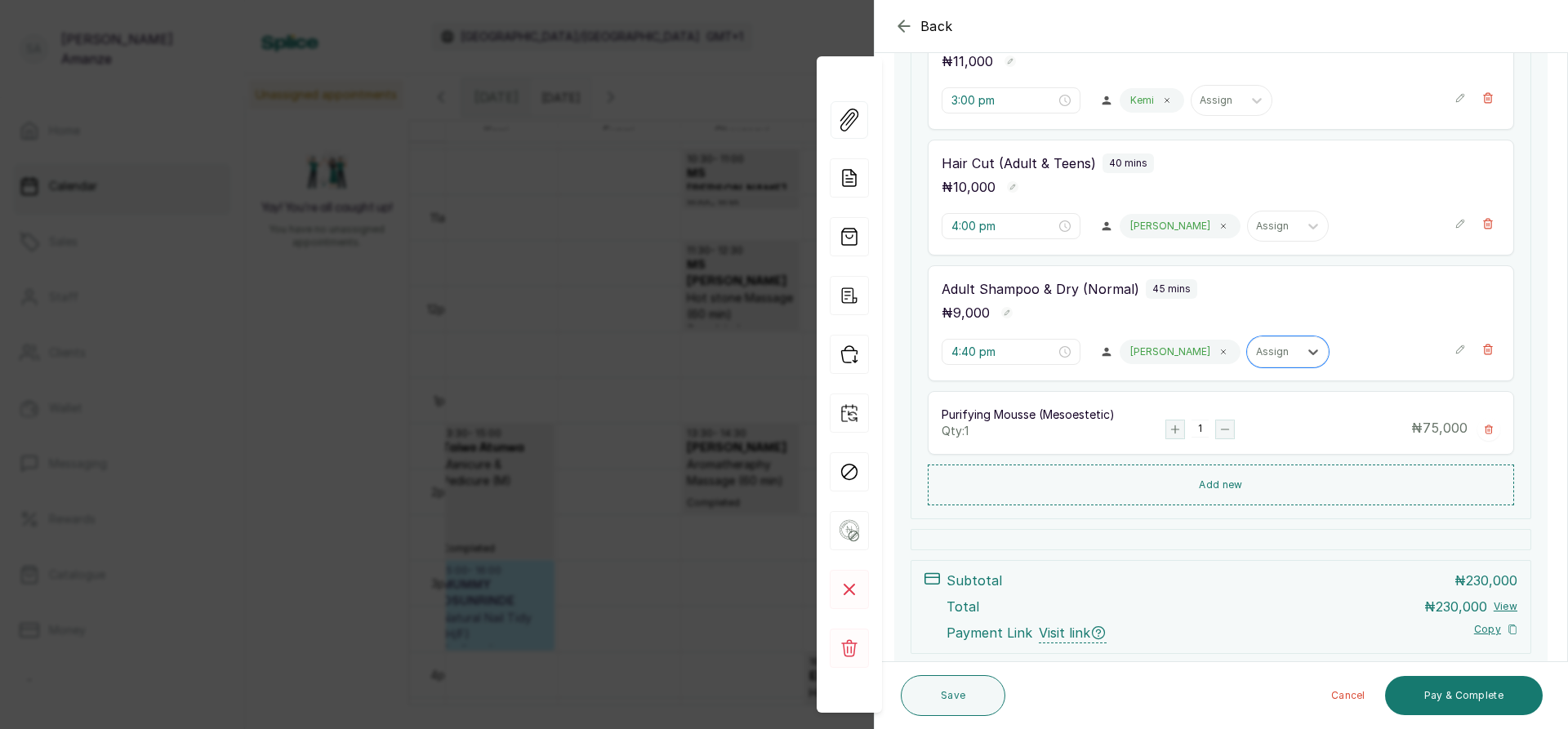
scroll to position [547, 0]
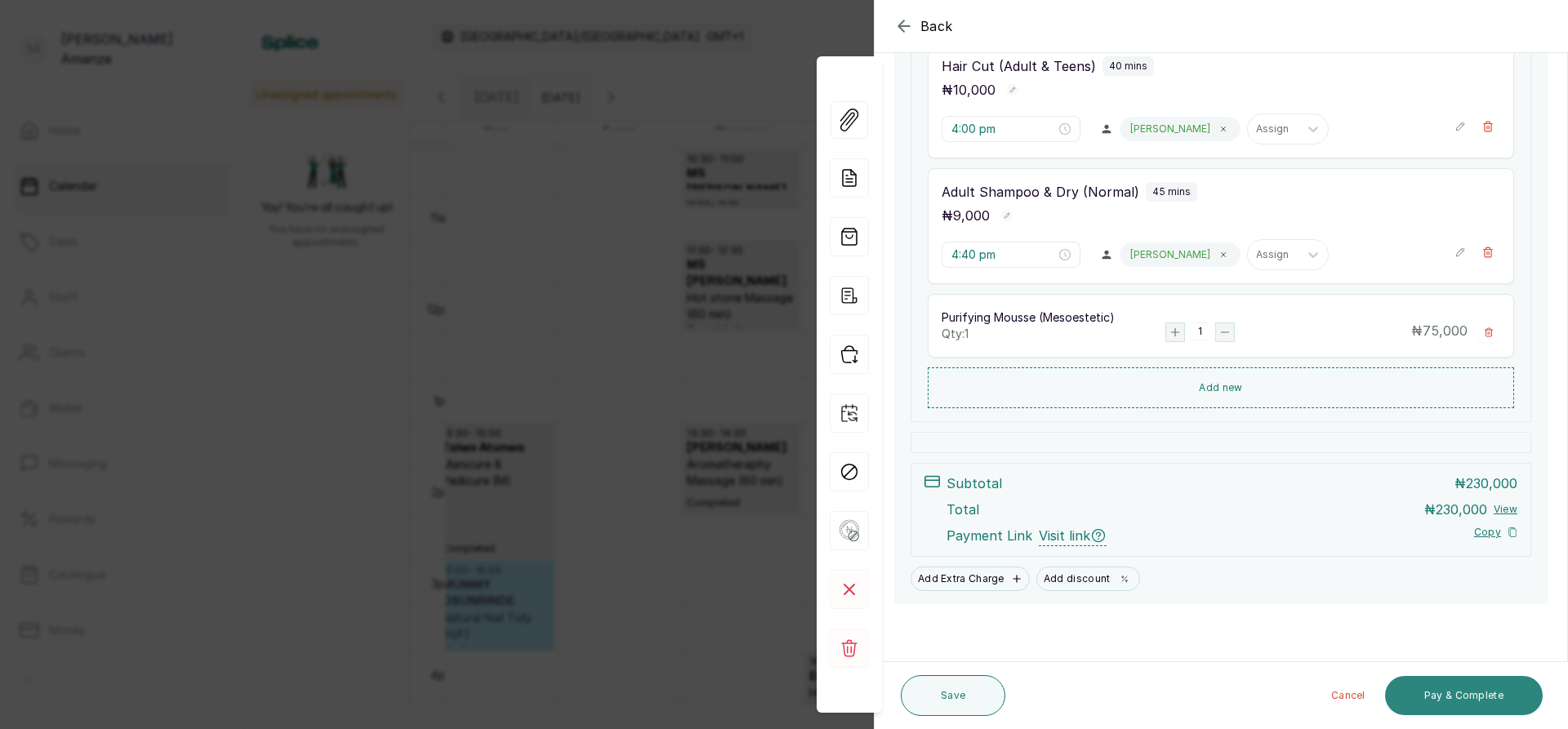
drag, startPoint x: 1436, startPoint y: 693, endPoint x: 1436, endPoint y: 683, distance: 10.0
click at [1435, 693] on button "Pay & Complete" at bounding box center [1463, 695] width 158 height 39
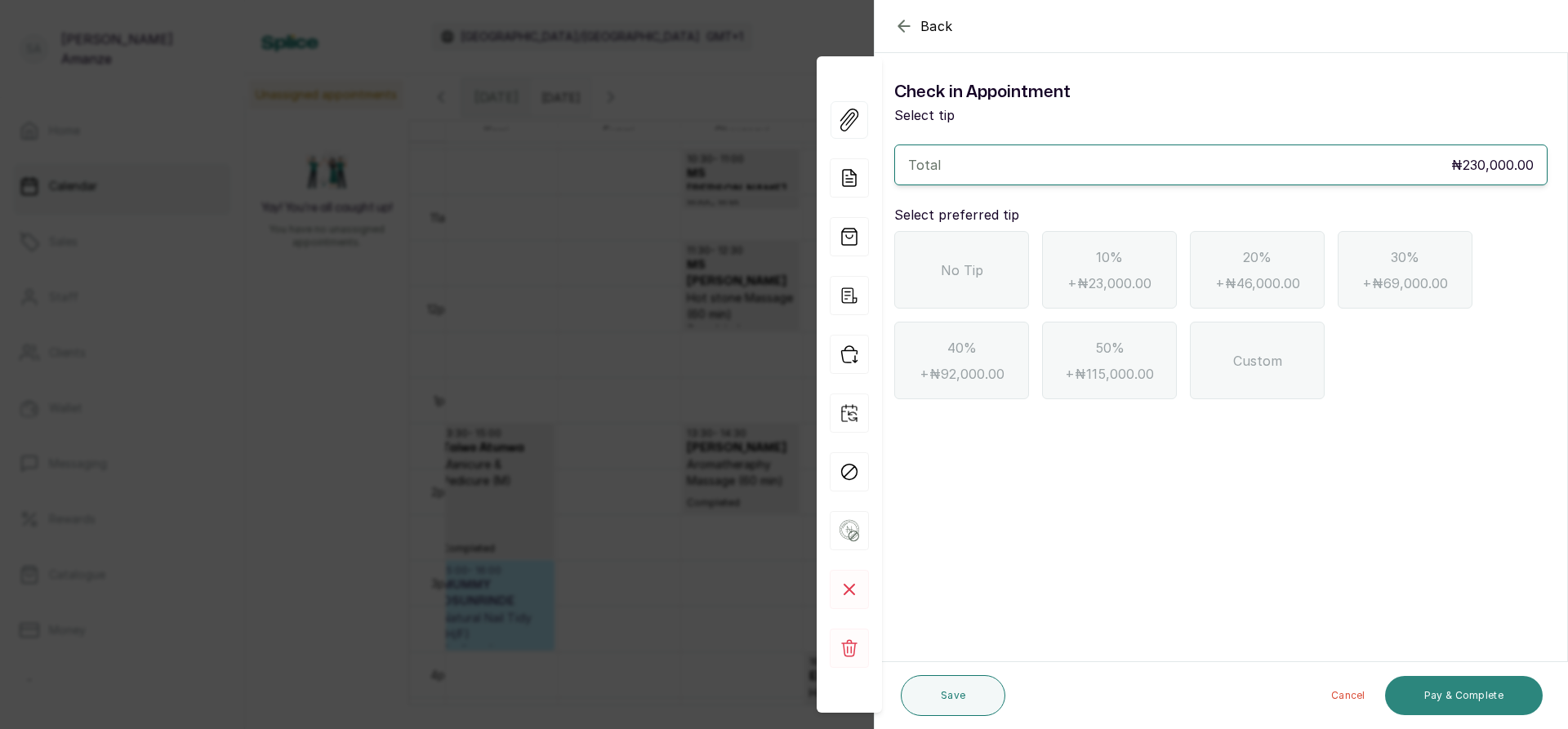
scroll to position [0, 0]
click at [983, 292] on div "No Tip" at bounding box center [961, 269] width 135 height 78
click at [1461, 684] on button "Pay & Complete" at bounding box center [1463, 695] width 158 height 39
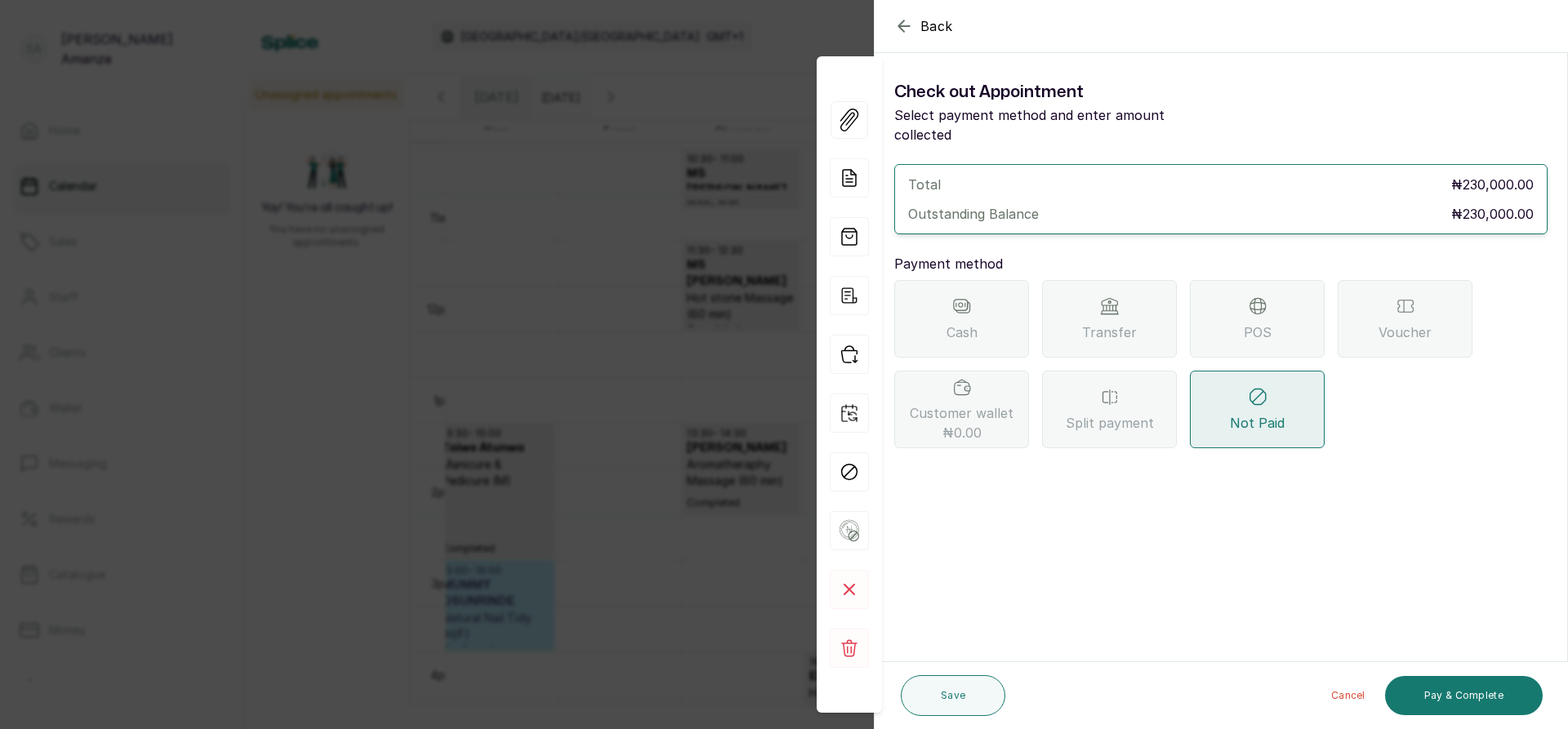
click at [1248, 322] on span "POS" at bounding box center [1257, 332] width 28 height 20
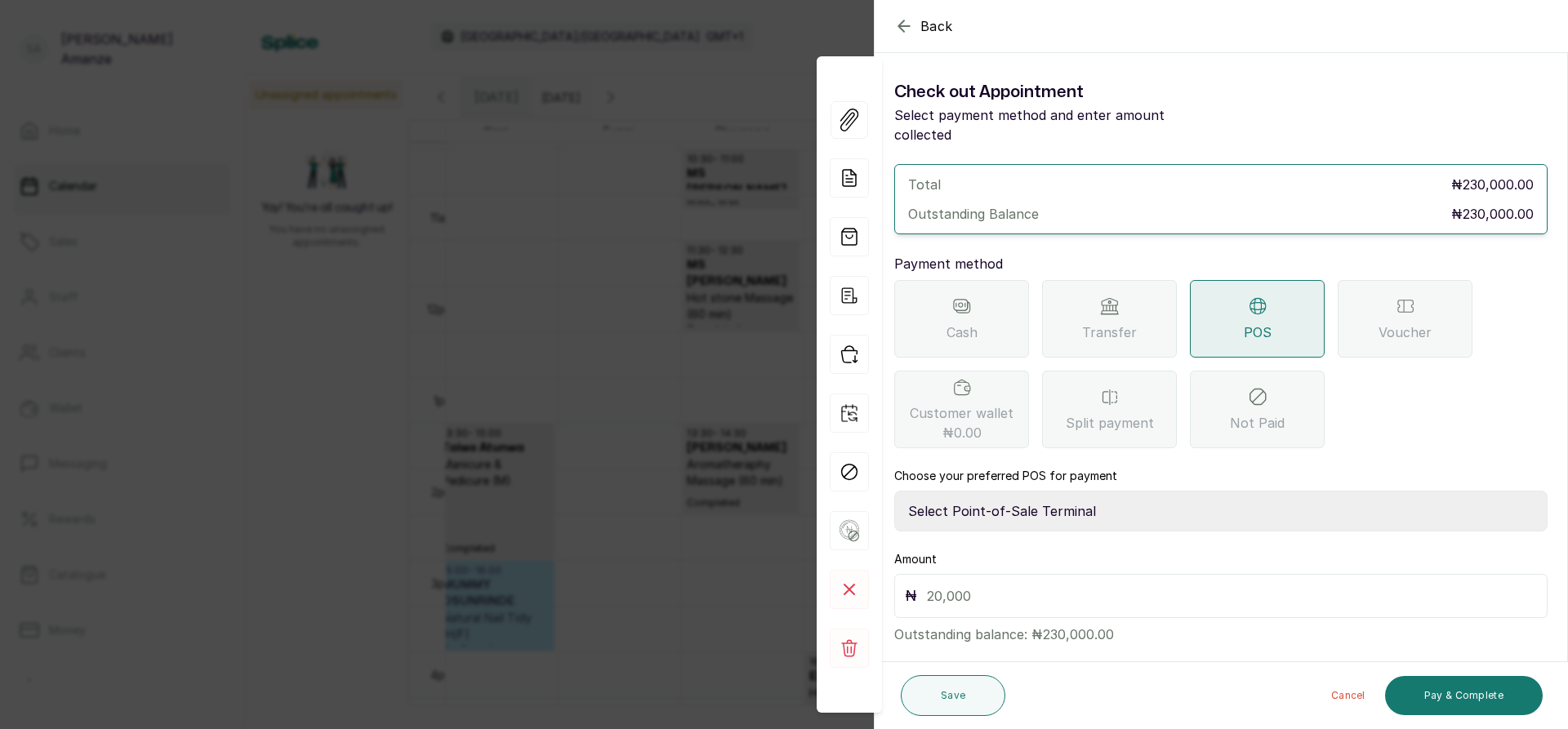
click at [1141, 490] on select "Select Point-of-Sale Terminal [GEOGRAPHIC_DATA] POS Paystack-Titan Access POS A…" at bounding box center [1221, 511] width 653 height 41
select select "4d1b21be-96f6-4525-8484-90dd038af117"
click at [894, 490] on select "Select Point-of-Sale Terminal [GEOGRAPHIC_DATA] POS Paystack-Titan Access POS A…" at bounding box center [1221, 511] width 653 height 41
click at [1087, 573] on div "₦" at bounding box center [1221, 595] width 653 height 44
click at [1090, 584] on input "text" at bounding box center [1232, 596] width 610 height 23
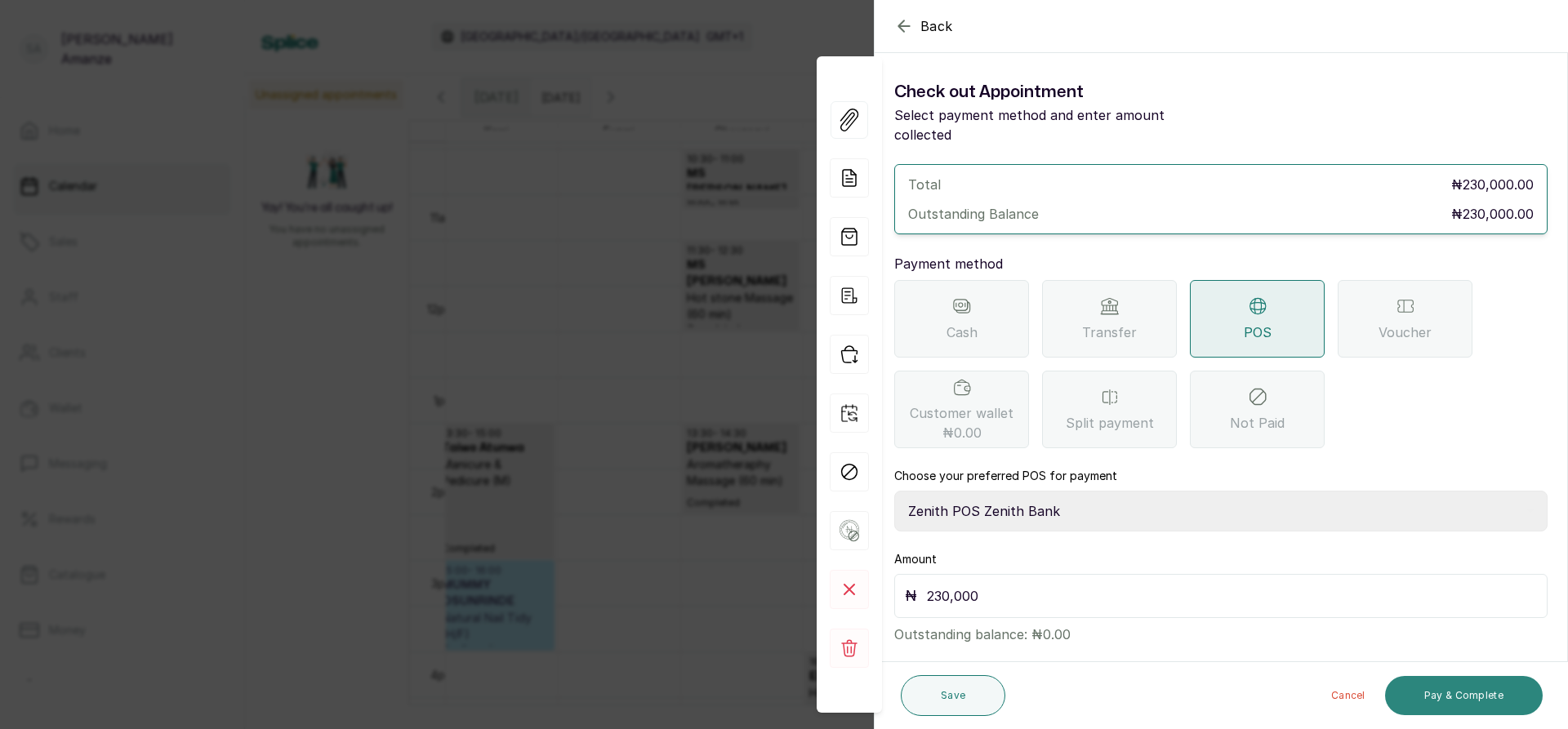
type input "230,000"
click at [1451, 688] on button "Pay & Complete" at bounding box center [1463, 695] width 158 height 39
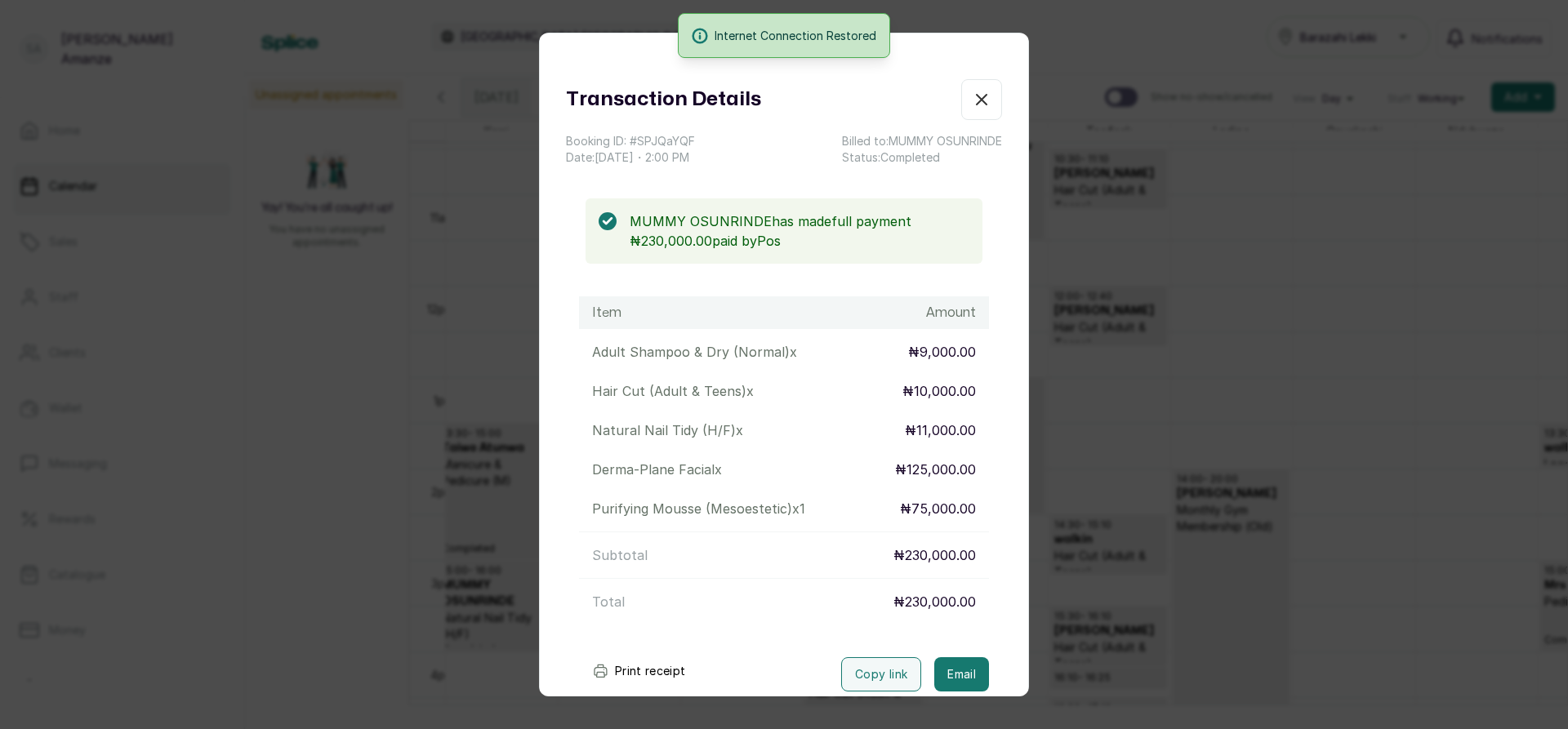
click at [972, 99] on icon "button" at bounding box center [982, 99] width 20 height 20
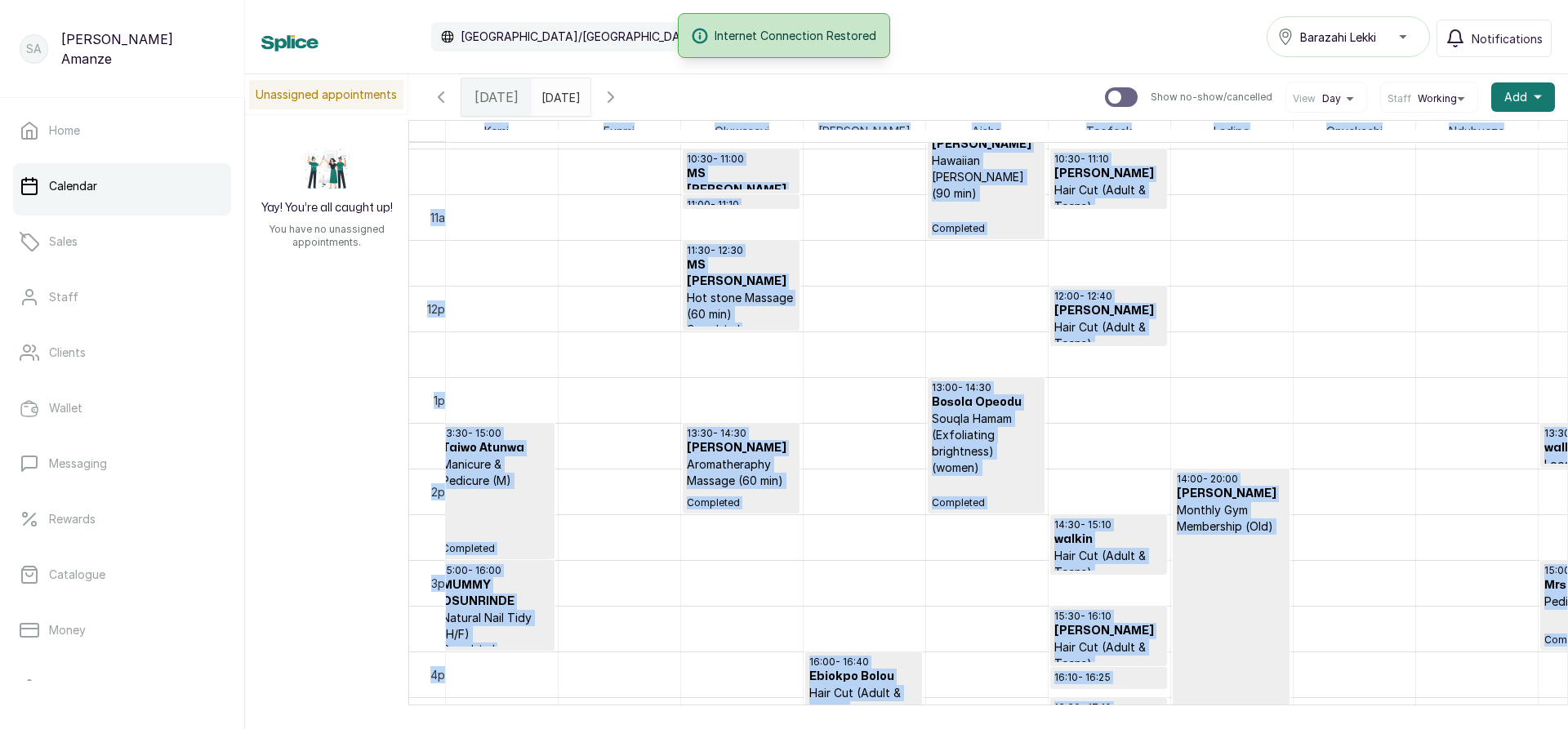
drag, startPoint x: 1074, startPoint y: 704, endPoint x: 1161, endPoint y: 711, distance: 87.3
click at [1161, 711] on div "Calendar [GEOGRAPHIC_DATA]/[GEOGRAPHIC_DATA] GMT+1 Barazahi Lekki Notifications…" at bounding box center [907, 364] width 1323 height 729
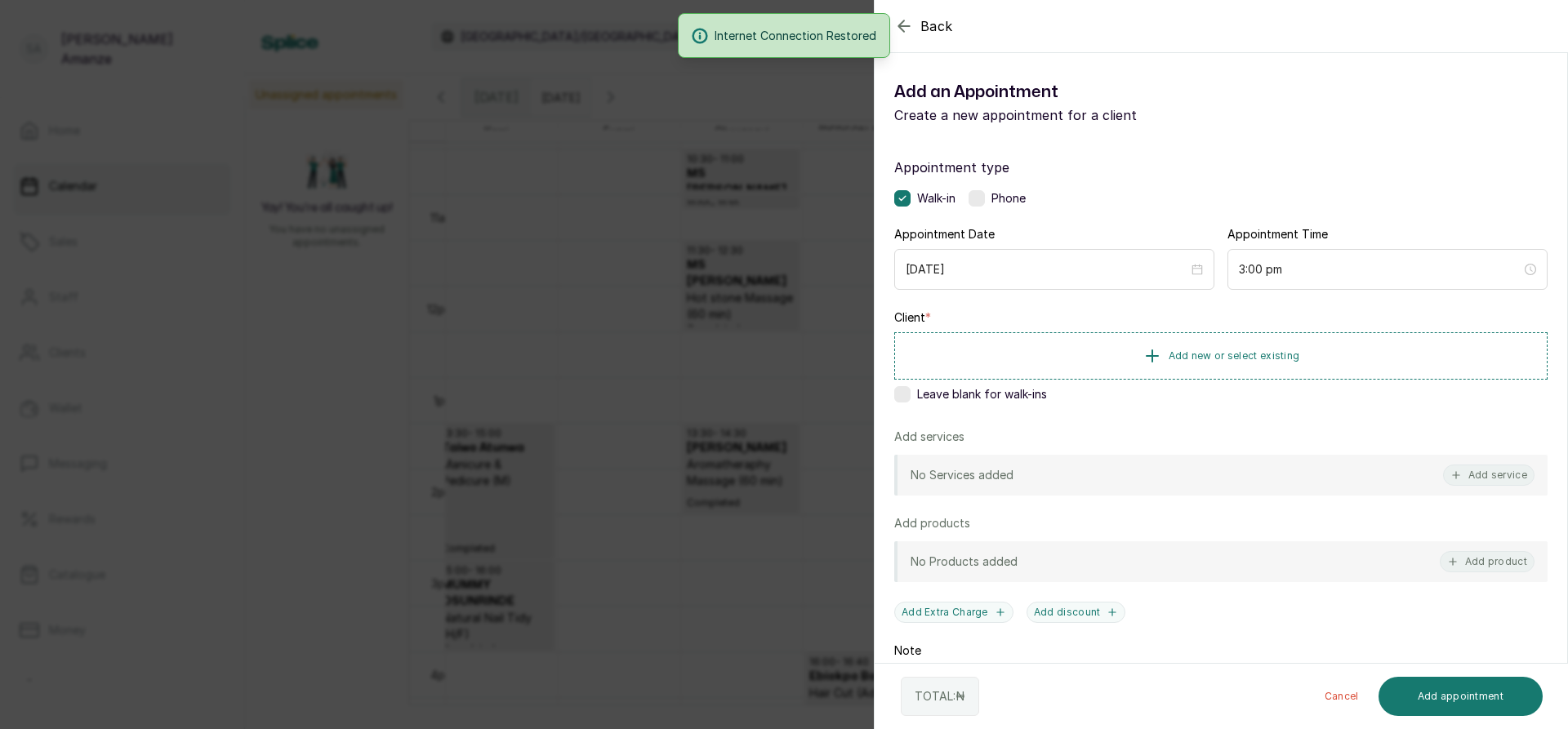
click at [813, 605] on div "Back Add Appointment Add an Appointment Create a new appointment for a client A…" at bounding box center [784, 364] width 1568 height 729
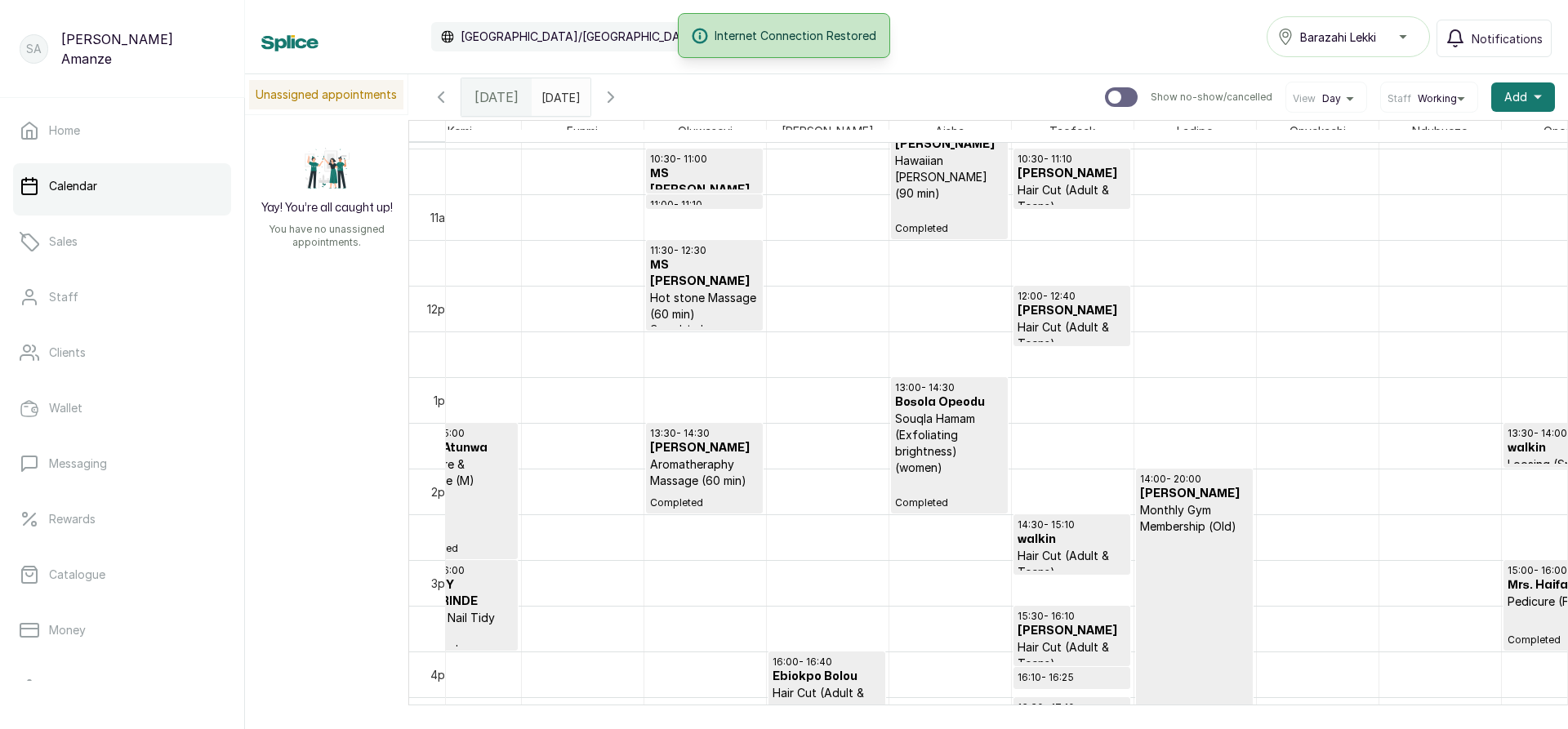
scroll to position [1, 1521]
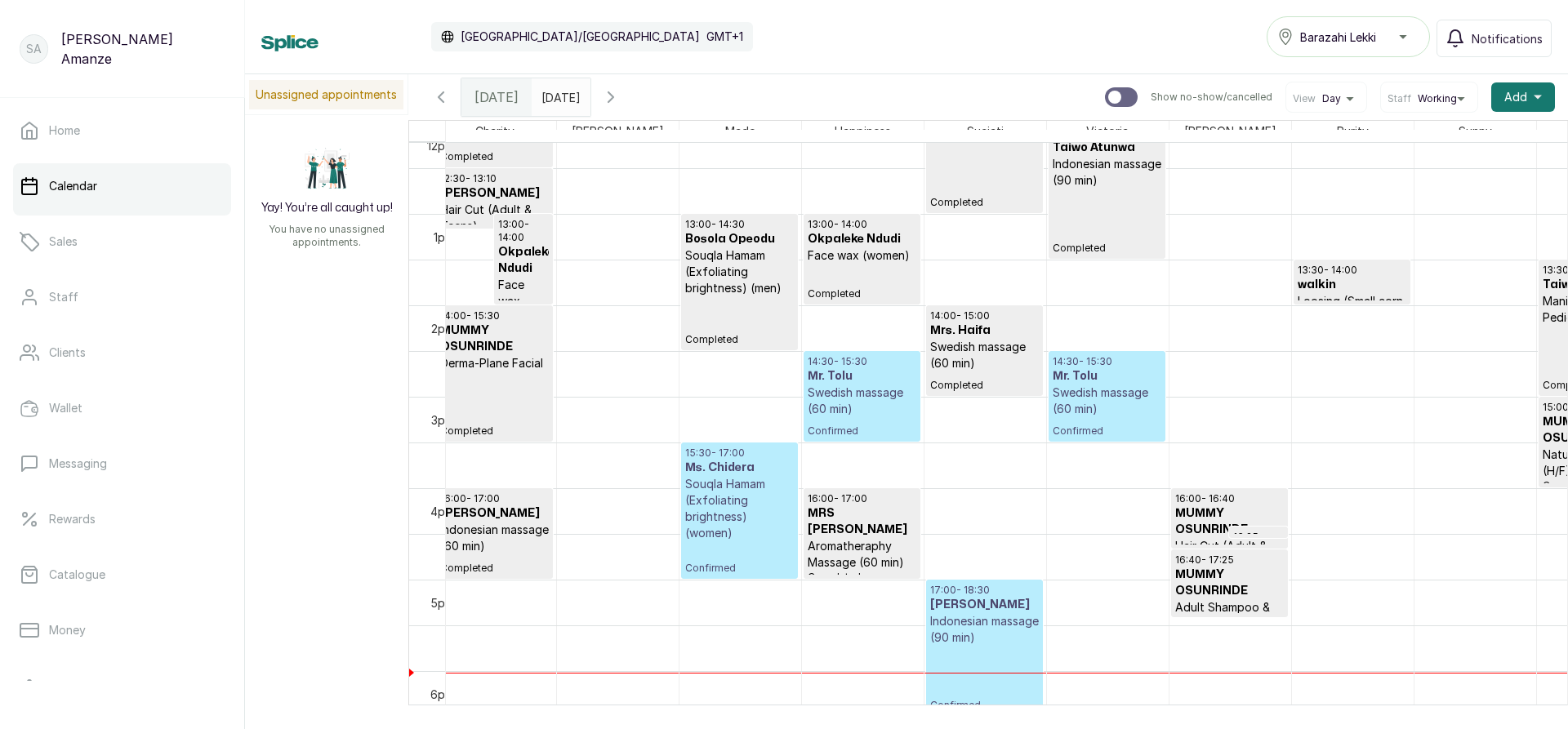
click at [741, 551] on p "Confirmed" at bounding box center [738, 557] width 108 height 33
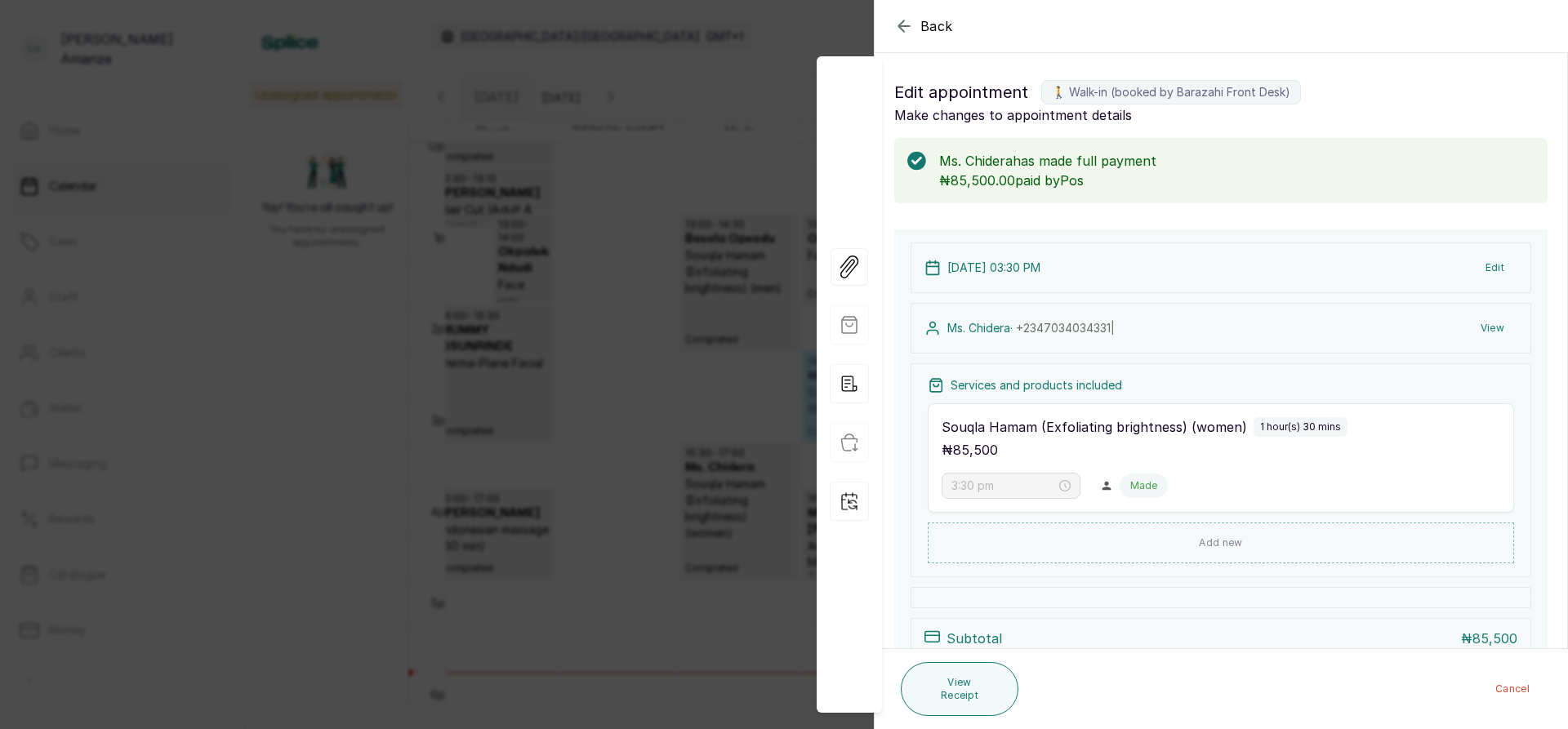
click at [575, 549] on div "Back Appointment Details Edit appointment 🚶 Walk-in (booked by [PERSON_NAME] Fr…" at bounding box center [784, 364] width 1568 height 729
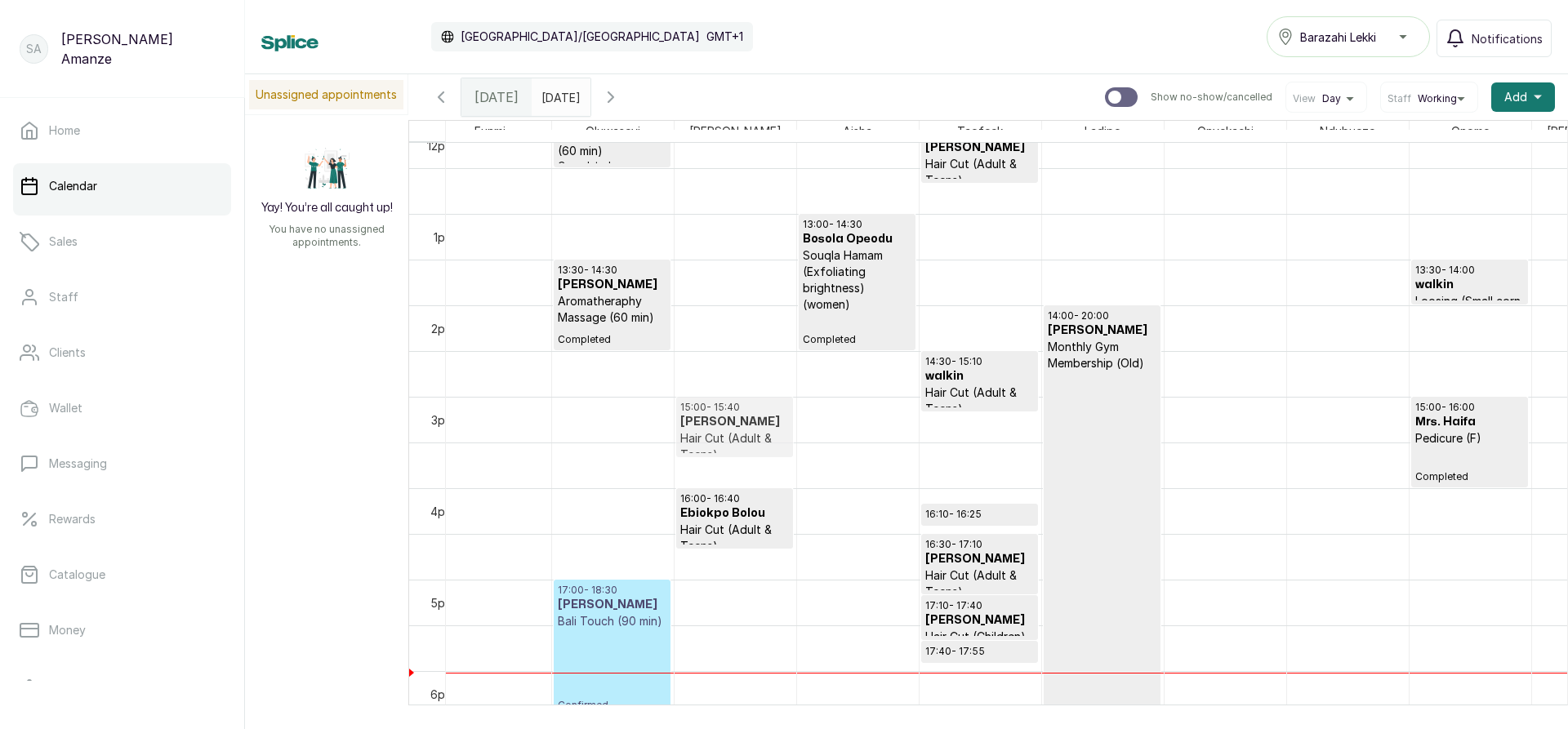
drag, startPoint x: 970, startPoint y: 490, endPoint x: 761, endPoint y: 462, distance: 210.9
click at [761, 462] on div "13:30 - 14:00 walkin Loosing (Small corn rows) Completed 14:30 - 16:00 [PERSON_…" at bounding box center [306, 123] width 3184 height 2193
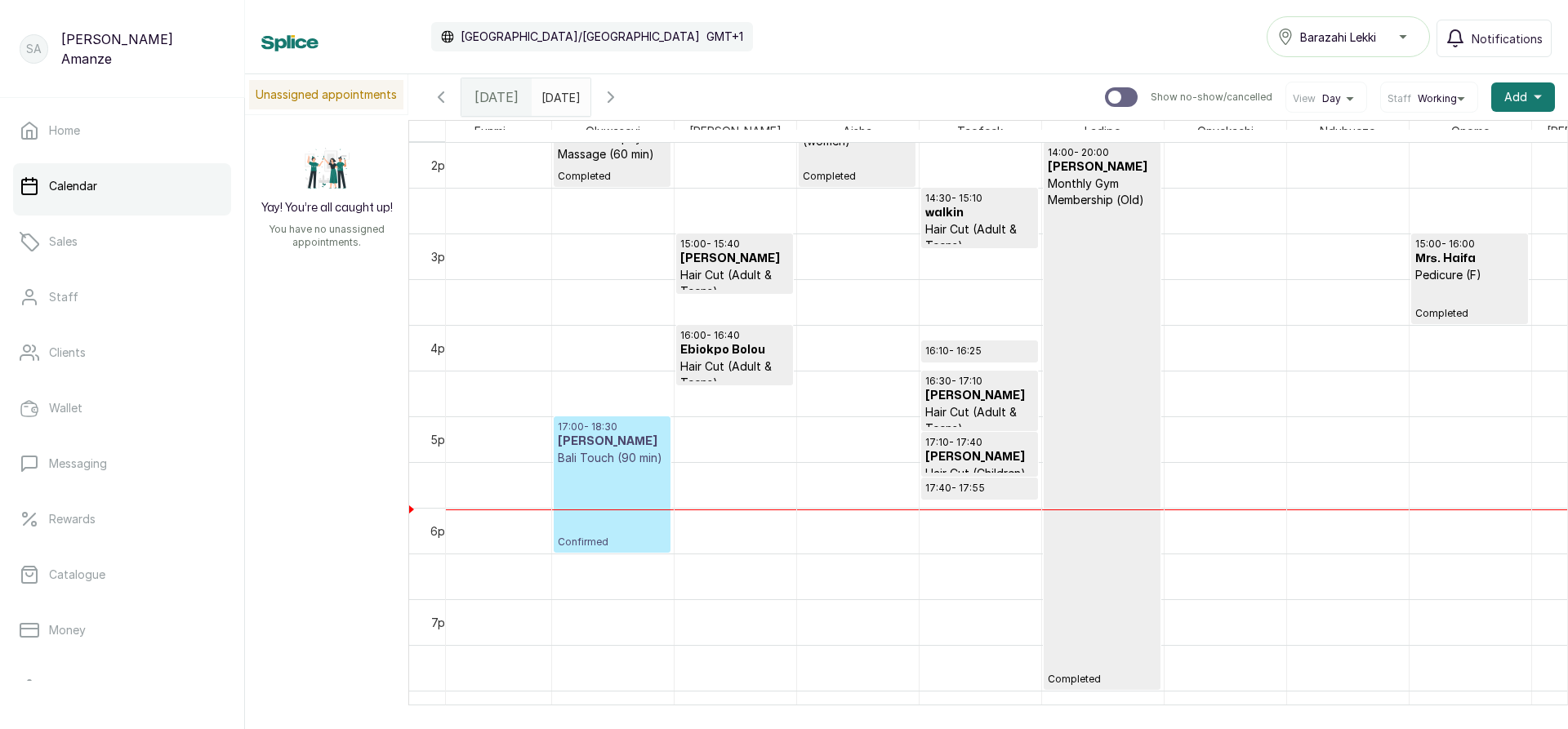
click at [583, 496] on p "Confirmed" at bounding box center [611, 507] width 108 height 82
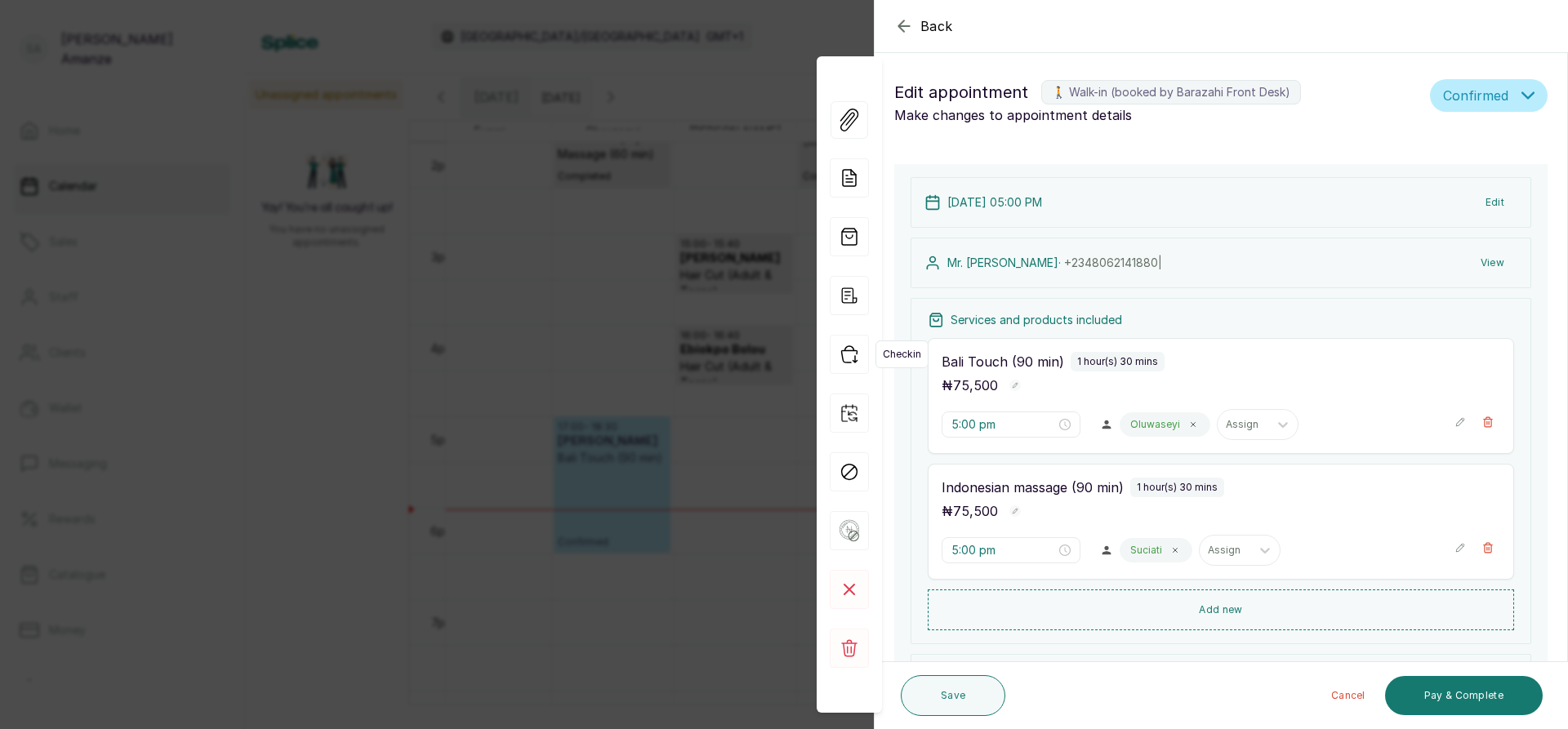
click at [856, 360] on icon "button" at bounding box center [849, 354] width 39 height 39
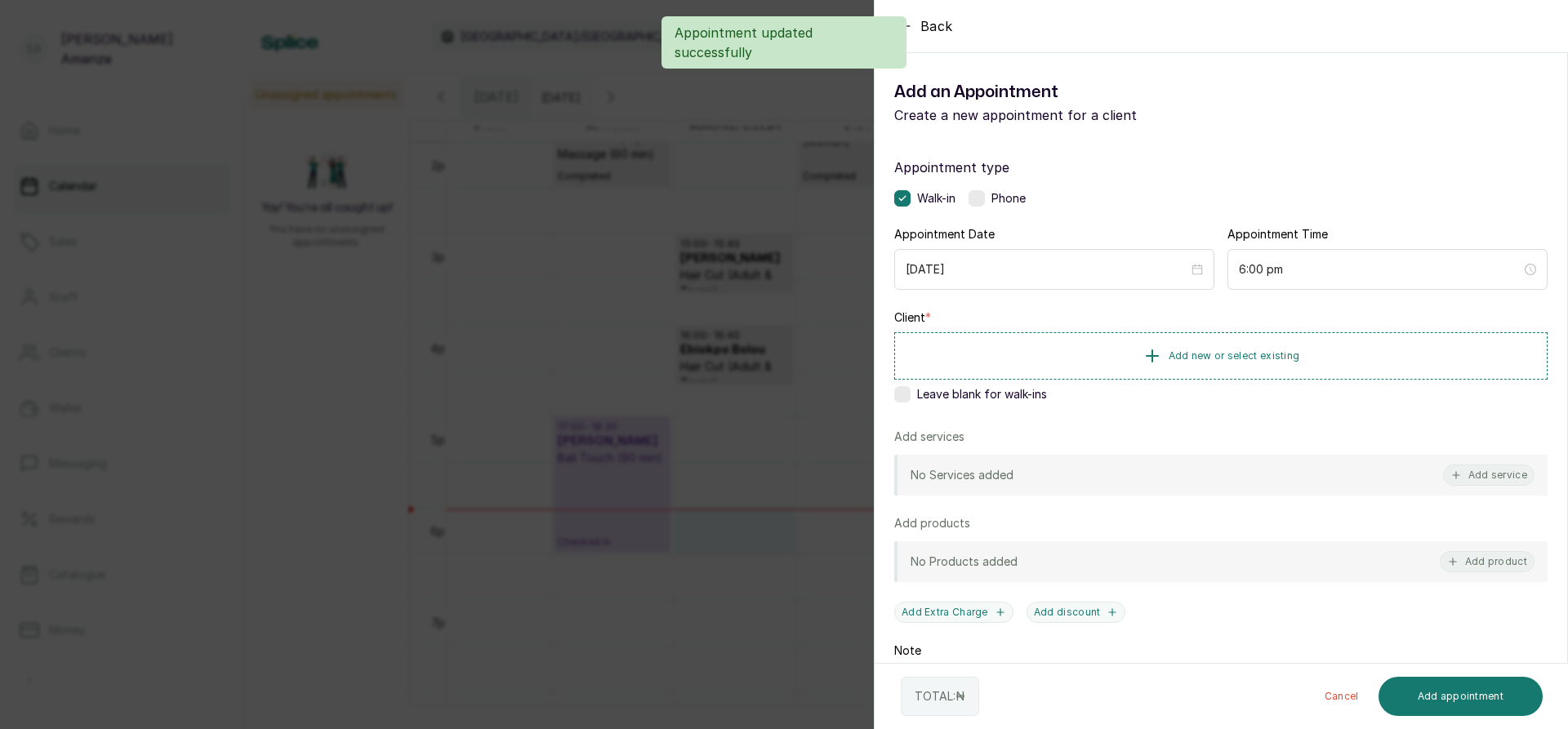
click at [705, 658] on div "Back Add Appointment Add an Appointment Create a new appointment for a client A…" at bounding box center [784, 364] width 1568 height 729
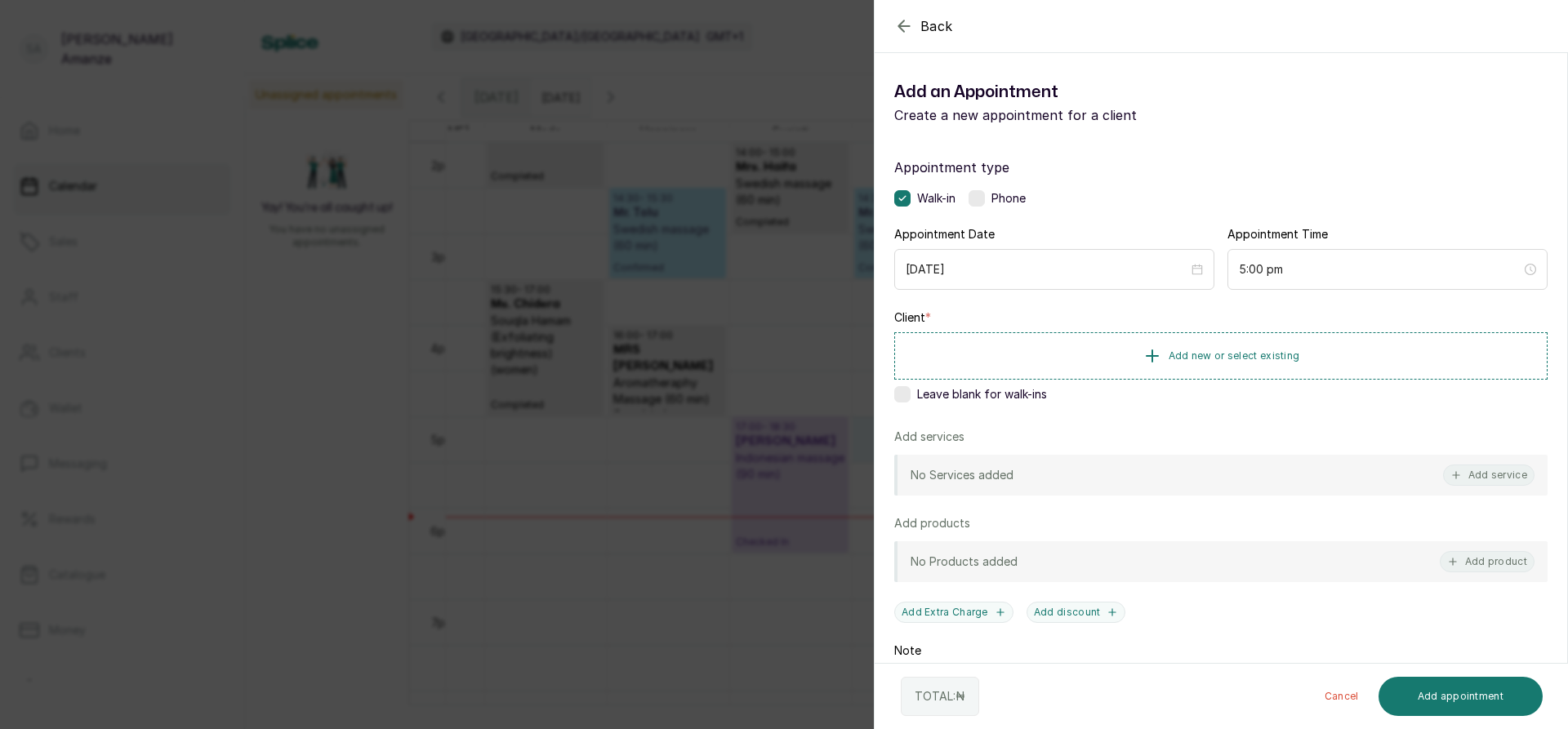
click at [1449, 469] on button "Add service" at bounding box center [1488, 475] width 91 height 21
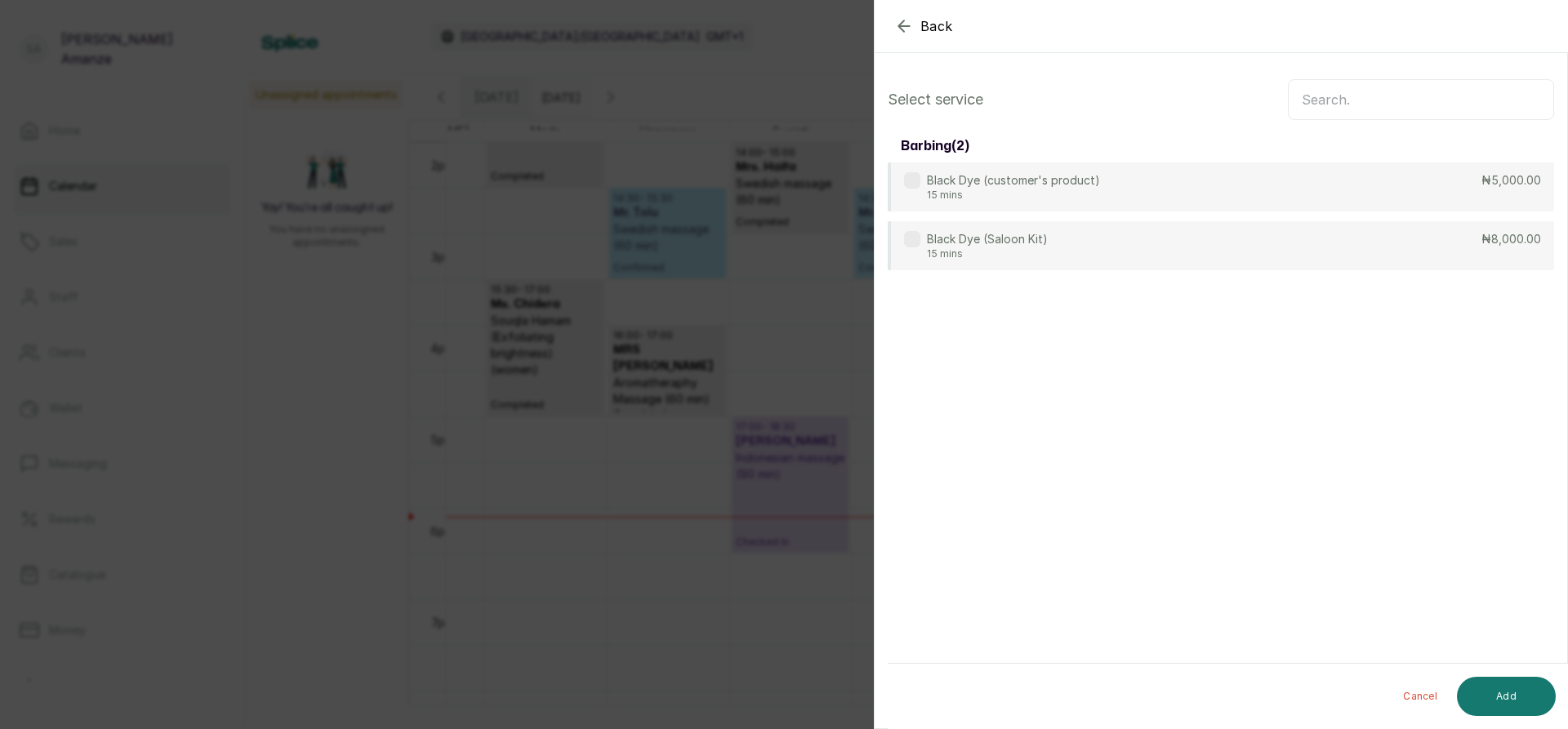
click at [1294, 101] on input "text" at bounding box center [1420, 99] width 266 height 41
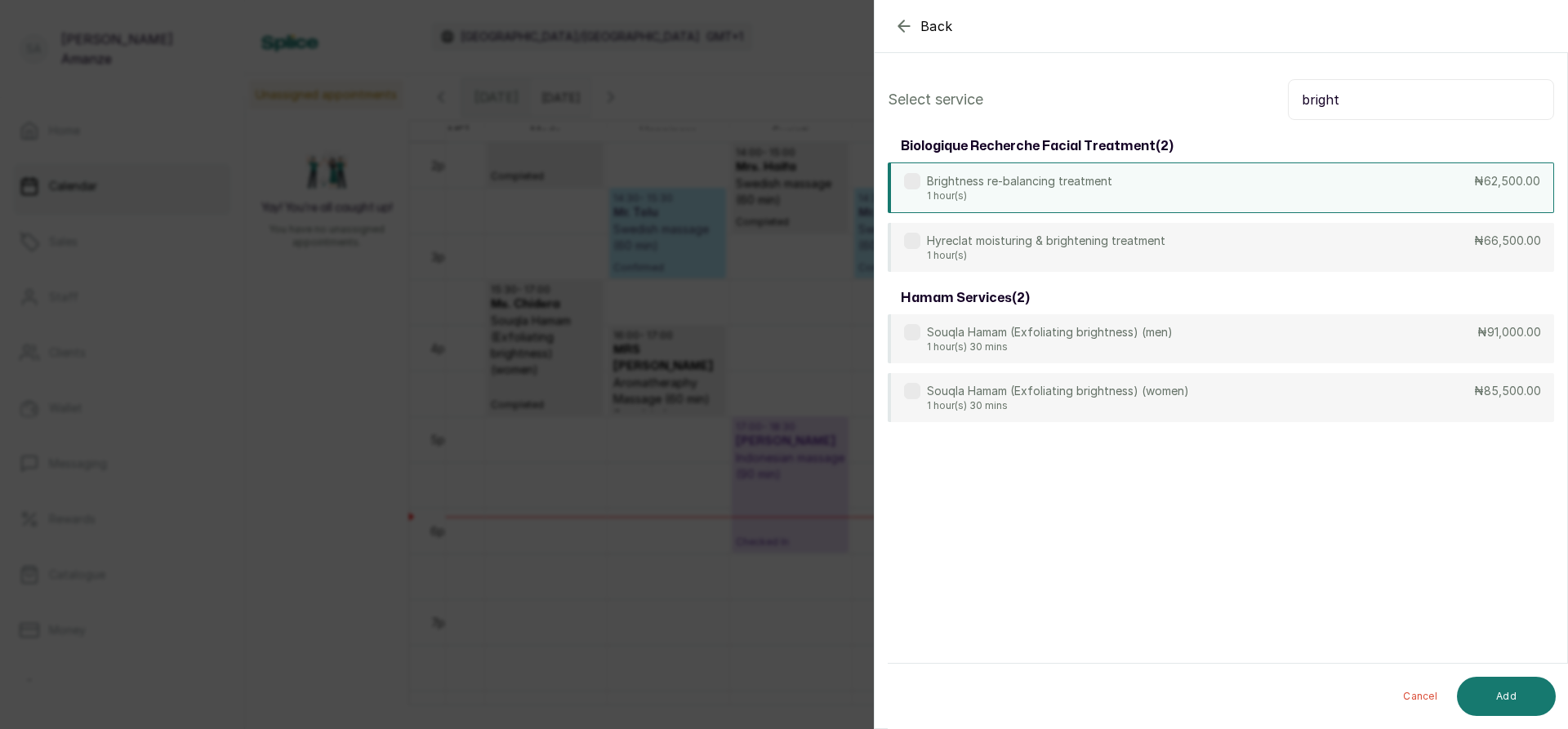
type input "bright"
click at [1215, 184] on div "Brightness re-balancing treatment 1 hour(s) ₦62,500.00" at bounding box center [1221, 188] width 666 height 51
click at [1484, 691] on button "Add" at bounding box center [1506, 696] width 98 height 39
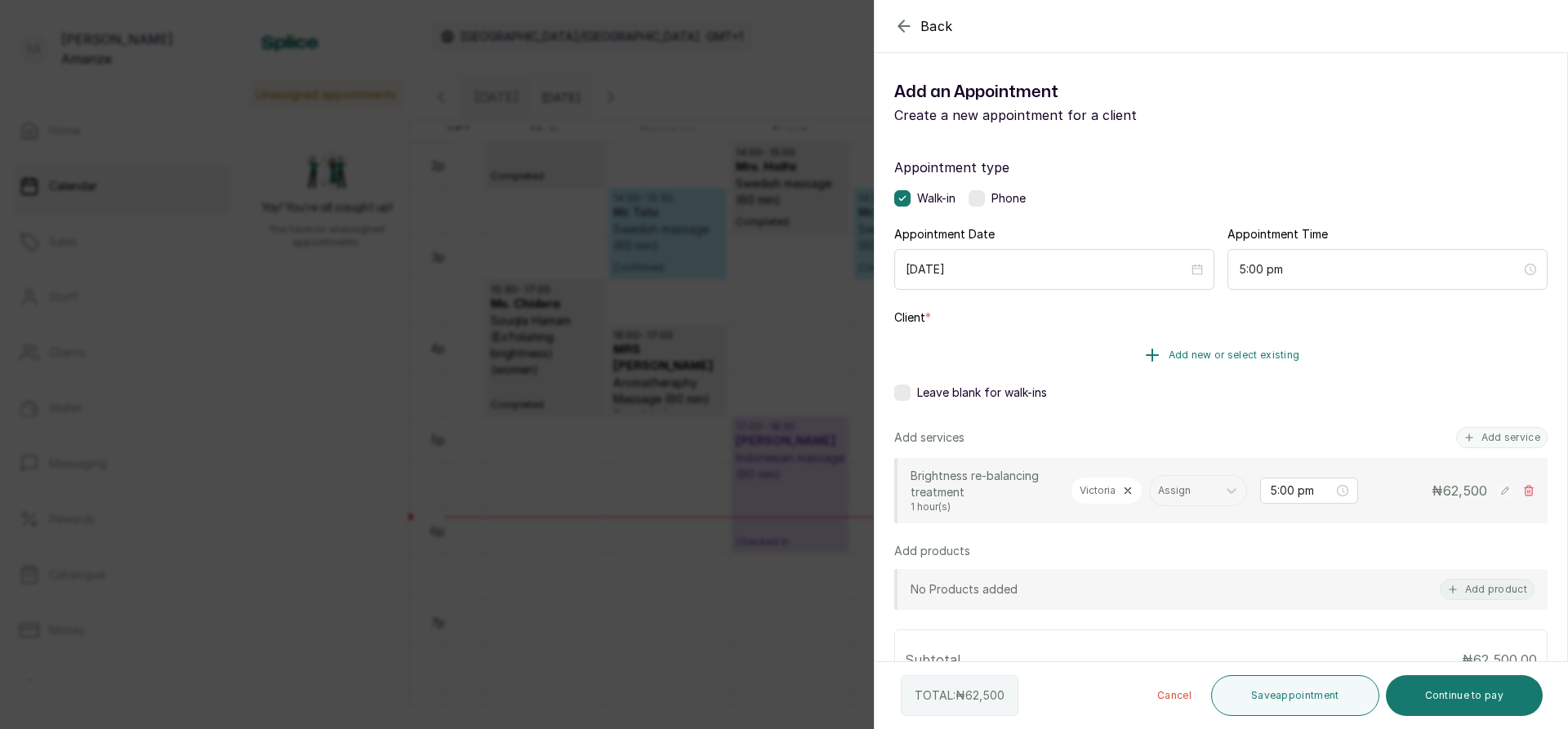
click at [1144, 368] on button "Add new or select existing" at bounding box center [1221, 354] width 653 height 46
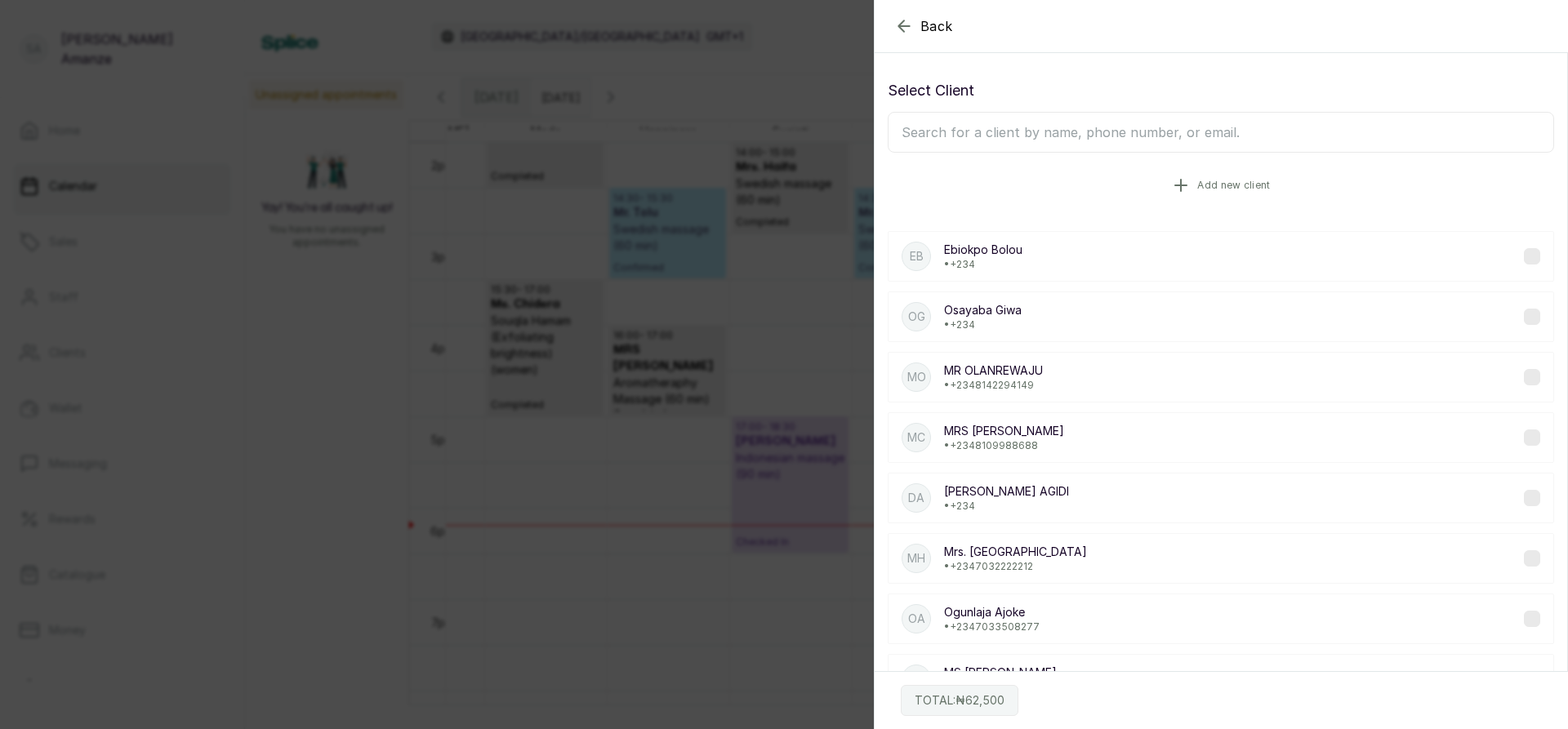
click at [1240, 178] on button "Add new client" at bounding box center [1221, 185] width 666 height 46
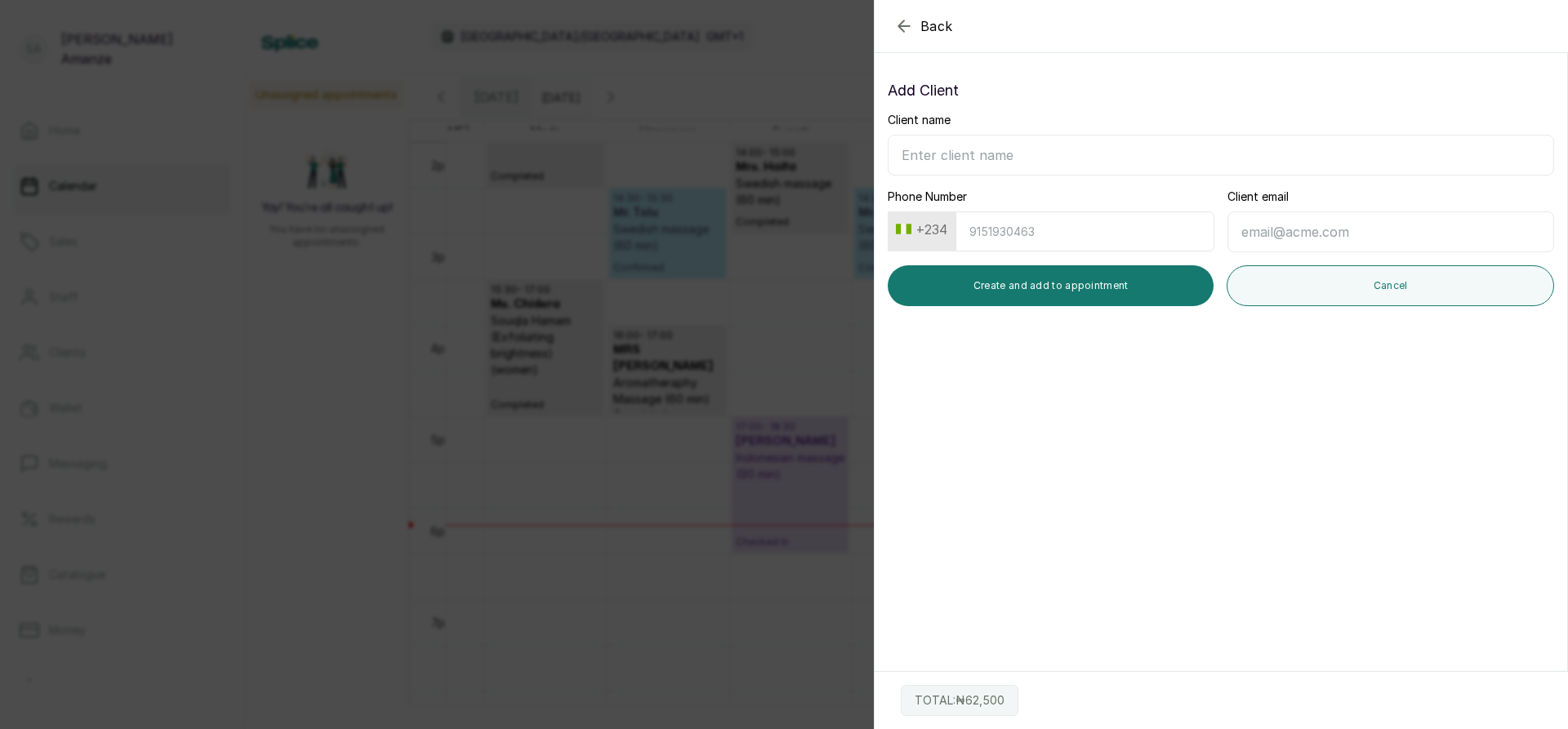
click at [1087, 163] on input "Client name" at bounding box center [1221, 156] width 666 height 41
click at [934, 156] on input "Client name" at bounding box center [1221, 156] width 666 height 41
click at [991, 163] on input "Client name" at bounding box center [1221, 156] width 666 height 41
type input "a"
type input "Adeyemo Alakija"
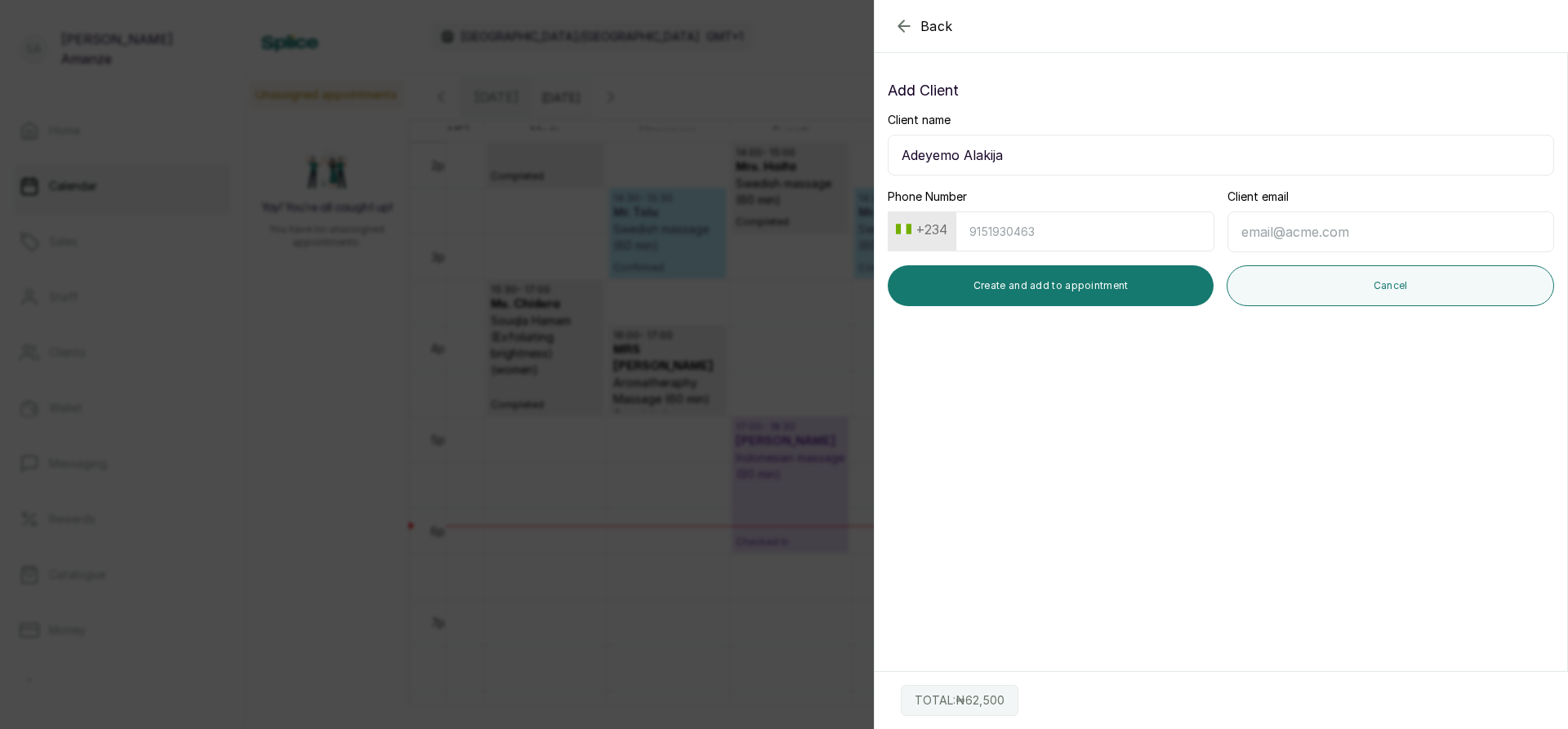
click at [980, 234] on input "Phone Number" at bounding box center [1084, 231] width 259 height 40
type input "8088854545"
click at [1135, 291] on button "Create and add to appointment" at bounding box center [1051, 286] width 326 height 41
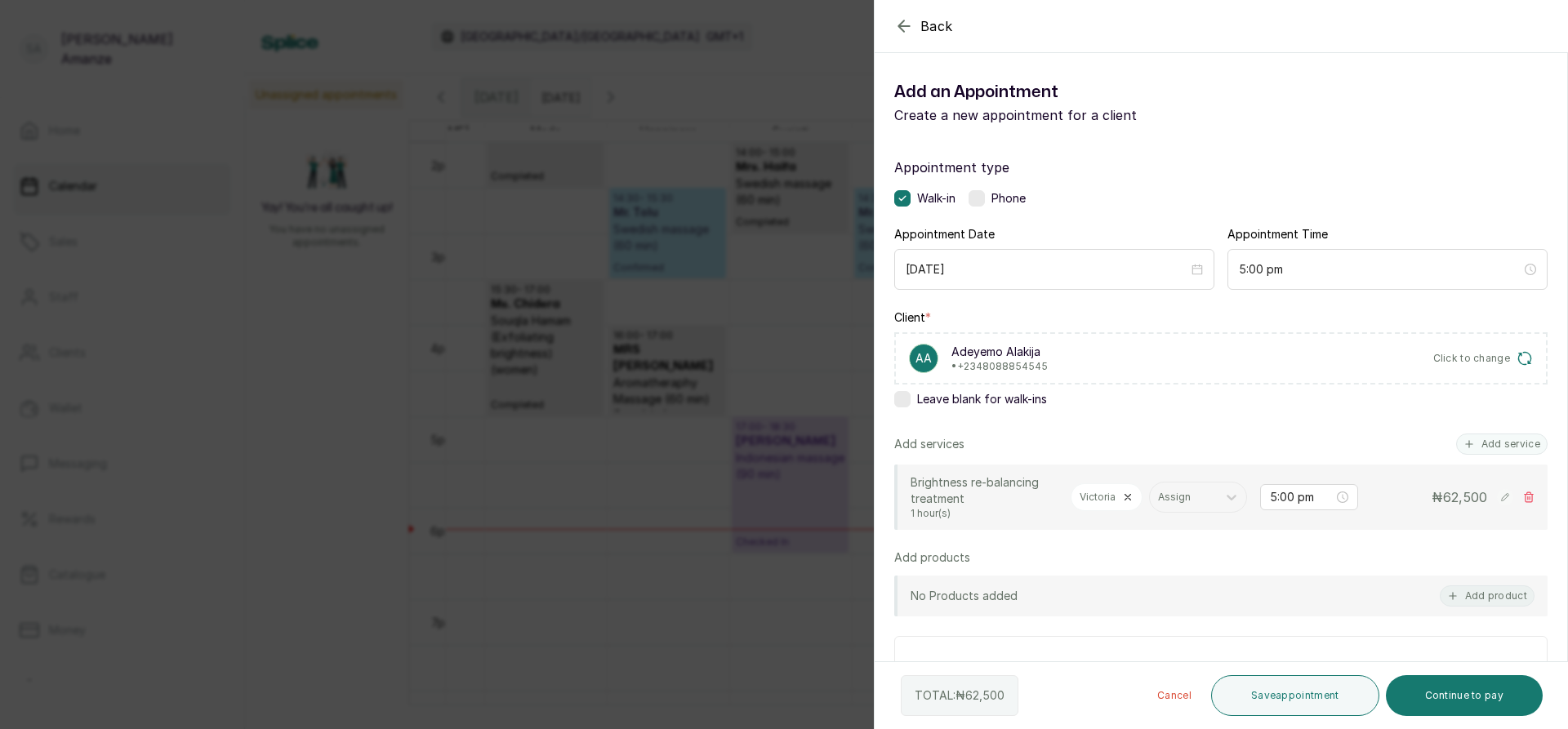
click at [1122, 491] on icon at bounding box center [1128, 496] width 12 height 12
click at [1496, 494] on rect at bounding box center [1504, 497] width 16 height 16
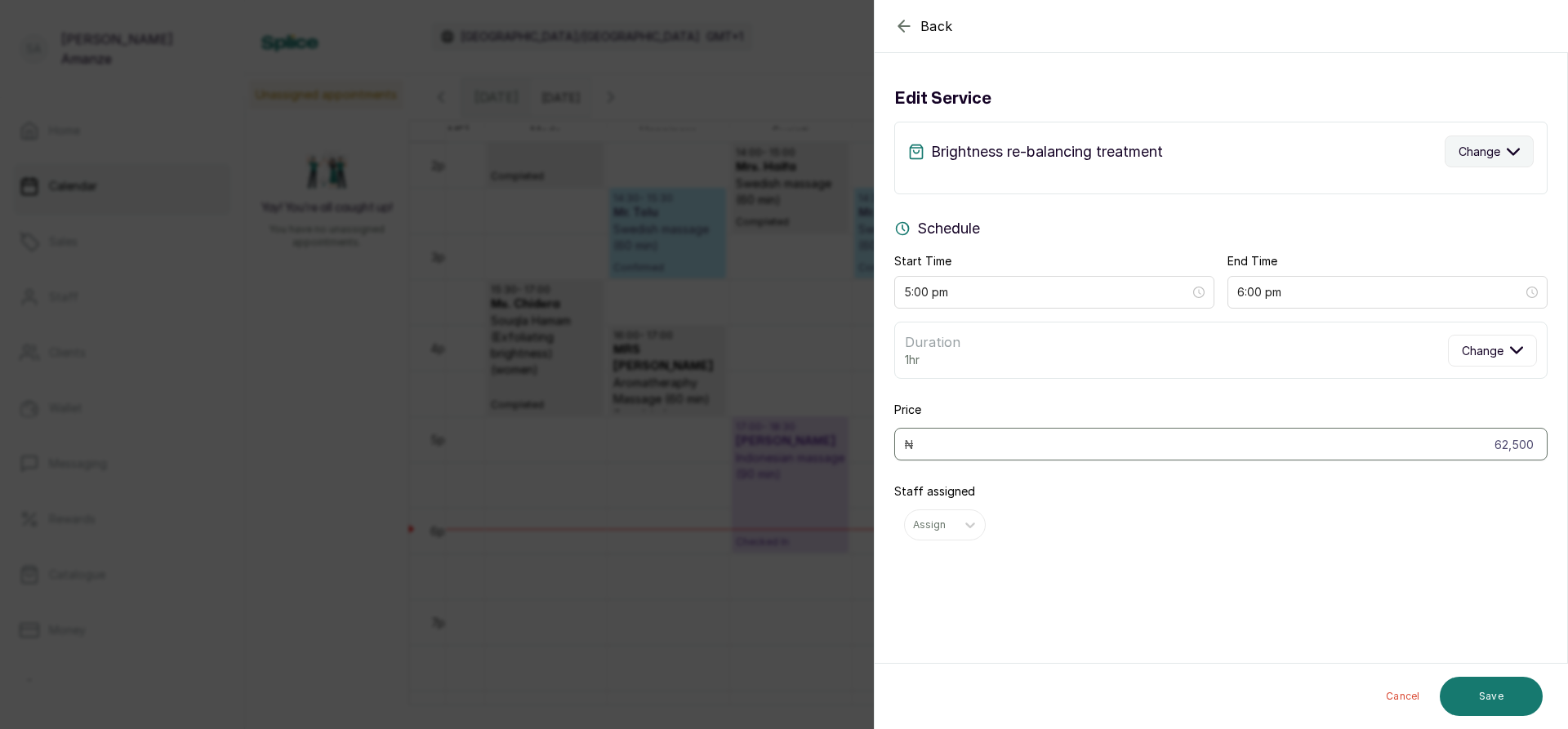
click at [1458, 153] on span "Change" at bounding box center [1479, 151] width 42 height 17
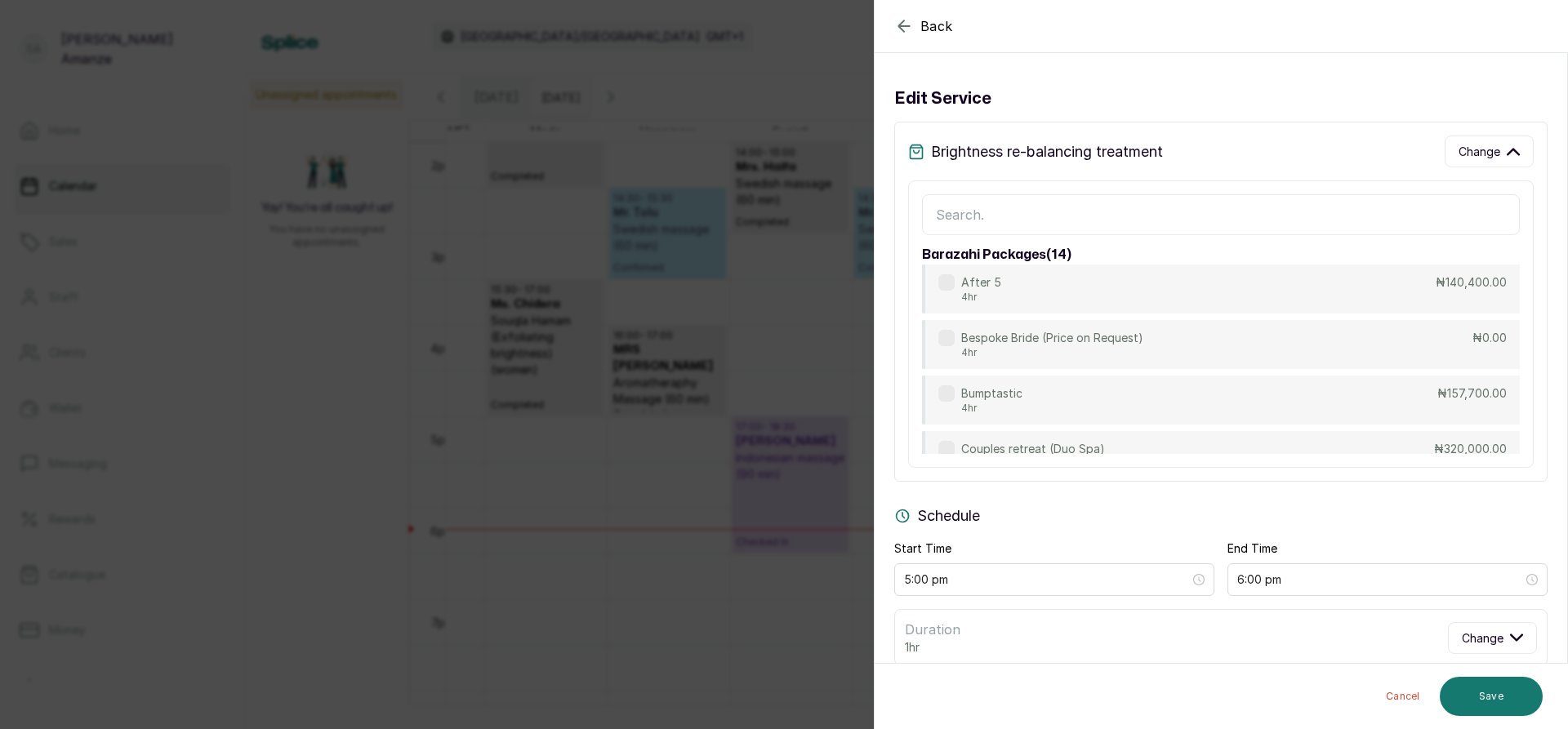
click at [1176, 209] on input "text" at bounding box center [1221, 215] width 598 height 41
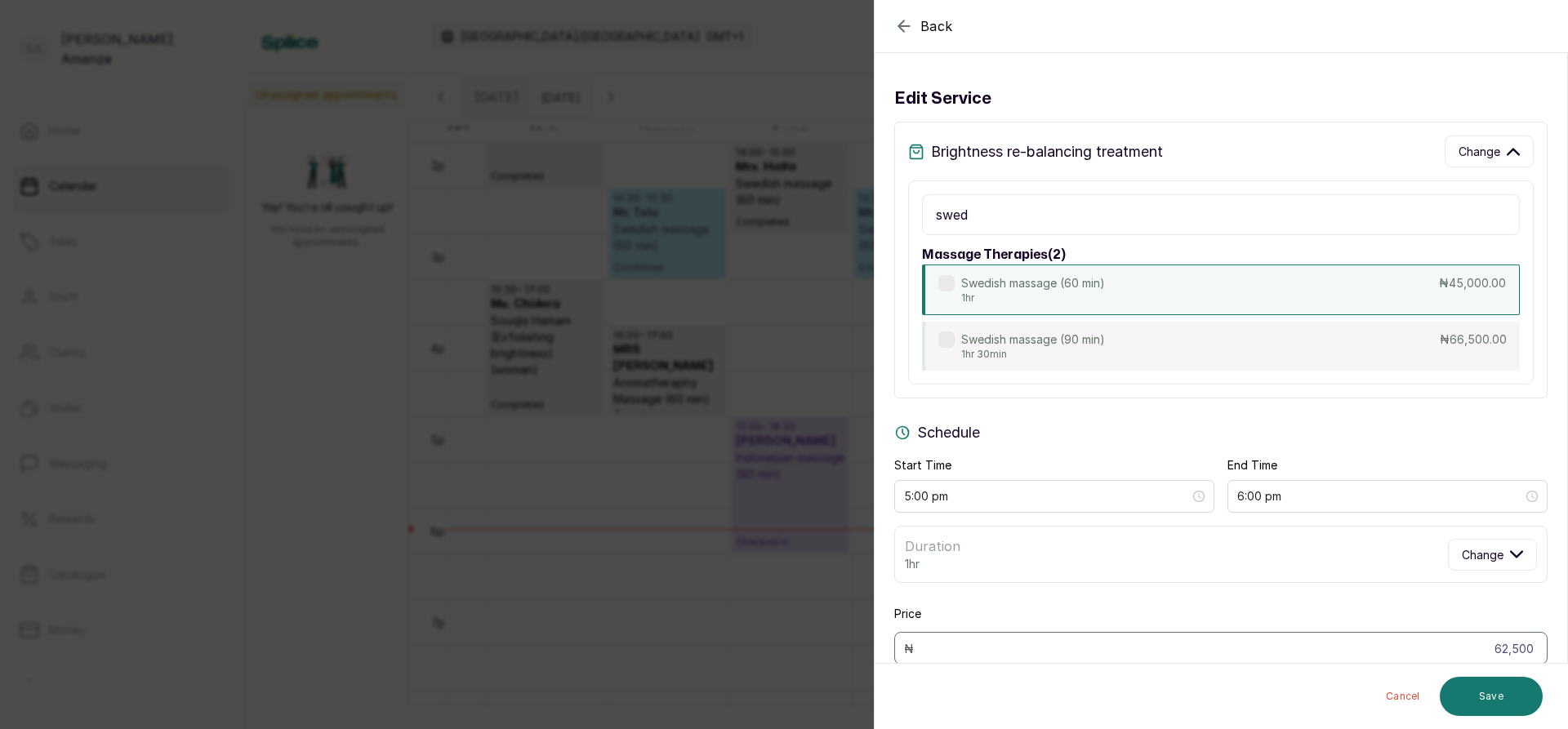
type input "swed"
click at [1132, 293] on div "Swedish massage (60 min) 1hr ₦45,000.00" at bounding box center [1221, 290] width 598 height 51
type input "45,000"
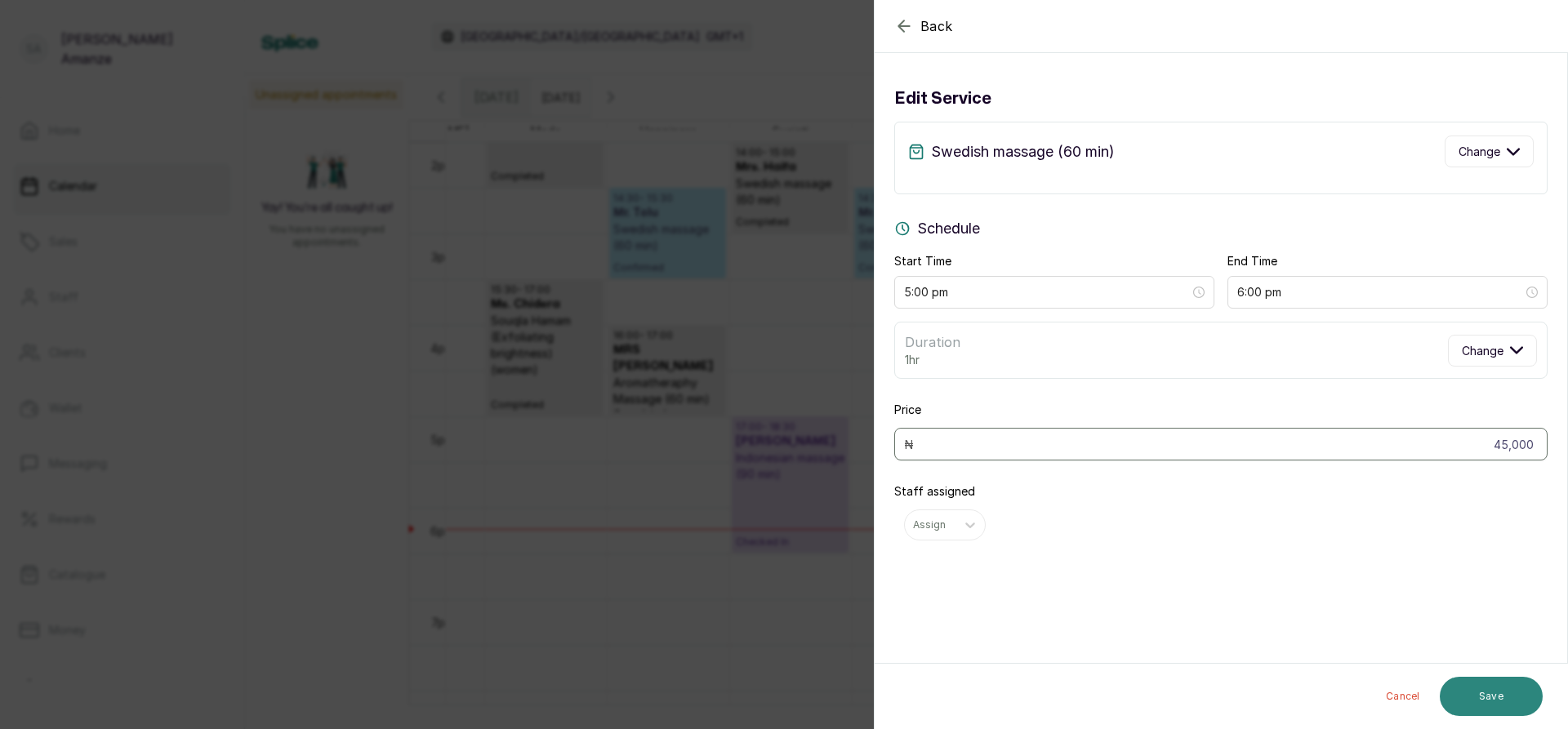
click at [1486, 702] on button "Save" at bounding box center [1490, 696] width 103 height 39
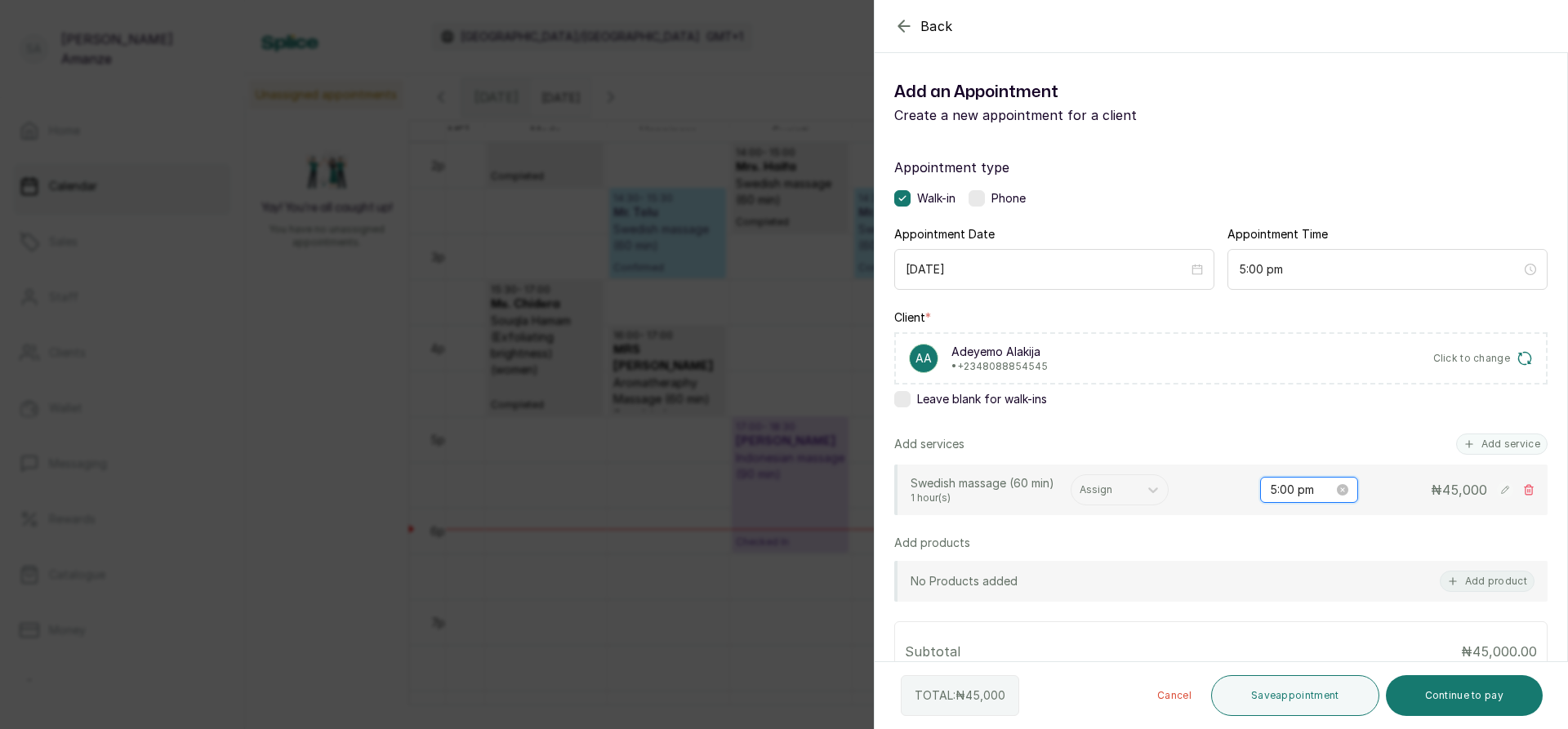
click at [1270, 489] on input "5:00 pm" at bounding box center [1301, 489] width 64 height 18
click at [1269, 490] on input "5:00 pm" at bounding box center [1301, 489] width 65 height 18
click at [1266, 548] on div "06" at bounding box center [1271, 547] width 39 height 23
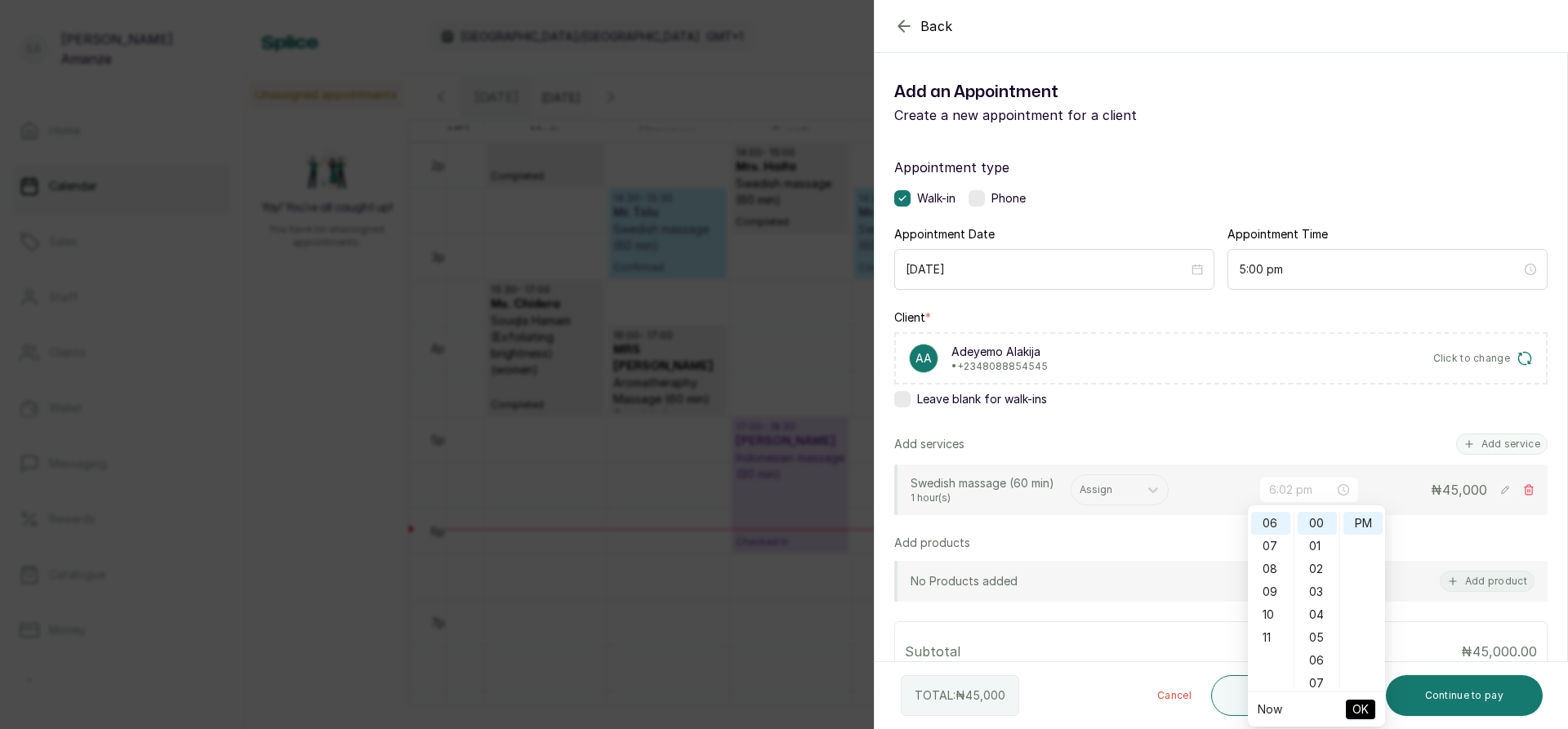
type input "6:00 pm"
click at [1355, 711] on span "OK" at bounding box center [1360, 709] width 16 height 31
click at [1131, 496] on div "Assign" at bounding box center [1104, 490] width 67 height 21
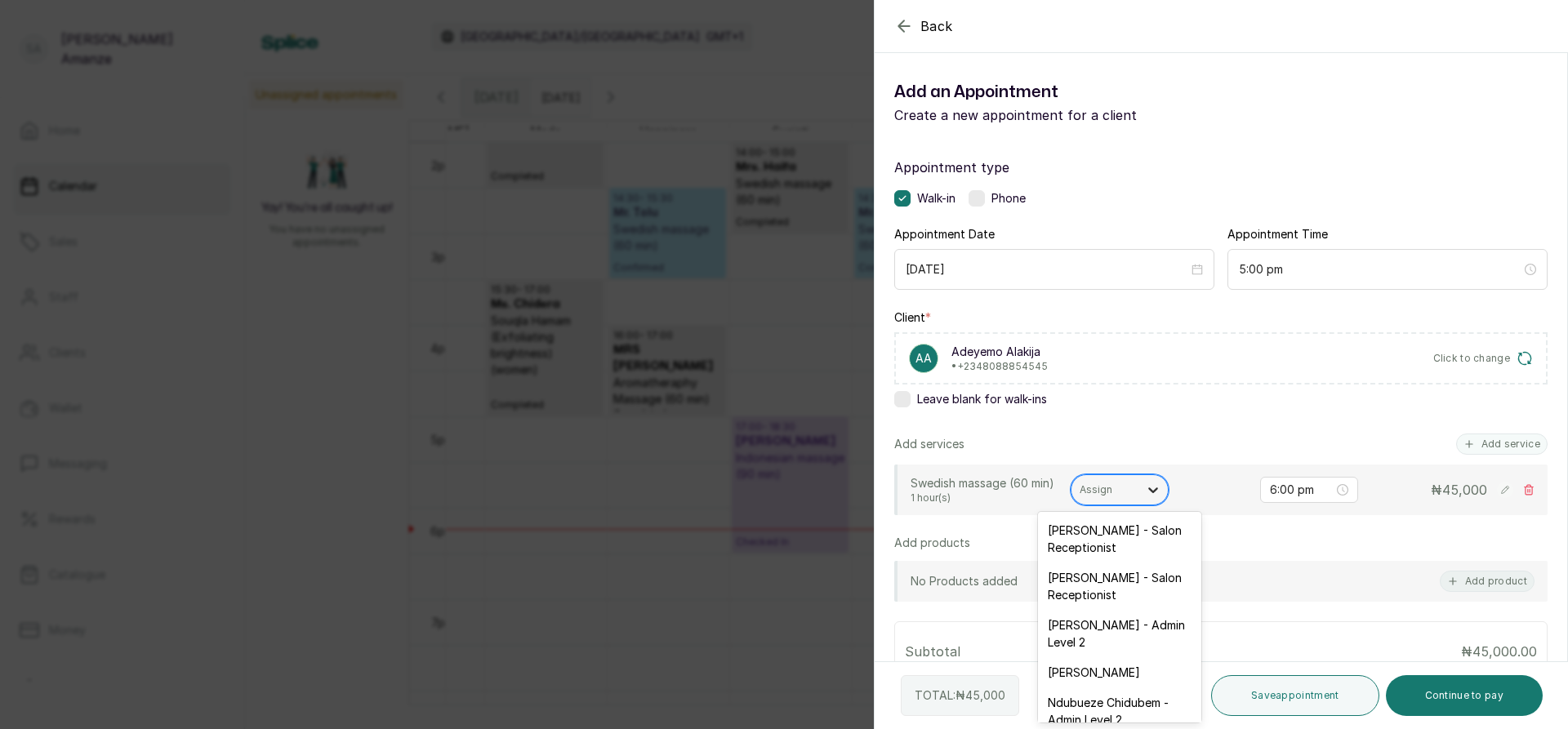
type input "c"
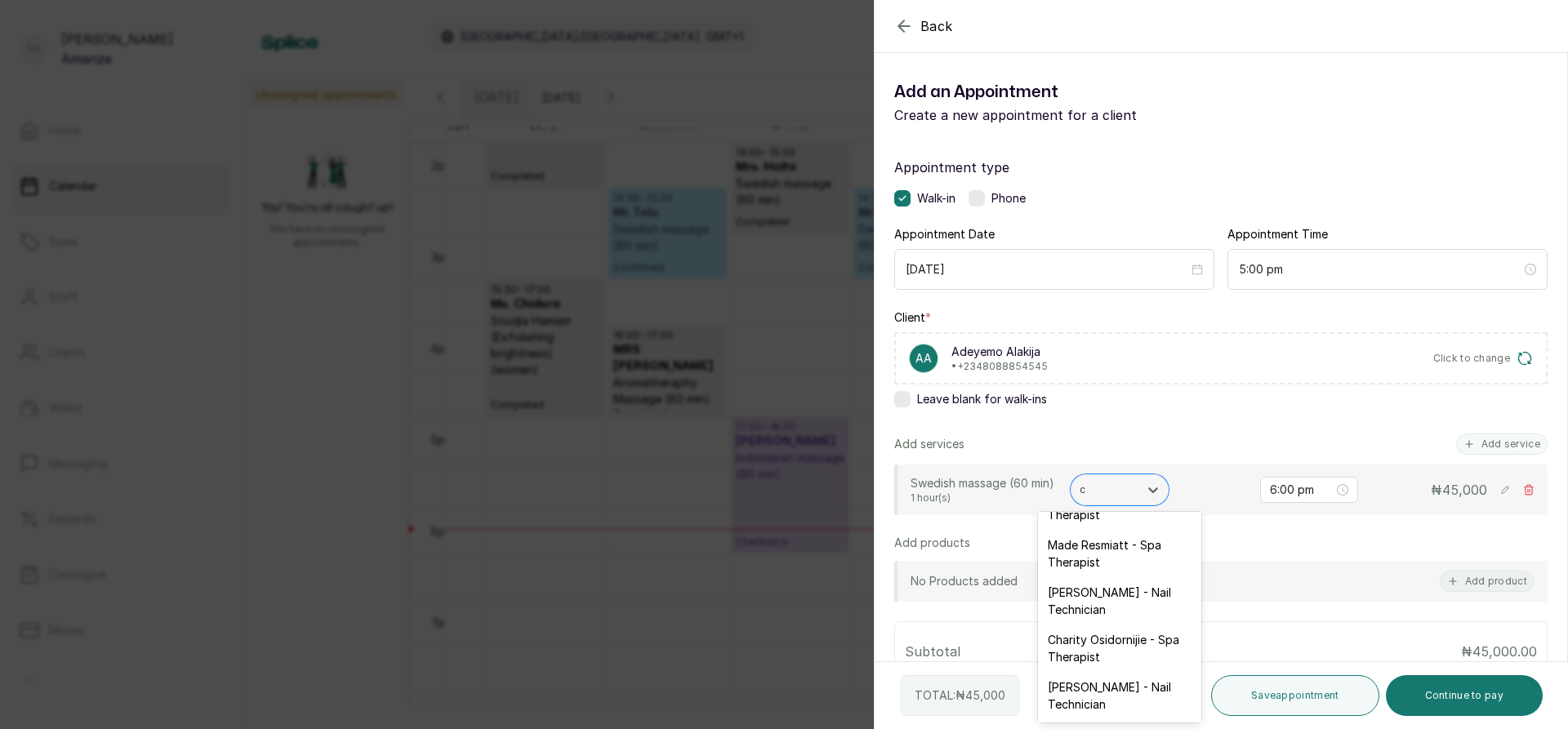
scroll to position [805, 0]
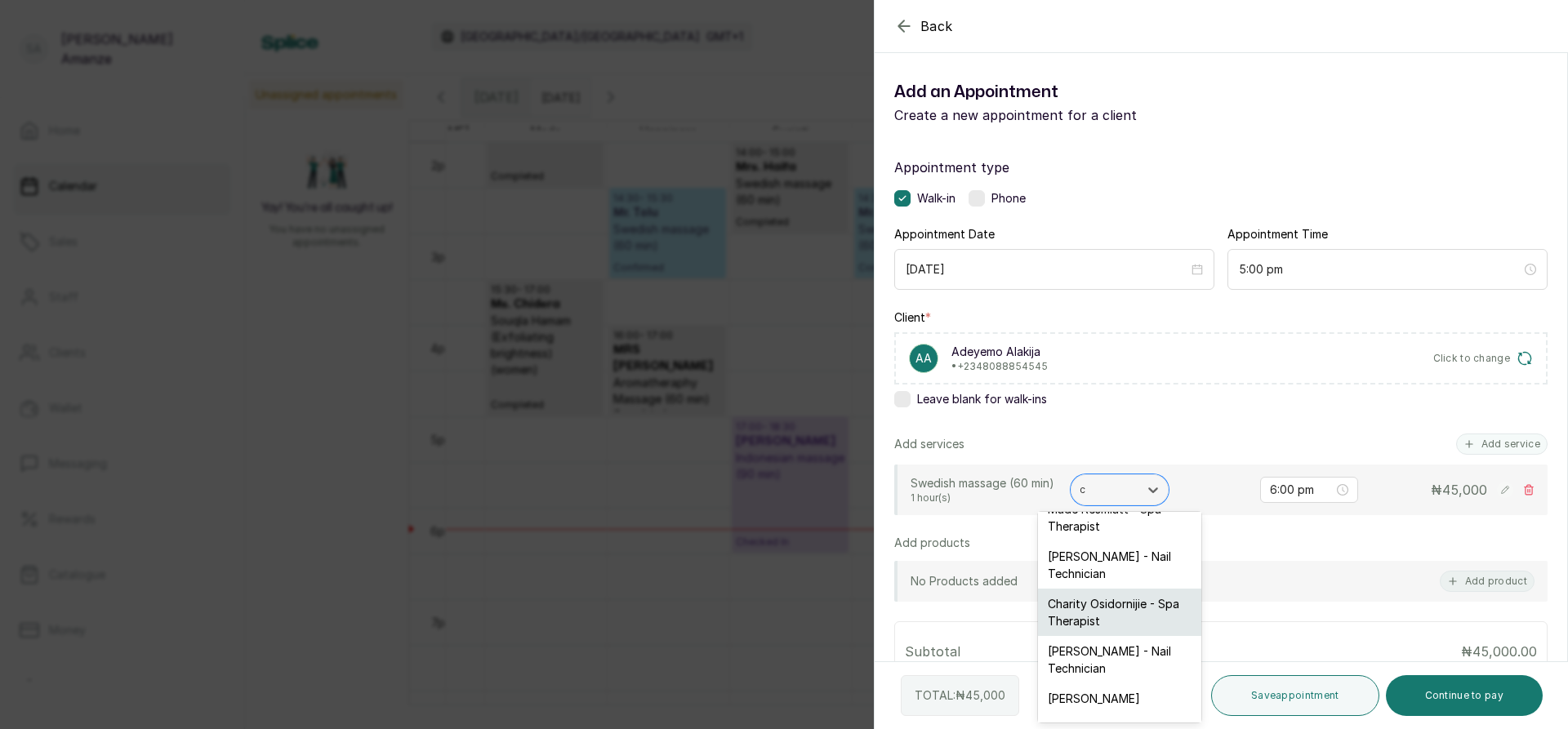
click at [1086, 612] on div "Charity Osidornijie - Spa Therapist" at bounding box center [1120, 612] width 163 height 47
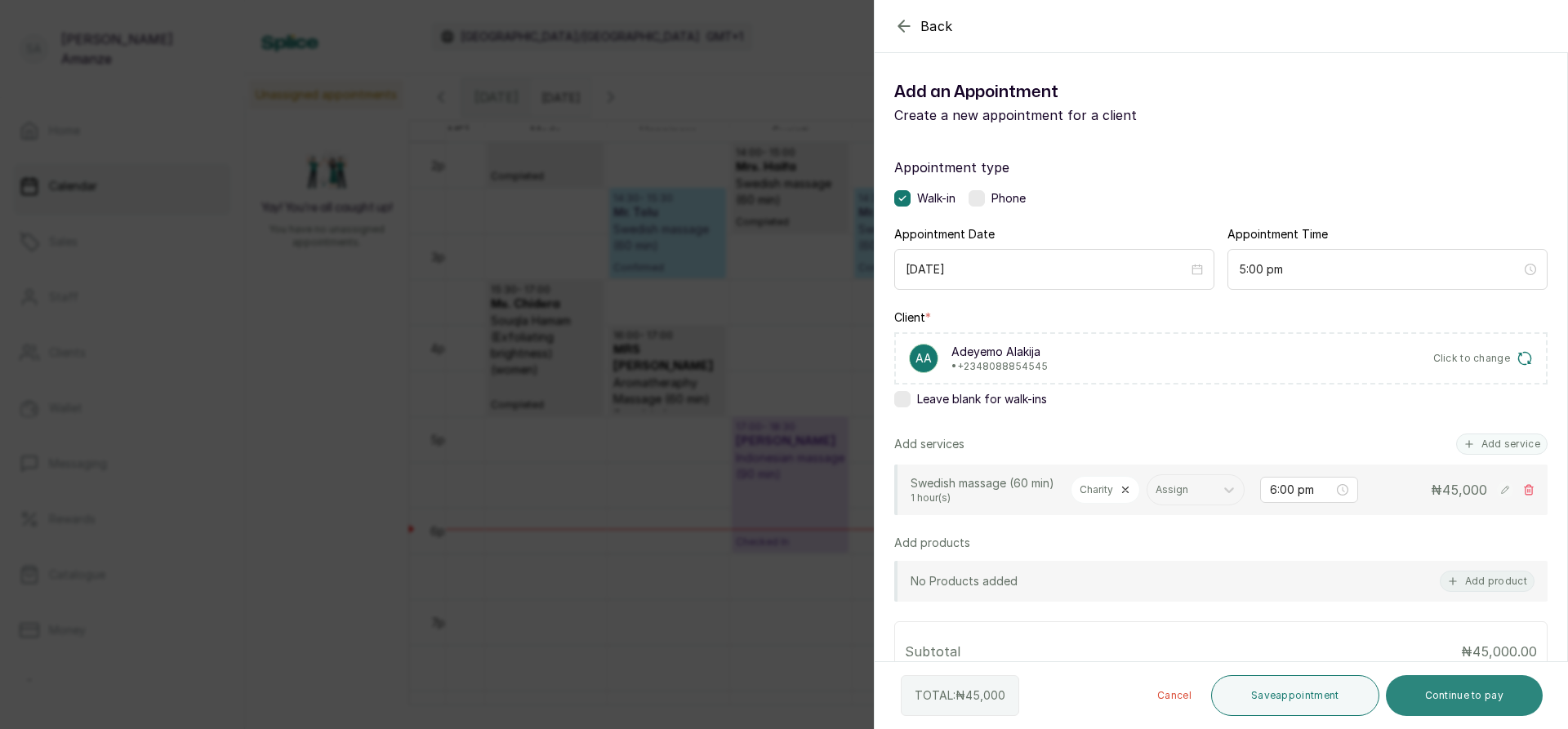
click at [1487, 692] on button "Continue to pay" at bounding box center [1464, 696] width 158 height 41
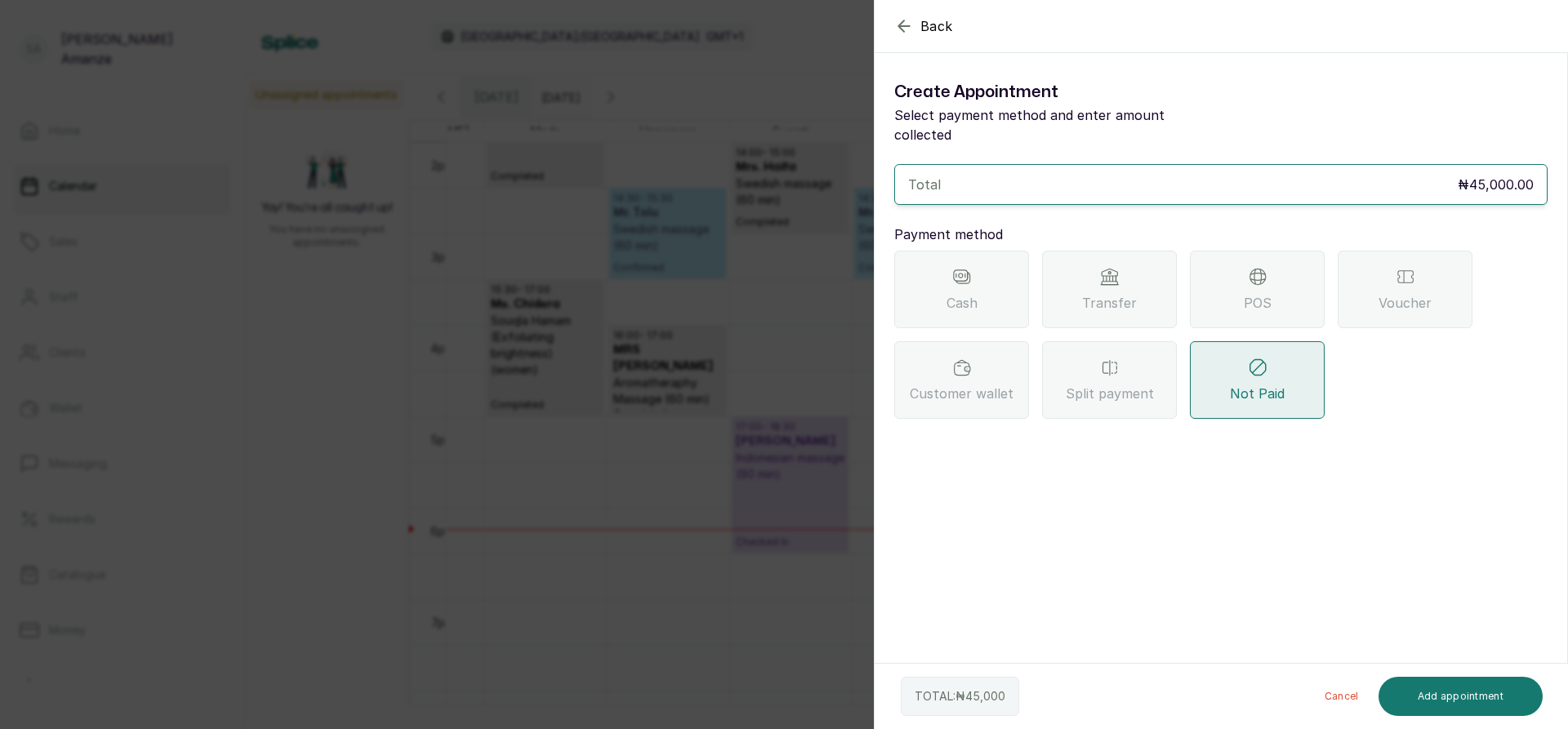
click at [1300, 278] on div "POS" at bounding box center [1257, 289] width 135 height 78
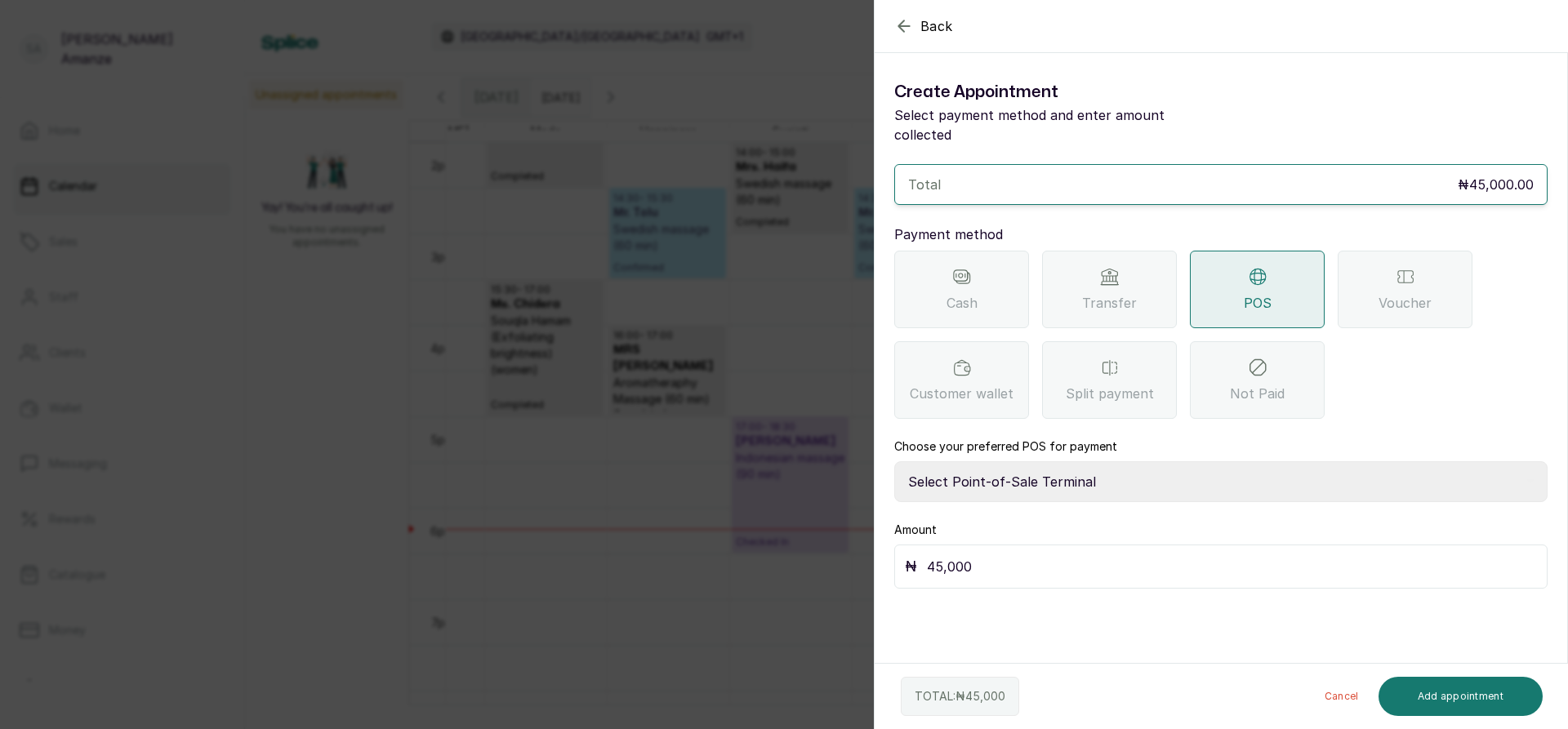
click at [1094, 469] on select "Select Point-of-Sale Terminal [GEOGRAPHIC_DATA] POS Paystack-Titan Access POS A…" at bounding box center [1221, 481] width 653 height 41
select select "4d1b21be-96f6-4525-8484-90dd038af117"
click at [894, 461] on select "Select Point-of-Sale Terminal [GEOGRAPHIC_DATA] POS Paystack-Titan Access POS A…" at bounding box center [1221, 481] width 653 height 41
click at [1458, 691] on button "Add appointment" at bounding box center [1461, 696] width 165 height 39
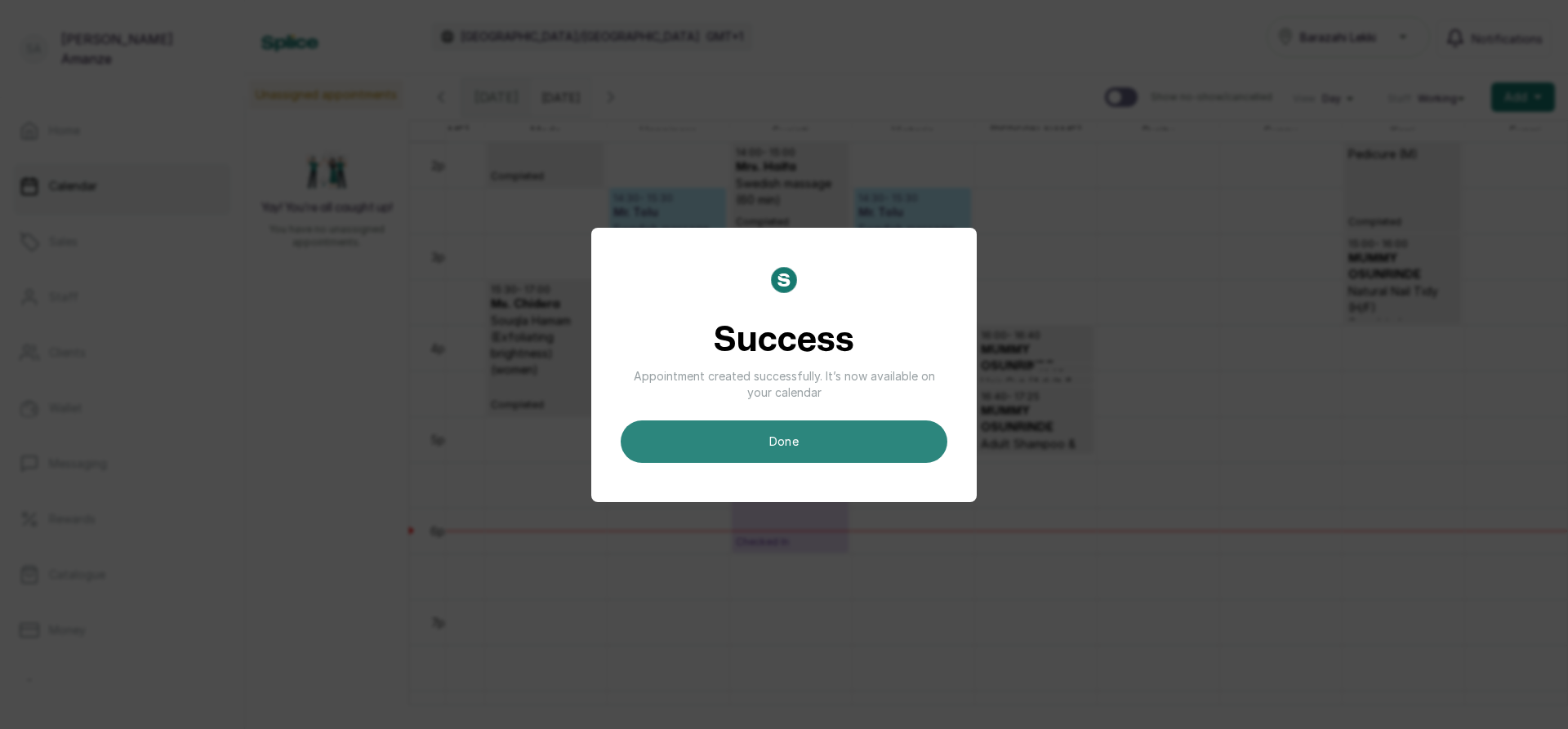
click at [884, 451] on button "done" at bounding box center [783, 441] width 327 height 42
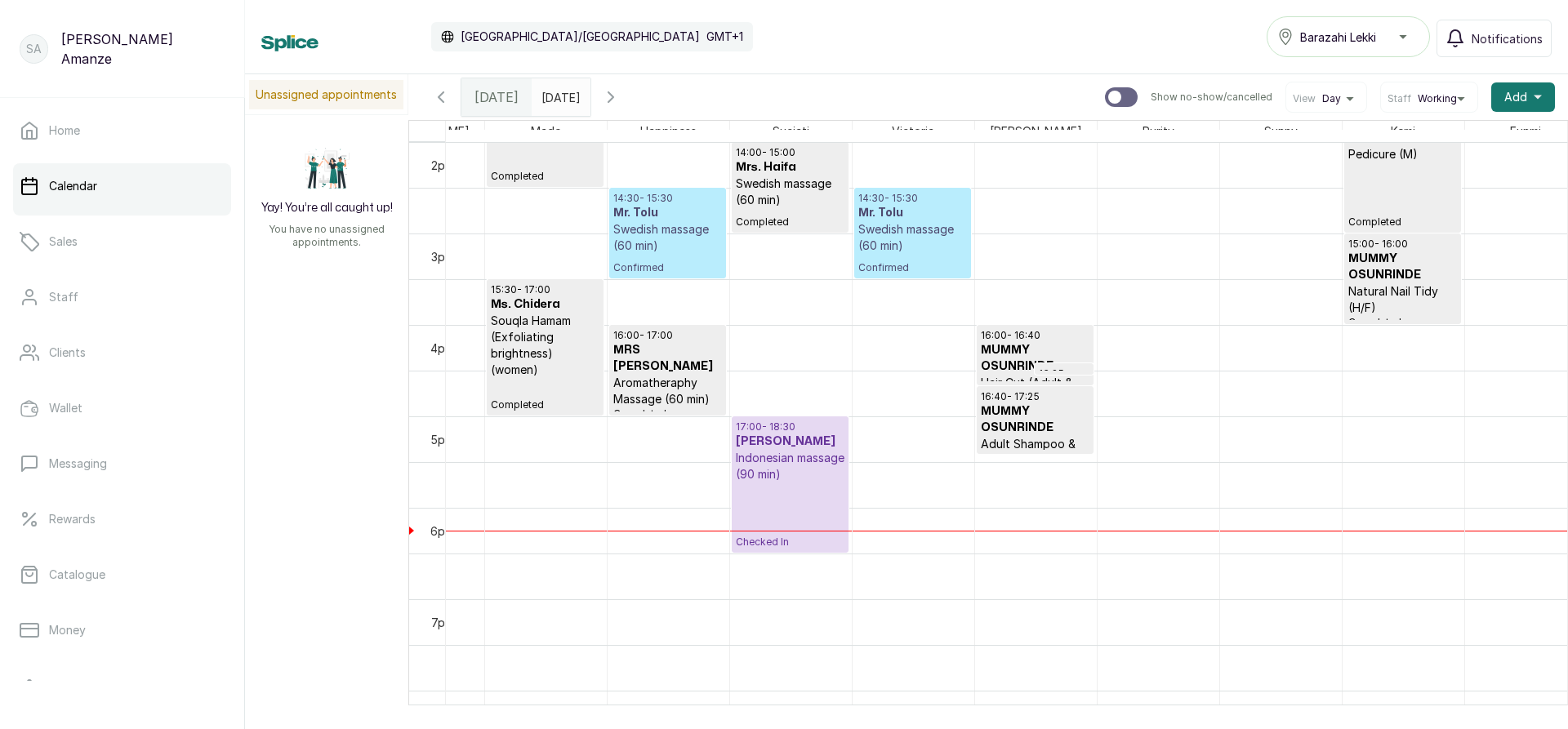
scroll to position [1199, 0]
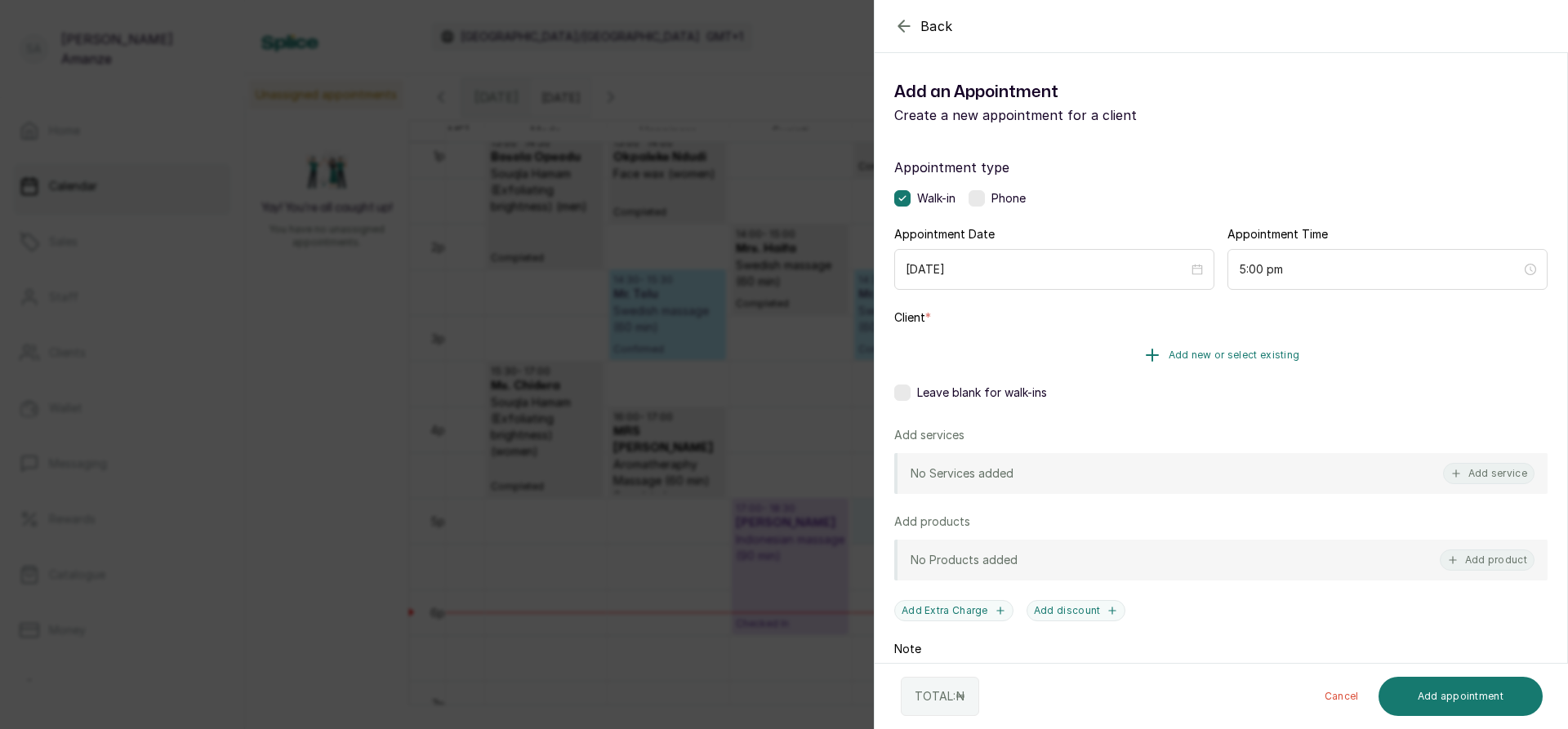
click at [1068, 369] on button "Add new or select existing" at bounding box center [1221, 354] width 653 height 46
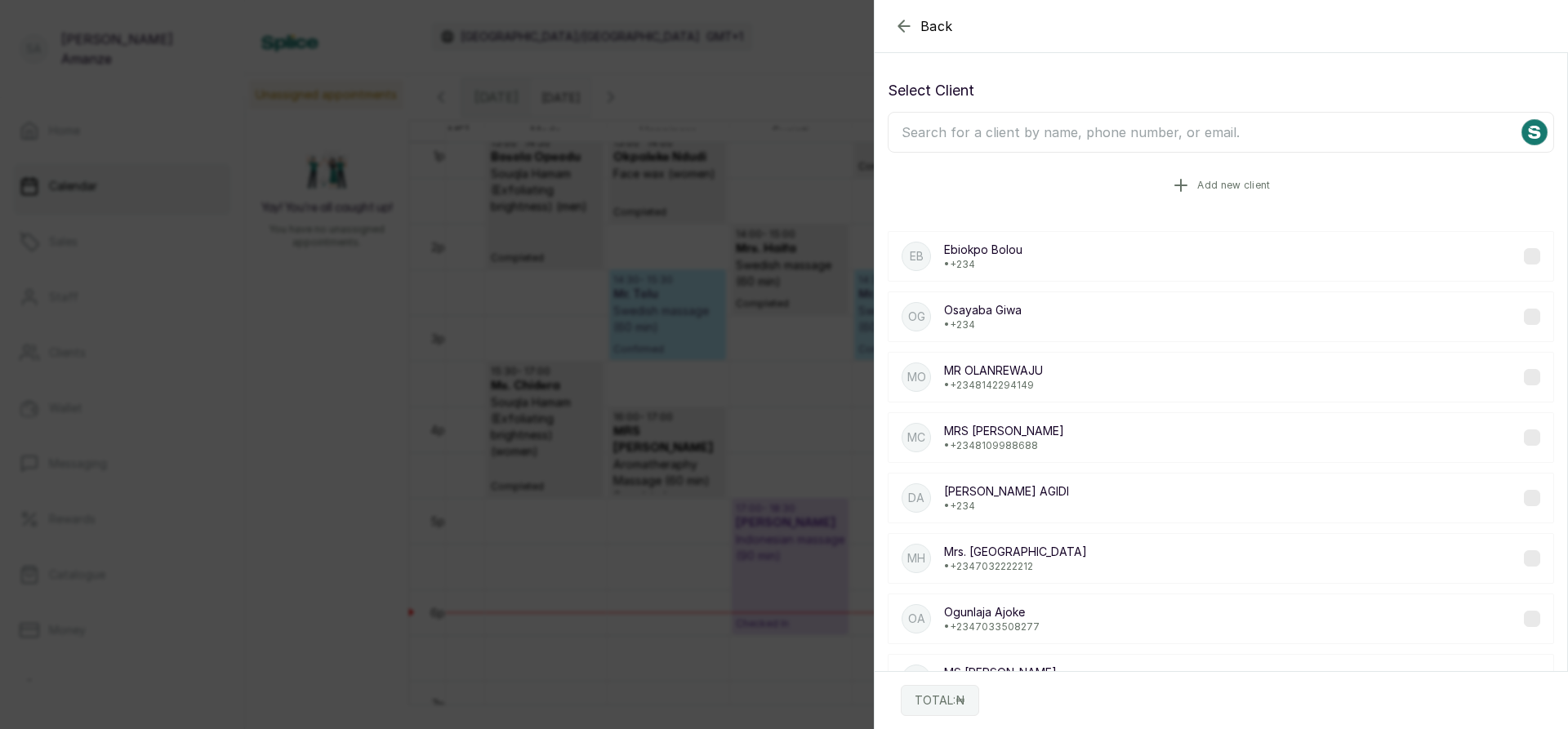
click at [1068, 190] on button "Add new client" at bounding box center [1221, 185] width 666 height 46
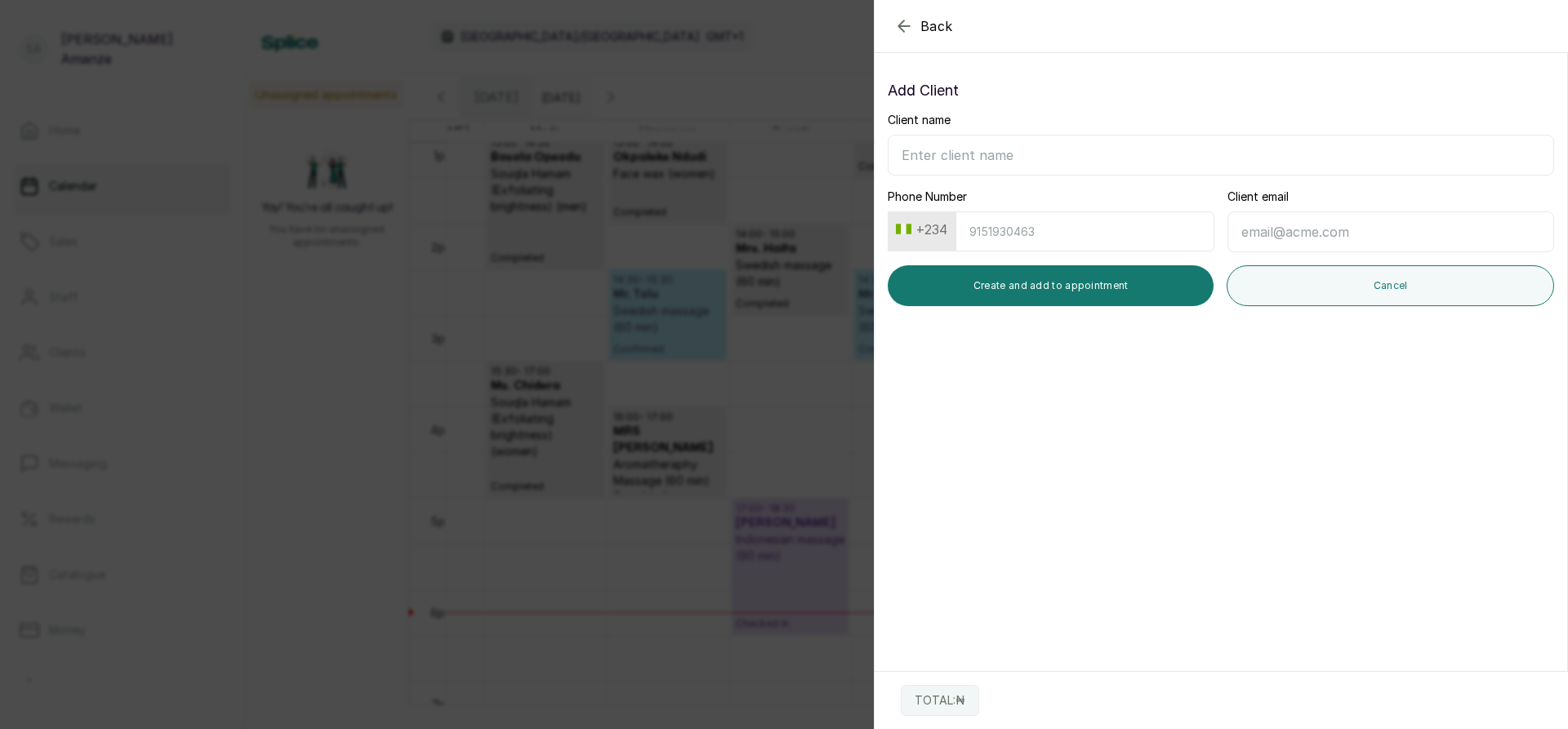
click at [1039, 159] on input "Client name" at bounding box center [1221, 156] width 666 height 41
type input "Mrs. Nkoyo"
click at [993, 241] on input "Phone Number" at bounding box center [1084, 231] width 259 height 40
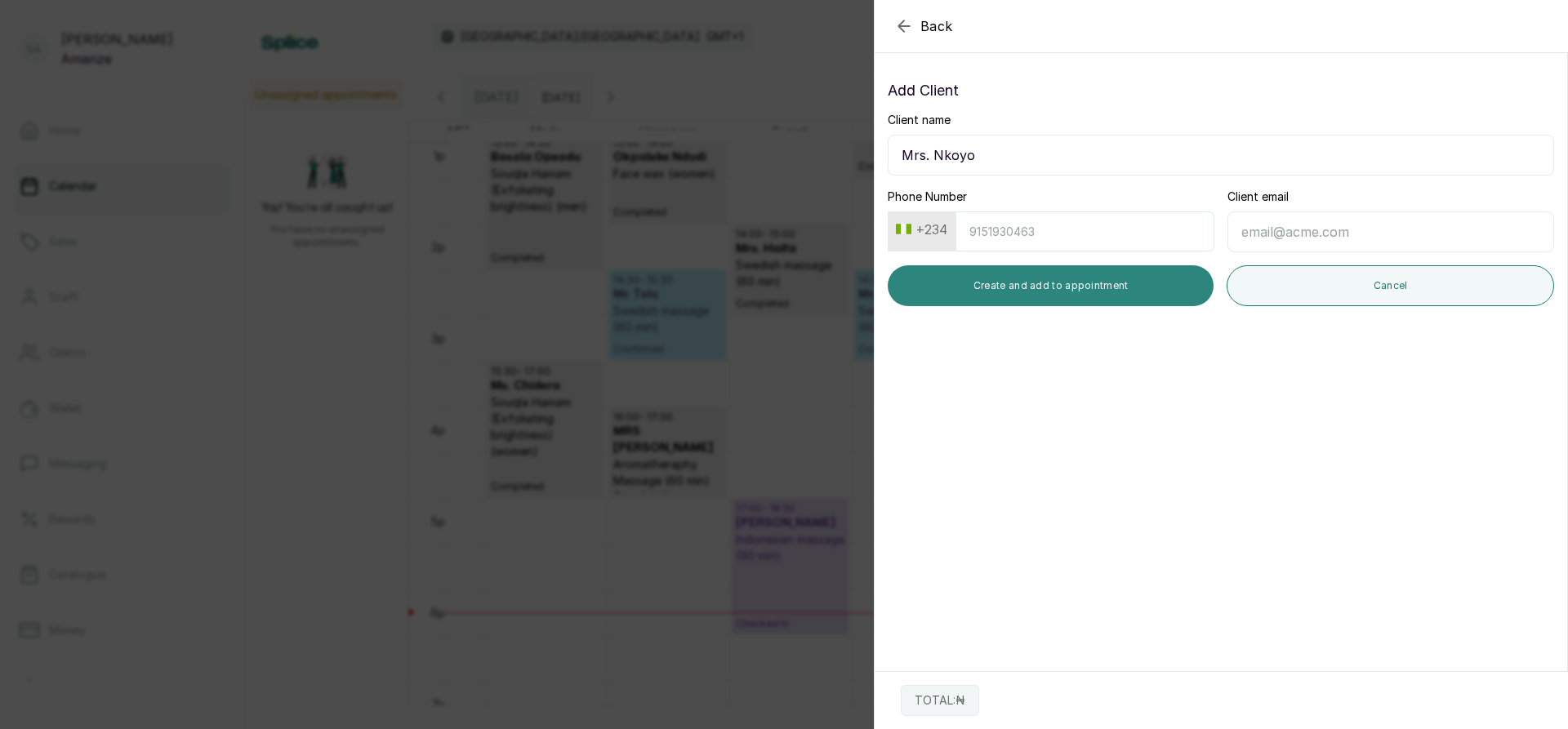
click at [968, 278] on button "Create and add to appointment" at bounding box center [1051, 286] width 326 height 41
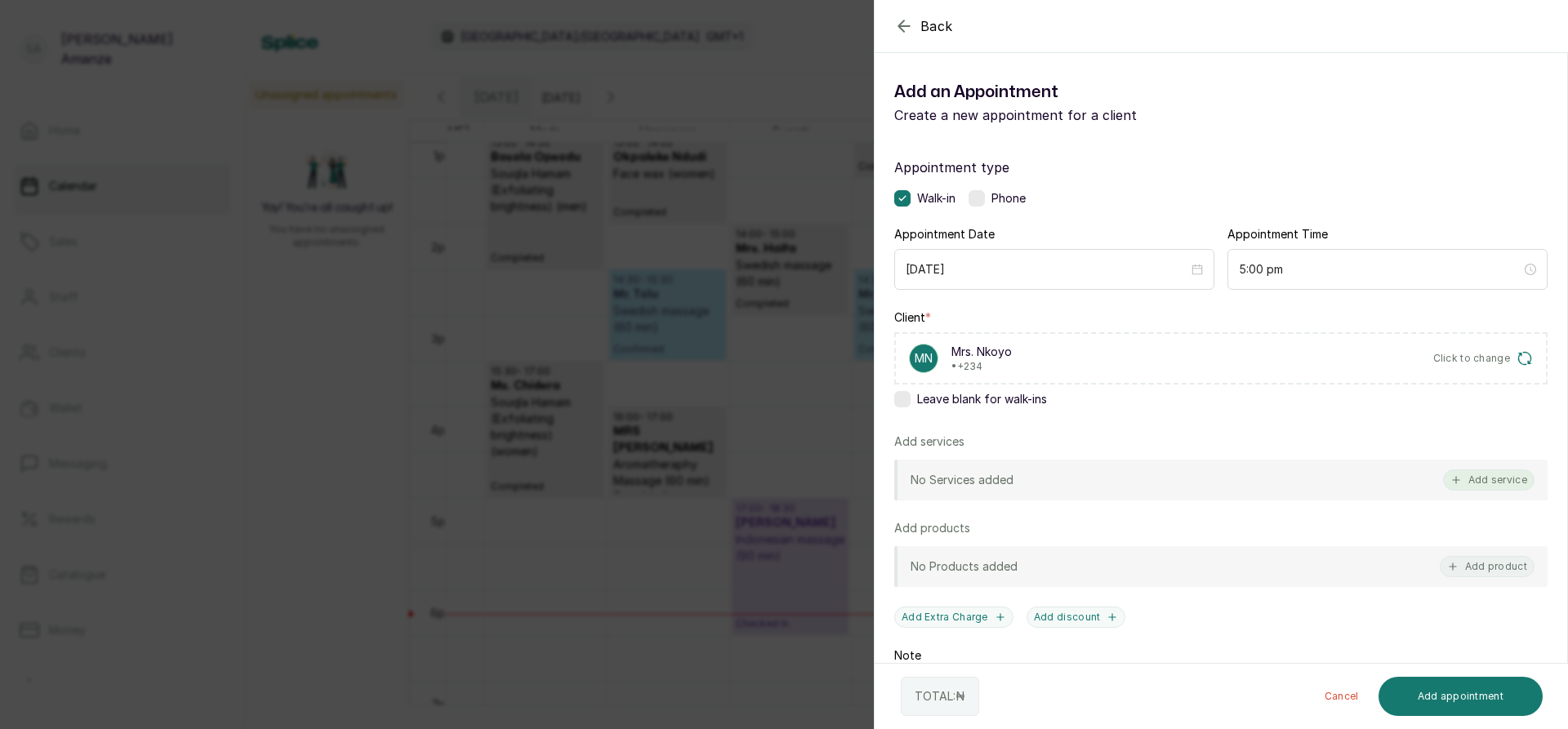
click at [1454, 478] on button "Add service" at bounding box center [1488, 480] width 91 height 21
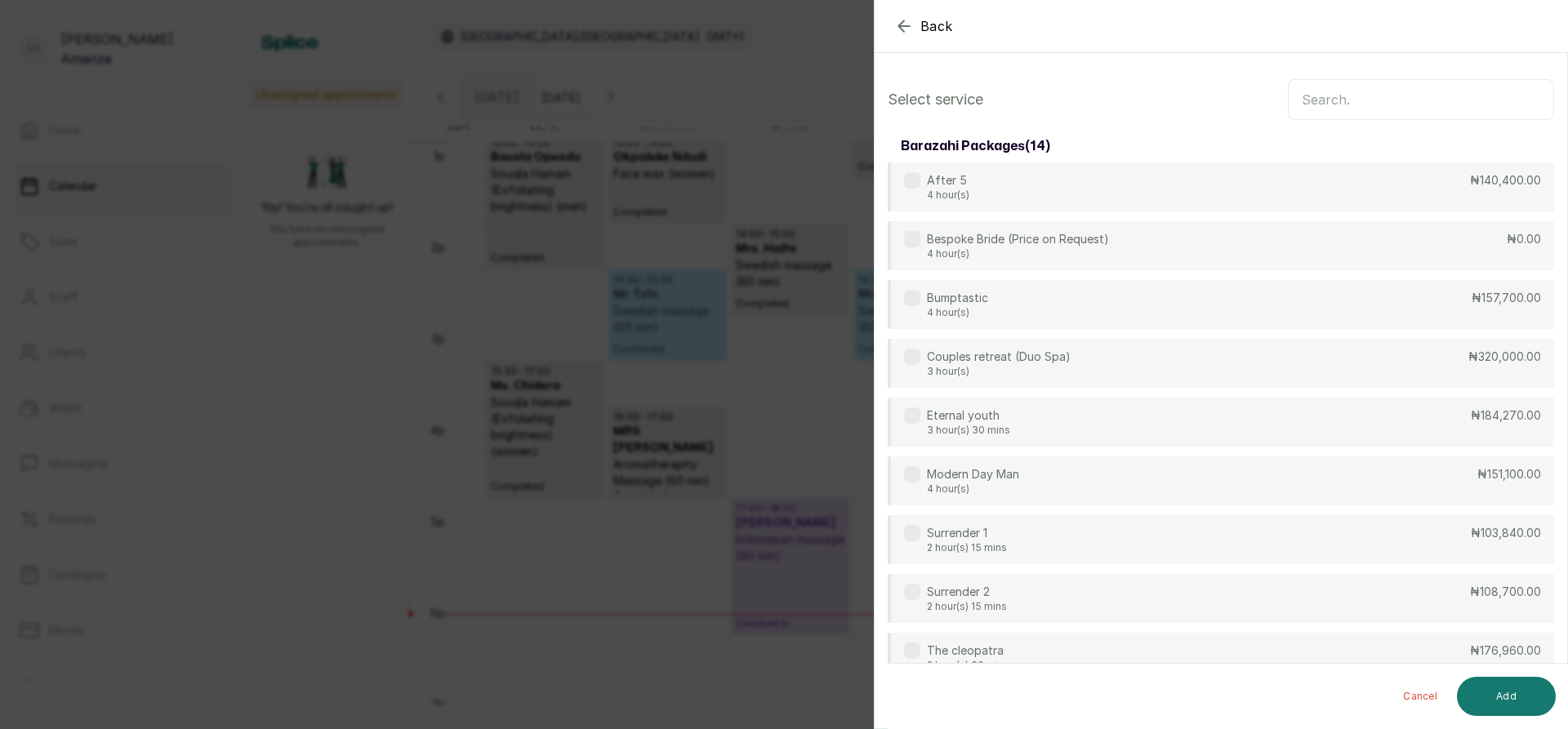
click at [1288, 92] on input "text" at bounding box center [1420, 99] width 266 height 41
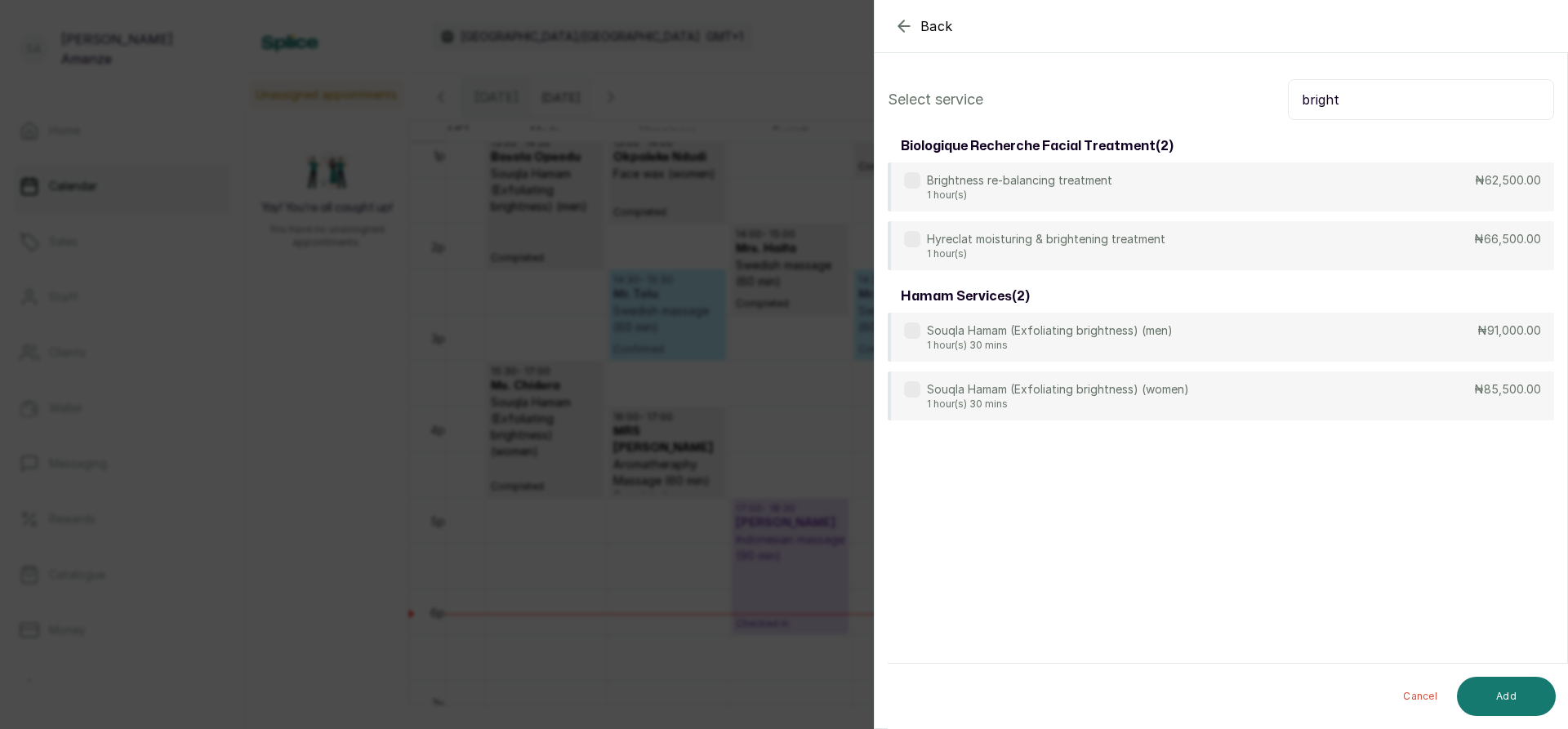
type input "bright"
click at [1092, 157] on div "biologique recherche facial treatment ( 2 )" at bounding box center [1221, 146] width 666 height 32
click at [1206, 193] on div "Brightness re-balancing treatment 1 hour(s) ₦62,500.00" at bounding box center [1221, 188] width 666 height 51
click at [1493, 692] on button "Add" at bounding box center [1506, 696] width 98 height 39
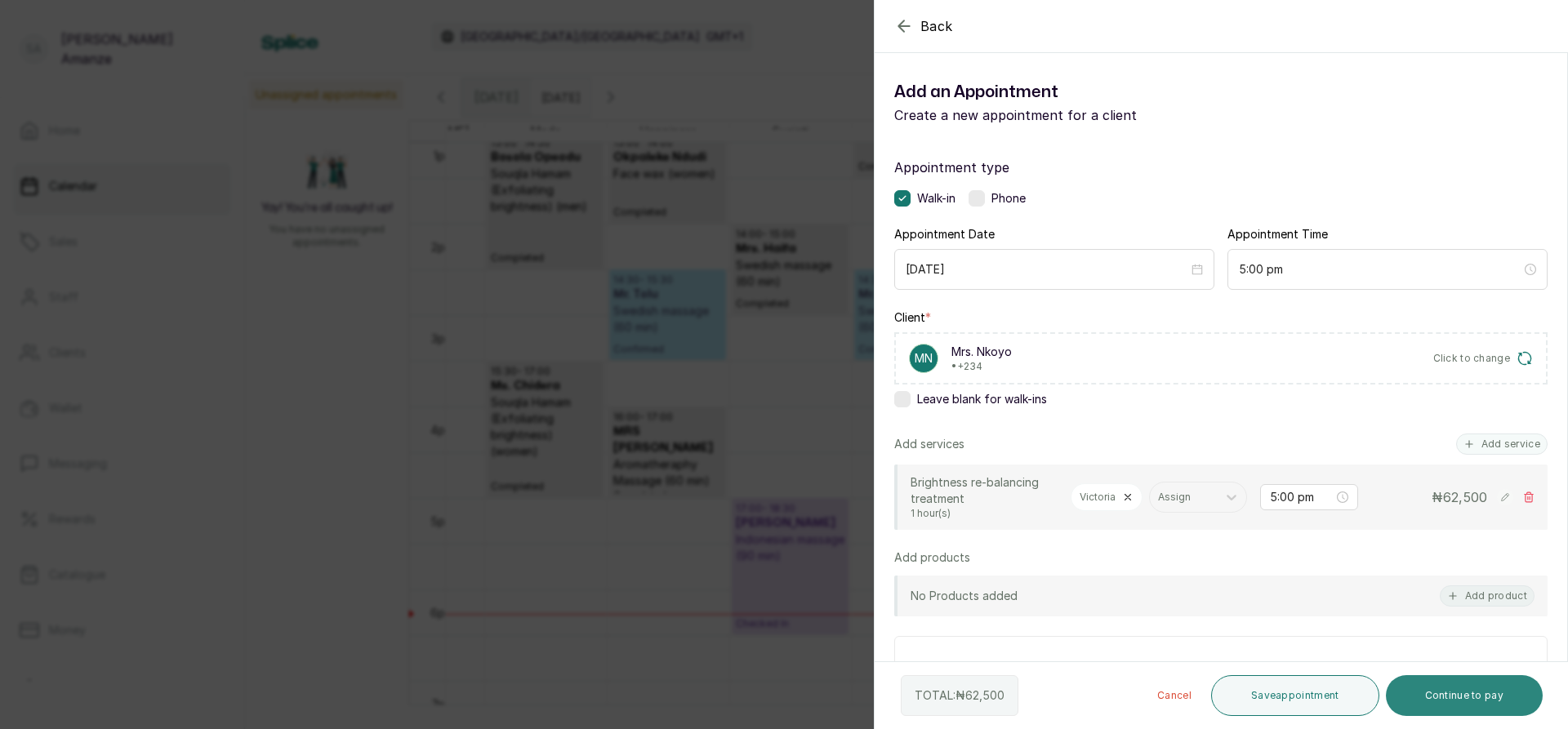
click at [1421, 696] on button "Continue to pay" at bounding box center [1464, 696] width 158 height 41
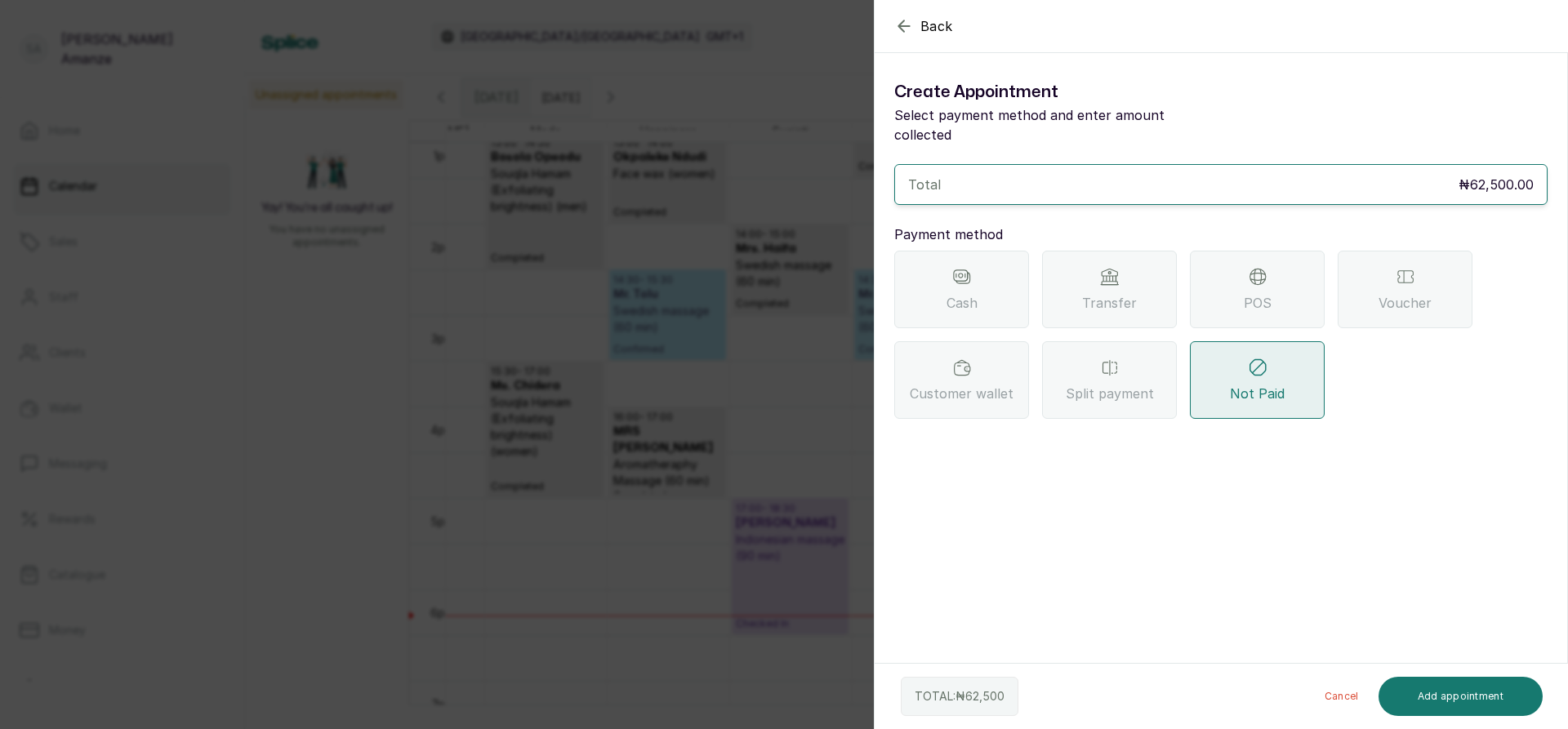
drag, startPoint x: 1269, startPoint y: 279, endPoint x: 1267, endPoint y: 296, distance: 17.1
click at [1267, 296] on div "POS" at bounding box center [1257, 289] width 135 height 78
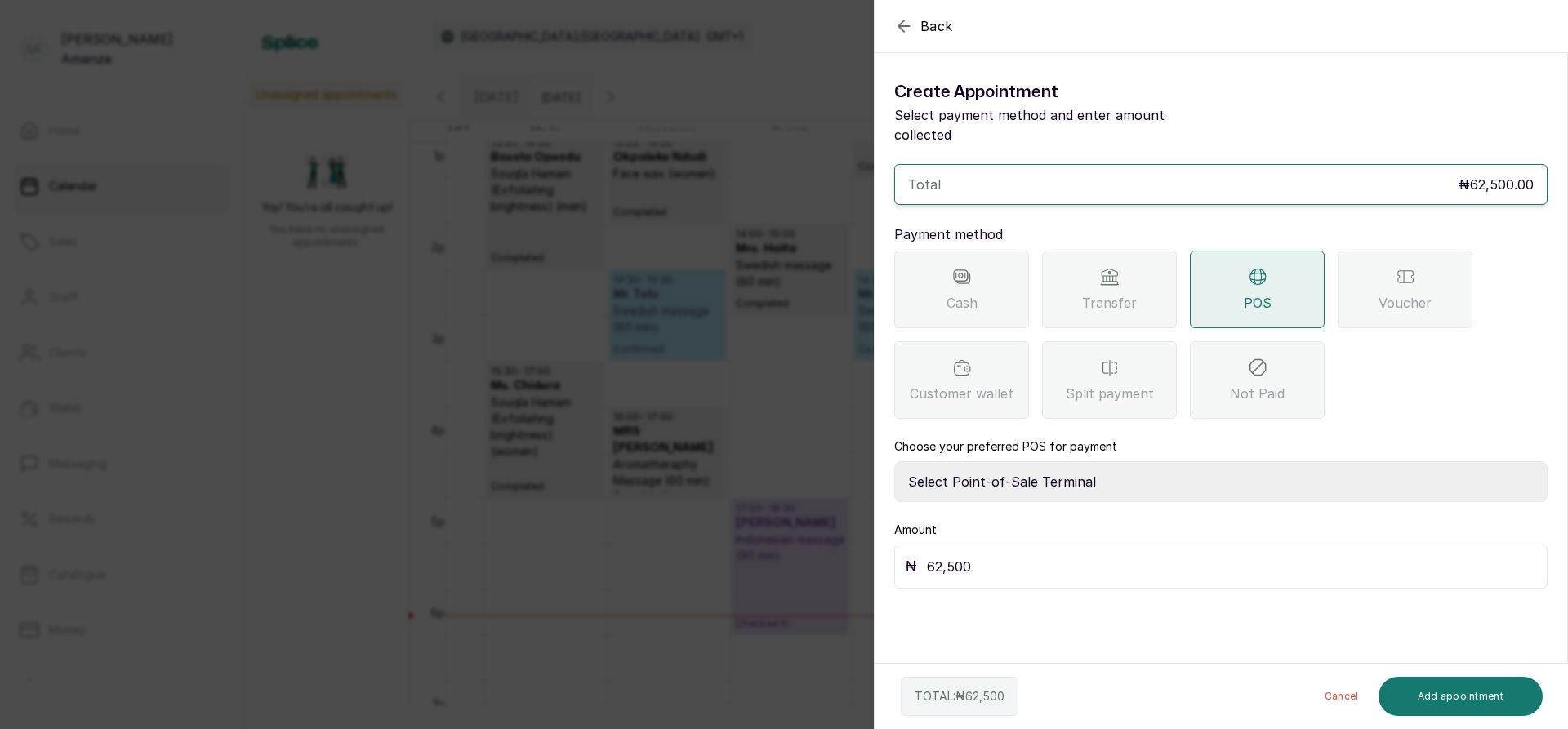
click at [951, 467] on select "Select Point-of-Sale Terminal [GEOGRAPHIC_DATA] POS Paystack-Titan Access POS A…" at bounding box center [1221, 481] width 653 height 41
select select "4d1b21be-96f6-4525-8484-90dd038af117"
click at [894, 461] on select "Select Point-of-Sale Terminal [GEOGRAPHIC_DATA] POS Paystack-Titan Access POS A…" at bounding box center [1221, 481] width 653 height 41
click at [1436, 698] on button "Add appointment" at bounding box center [1461, 696] width 165 height 39
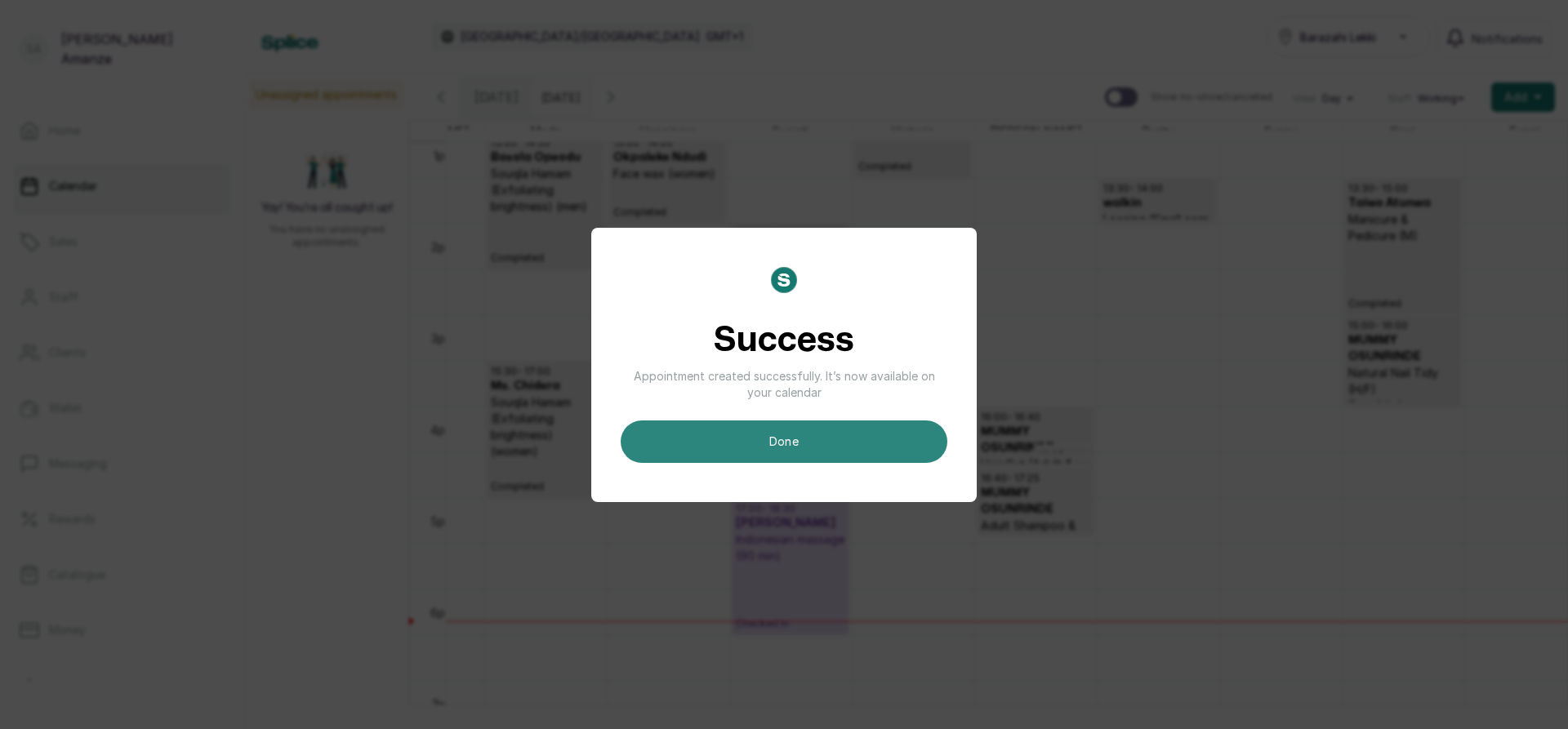
click at [877, 430] on button "done" at bounding box center [783, 441] width 327 height 42
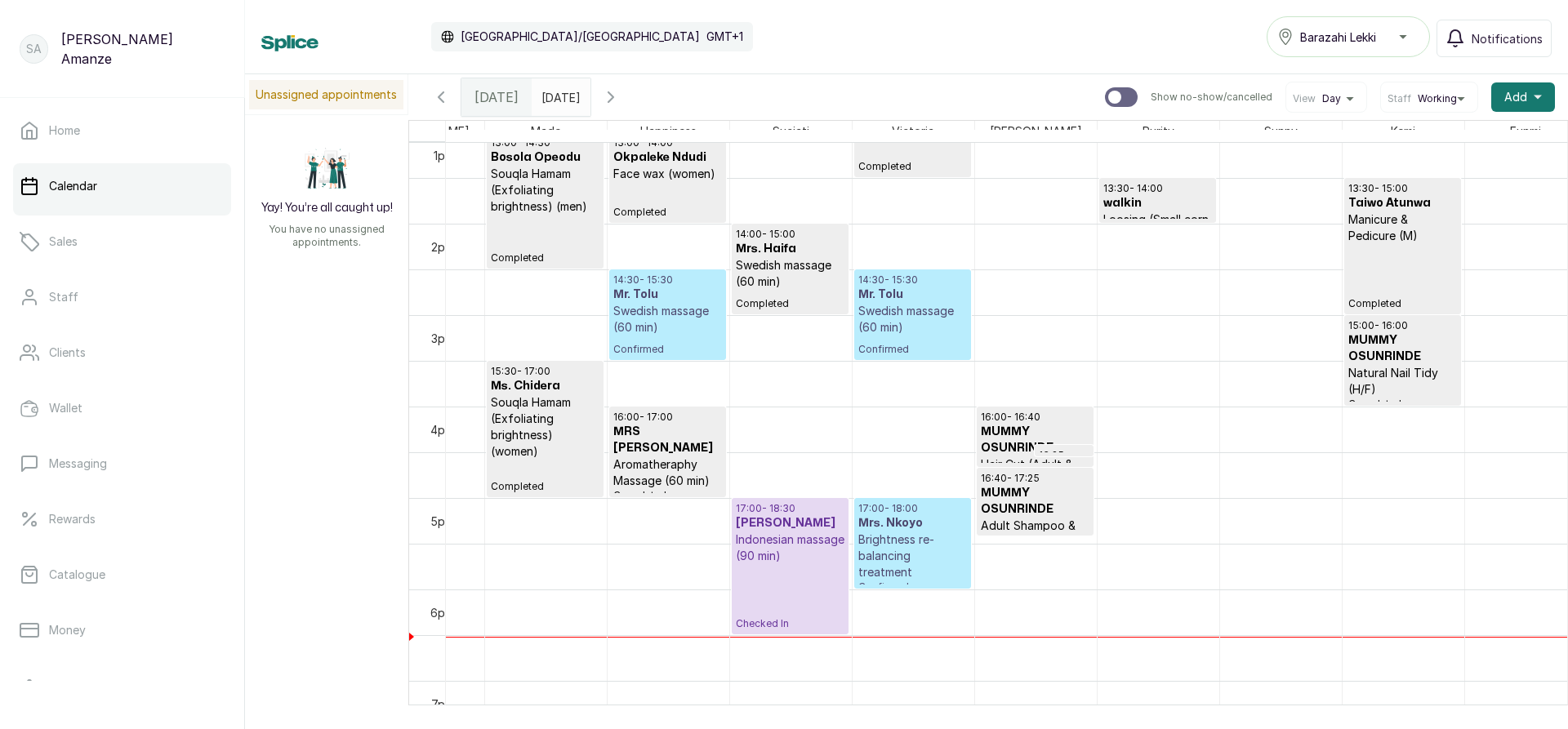
drag, startPoint x: 174, startPoint y: 767, endPoint x: 222, endPoint y: 767, distance: 48.0
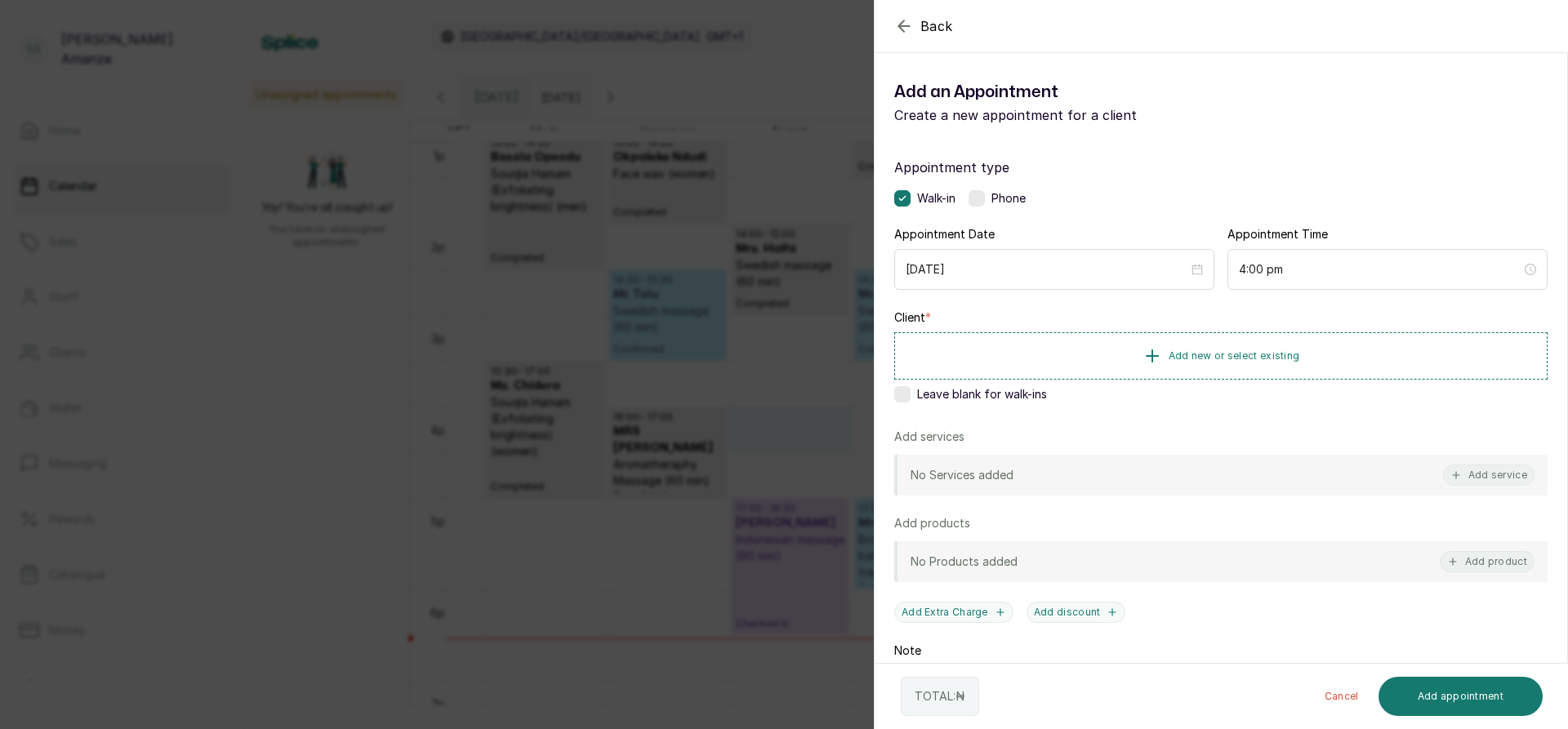
click at [586, 625] on div "Back Add Appointment Add an Appointment Create a new appointment for a client A…" at bounding box center [784, 364] width 1568 height 729
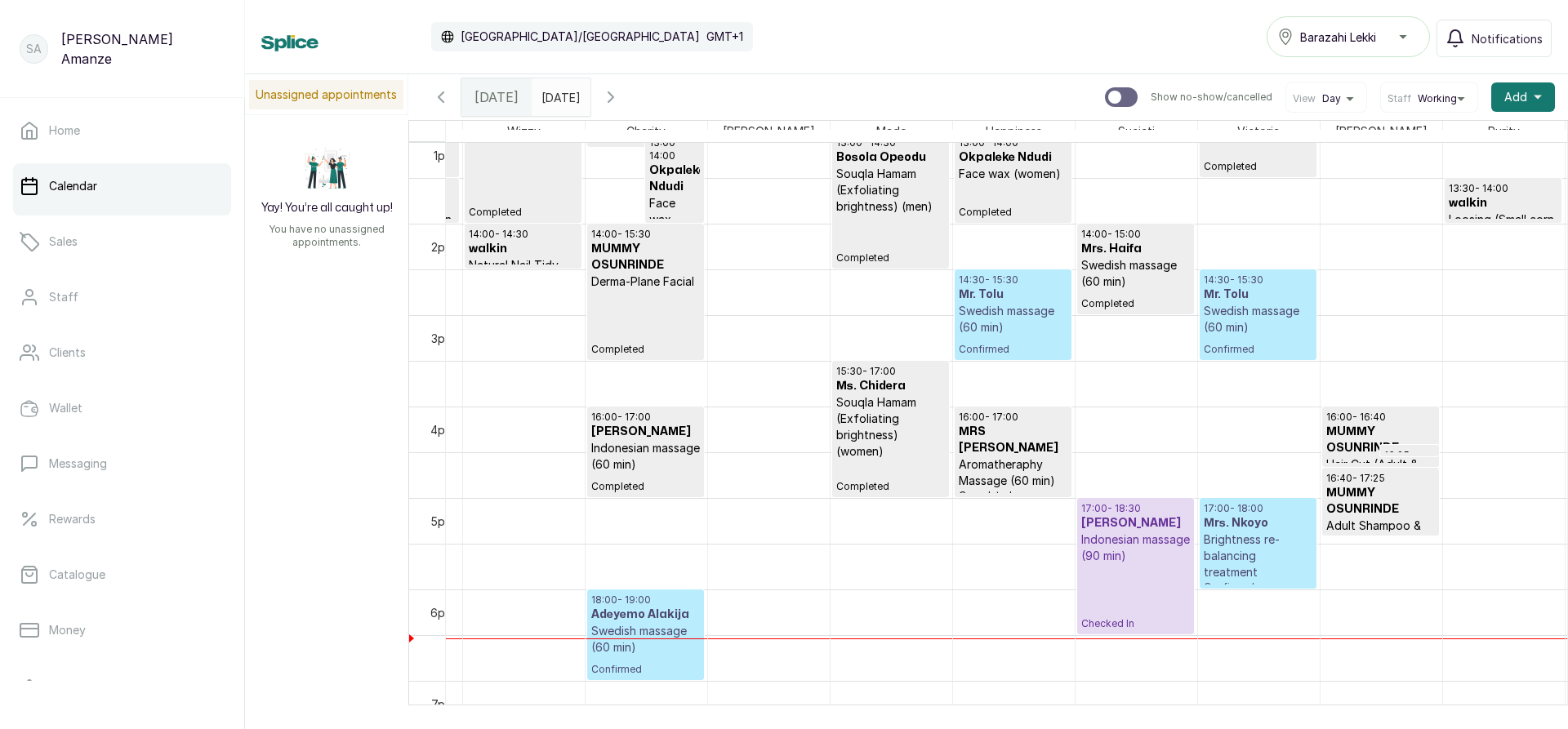
scroll to position [1, 285]
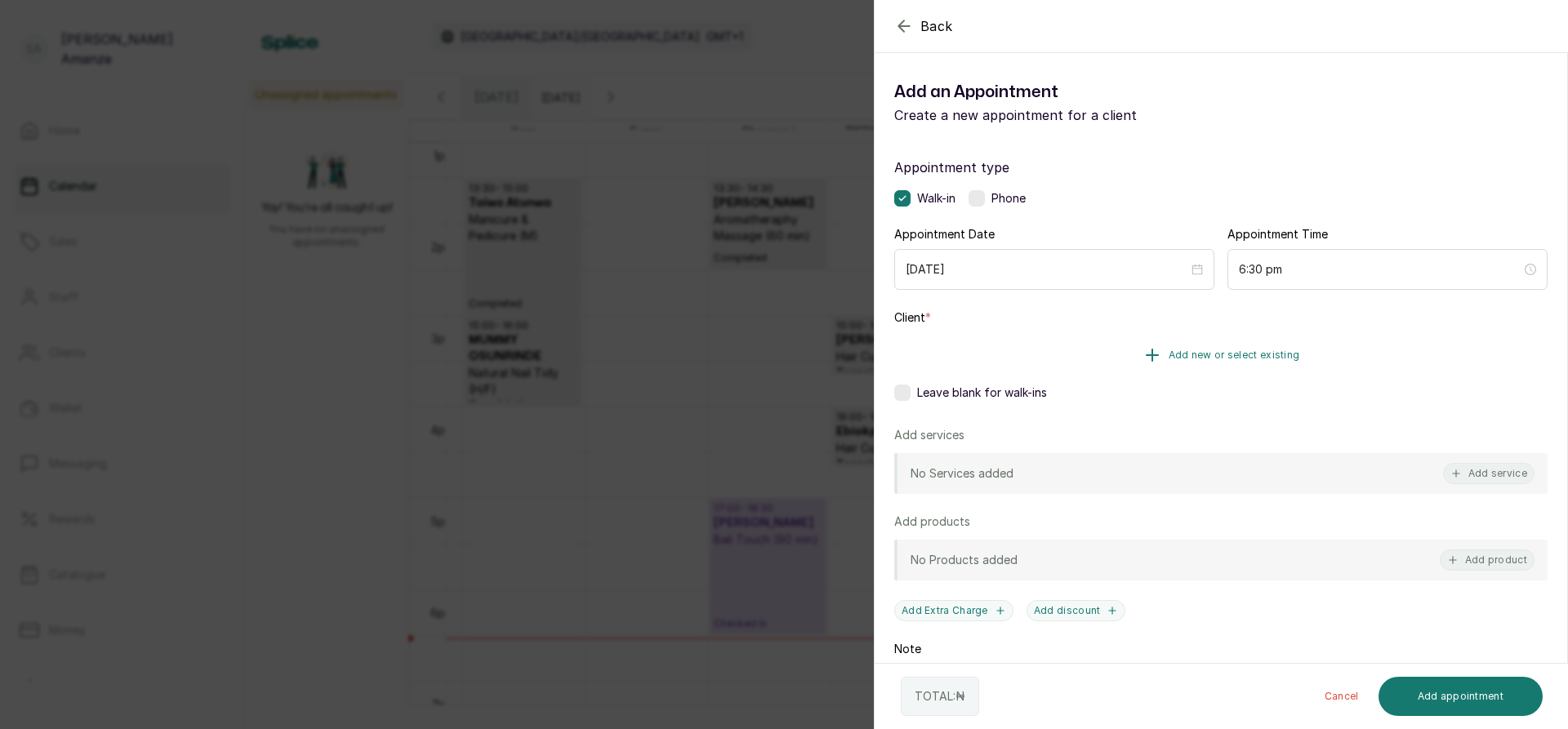
click at [963, 367] on button "Add new or select existing" at bounding box center [1221, 354] width 653 height 46
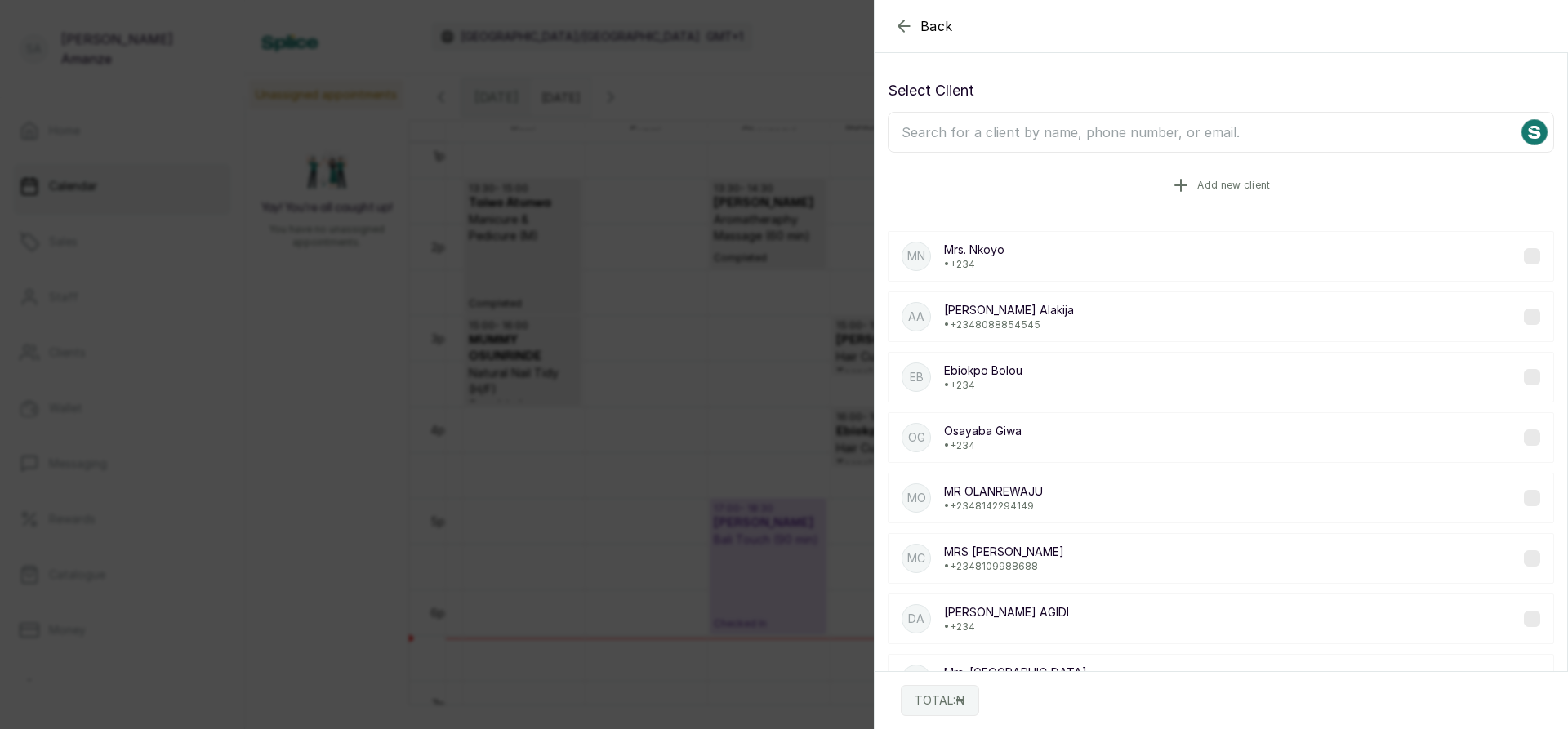
click at [993, 187] on button "Add new client" at bounding box center [1221, 185] width 666 height 46
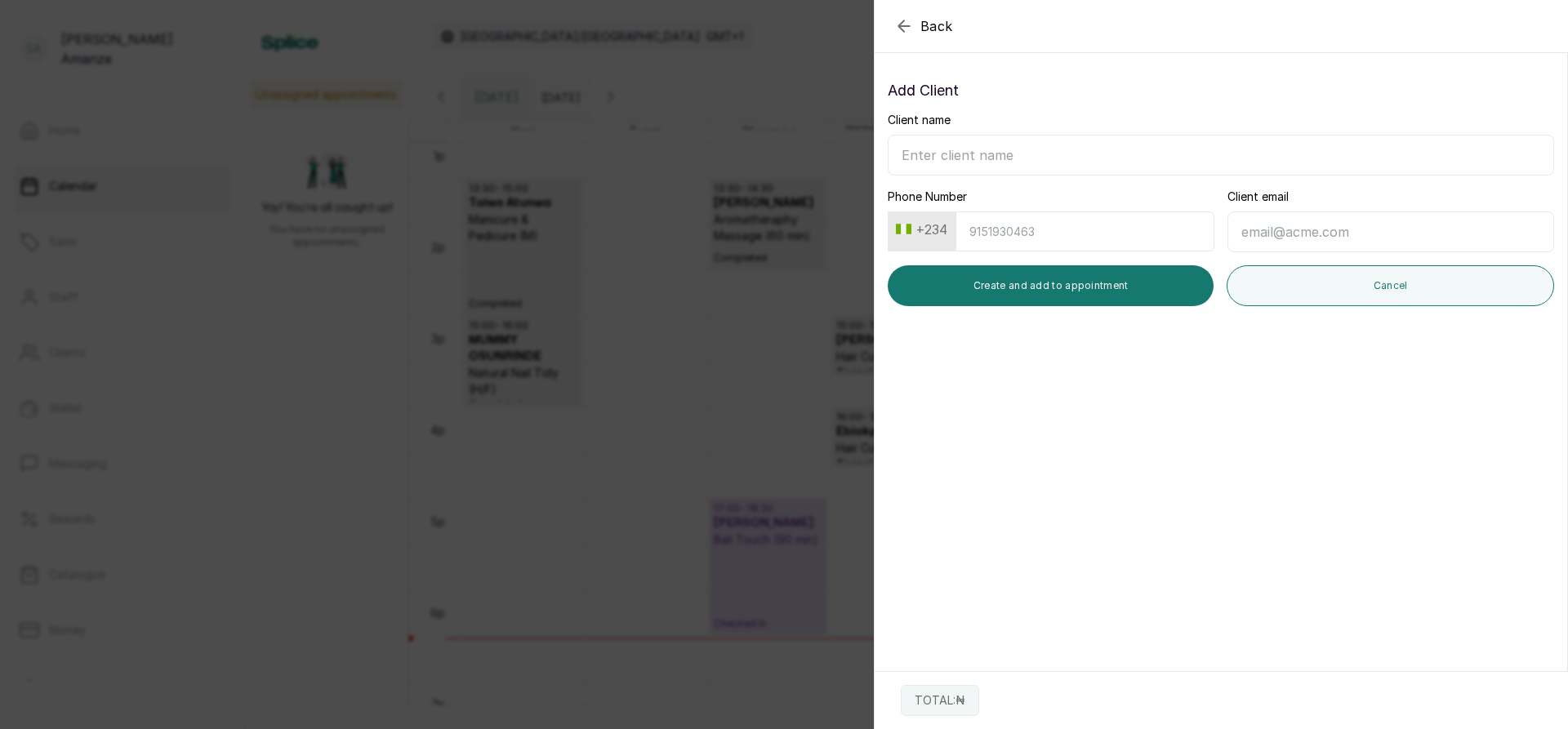
click at [982, 152] on input "Client name" at bounding box center [1221, 156] width 666 height 41
type input "[PERSON_NAME]"
click at [979, 250] on input "Phone Number" at bounding box center [1084, 231] width 259 height 40
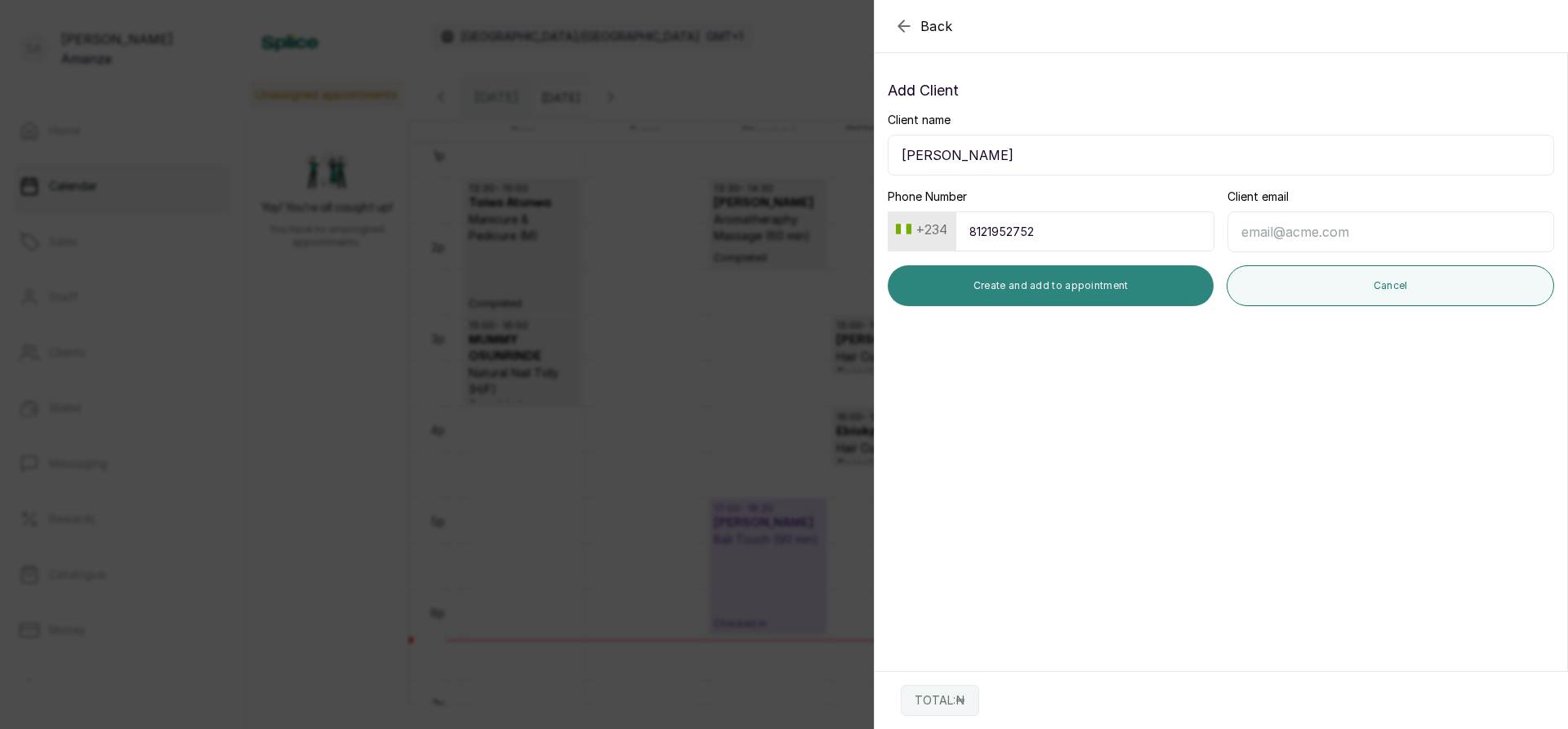
type input "8121952752"
click at [1011, 294] on button "Create and add to appointment" at bounding box center [1051, 286] width 326 height 41
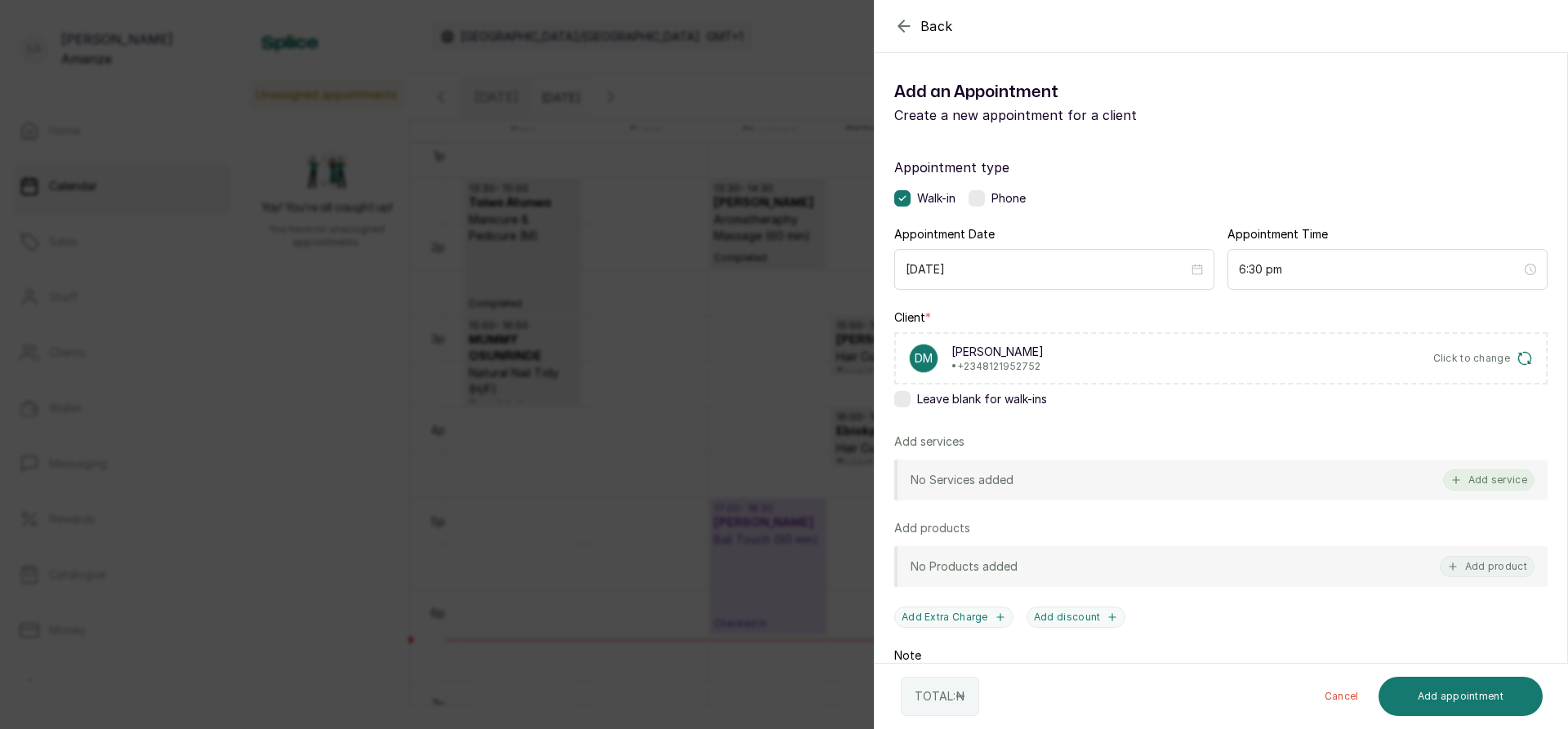
click at [1477, 487] on button "Add service" at bounding box center [1488, 480] width 91 height 21
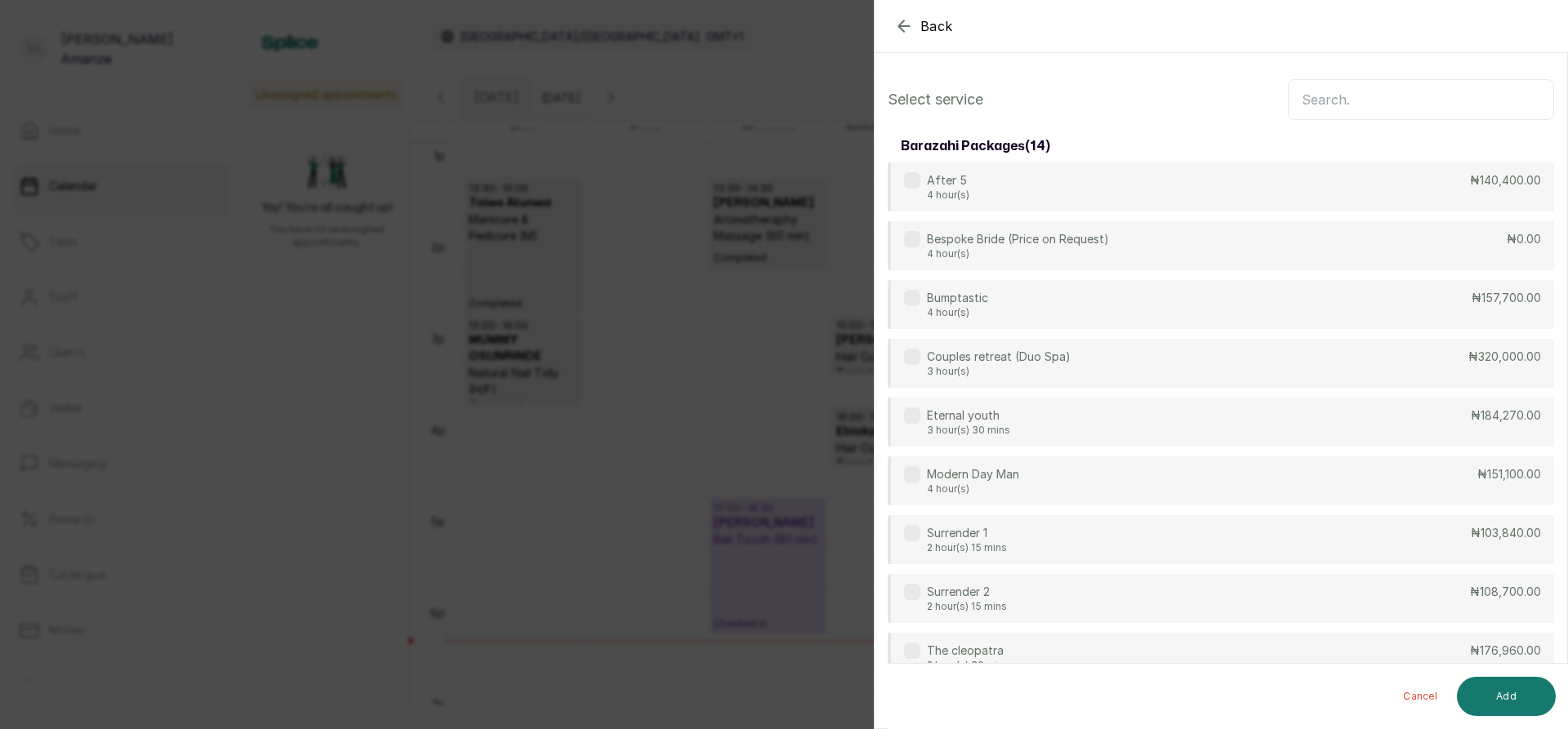
click at [1328, 104] on input "text" at bounding box center [1420, 99] width 266 height 41
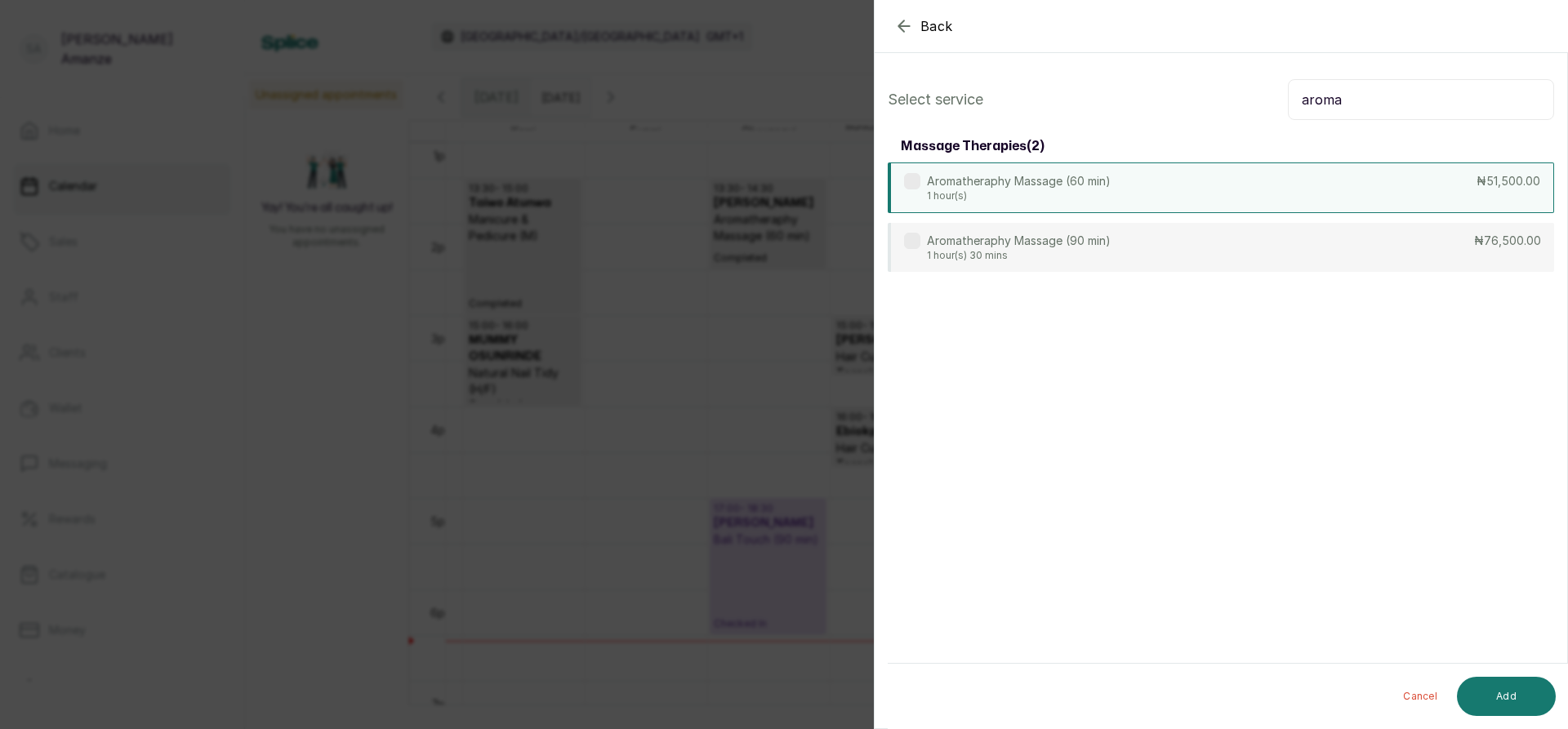
type input "aroma"
drag, startPoint x: 1109, startPoint y: 196, endPoint x: 1328, endPoint y: 393, distance: 294.6
click at [1111, 199] on p "1 hour(s)" at bounding box center [1018, 195] width 183 height 13
click at [1485, 694] on button "Add" at bounding box center [1506, 696] width 98 height 39
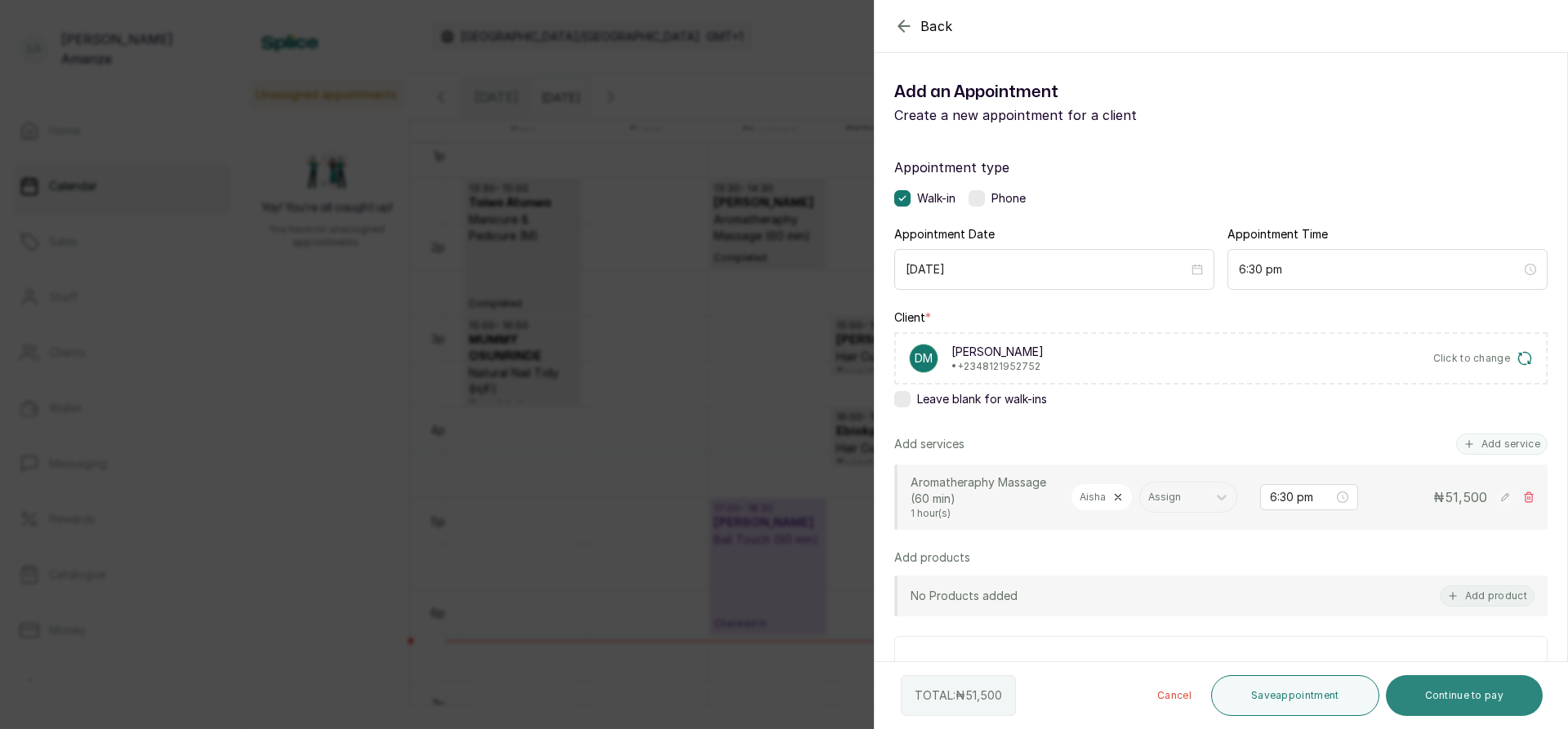
click at [1474, 689] on button "Continue to pay" at bounding box center [1464, 696] width 158 height 41
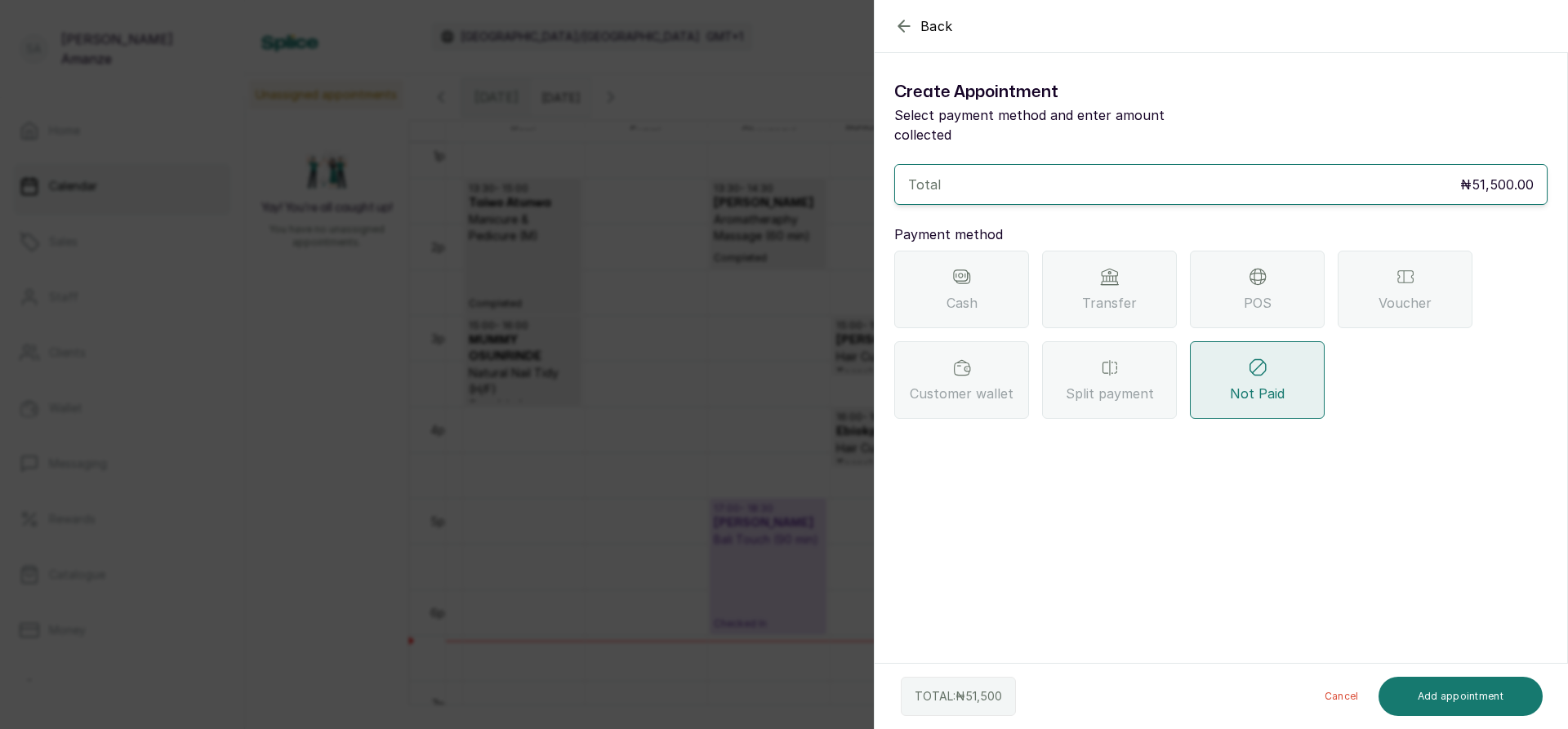
click at [1261, 293] on span "POS" at bounding box center [1257, 303] width 28 height 20
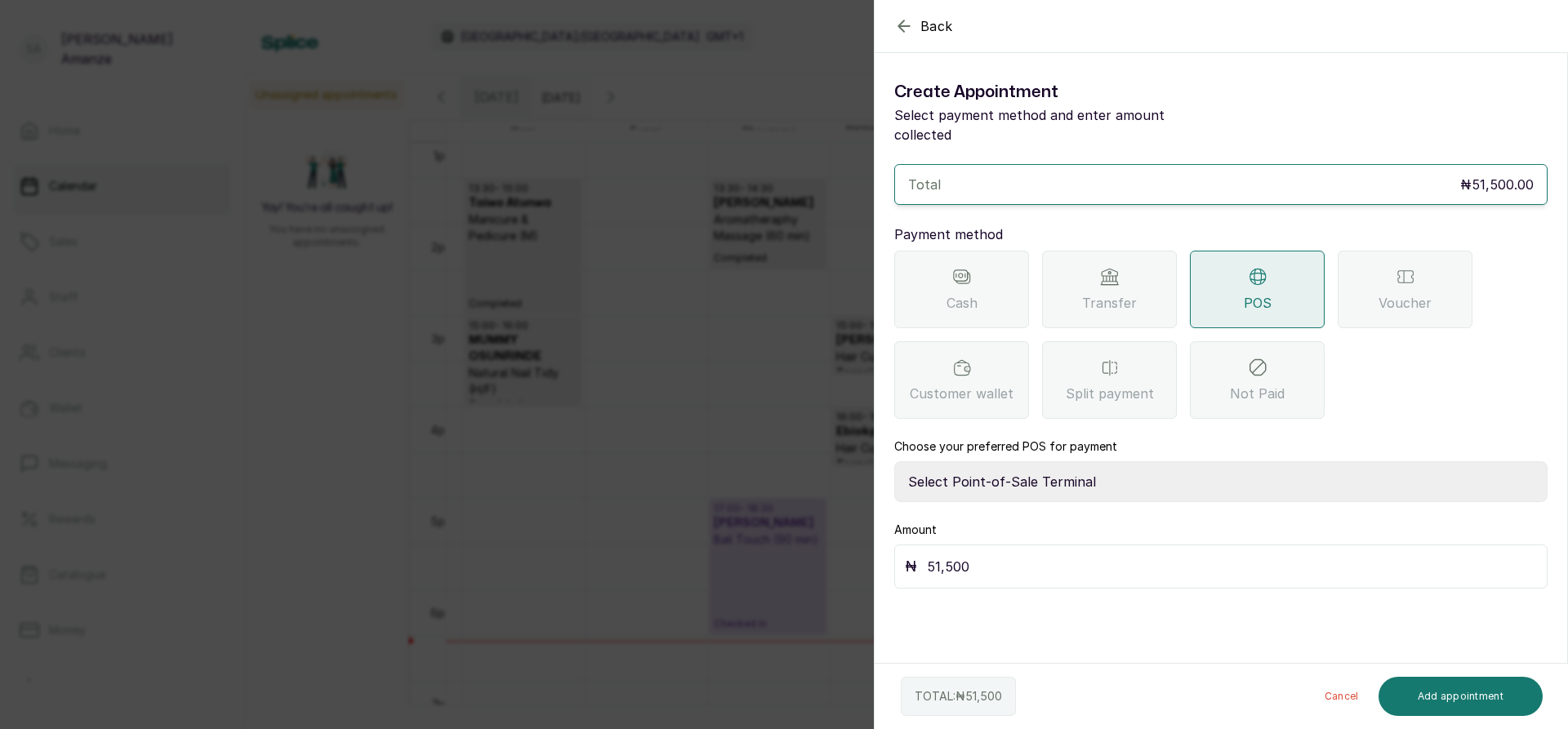
click at [1197, 463] on select "Select Point-of-Sale Terminal [GEOGRAPHIC_DATA] POS Paystack-Titan Access POS A…" at bounding box center [1221, 481] width 653 height 41
select select "4d1b21be-96f6-4525-8484-90dd038af117"
click at [894, 461] on select "Select Point-of-Sale Terminal [GEOGRAPHIC_DATA] POS Paystack-Titan Access POS A…" at bounding box center [1221, 481] width 653 height 41
click at [1484, 692] on button "Add appointment" at bounding box center [1461, 696] width 165 height 39
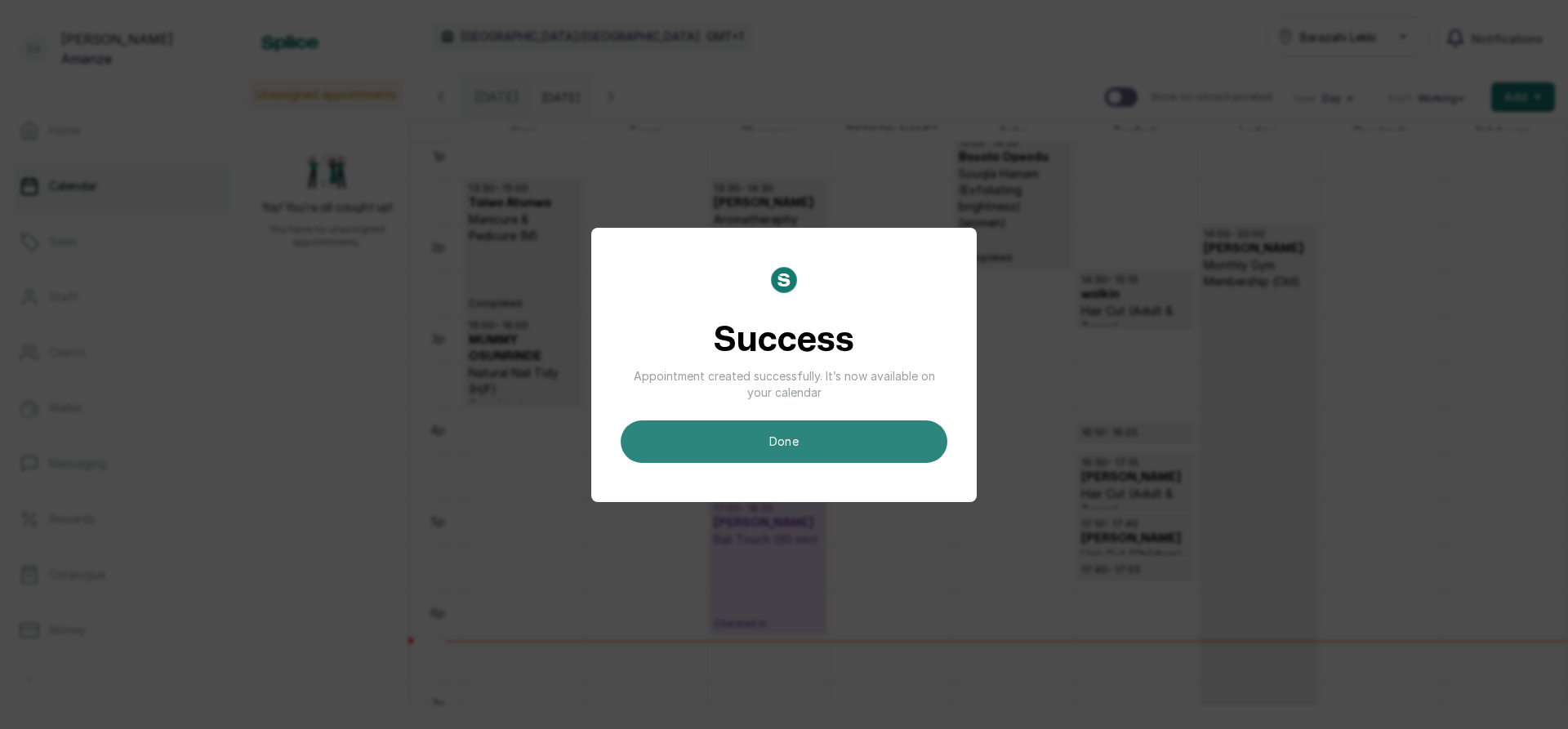
click at [800, 459] on button "done" at bounding box center [783, 441] width 327 height 42
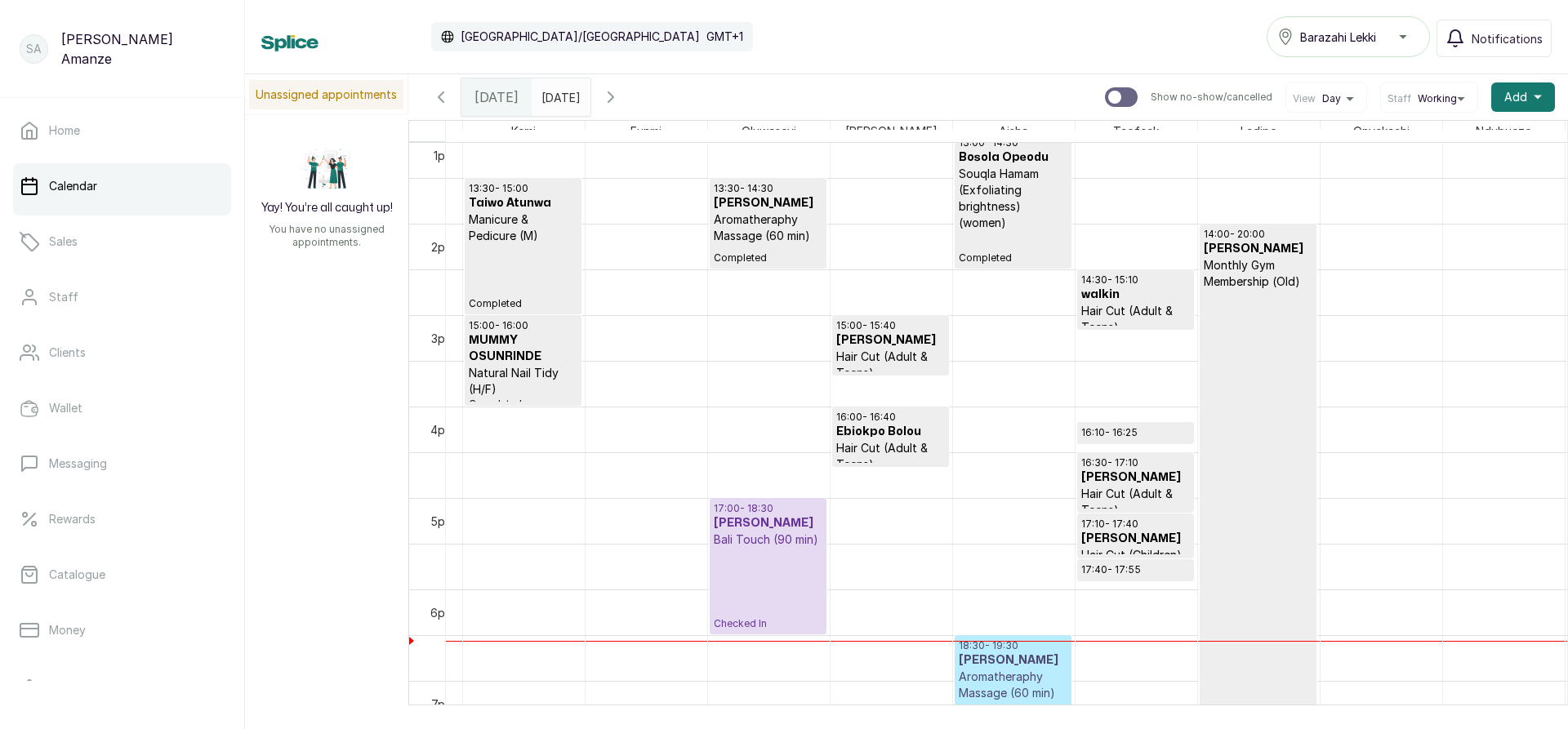
click at [1003, 678] on p "Aromatheraphy Massage (60 min)" at bounding box center [1012, 684] width 108 height 32
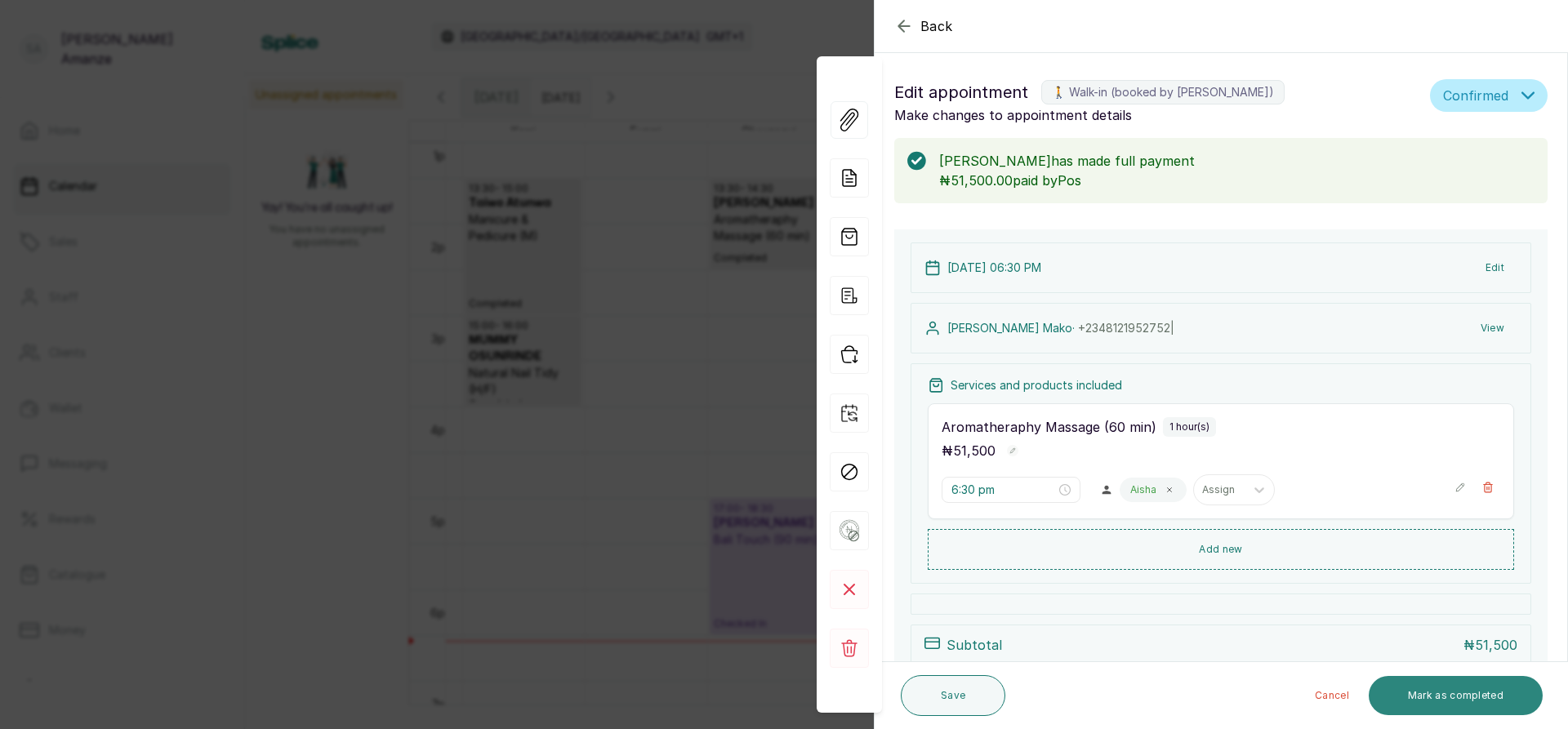
click at [1451, 692] on button "Mark as completed" at bounding box center [1455, 695] width 174 height 39
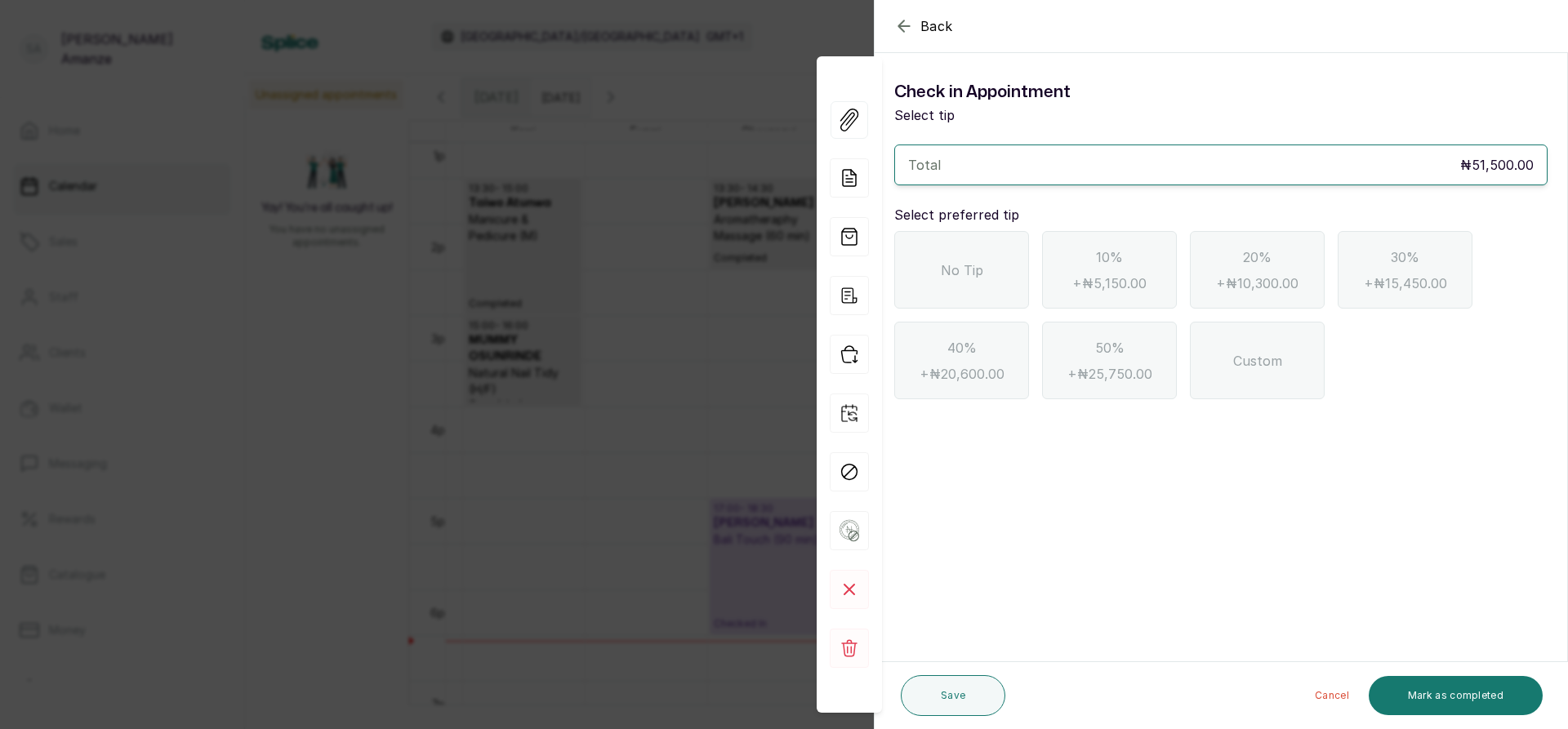
click at [989, 267] on div "No Tip" at bounding box center [961, 269] width 135 height 78
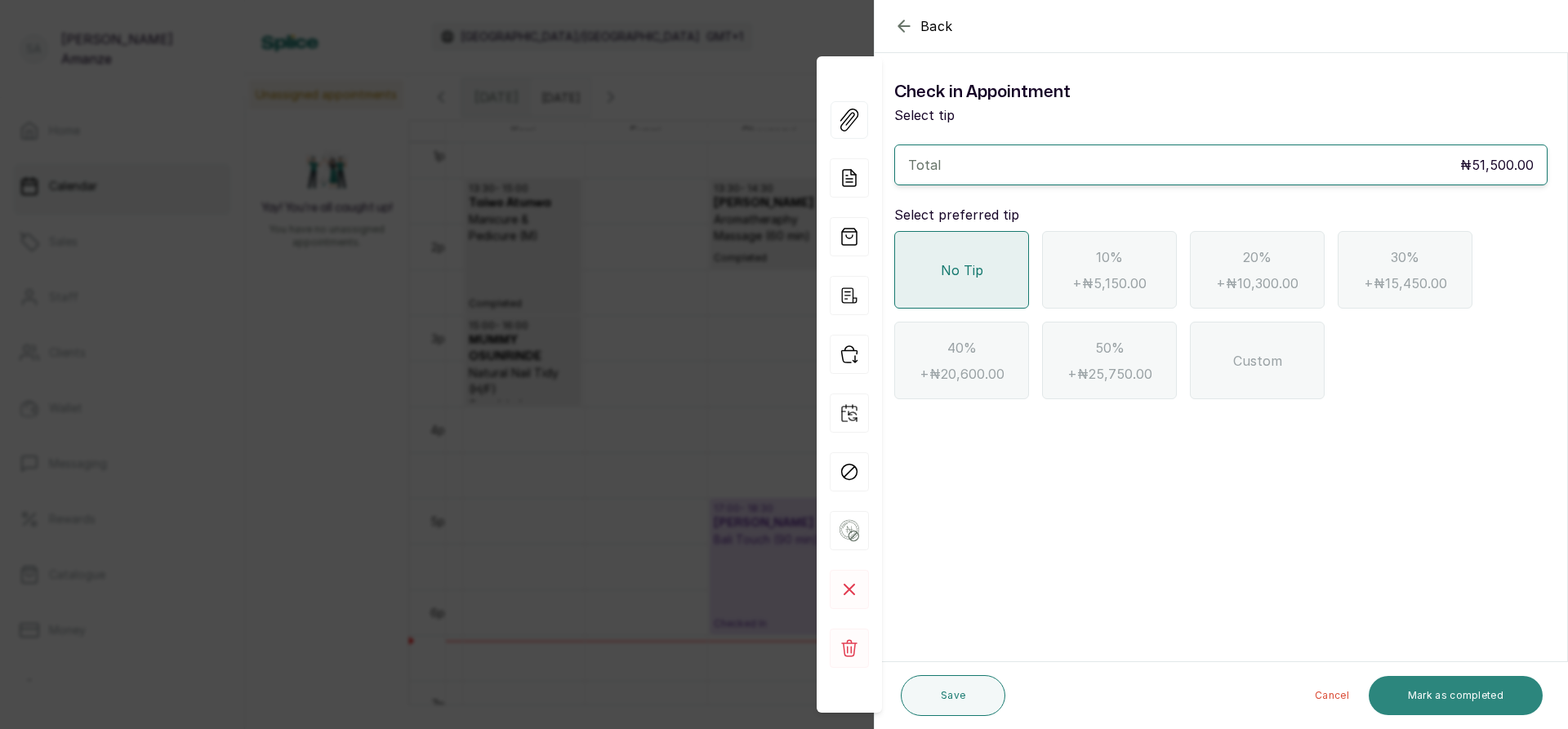
click at [1471, 691] on button "Mark as completed" at bounding box center [1455, 695] width 174 height 39
